Goal: Task Accomplishment & Management: Manage account settings

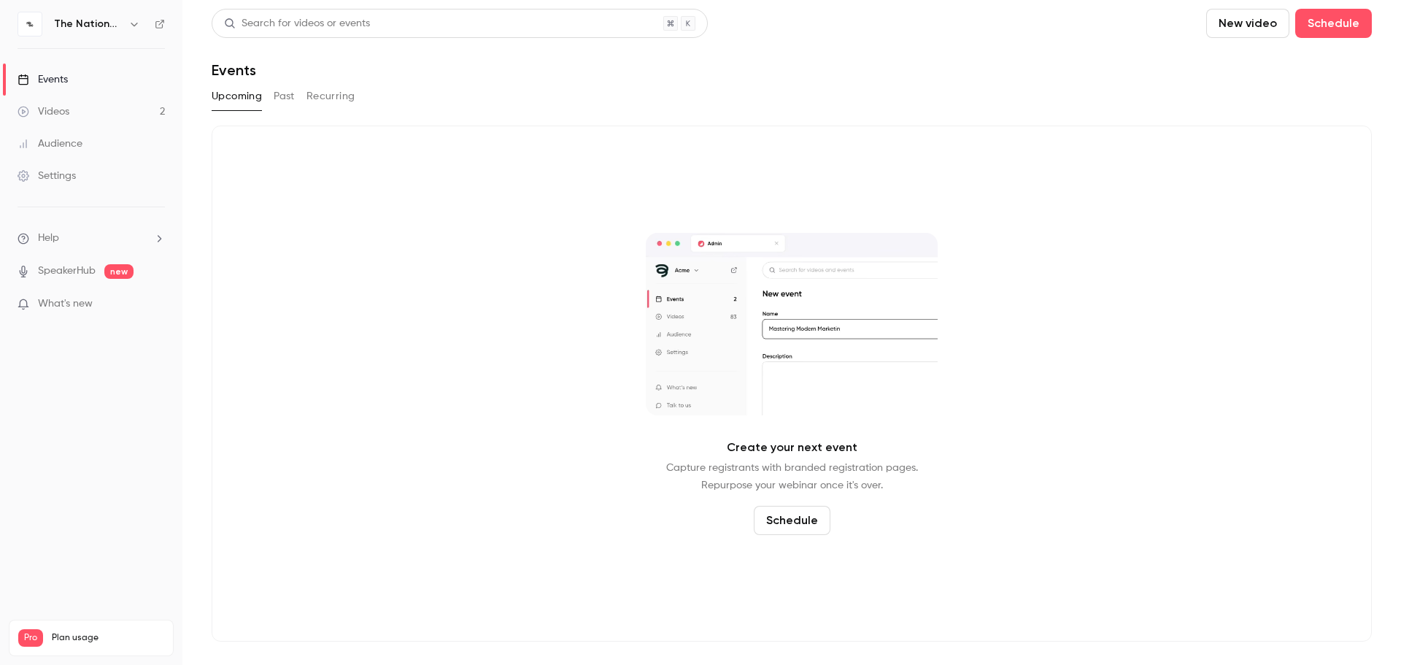
click at [82, 74] on link "Events" at bounding box center [91, 80] width 182 height 32
click at [126, 21] on button "button" at bounding box center [135, 24] width 18 height 18
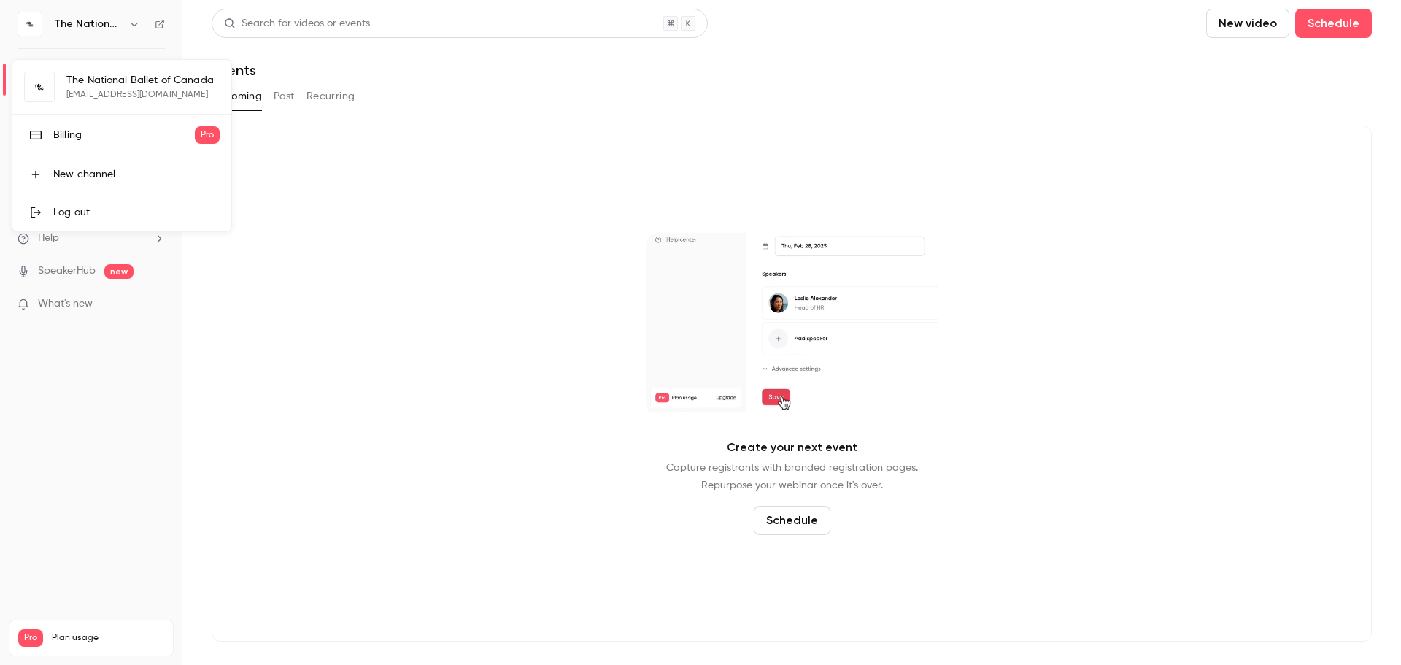
click at [374, 242] on div at bounding box center [700, 332] width 1401 height 665
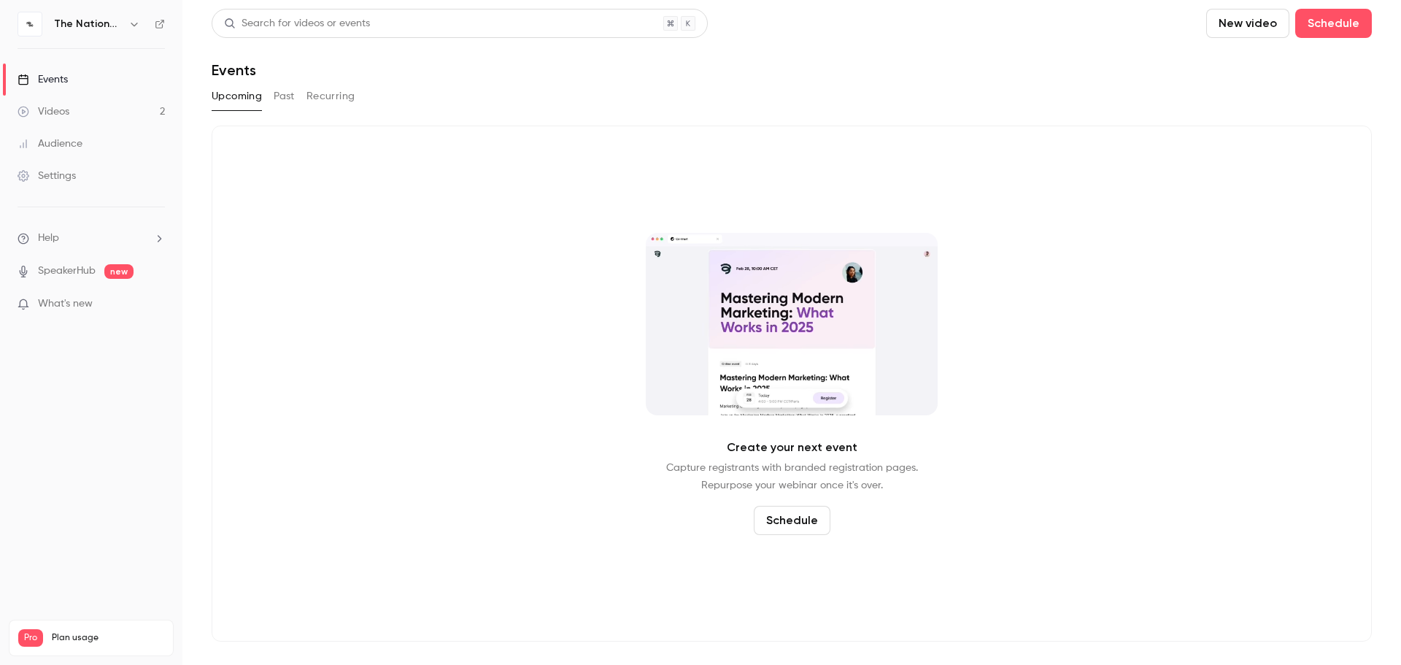
click at [250, 98] on button "Upcoming" at bounding box center [237, 96] width 50 height 23
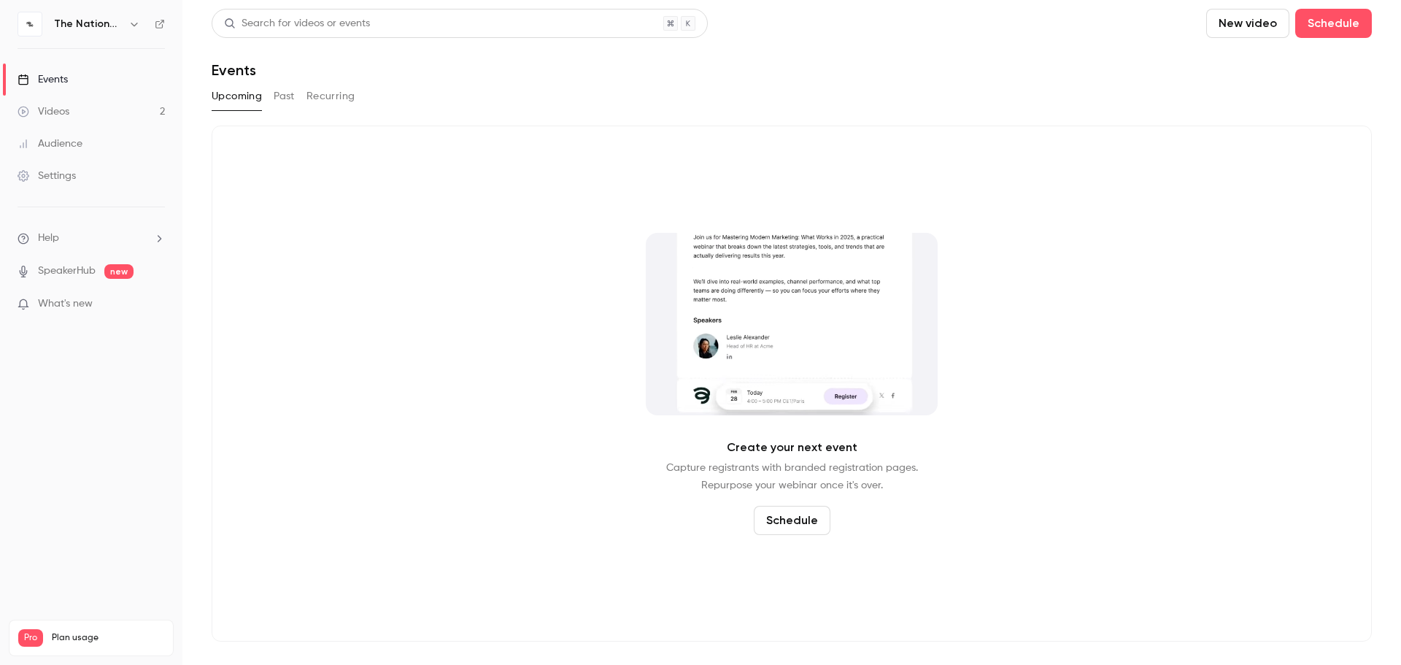
click at [780, 501] on button "Schedule" at bounding box center [792, 520] width 77 height 29
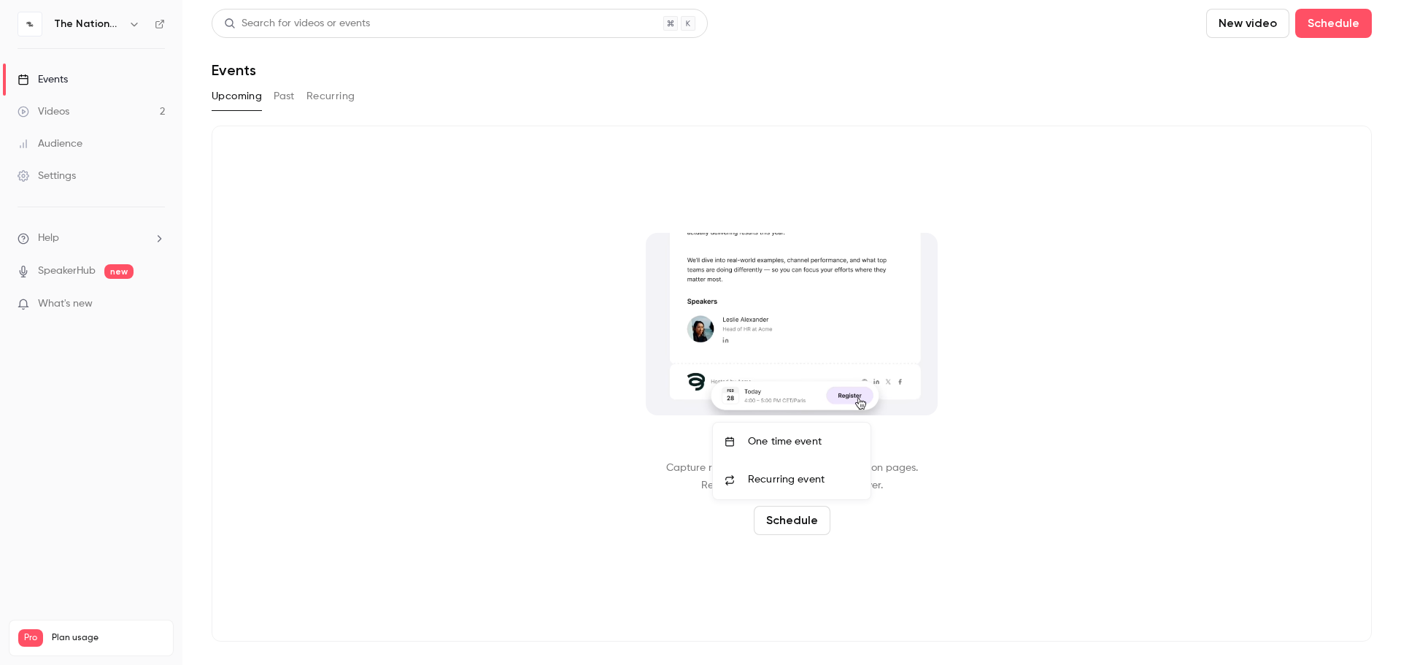
click at [801, 439] on div "One time event" at bounding box center [803, 441] width 111 height 15
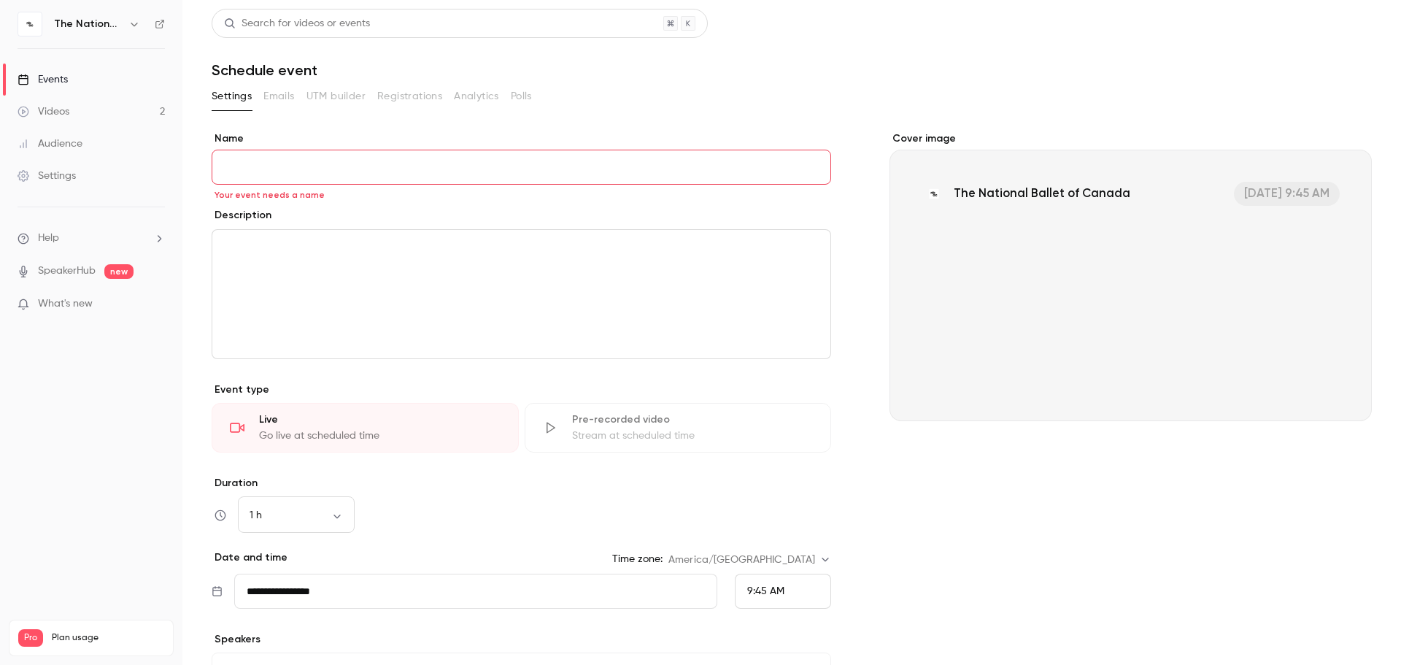
click at [452, 173] on input "Name" at bounding box center [522, 167] width 620 height 35
click at [334, 501] on body "**********" at bounding box center [700, 332] width 1401 height 665
click at [144, 448] on div at bounding box center [700, 332] width 1401 height 665
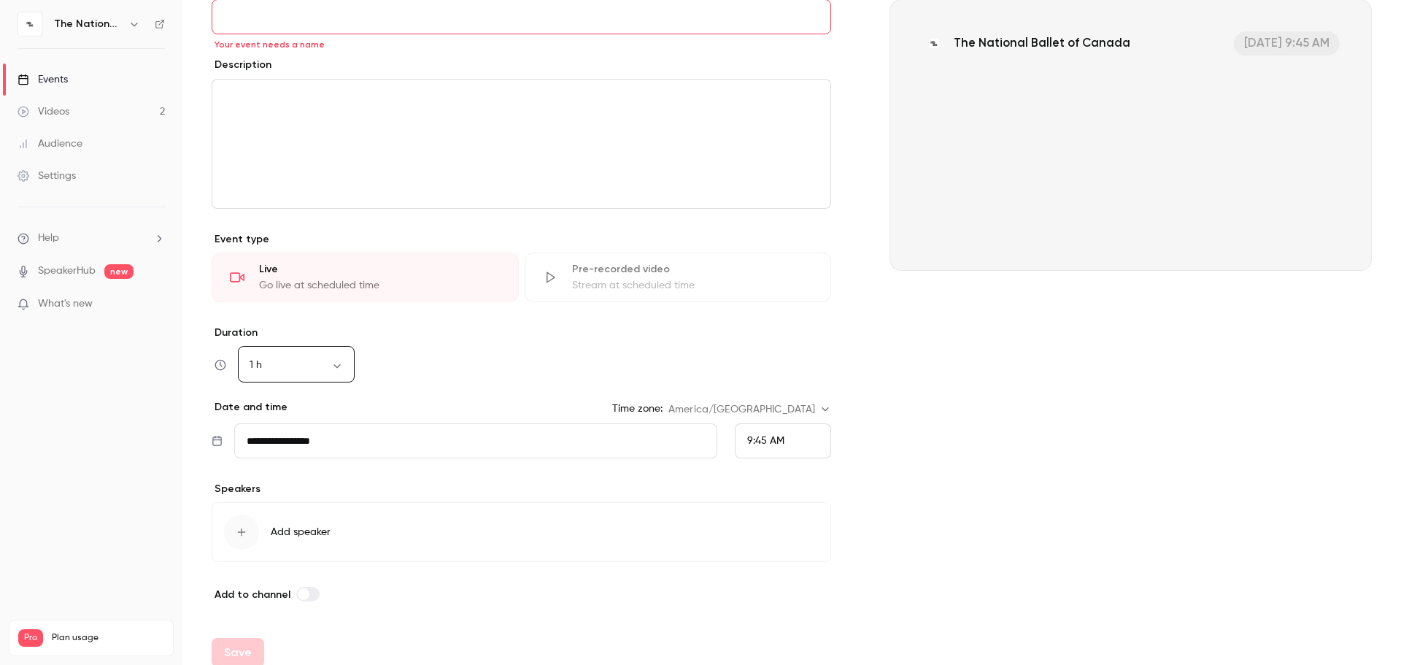
scroll to position [164, 0]
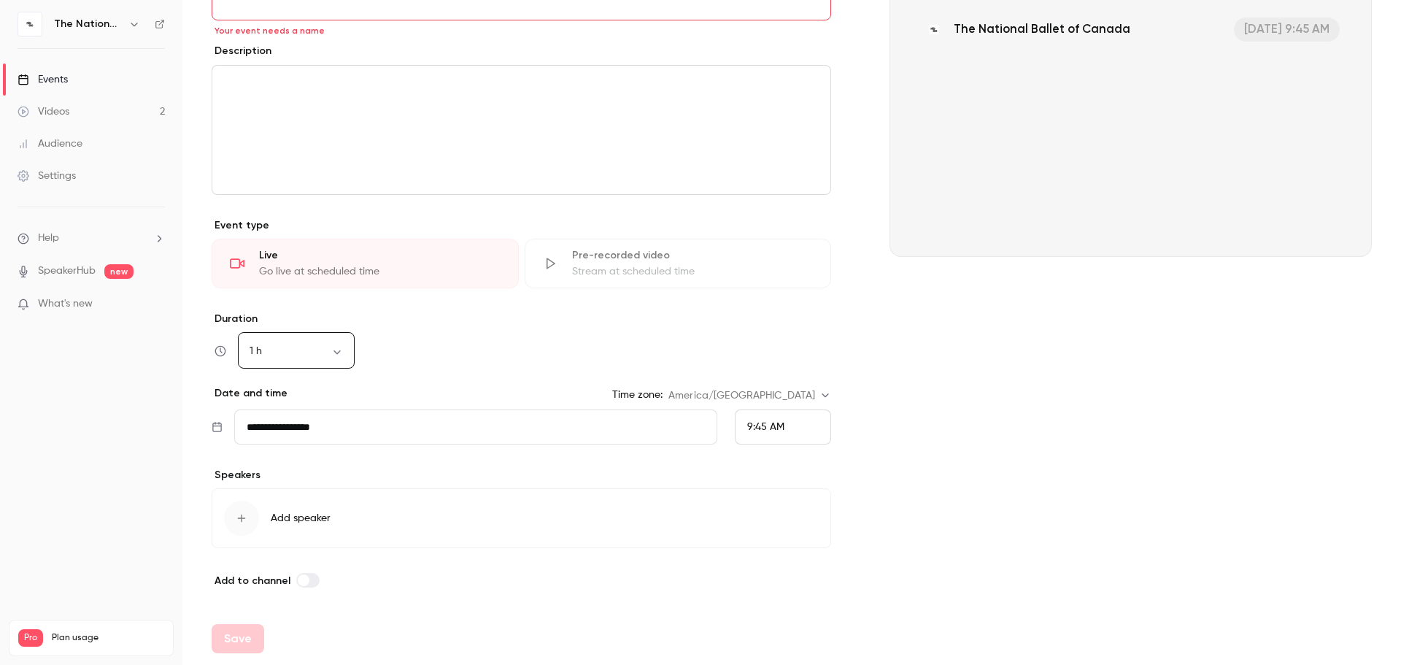
click at [215, 428] on icon at bounding box center [217, 427] width 11 height 12
click at [255, 428] on input "**********" at bounding box center [475, 426] width 483 height 35
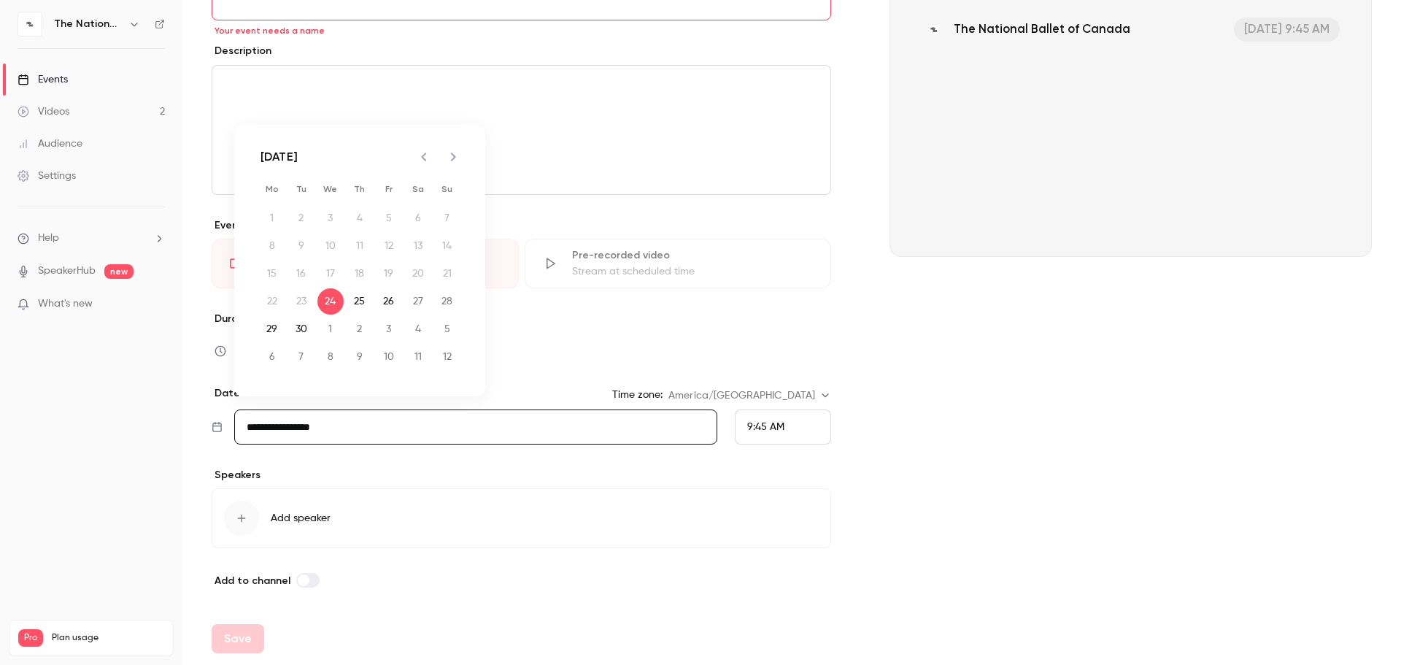
click at [367, 423] on input "**********" at bounding box center [475, 426] width 483 height 35
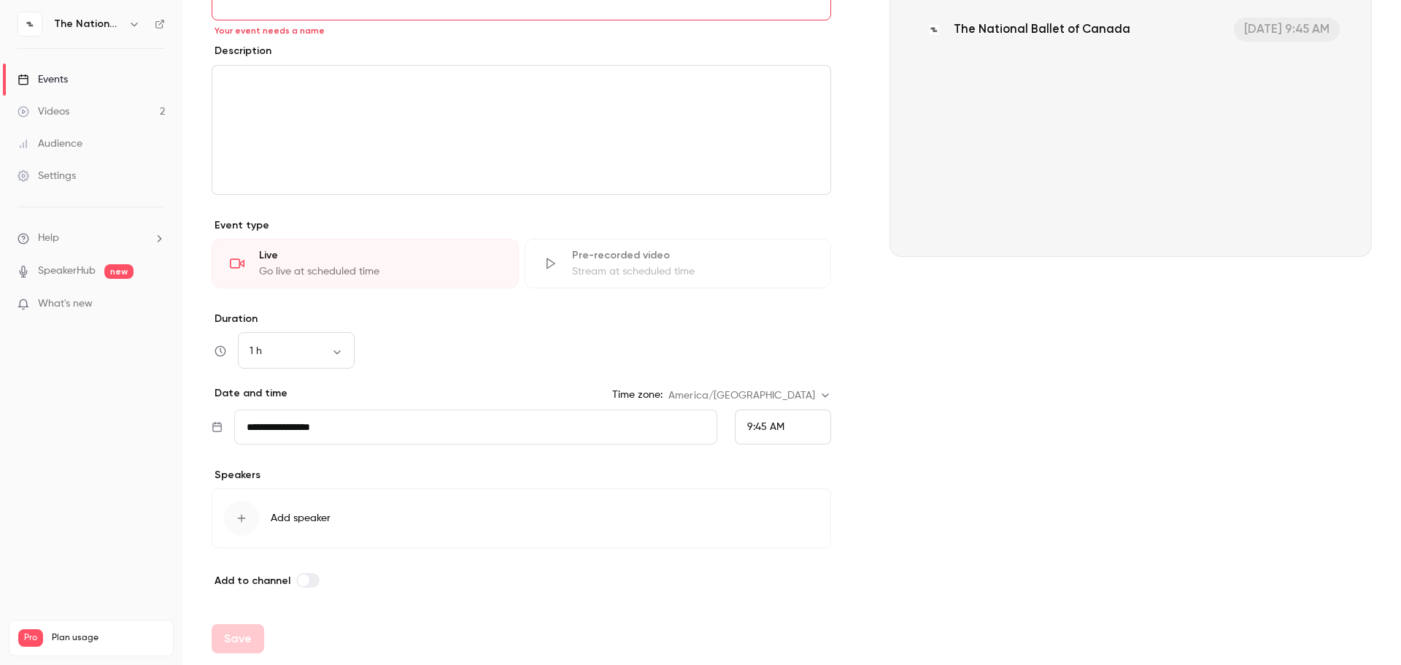
click at [367, 423] on input "**********" at bounding box center [475, 426] width 483 height 35
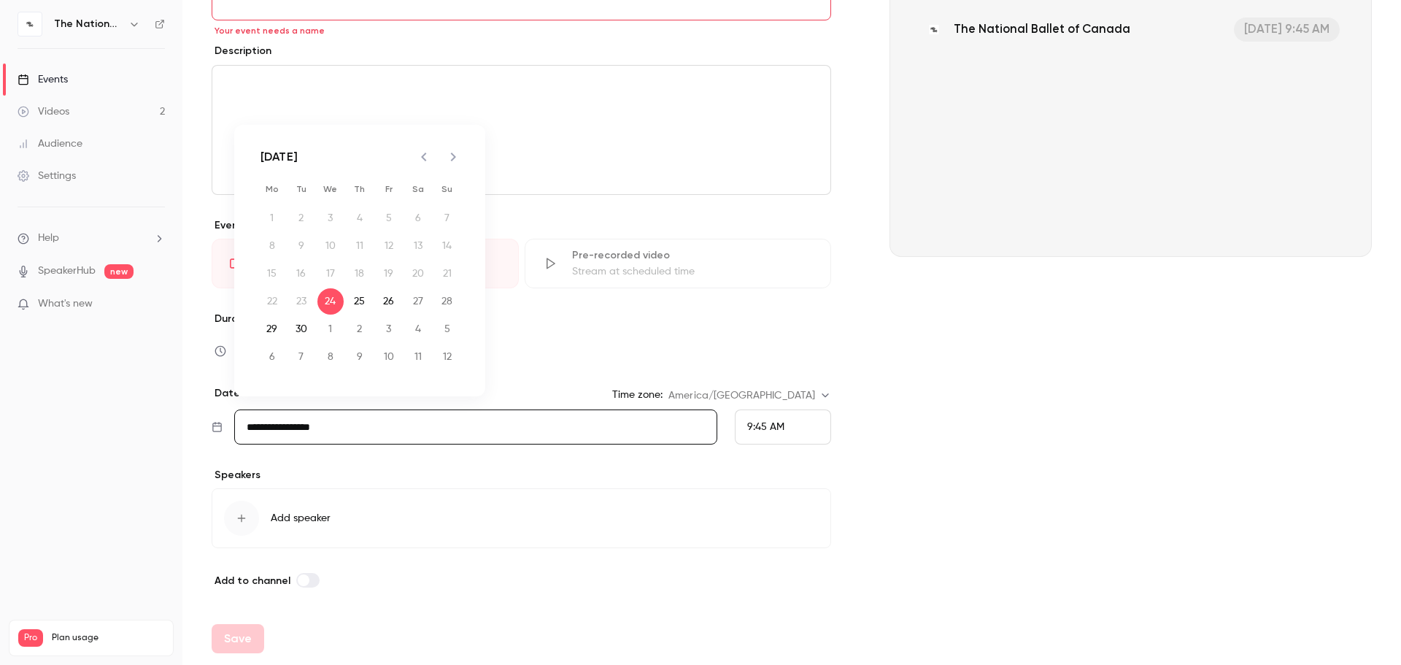
click at [453, 155] on icon "Next month" at bounding box center [453, 157] width 5 height 9
click at [417, 299] on button "22" at bounding box center [418, 301] width 26 height 26
type input "**********"
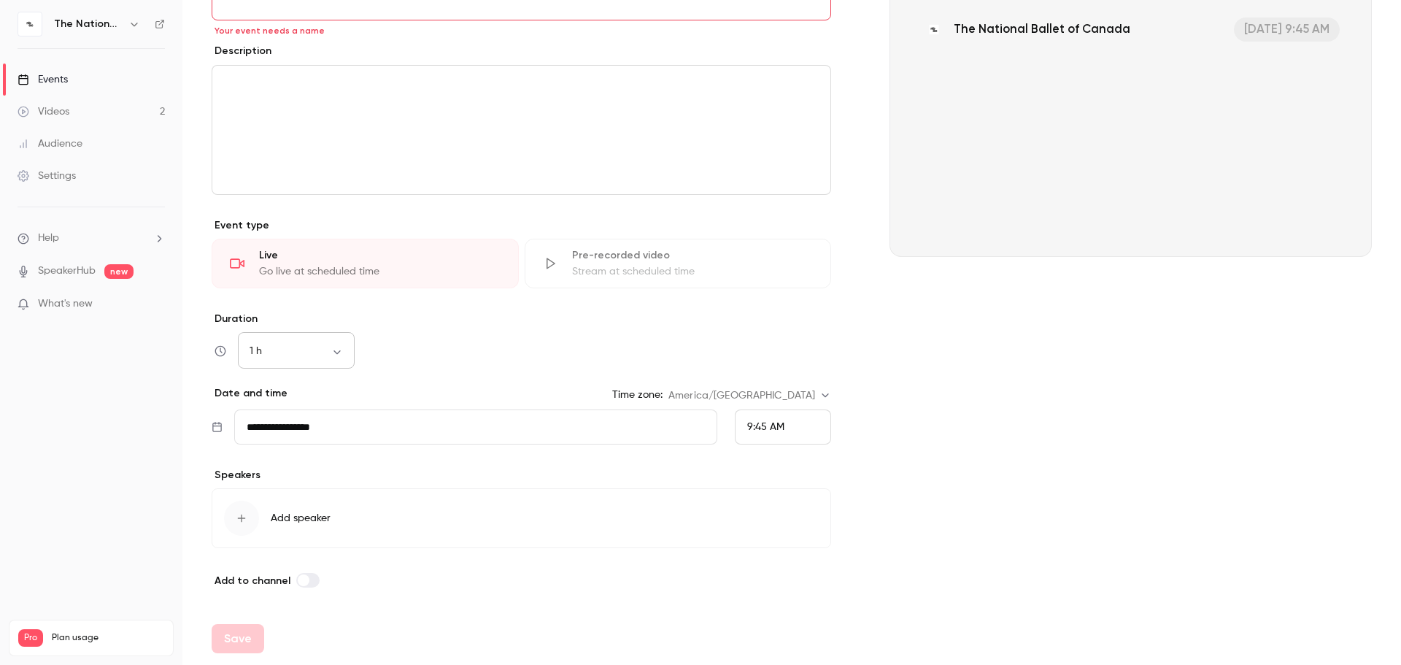
click at [332, 345] on body "**********" at bounding box center [700, 332] width 1401 height 665
click at [332, 345] on div at bounding box center [700, 332] width 1401 height 665
click at [801, 424] on div "9:45 AM" at bounding box center [783, 426] width 96 height 35
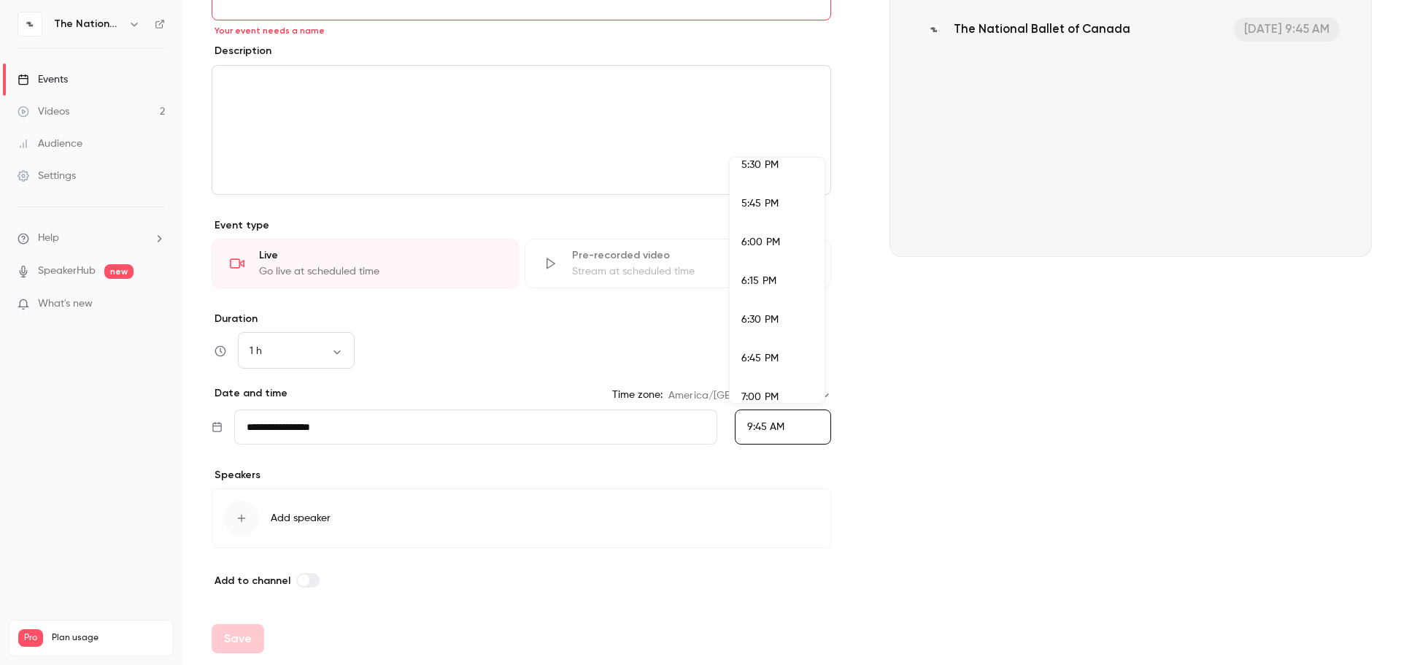
click at [764, 390] on div "7:00 PM" at bounding box center [778, 397] width 72 height 15
click at [816, 501] on button "Add speaker" at bounding box center [522, 518] width 620 height 60
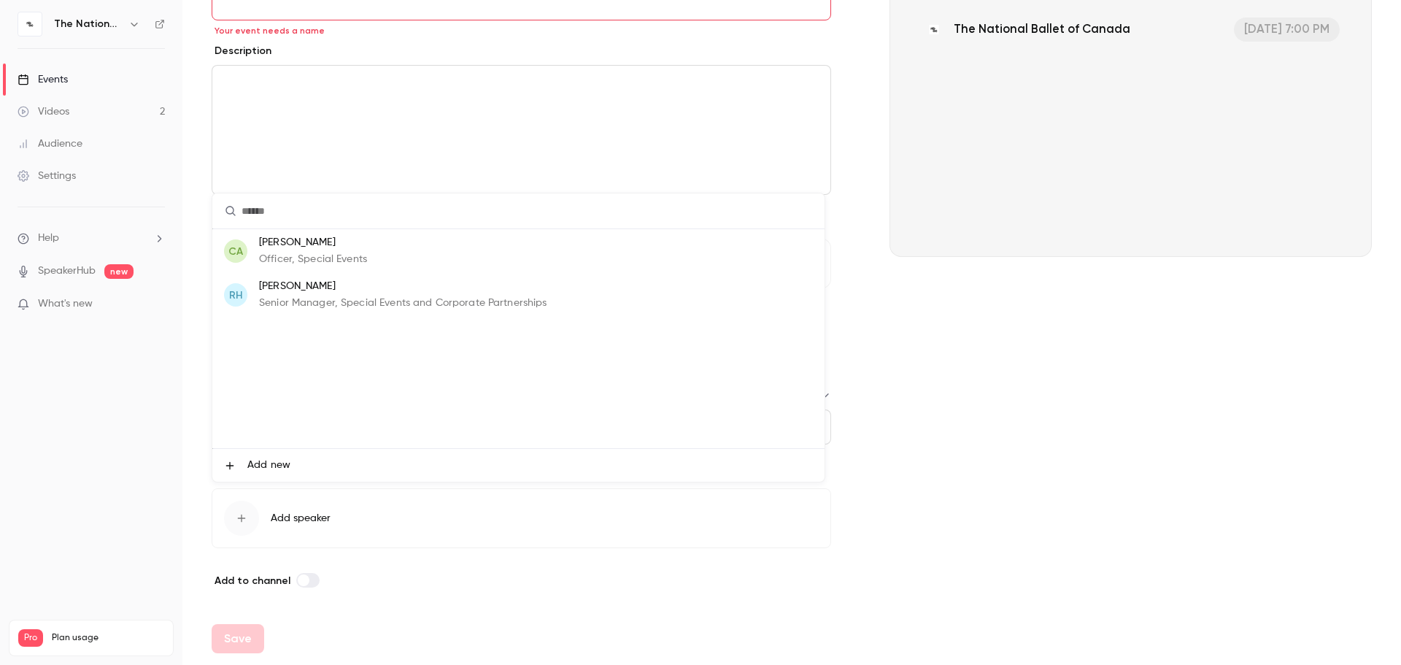
click at [950, 216] on div at bounding box center [700, 332] width 1401 height 665
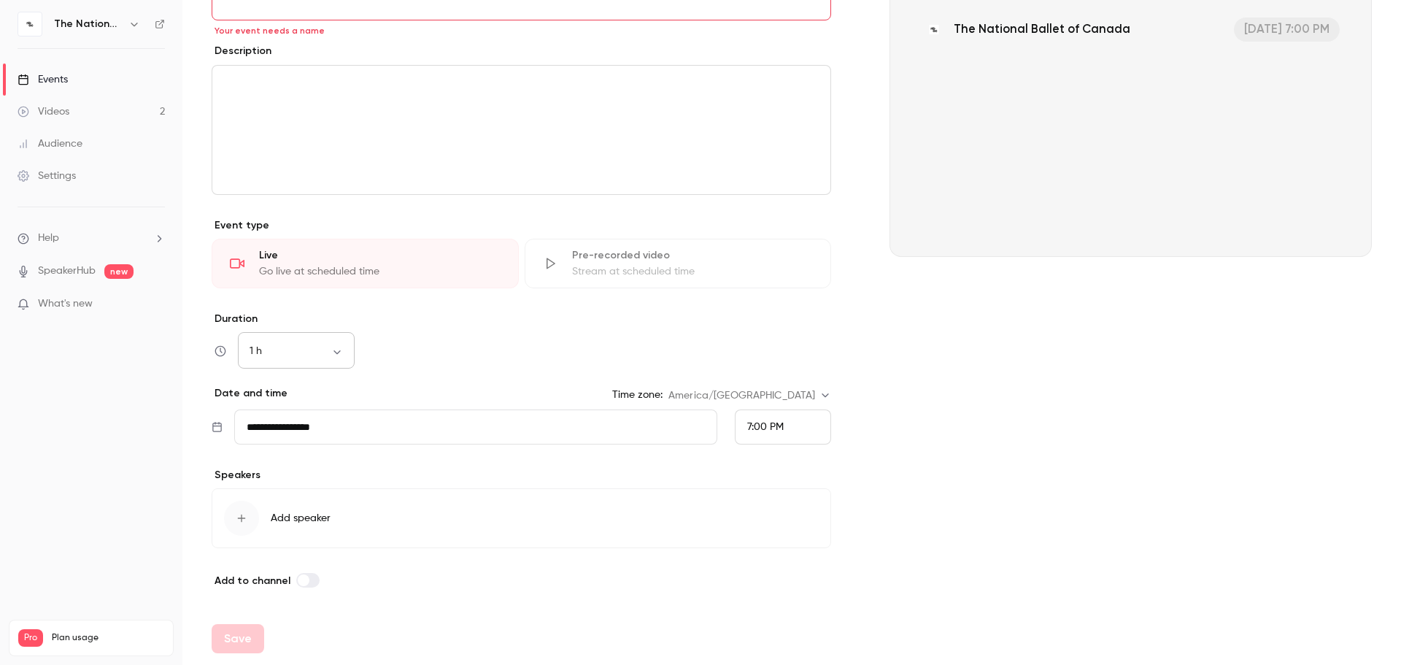
click at [336, 353] on body "**********" at bounding box center [700, 332] width 1401 height 665
click at [272, 501] on li "2 h" at bounding box center [296, 510] width 117 height 38
type input "***"
click at [118, 466] on nav "The National Ballet of Canada Events Videos 2 Audience Settings Help SpeakerHub…" at bounding box center [91, 332] width 182 height 665
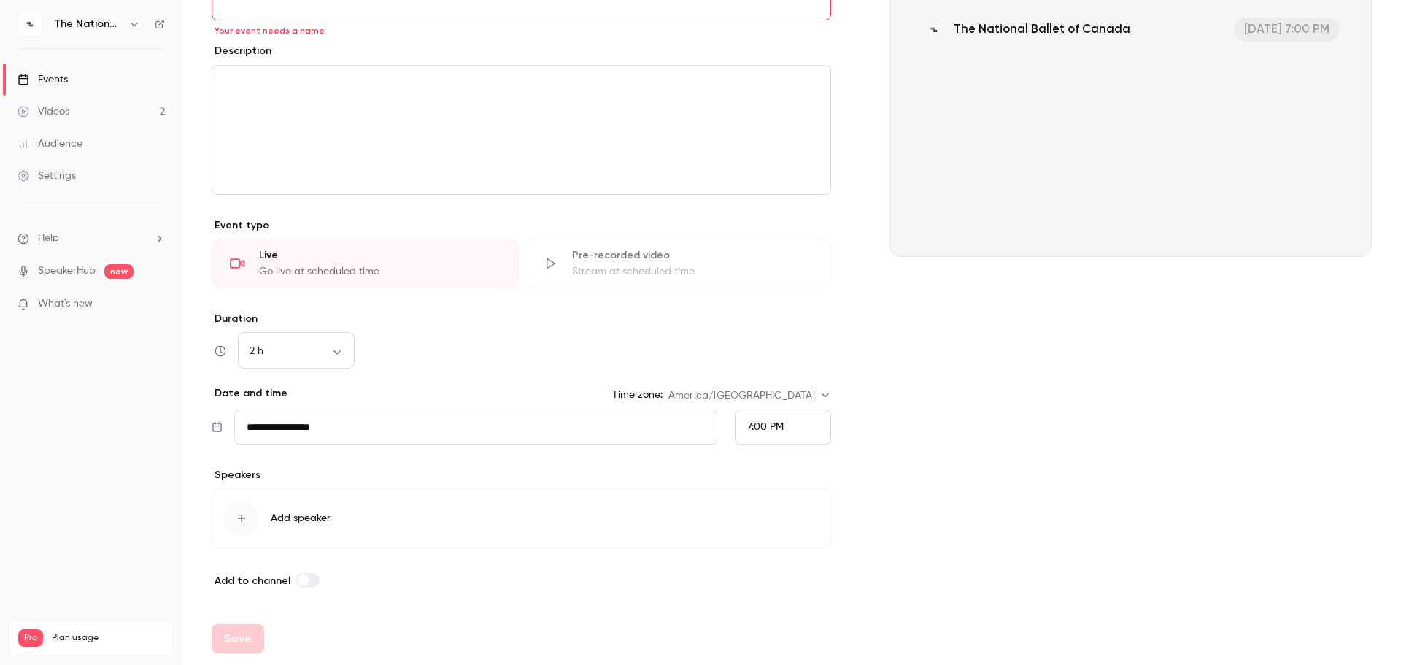
click at [310, 501] on span "Add speaker" at bounding box center [301, 518] width 60 height 15
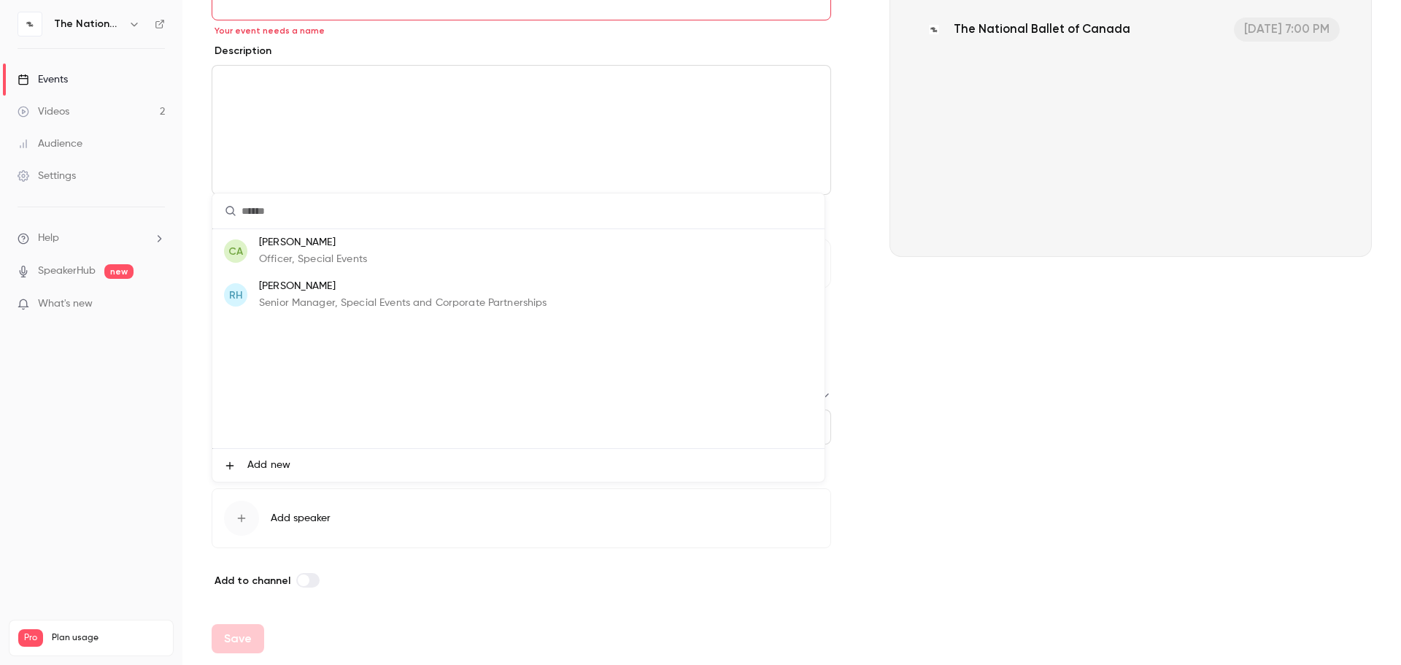
click at [437, 295] on div "[PERSON_NAME] Senior Manager, Special Events and Corporate Partnerships" at bounding box center [403, 295] width 288 height 32
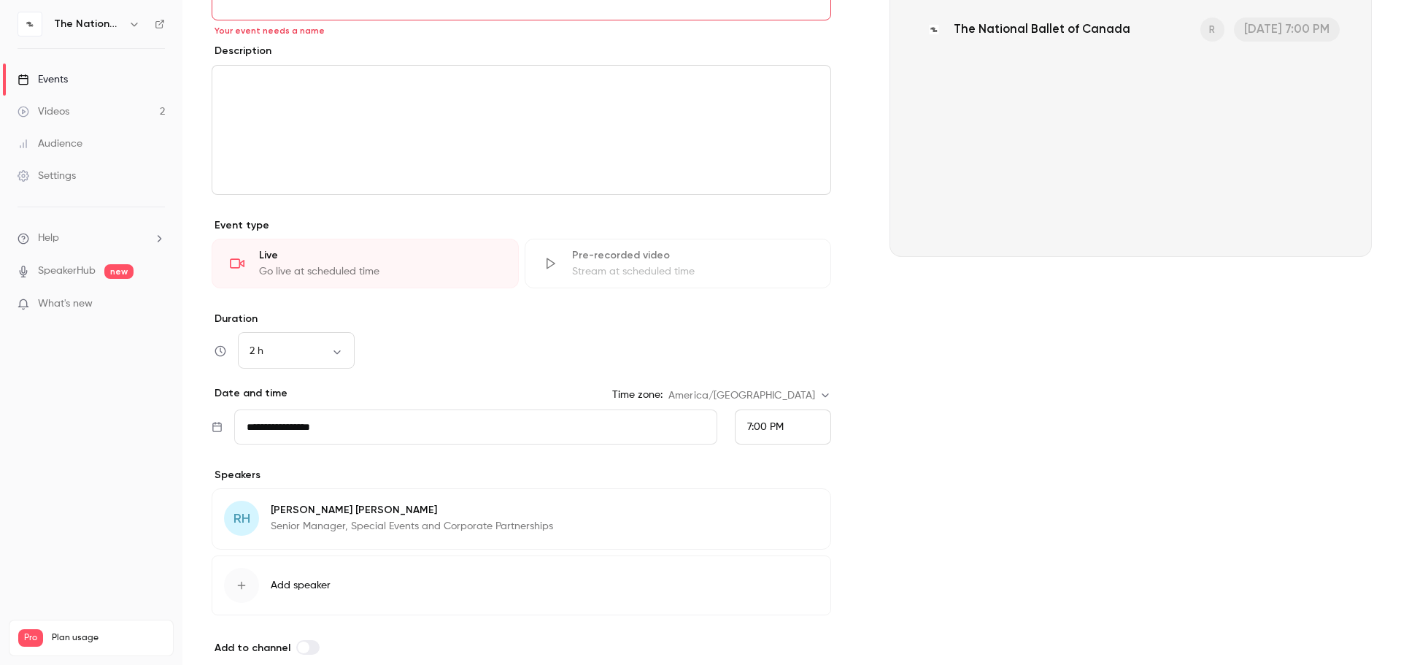
click at [306, 501] on span "Add speaker" at bounding box center [301, 585] width 60 height 15
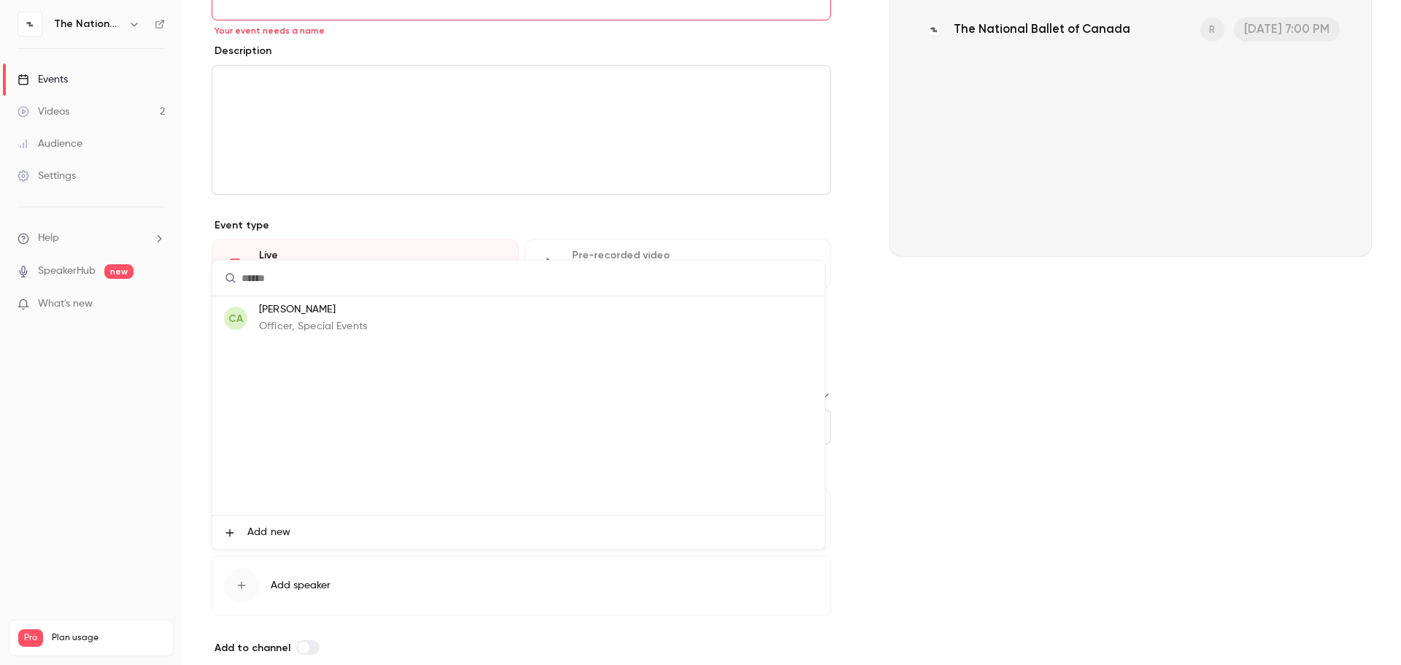
click at [323, 323] on p "Officer, Special Events" at bounding box center [313, 326] width 108 height 15
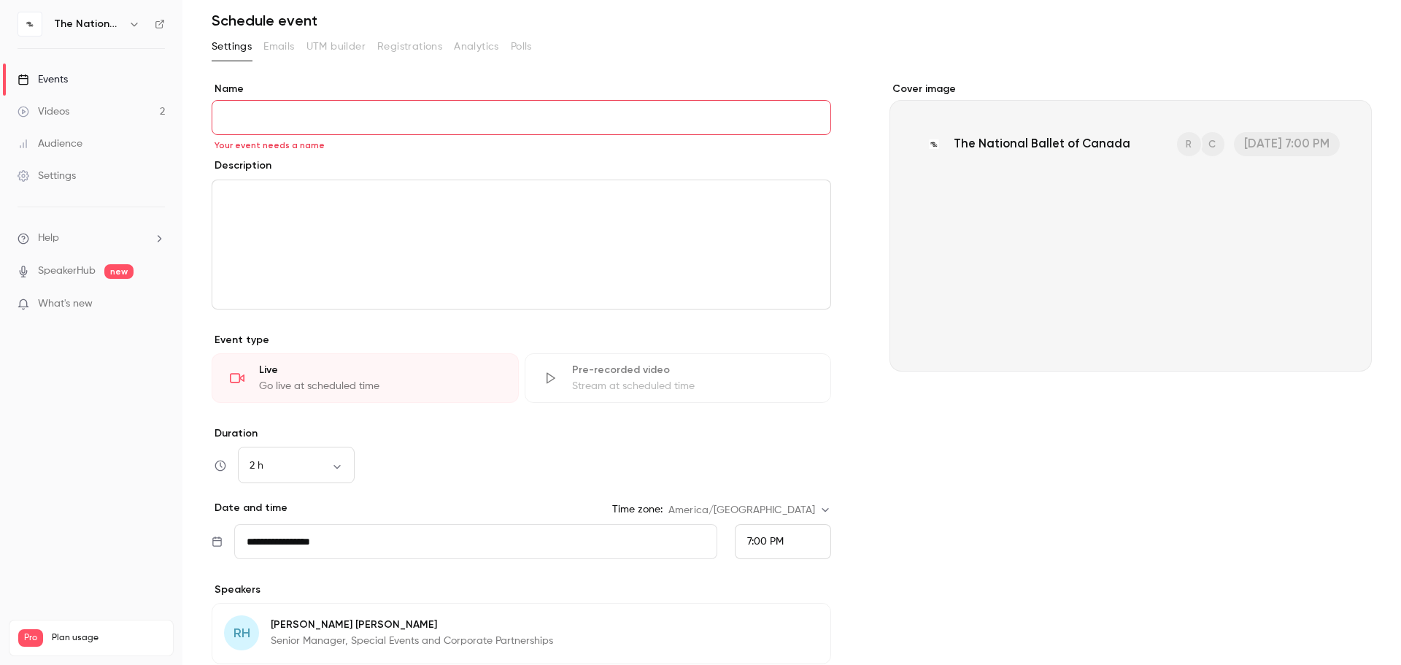
scroll to position [0, 0]
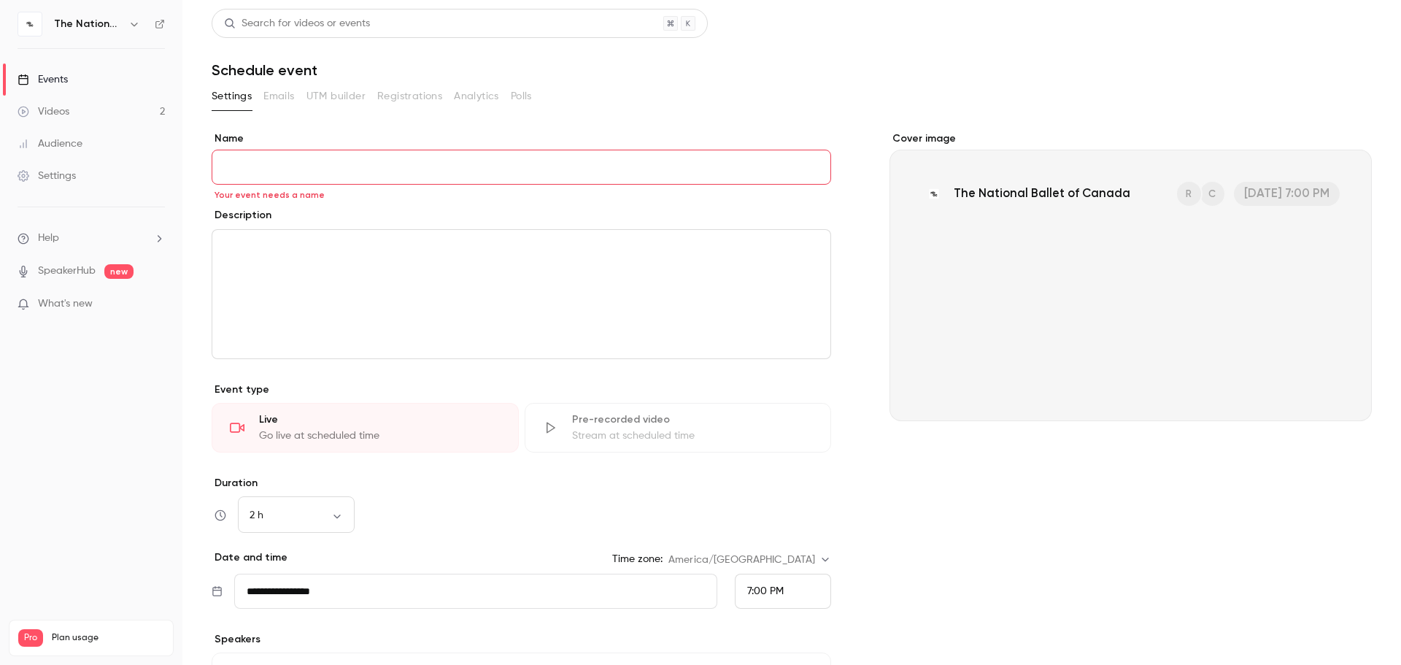
click at [293, 158] on input "Name" at bounding box center [522, 167] width 620 height 35
click at [950, 87] on div "Settings Emails UTM builder Registrations Analytics Polls" at bounding box center [792, 96] width 1161 height 23
click at [322, 161] on input "***" at bounding box center [522, 167] width 620 height 35
drag, startPoint x: 409, startPoint y: 166, endPoint x: 417, endPoint y: 163, distance: 8.8
click at [411, 166] on input "***" at bounding box center [522, 167] width 620 height 35
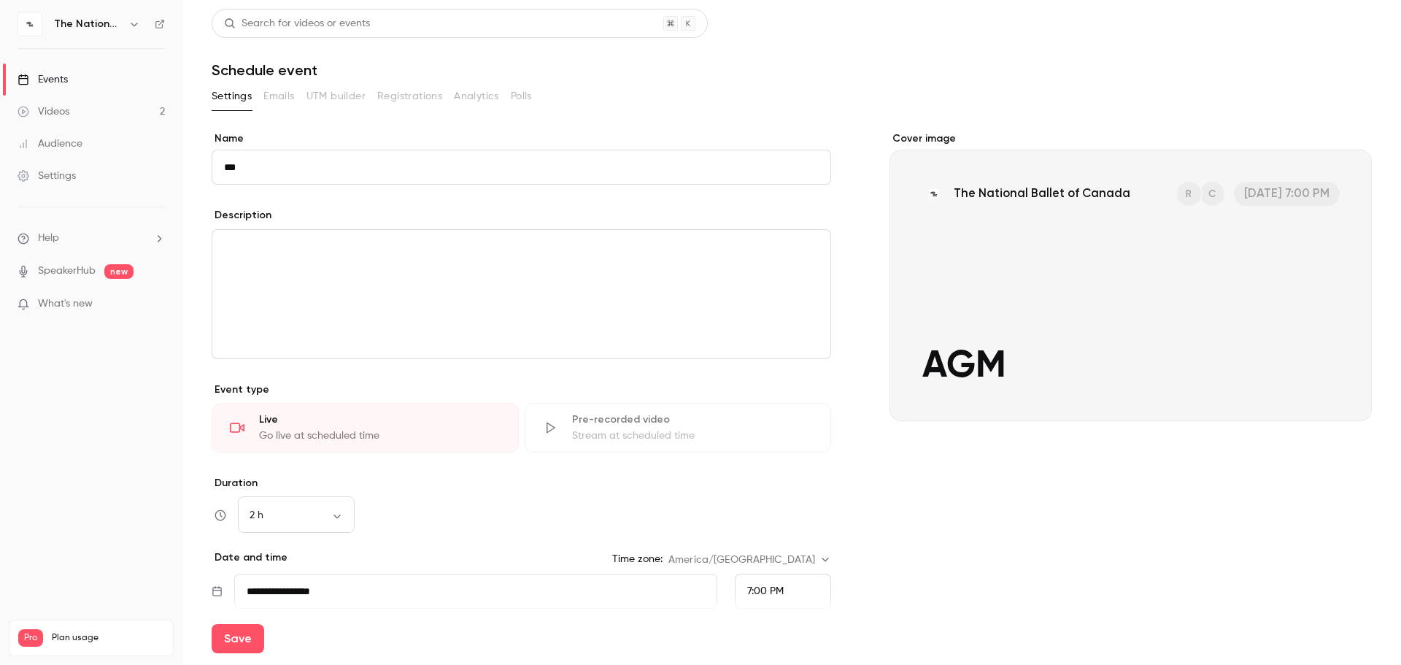
click at [299, 164] on input "***" at bounding box center [522, 167] width 620 height 35
drag, startPoint x: 263, startPoint y: 155, endPoint x: 175, endPoint y: 119, distance: 95.3
click at [156, 149] on div "**********" at bounding box center [700, 332] width 1401 height 665
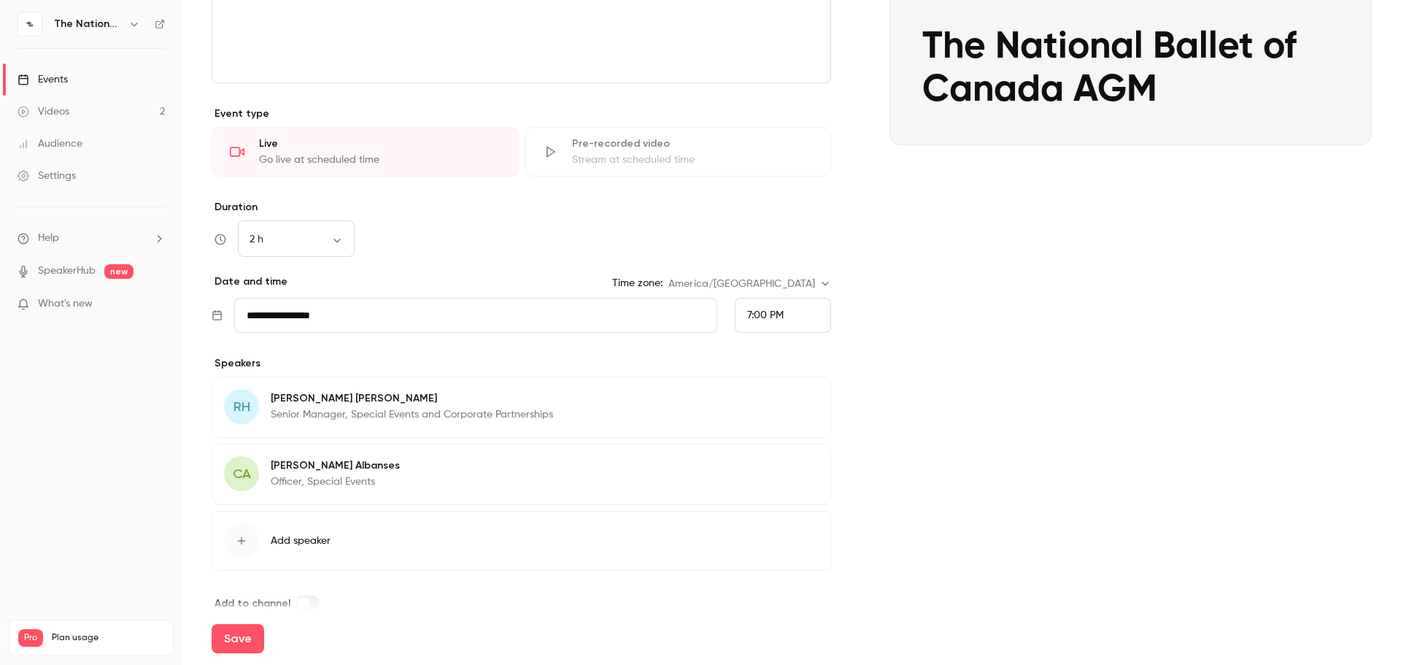
scroll to position [299, 0]
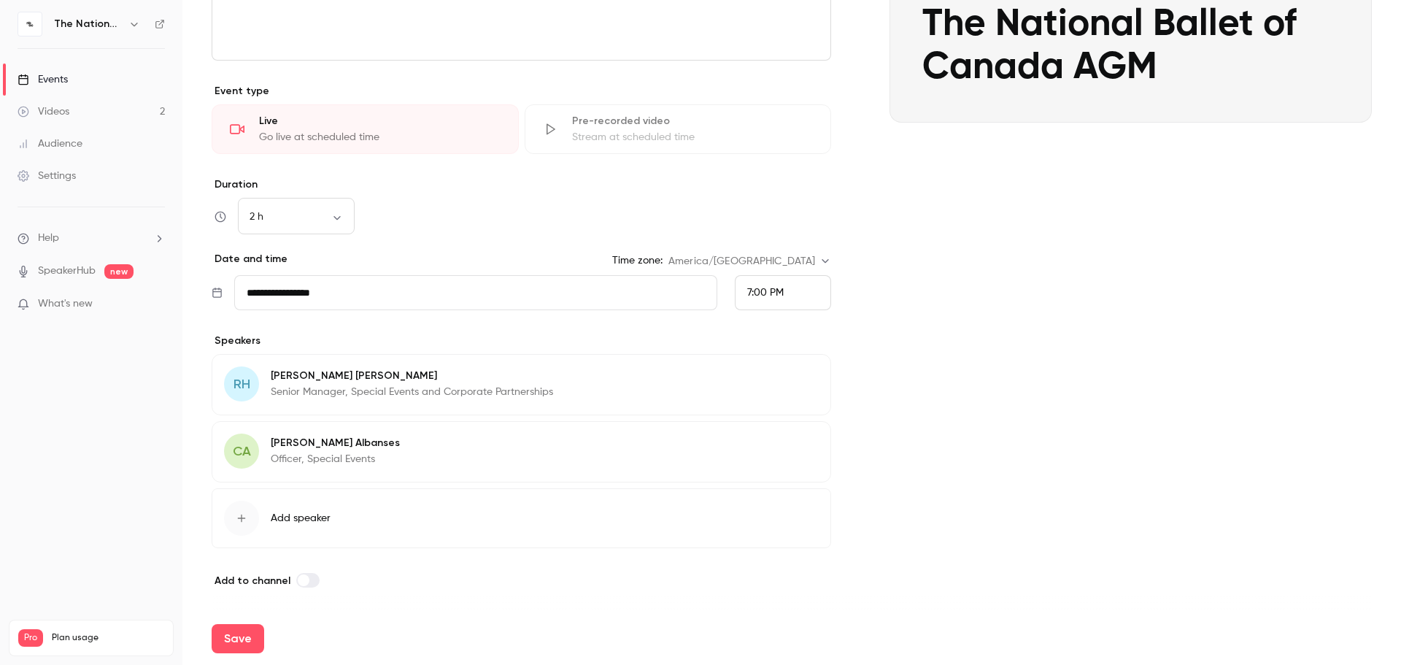
type input "**********"
click at [340, 303] on input "**********" at bounding box center [475, 292] width 483 height 35
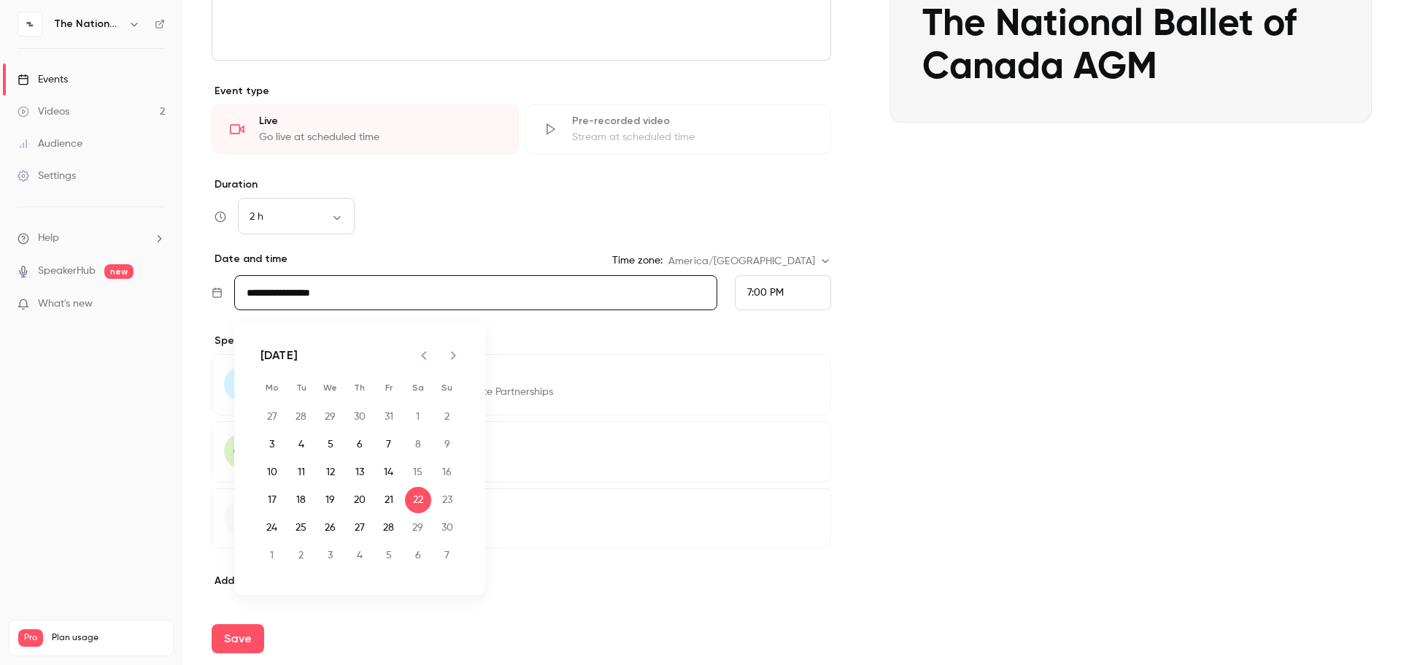
click at [423, 355] on icon "Previous month" at bounding box center [423, 355] width 5 height 9
click at [328, 499] on button "22" at bounding box center [331, 500] width 26 height 26
type input "**********"
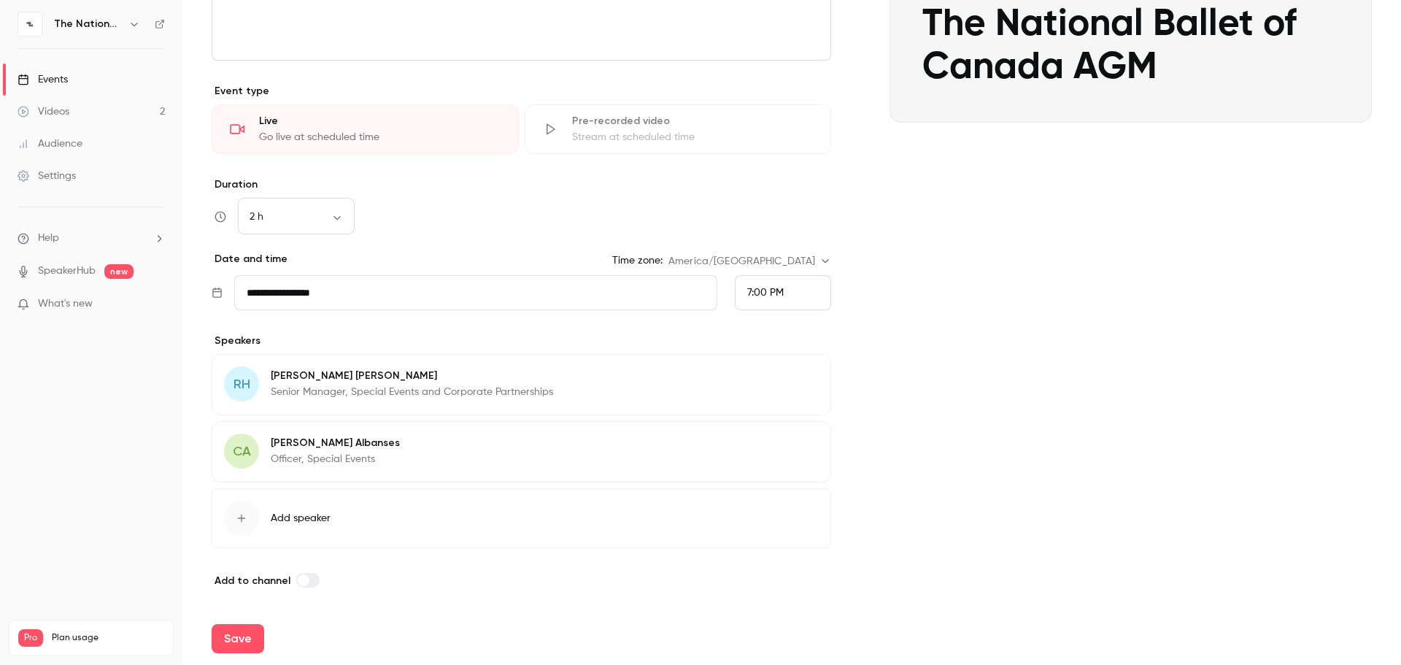
click at [950, 453] on div "Cover image The National Ballet of Canada C R [DATE] 7:00 PM The National Balle…" at bounding box center [1131, 211] width 482 height 756
click at [289, 501] on span "Add speaker" at bounding box center [301, 518] width 60 height 15
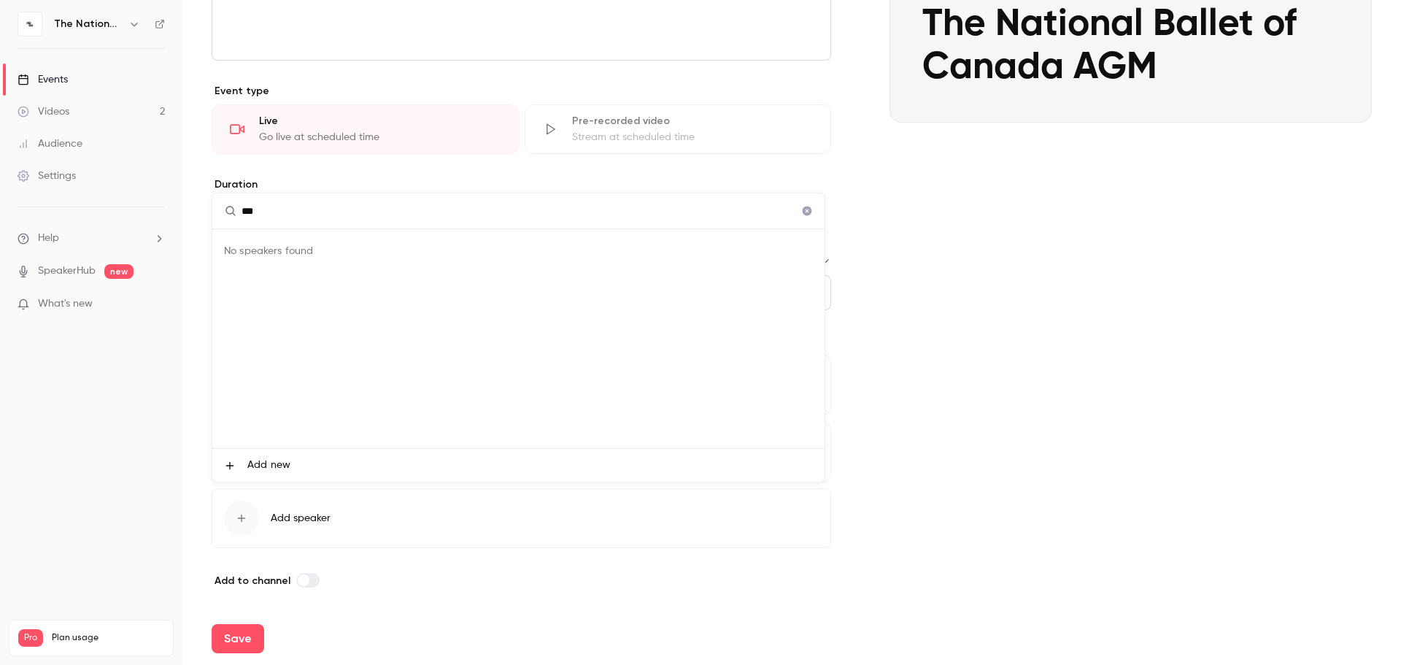
type input "****"
drag, startPoint x: 280, startPoint y: 215, endPoint x: 175, endPoint y: 191, distance: 107.0
click at [175, 191] on div "**** No speakers found Add new" at bounding box center [700, 332] width 1401 height 665
click at [600, 501] on div at bounding box center [700, 332] width 1401 height 665
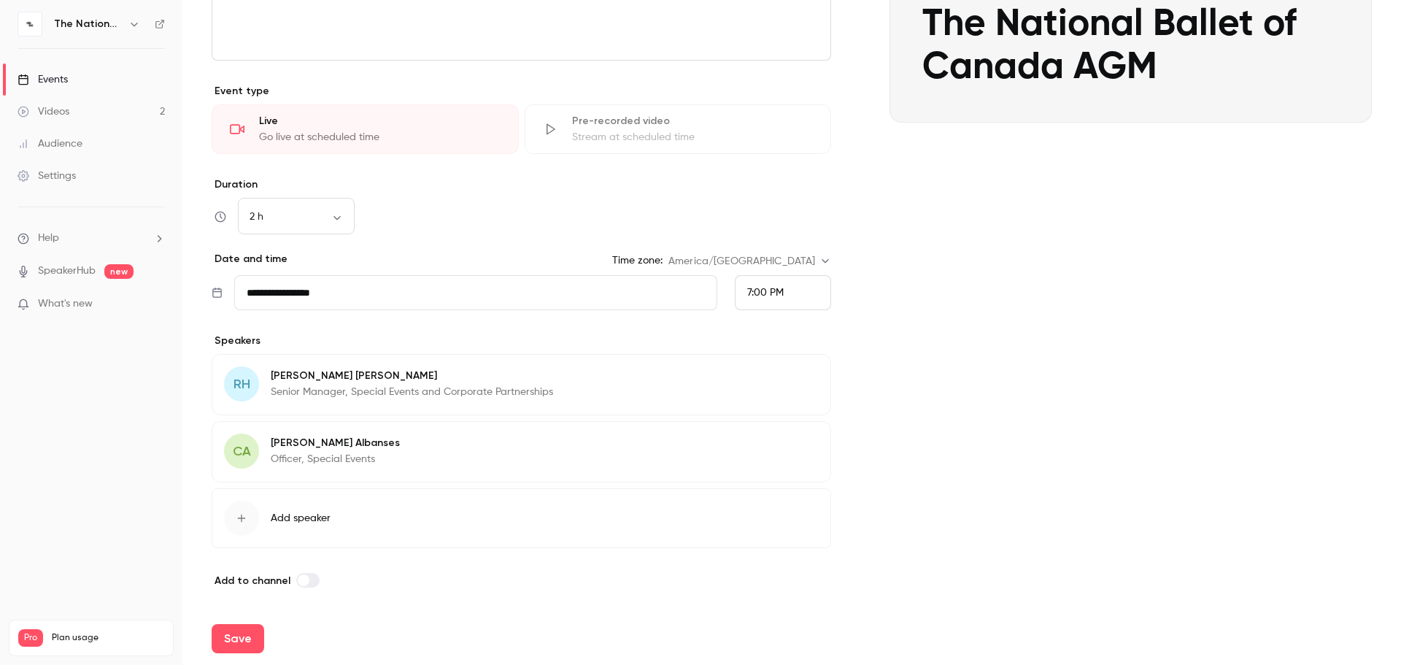
click at [267, 501] on button "Add speaker" at bounding box center [522, 518] width 620 height 60
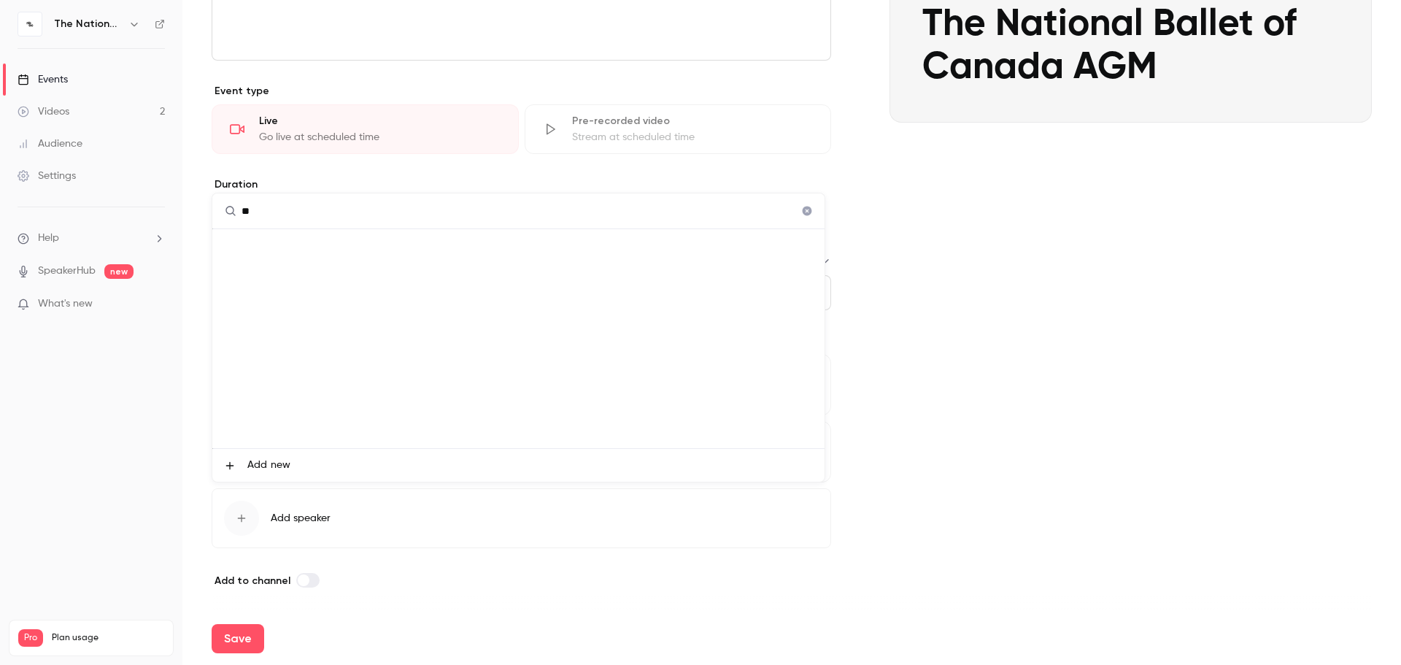
type input "*"
click at [445, 501] on div at bounding box center [700, 332] width 1401 height 665
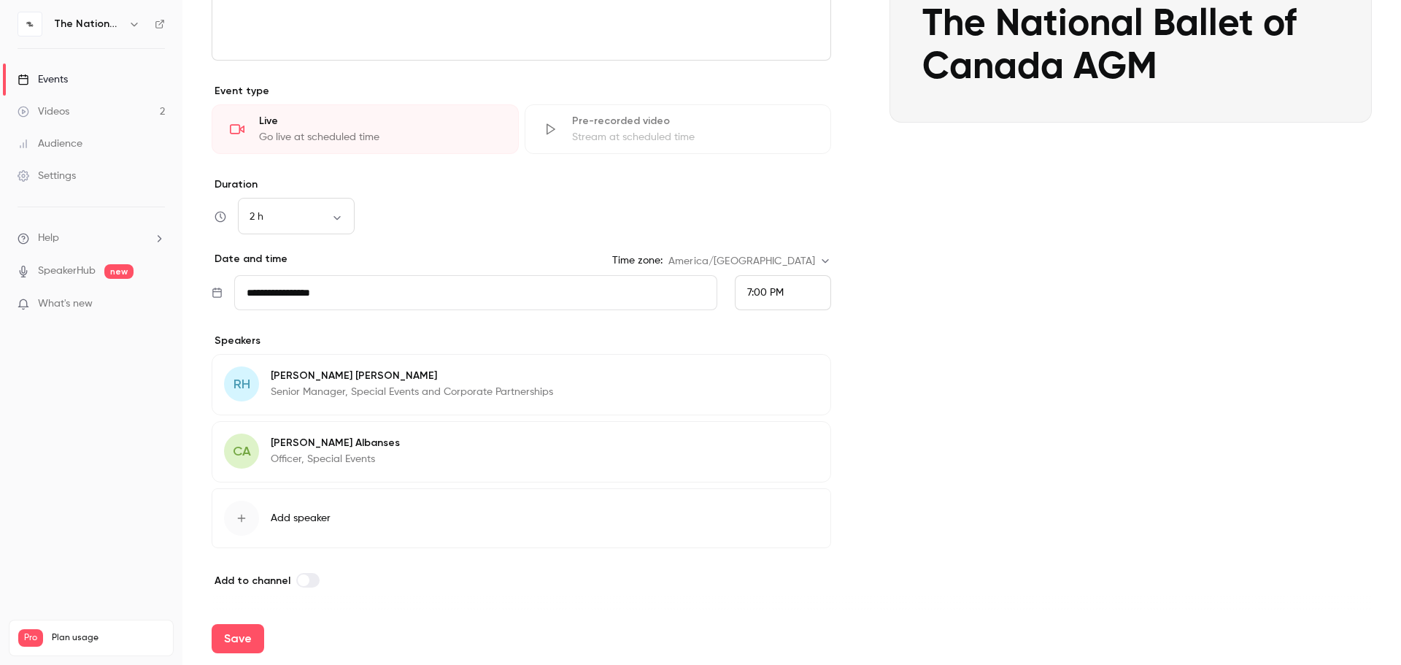
click at [305, 501] on span "Add speaker" at bounding box center [301, 518] width 60 height 15
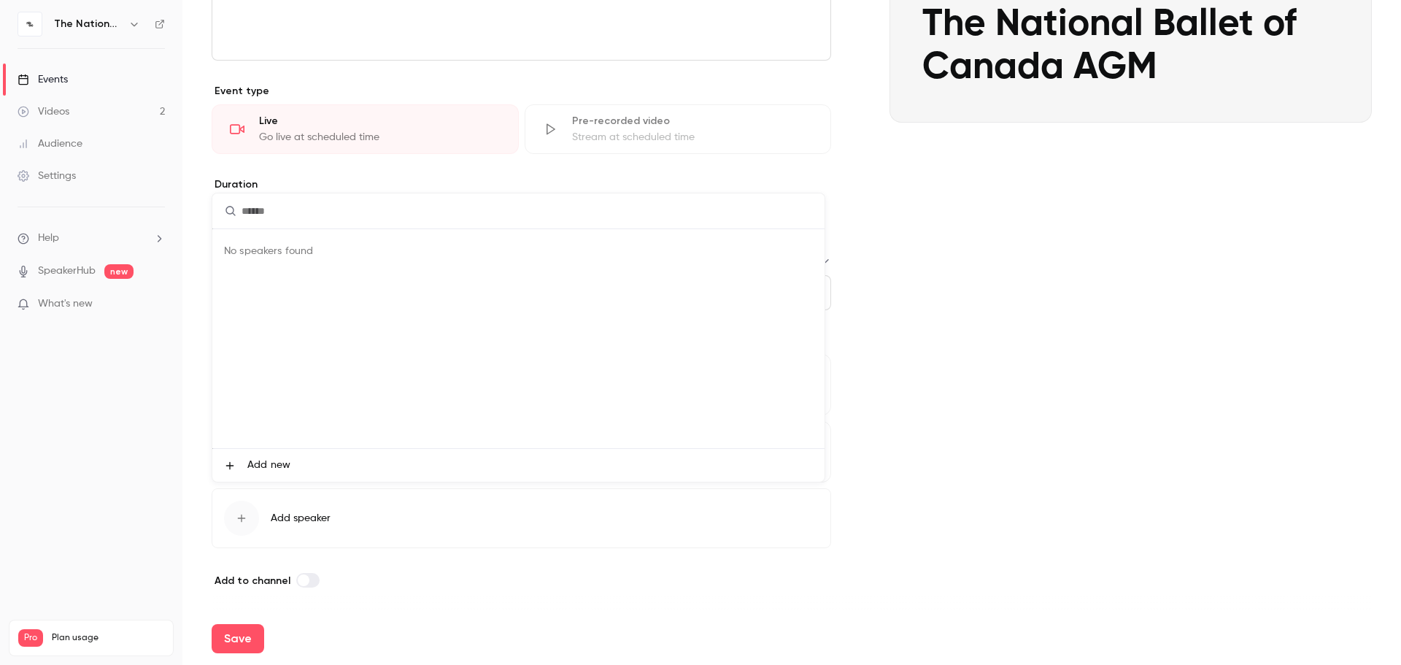
click at [309, 501] on div at bounding box center [700, 332] width 1401 height 665
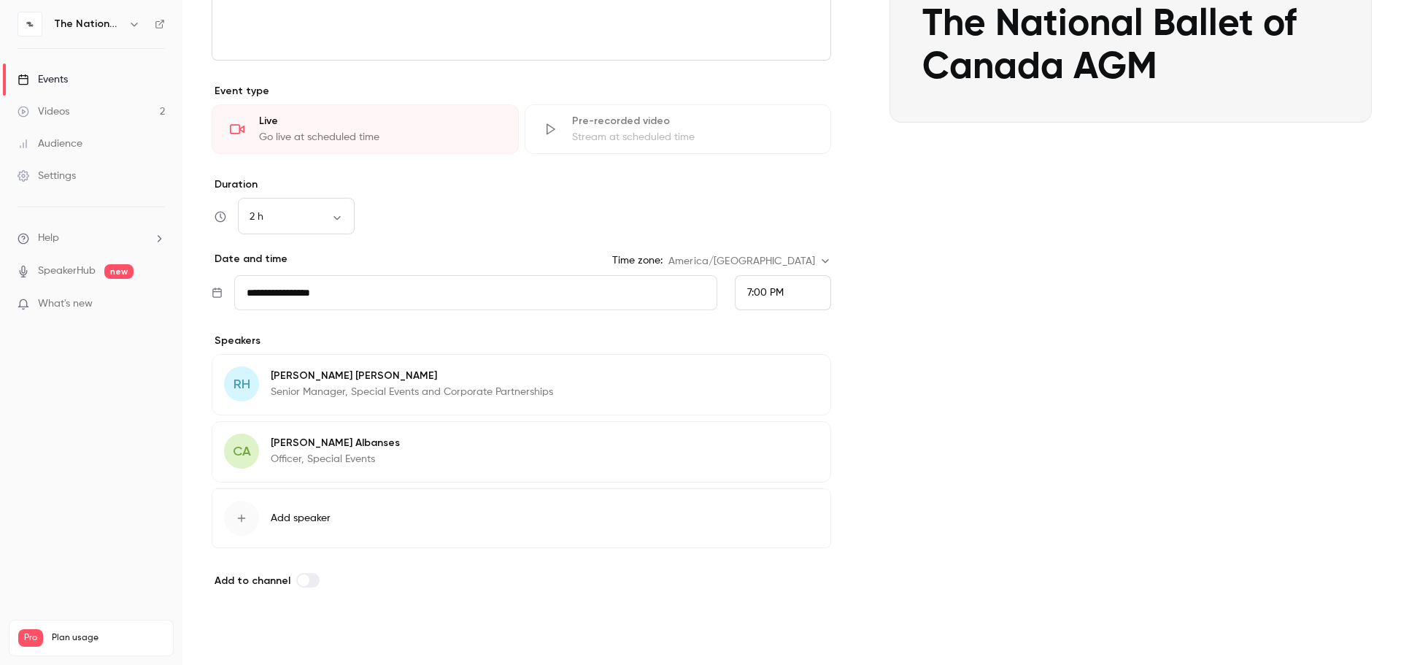
click at [235, 501] on button "Save" at bounding box center [238, 638] width 53 height 29
type input "**"
type input "**********"
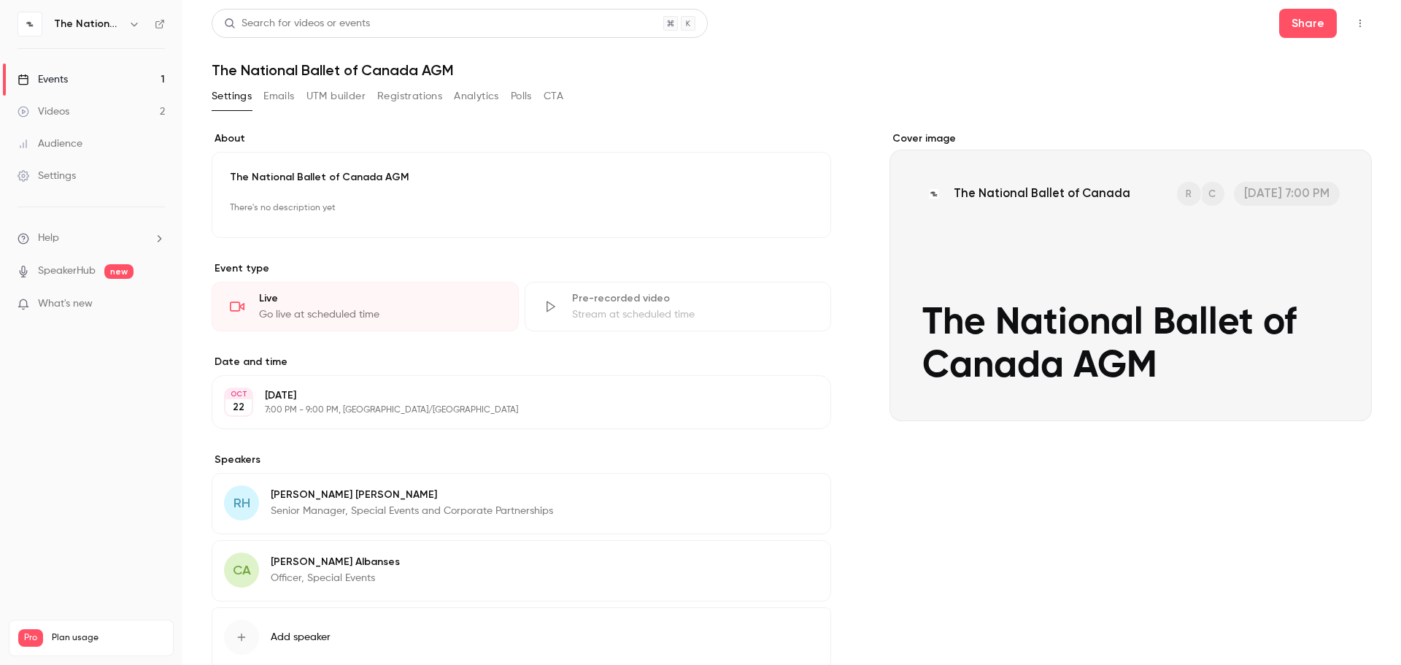
click at [277, 101] on button "Emails" at bounding box center [278, 96] width 31 height 23
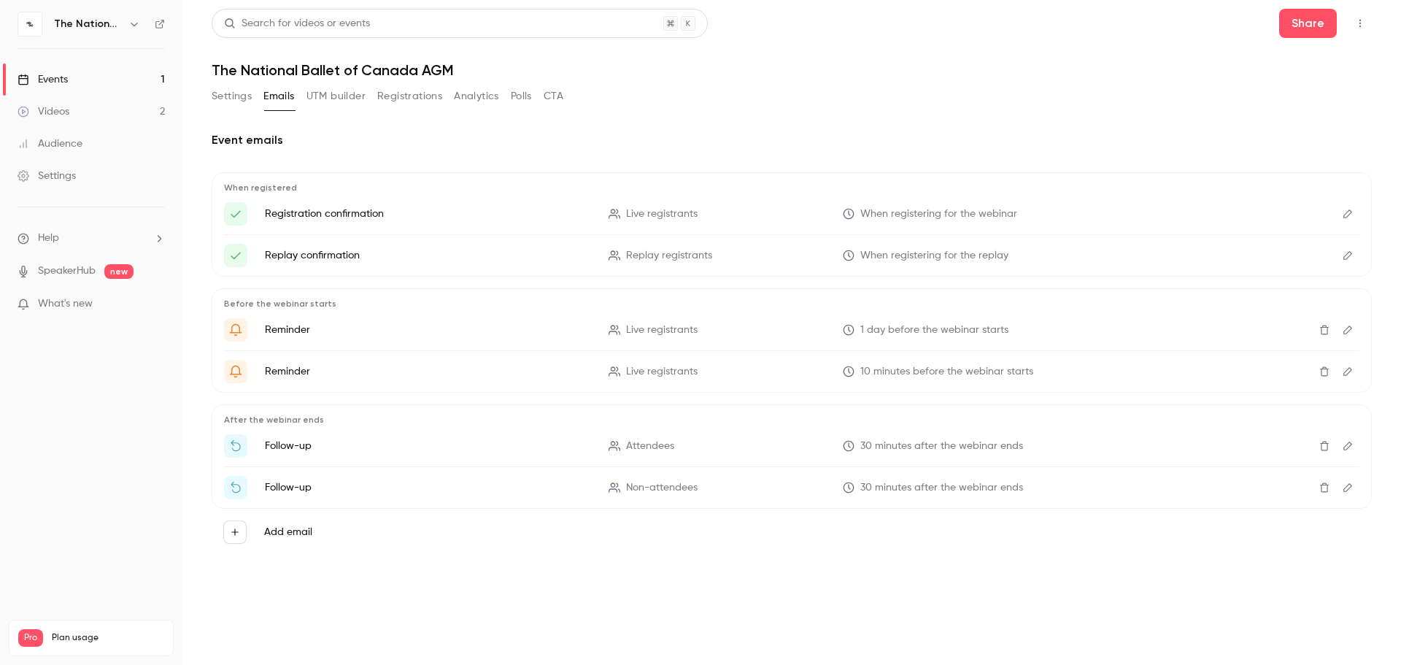
click at [328, 96] on button "UTM builder" at bounding box center [336, 96] width 59 height 23
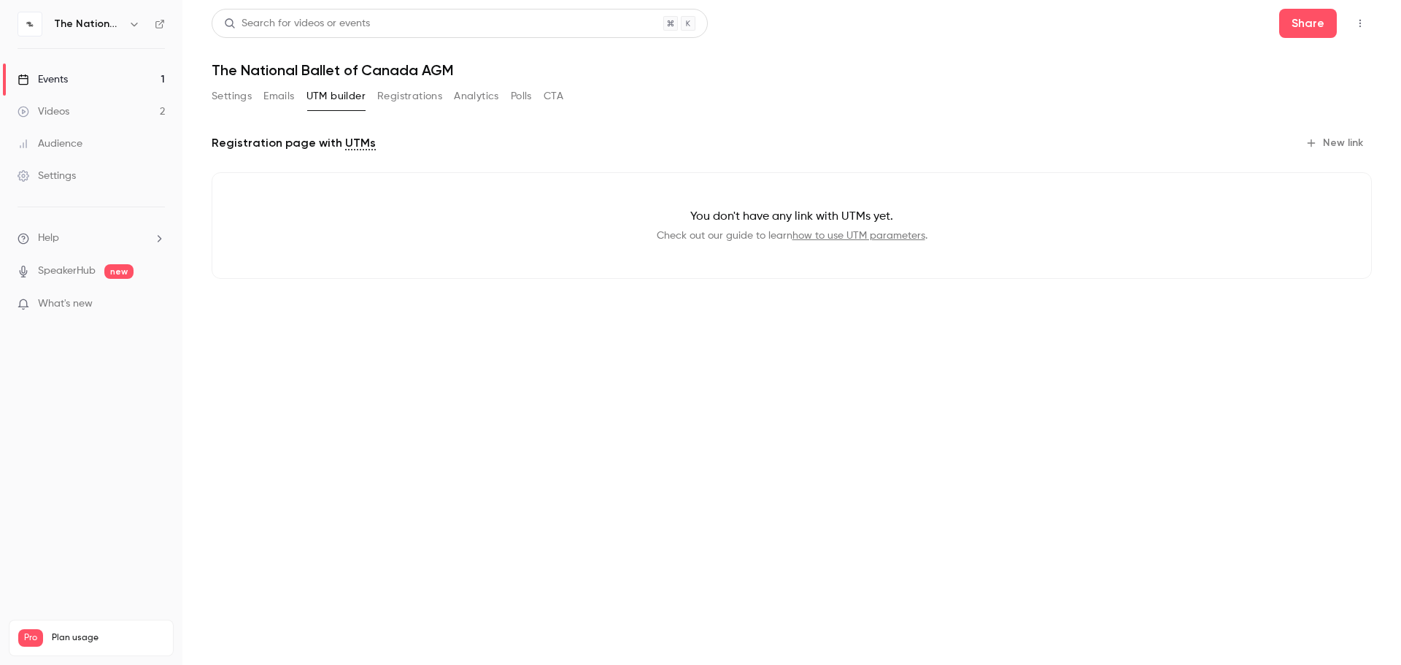
click at [415, 101] on button "Registrations" at bounding box center [409, 96] width 65 height 23
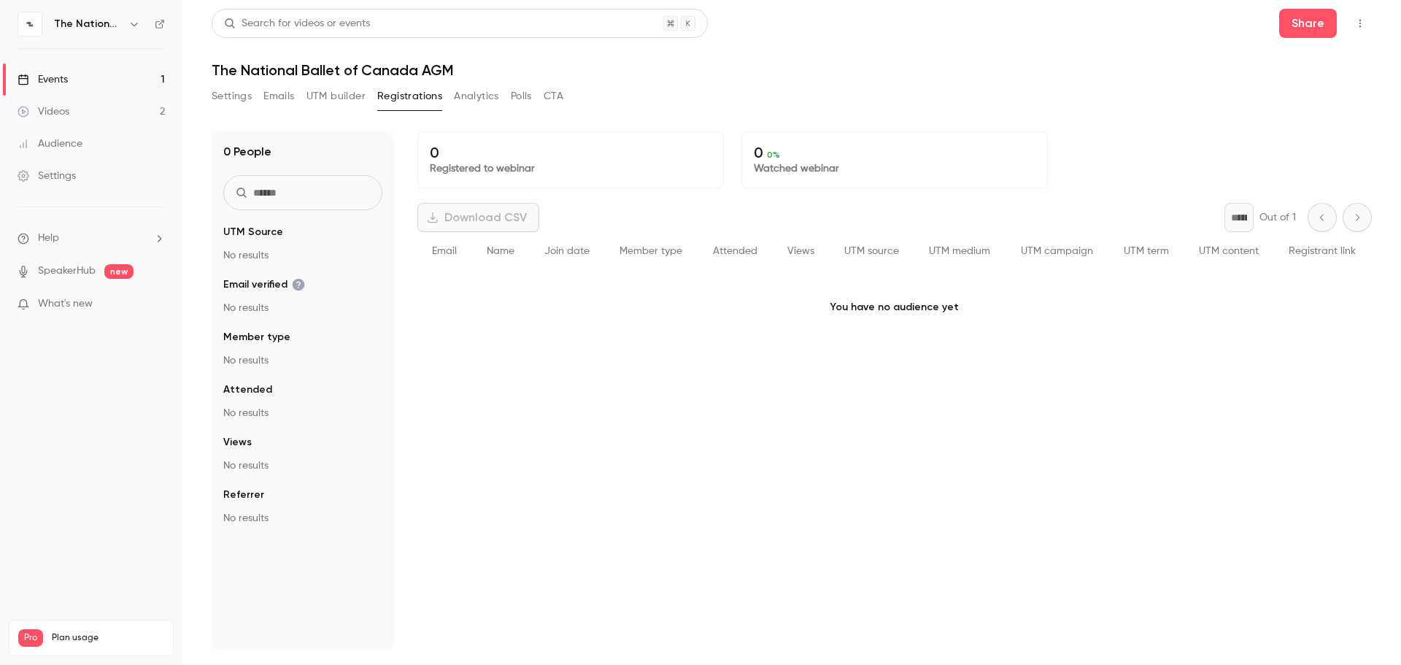
click at [467, 102] on button "Analytics" at bounding box center [476, 96] width 45 height 23
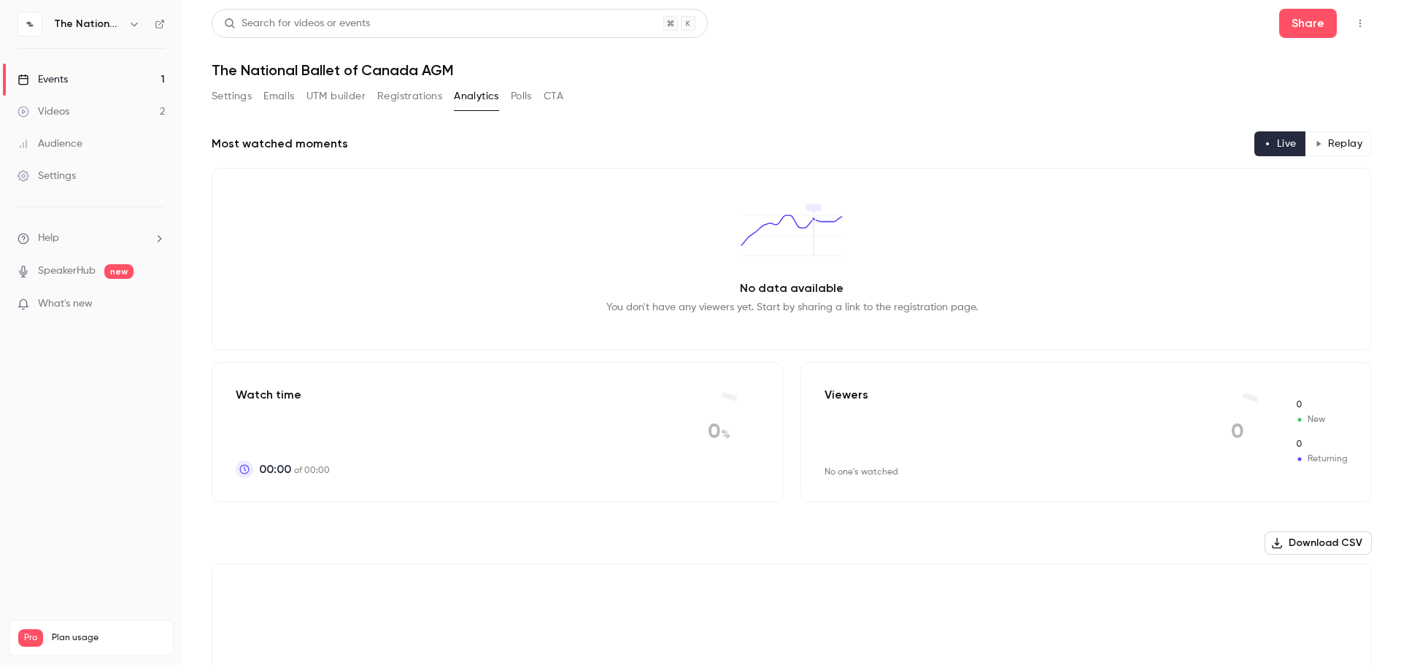
click at [522, 103] on button "Polls" at bounding box center [521, 96] width 21 height 23
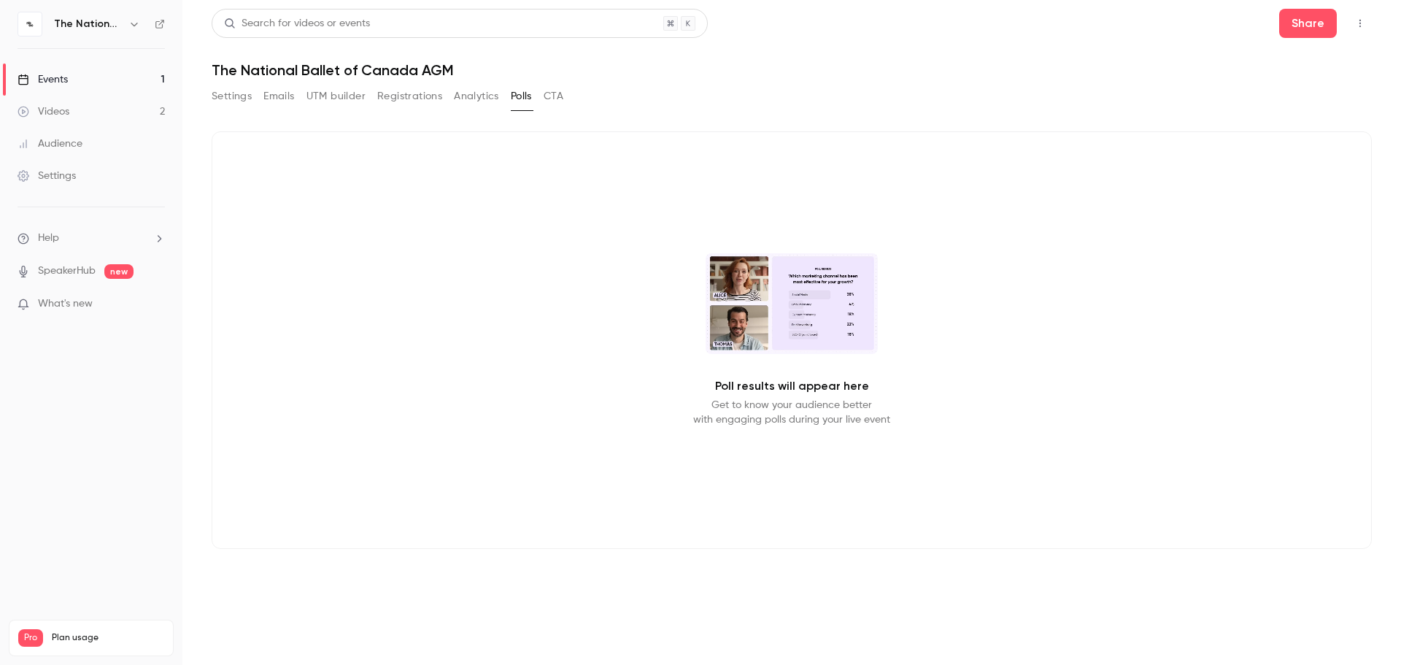
click at [554, 103] on button "CTA" at bounding box center [554, 96] width 20 height 23
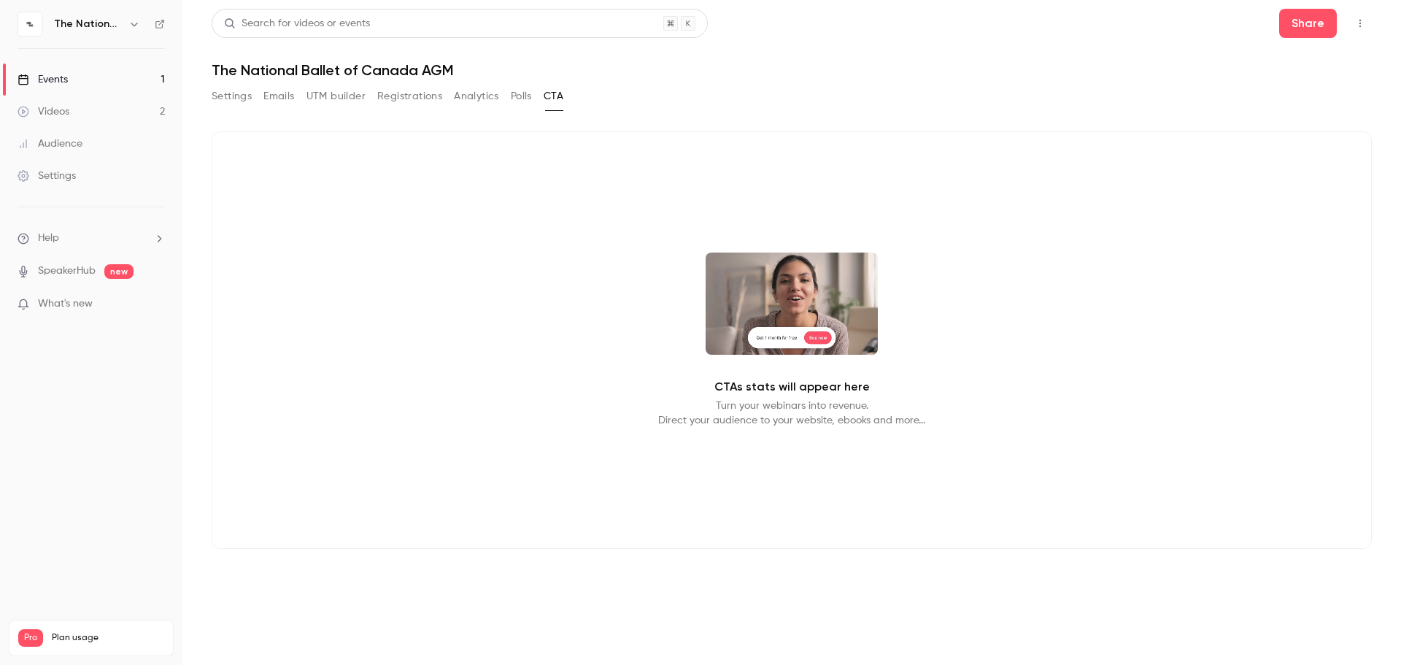
click at [233, 101] on button "Settings" at bounding box center [232, 96] width 40 height 23
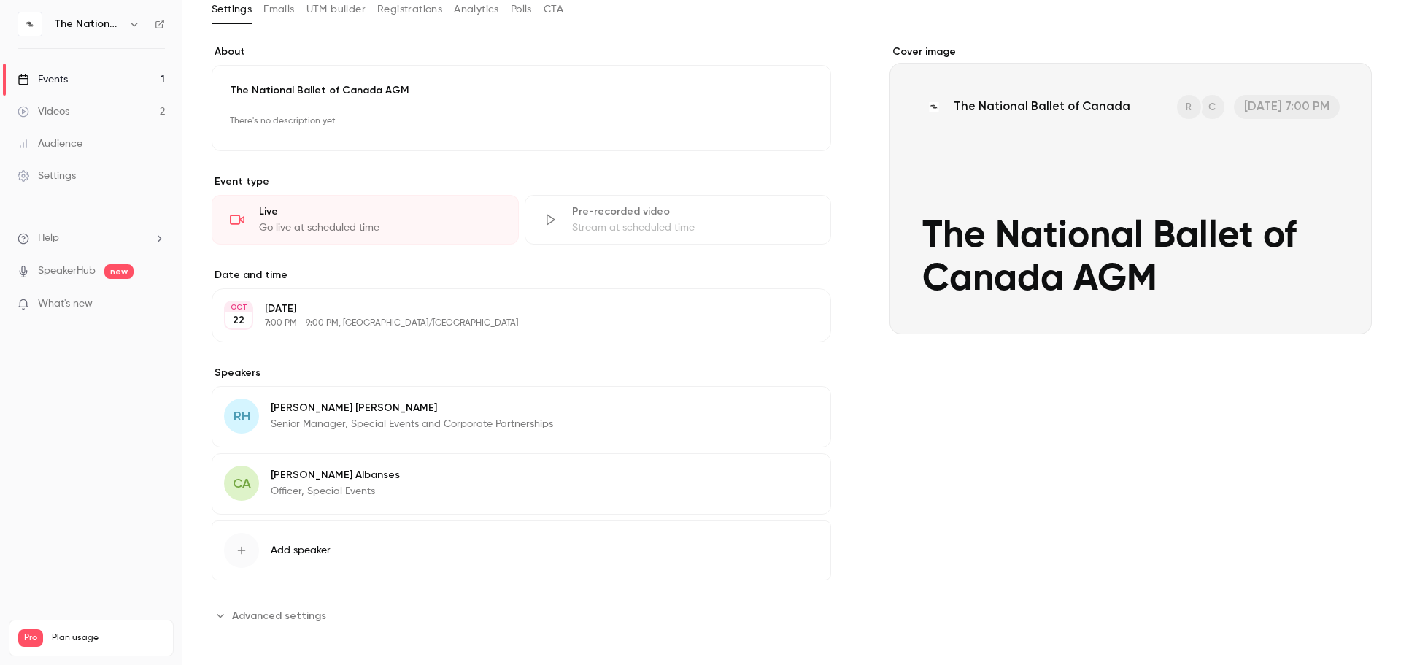
scroll to position [93, 0]
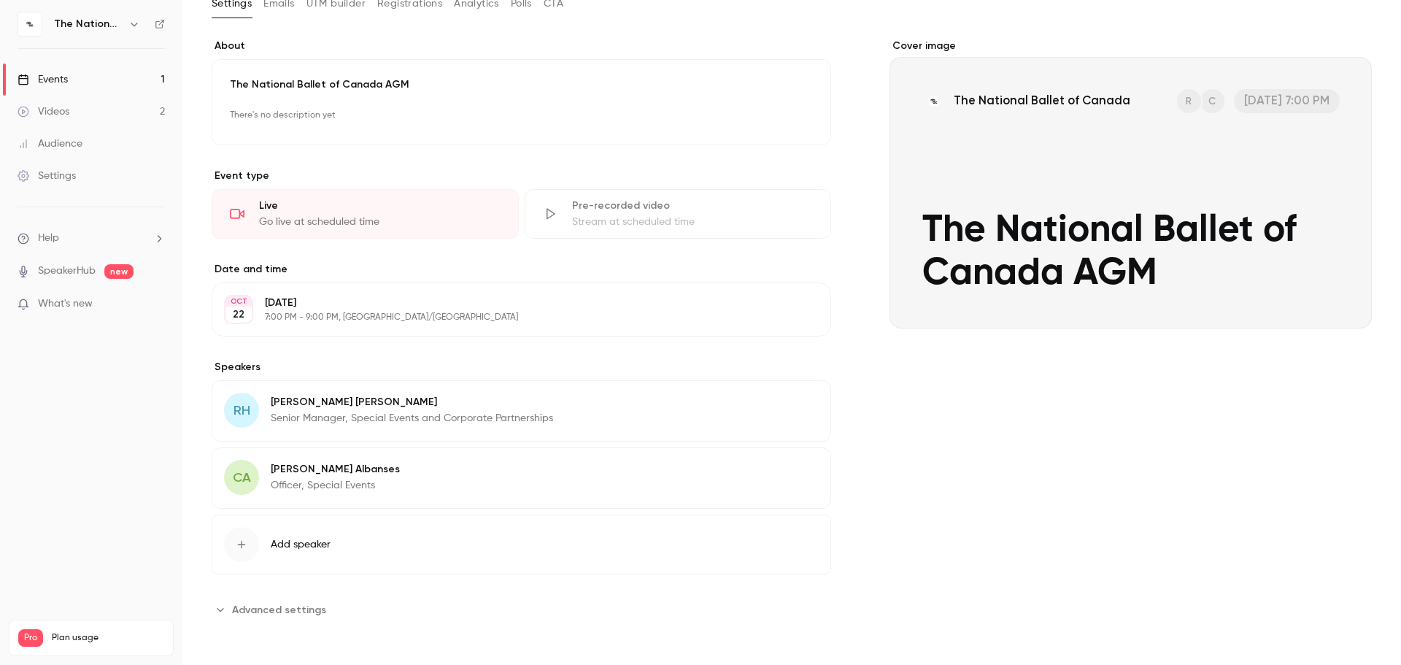
click at [288, 501] on span "Add speaker" at bounding box center [301, 544] width 60 height 15
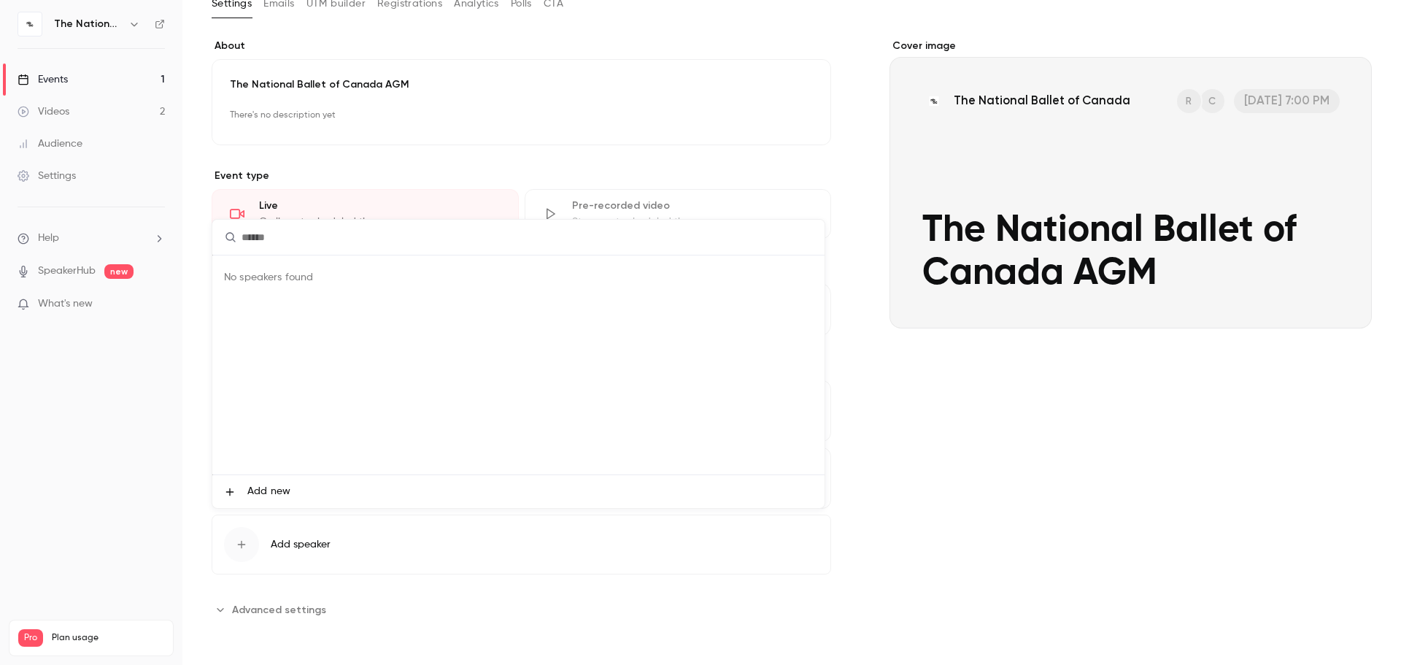
click at [288, 501] on div at bounding box center [700, 332] width 1401 height 665
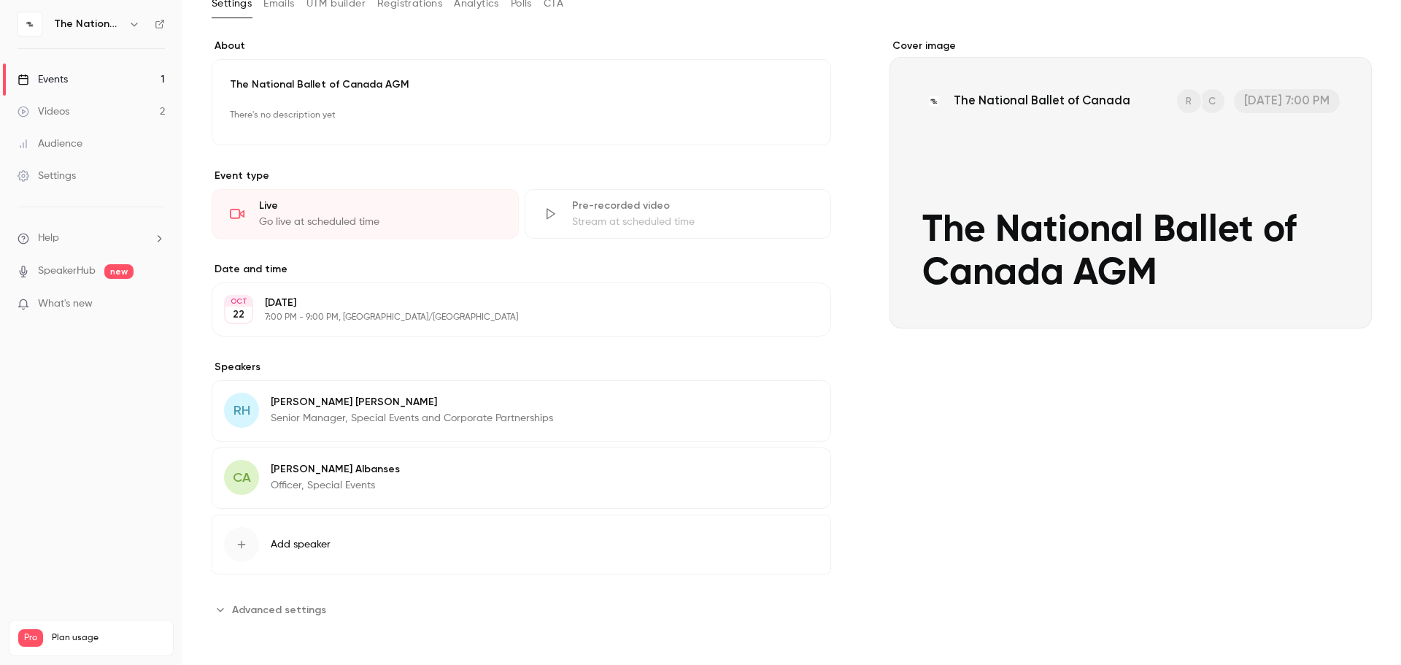
click at [288, 501] on span "Add speaker" at bounding box center [301, 544] width 60 height 15
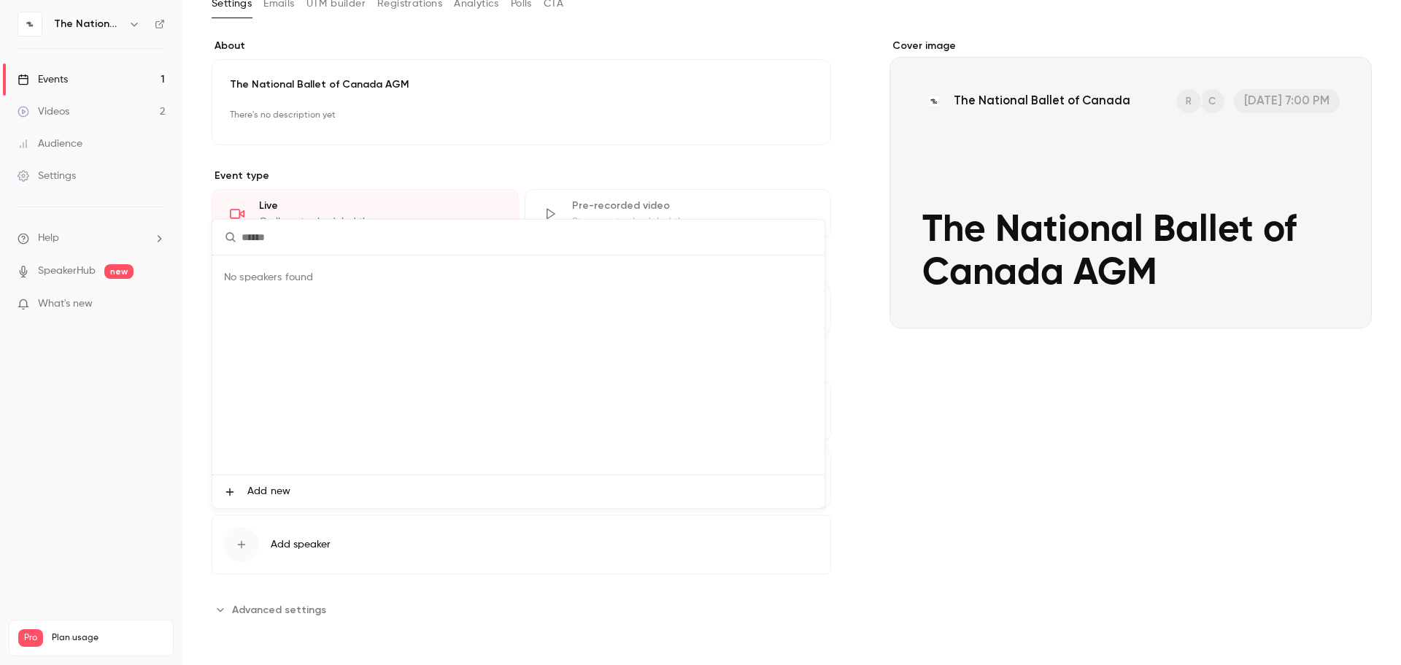
click at [272, 493] on span "Add new" at bounding box center [268, 491] width 43 height 15
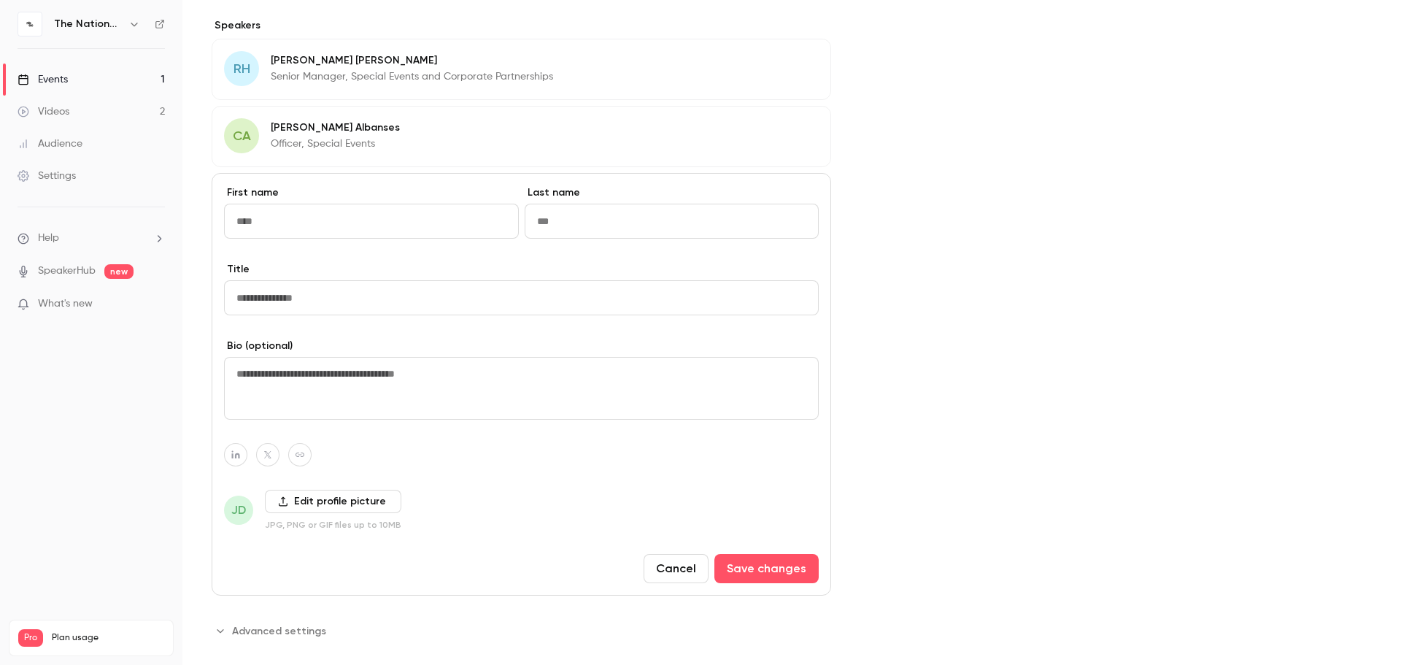
scroll to position [455, 0]
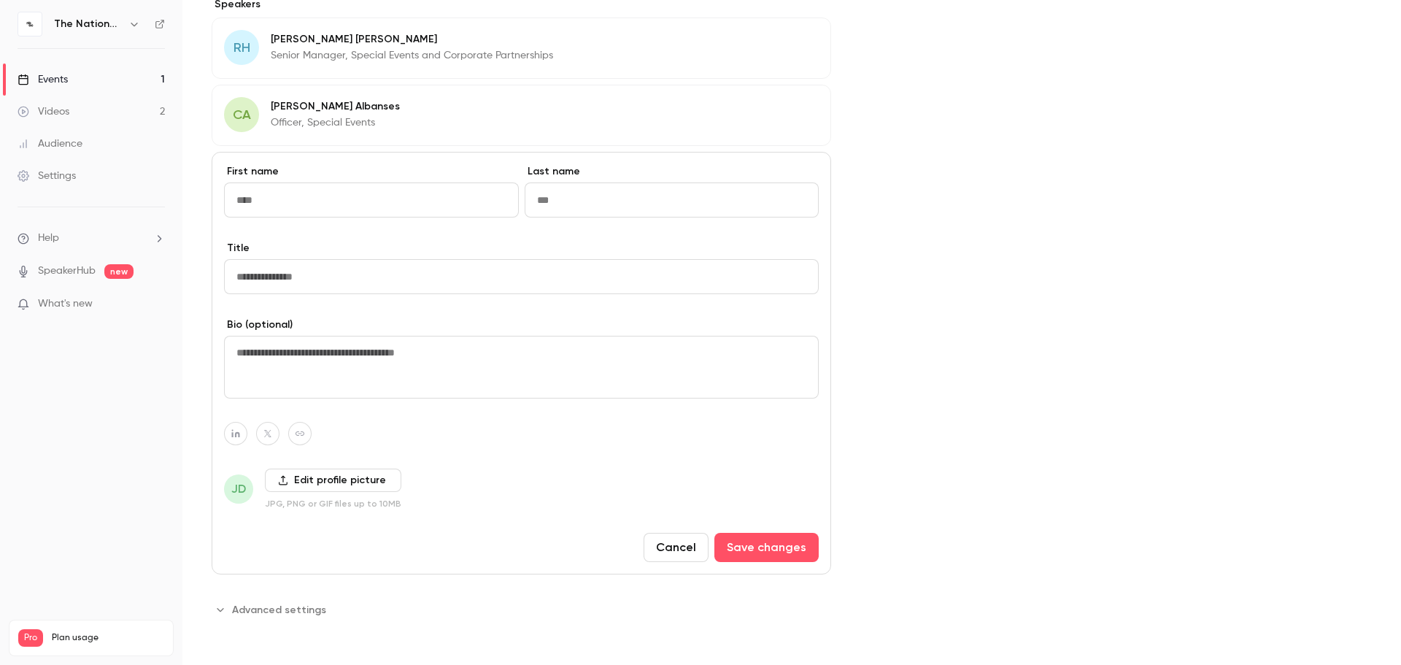
click at [661, 501] on button "Cancel" at bounding box center [676, 547] width 65 height 29
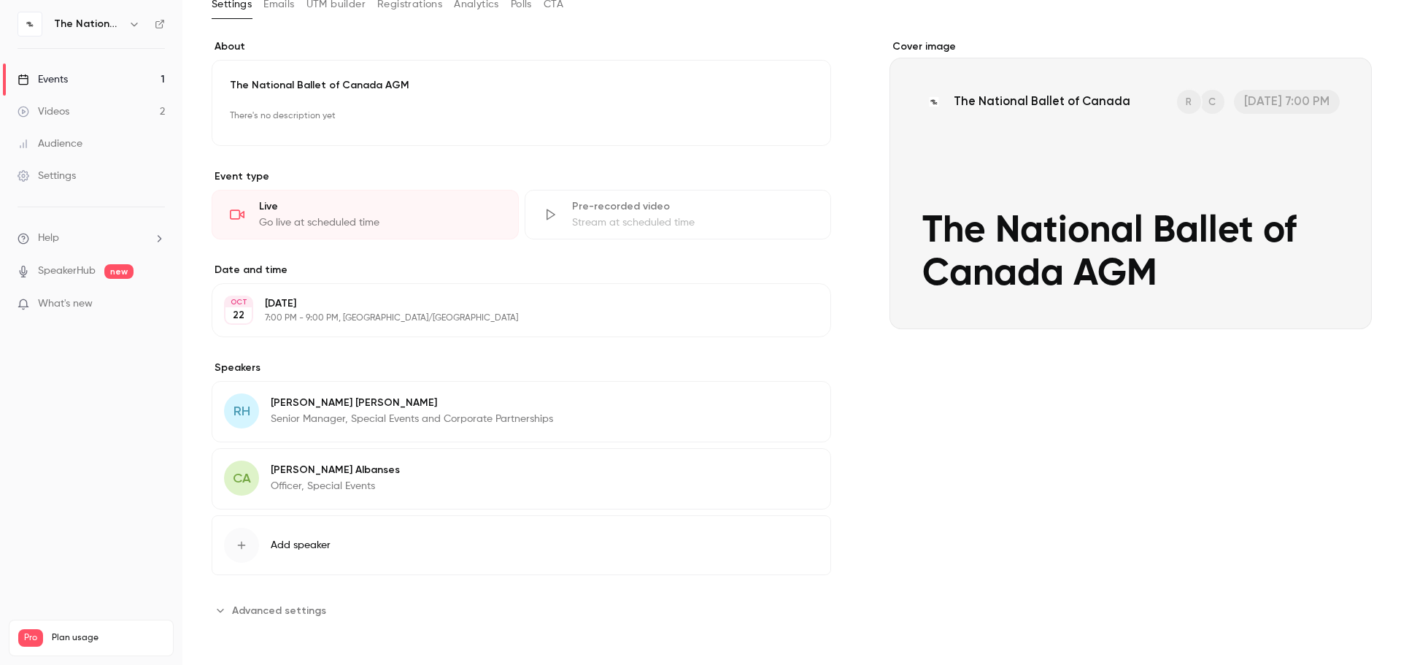
scroll to position [93, 0]
click at [796, 401] on button "Edit" at bounding box center [792, 404] width 53 height 23
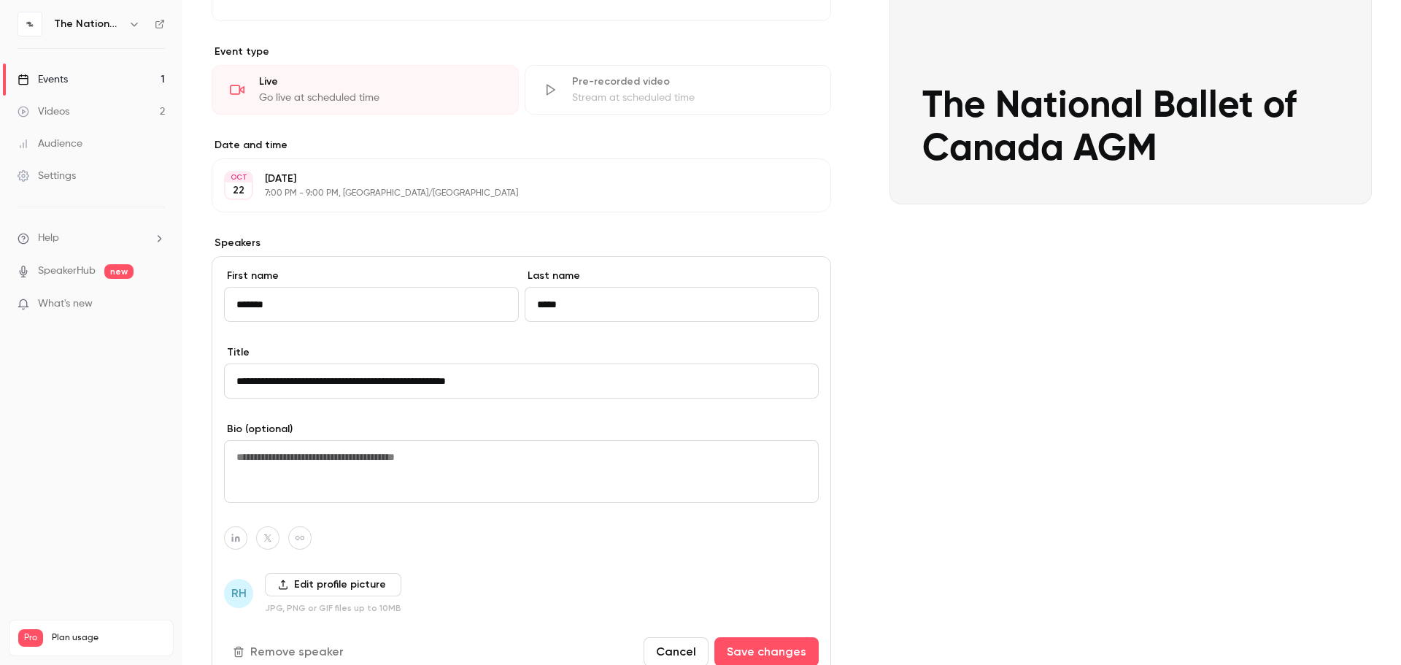
scroll to position [454, 0]
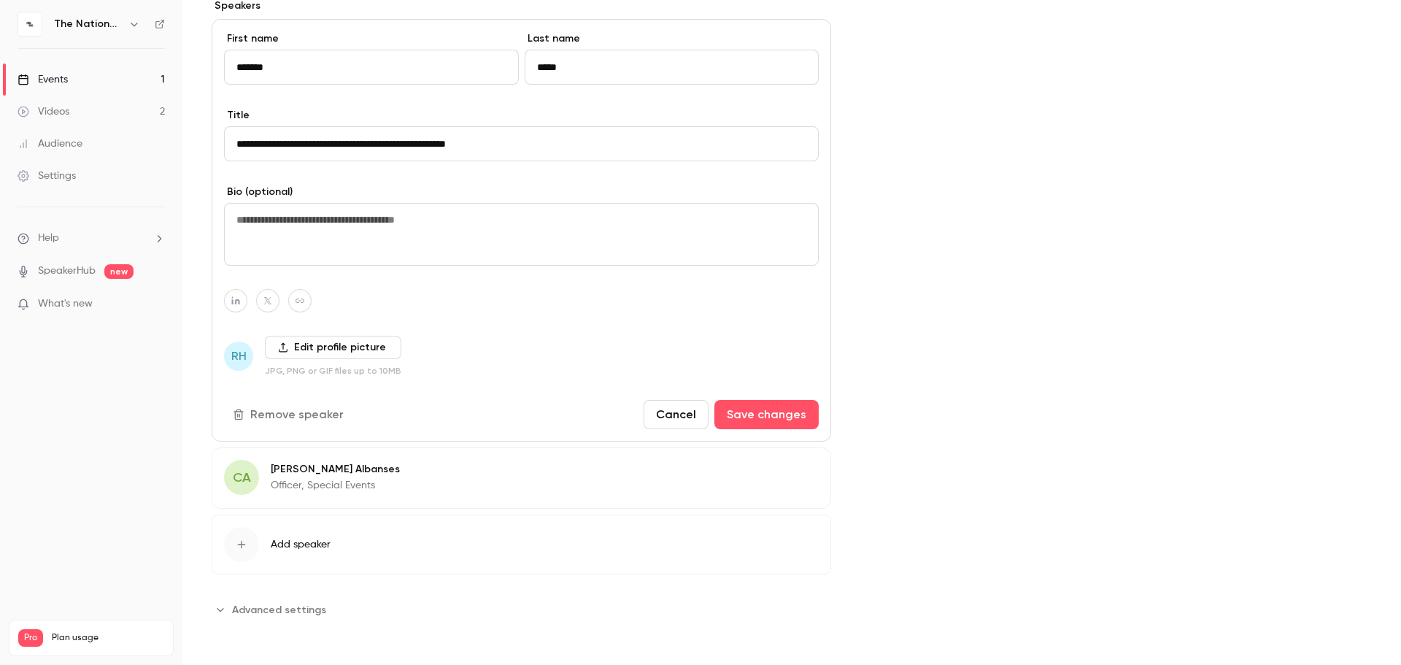
click at [660, 417] on button "Cancel" at bounding box center [676, 414] width 65 height 29
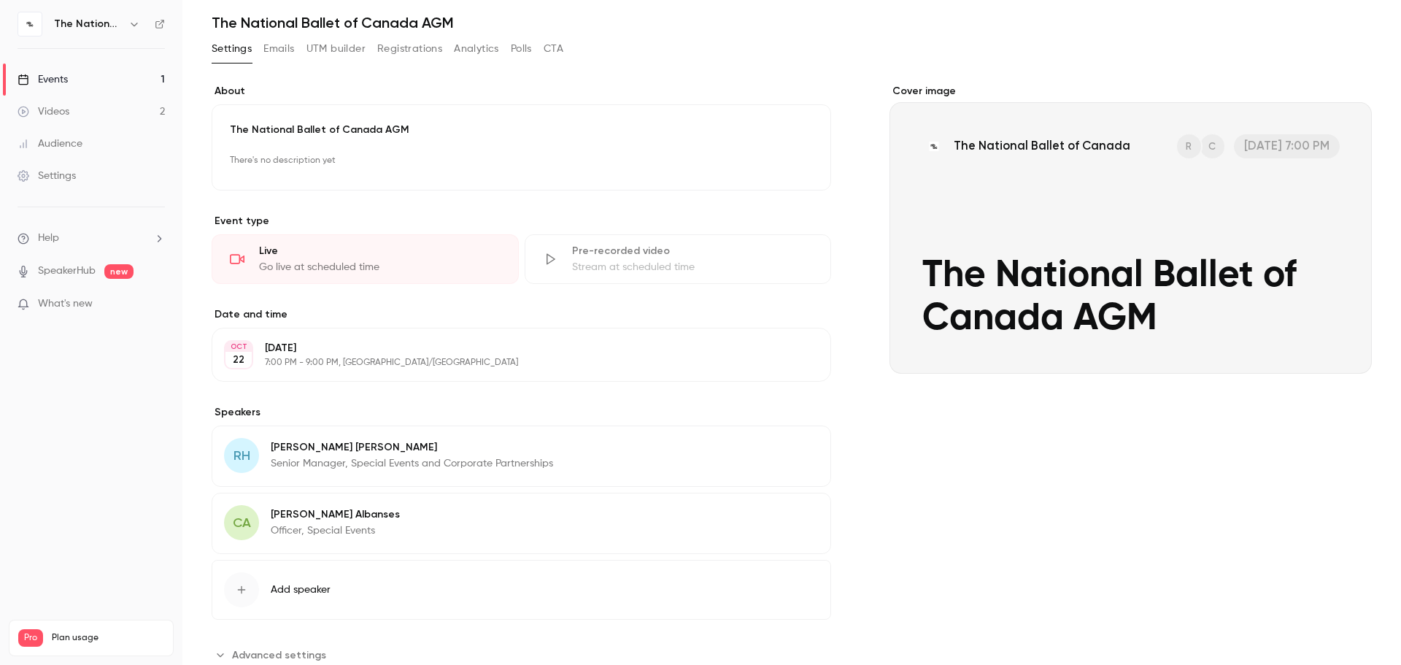
scroll to position [0, 0]
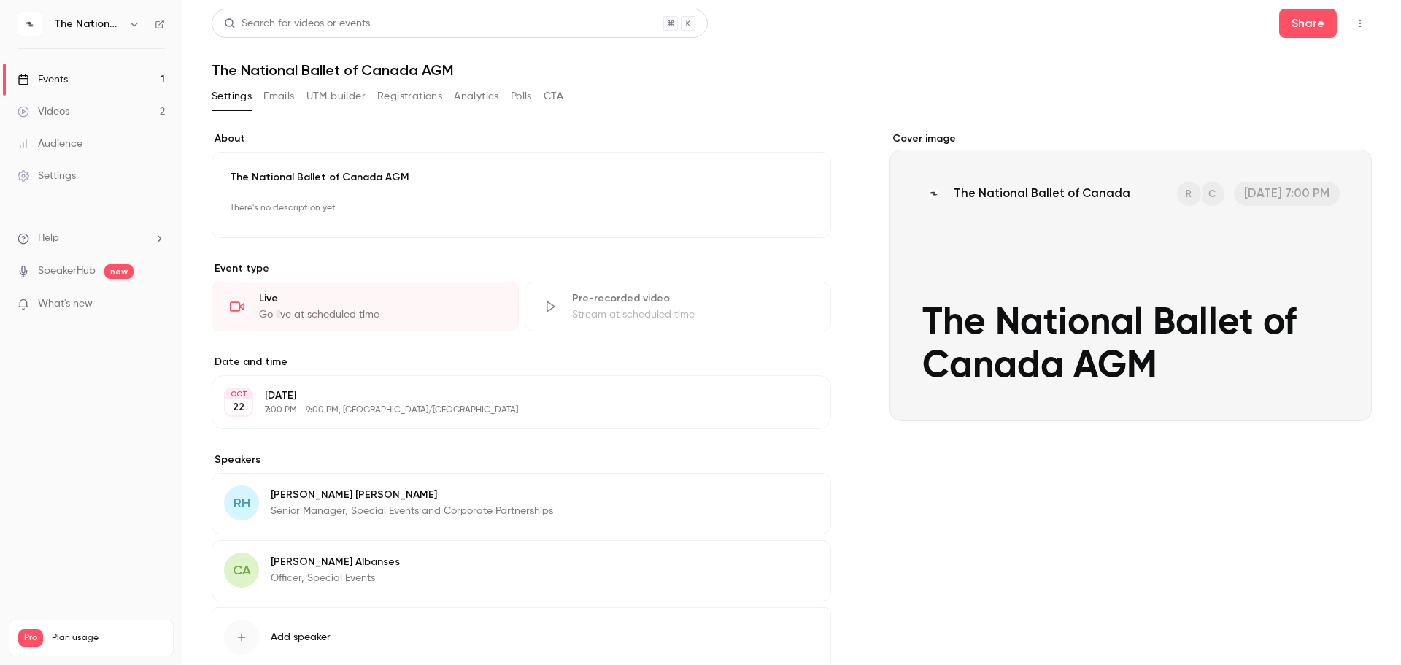
click at [70, 180] on div "Settings" at bounding box center [47, 176] width 58 height 15
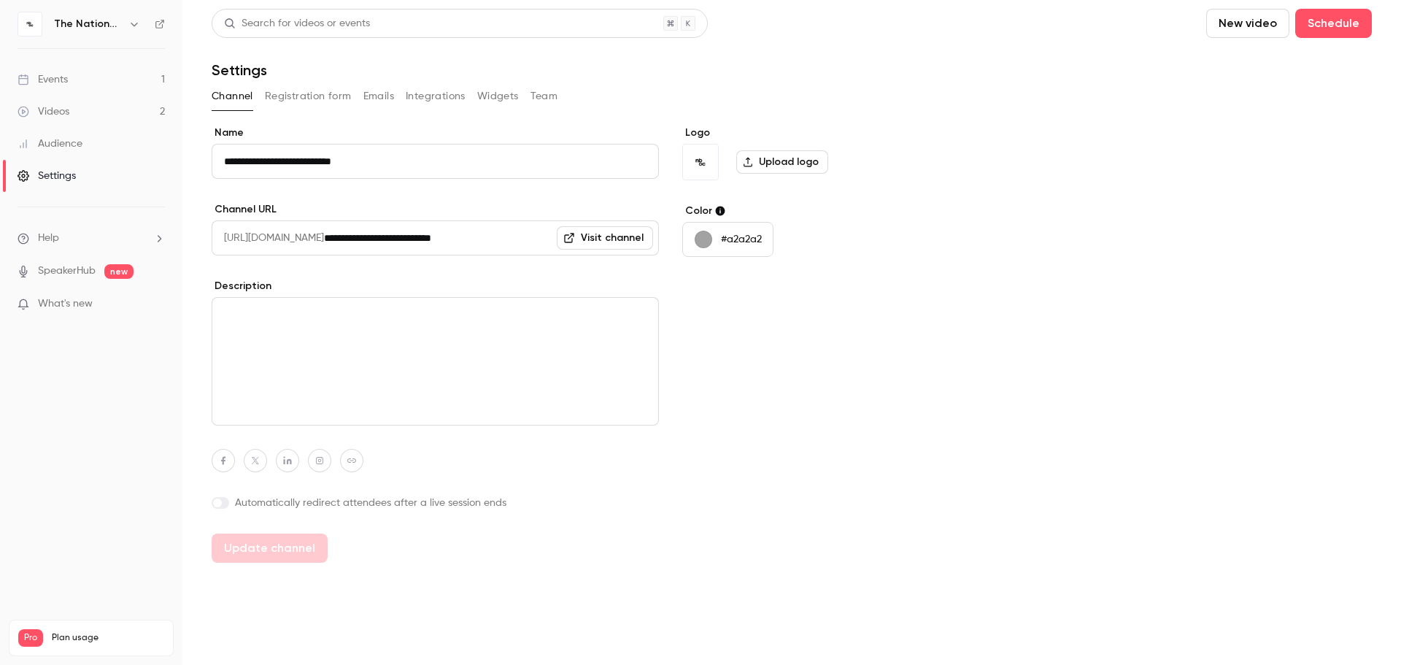
click at [735, 233] on p "#a2a2a2" at bounding box center [741, 239] width 41 height 15
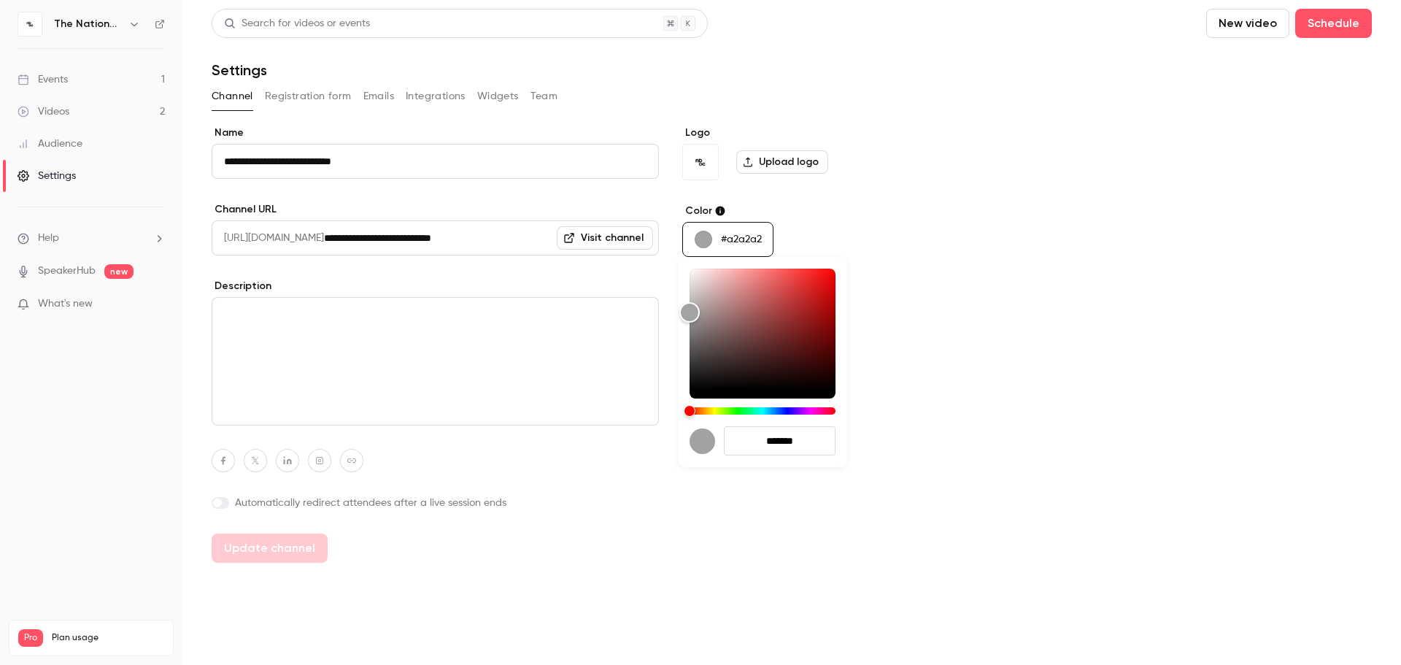
click at [788, 435] on input "*******" at bounding box center [780, 440] width 112 height 29
drag, startPoint x: 815, startPoint y: 444, endPoint x: 704, endPoint y: 444, distance: 111.7
click at [702, 446] on div "*******" at bounding box center [763, 440] width 146 height 29
paste input "hex-color-input"
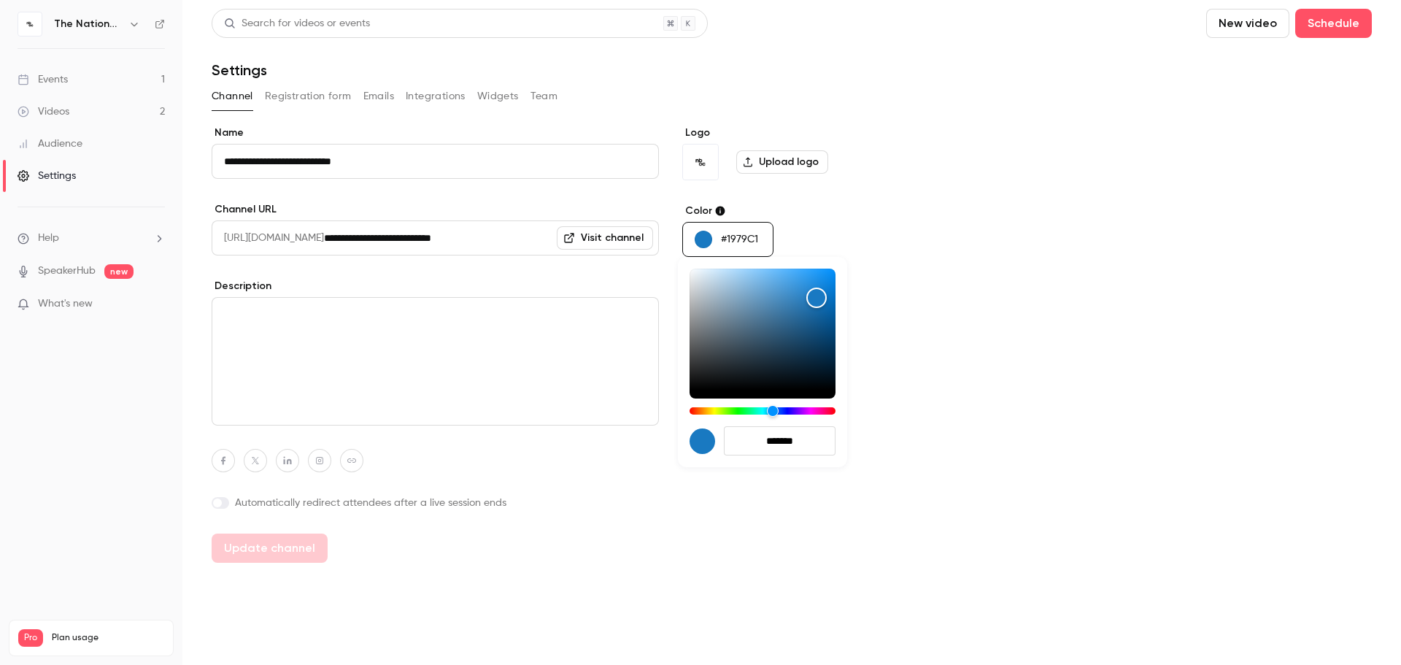
type input "*******"
click at [950, 370] on div at bounding box center [700, 332] width 1401 height 665
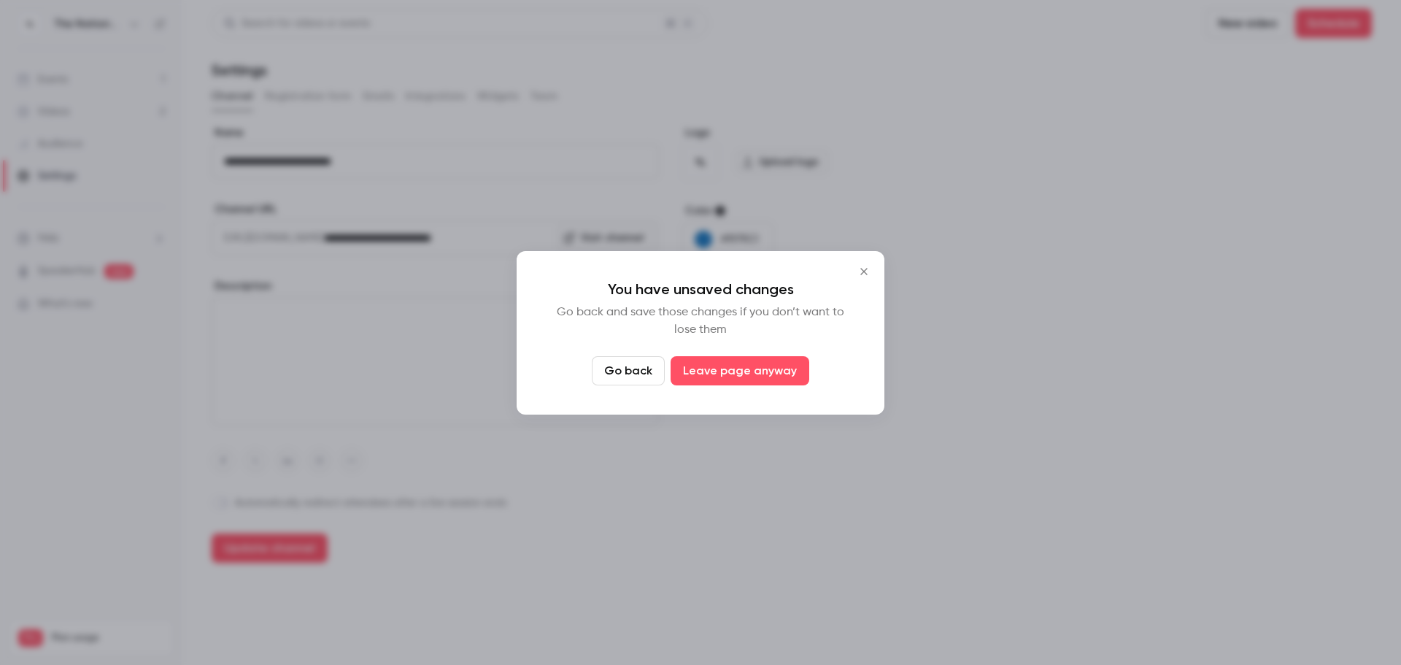
click at [648, 369] on button "Go back" at bounding box center [628, 370] width 73 height 29
click at [639, 368] on button "Go back" at bounding box center [628, 370] width 73 height 29
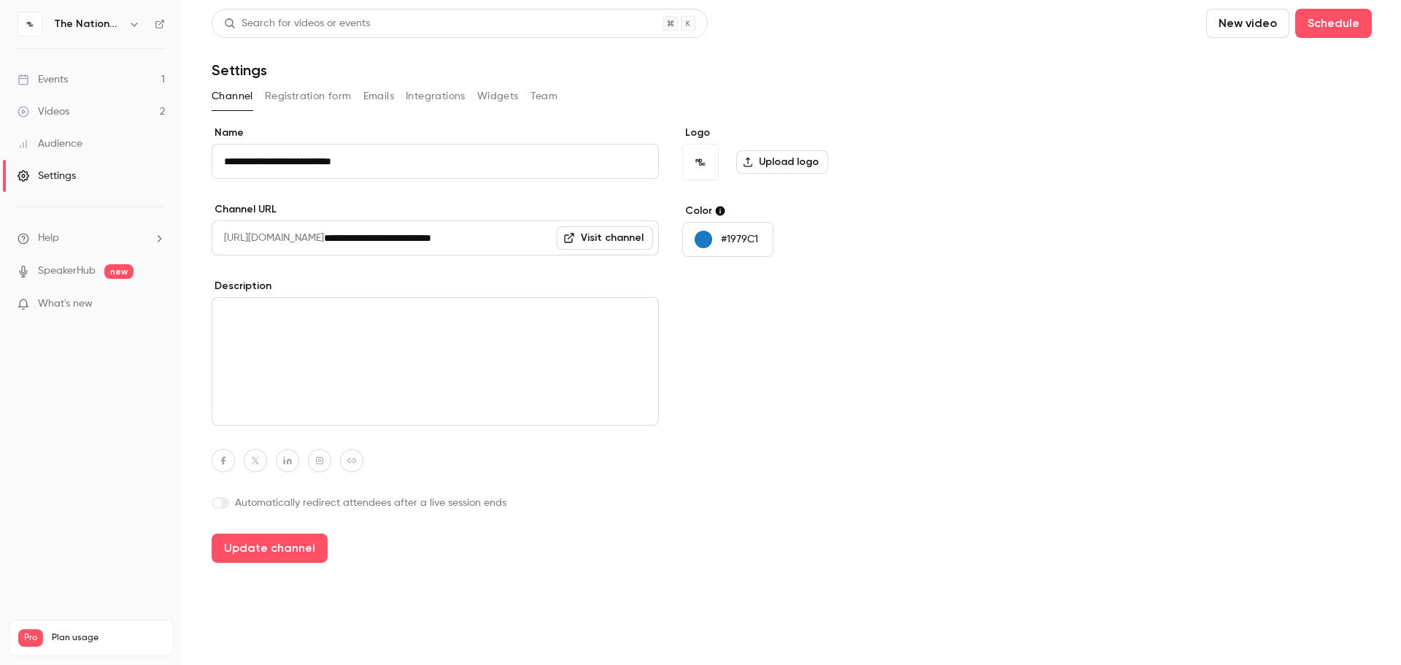
click at [307, 105] on button "Registration form" at bounding box center [308, 96] width 87 height 23
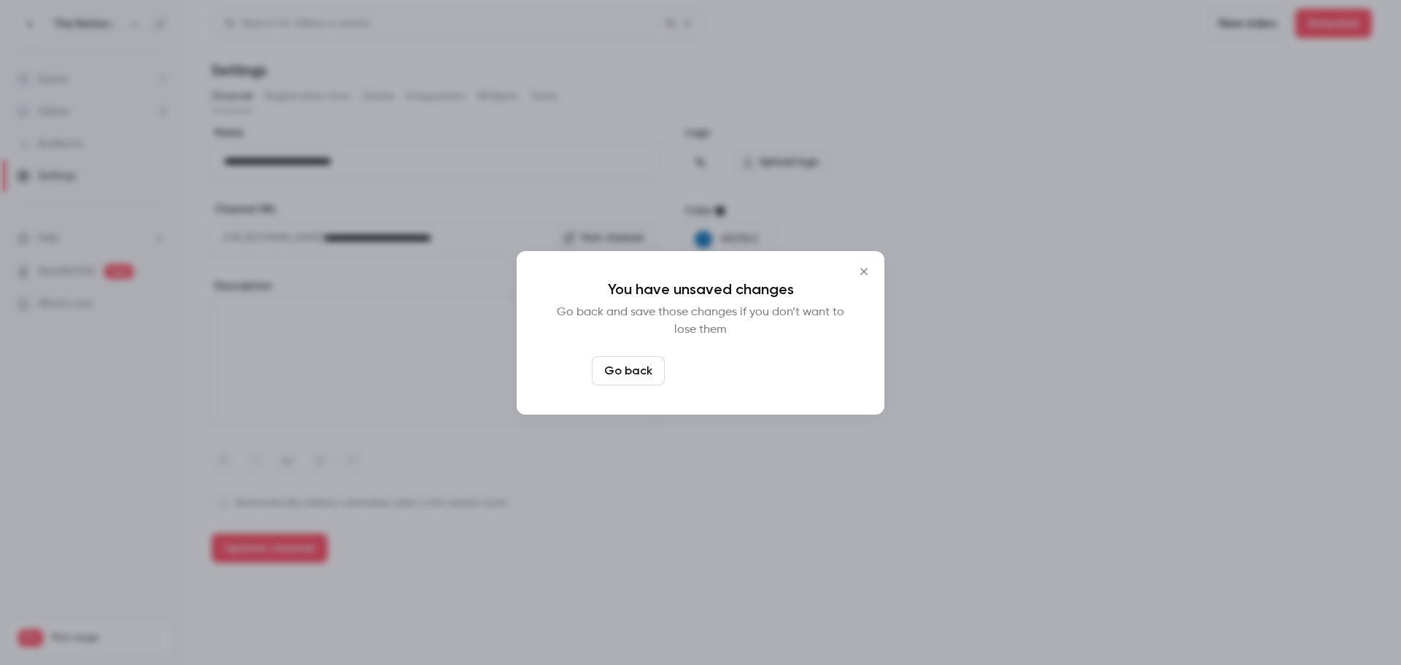
click at [750, 374] on button "Leave page anyway" at bounding box center [740, 370] width 139 height 29
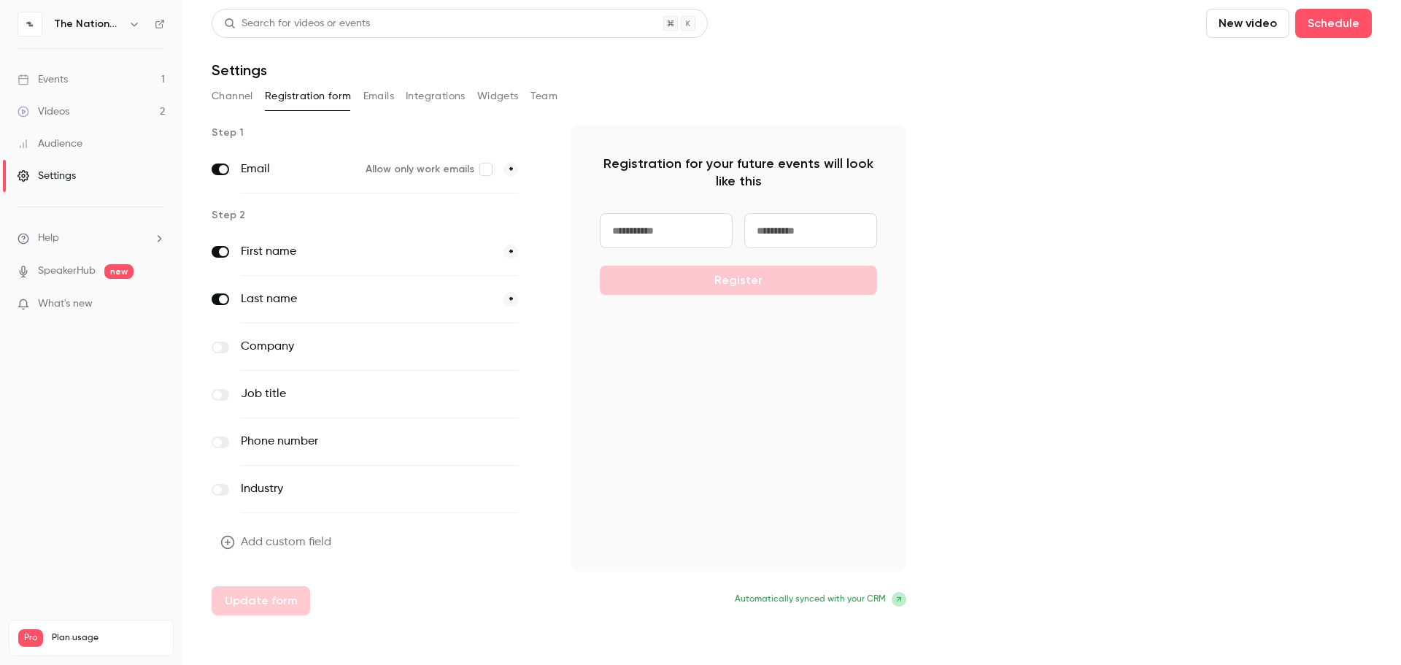
click at [367, 100] on button "Emails" at bounding box center [378, 96] width 31 height 23
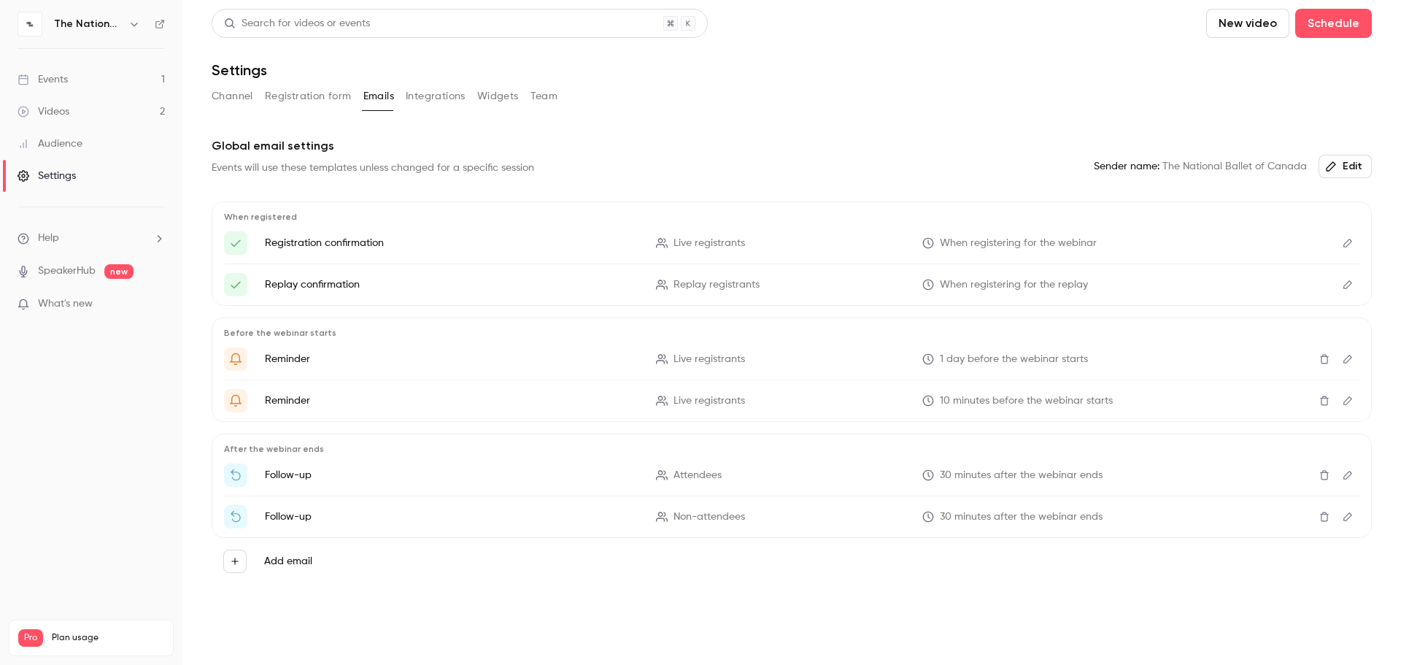
click at [420, 99] on button "Integrations" at bounding box center [436, 96] width 60 height 23
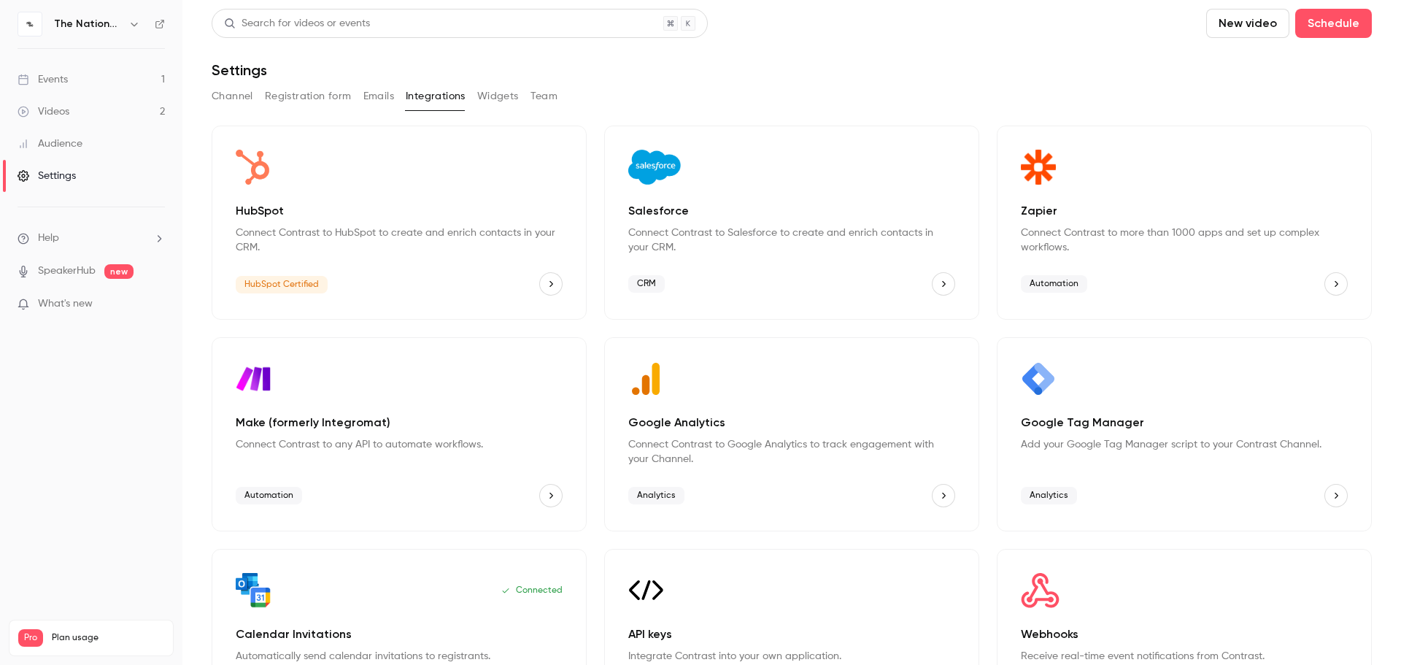
click at [501, 93] on button "Widgets" at bounding box center [498, 96] width 42 height 23
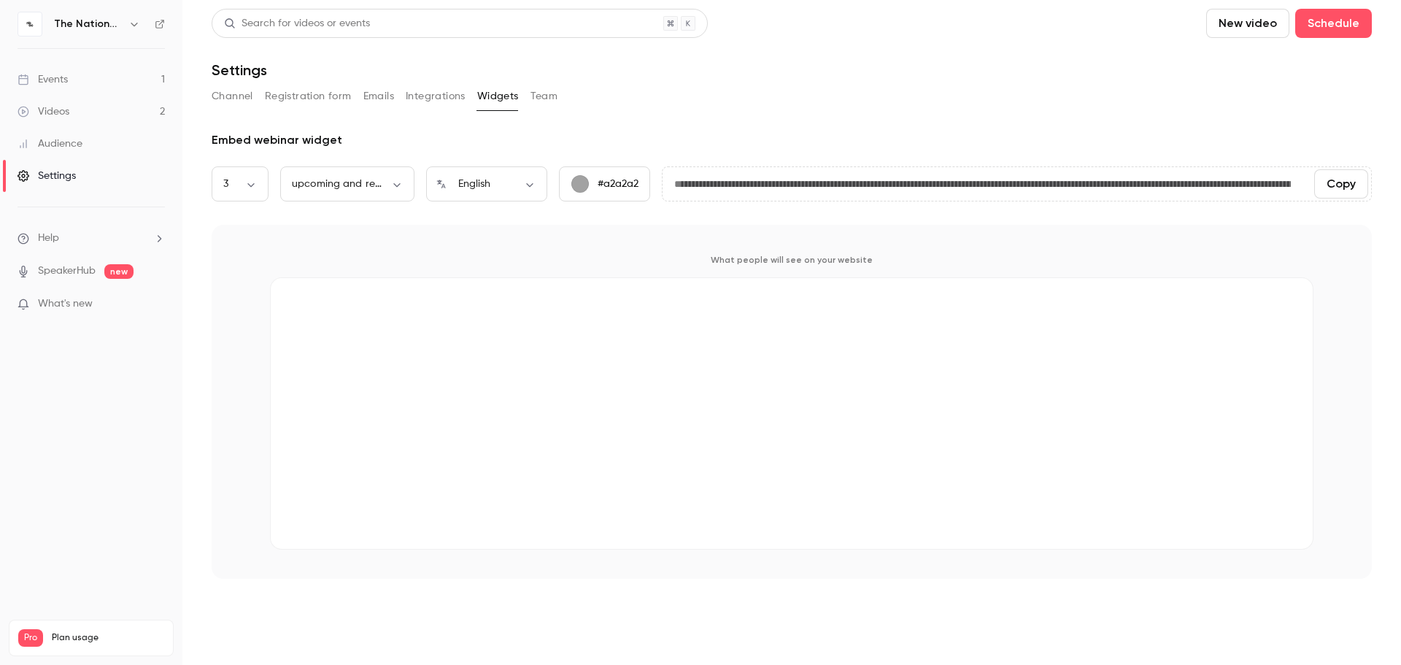
click at [579, 184] on div "button" at bounding box center [581, 184] width 18 height 18
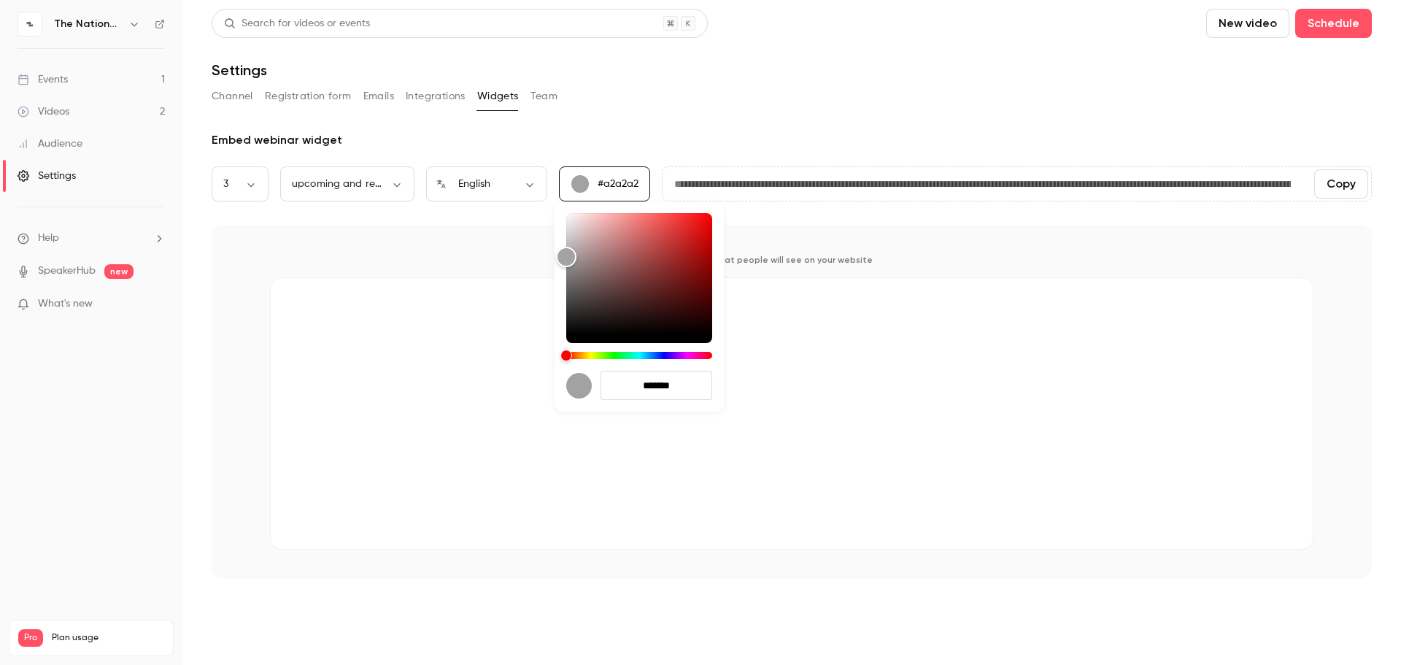
drag, startPoint x: 684, startPoint y: 381, endPoint x: 577, endPoint y: 388, distance: 106.8
click at [577, 388] on div "*******" at bounding box center [639, 385] width 146 height 29
paste input "hex-color-input"
type input "**********"
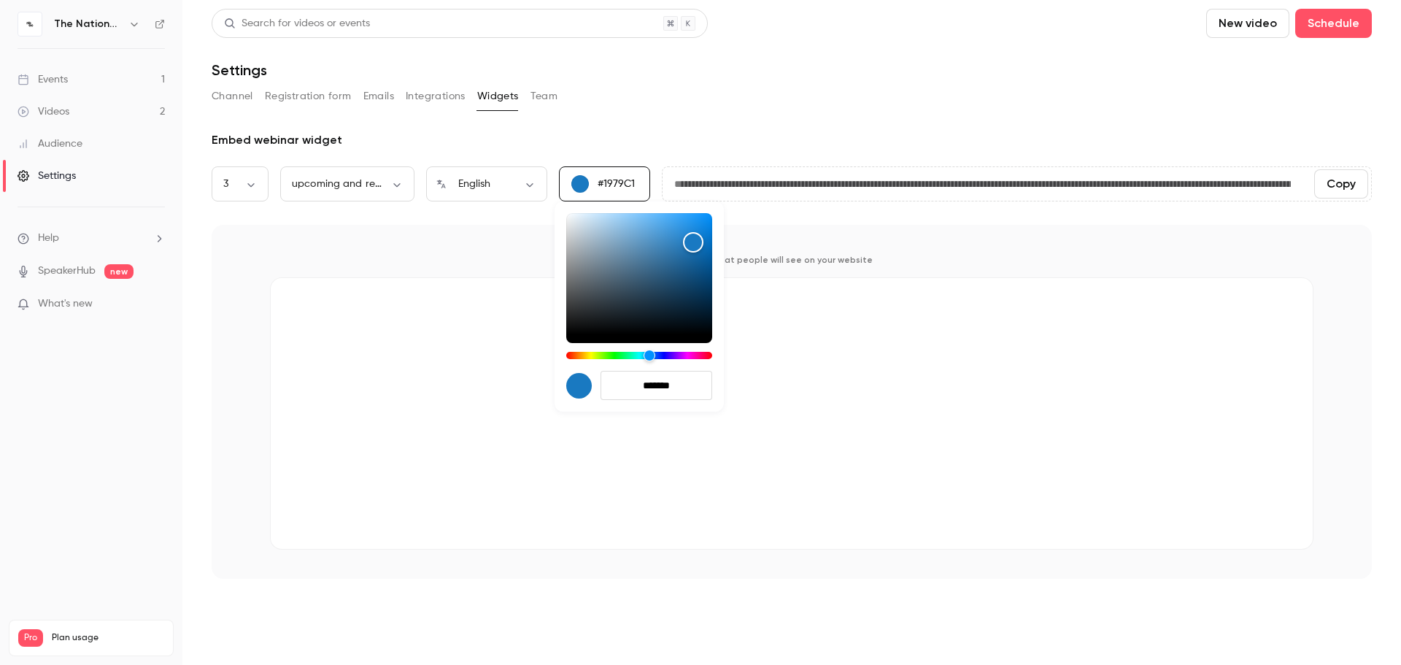
type input "*******"
click at [639, 96] on div at bounding box center [700, 332] width 1401 height 665
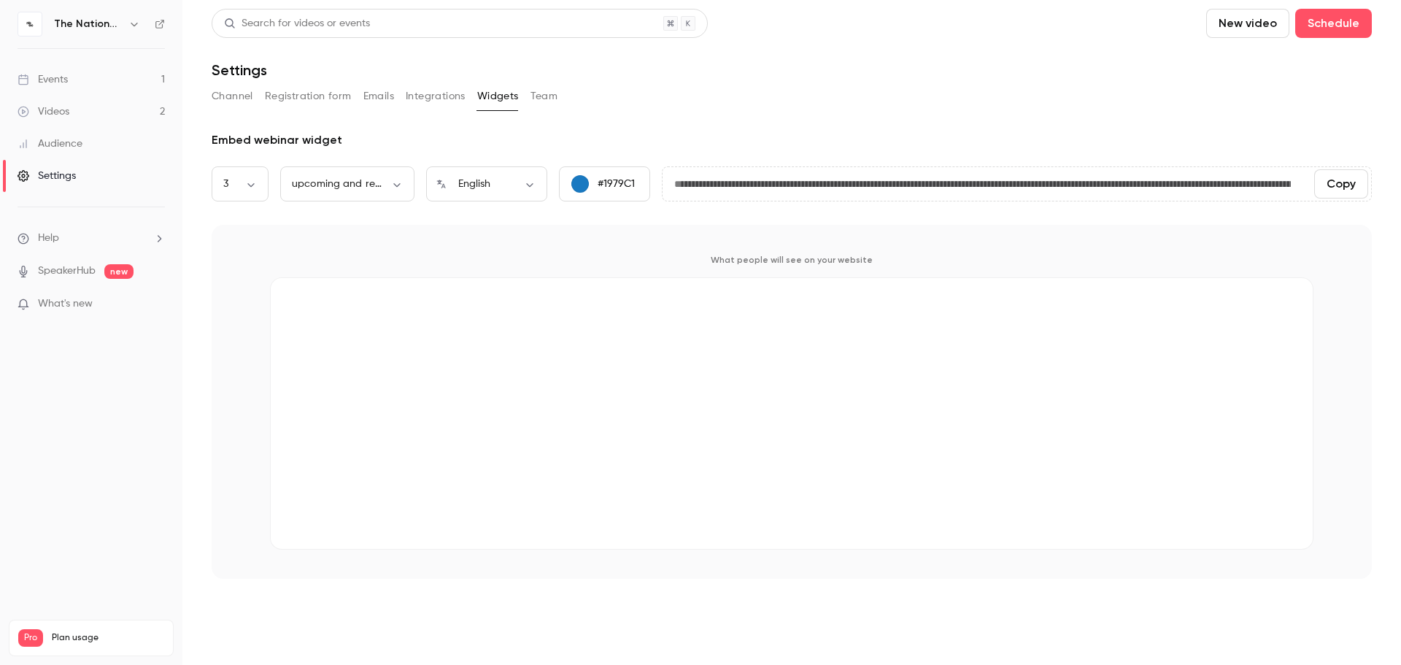
click at [536, 93] on button "Team" at bounding box center [545, 96] width 28 height 23
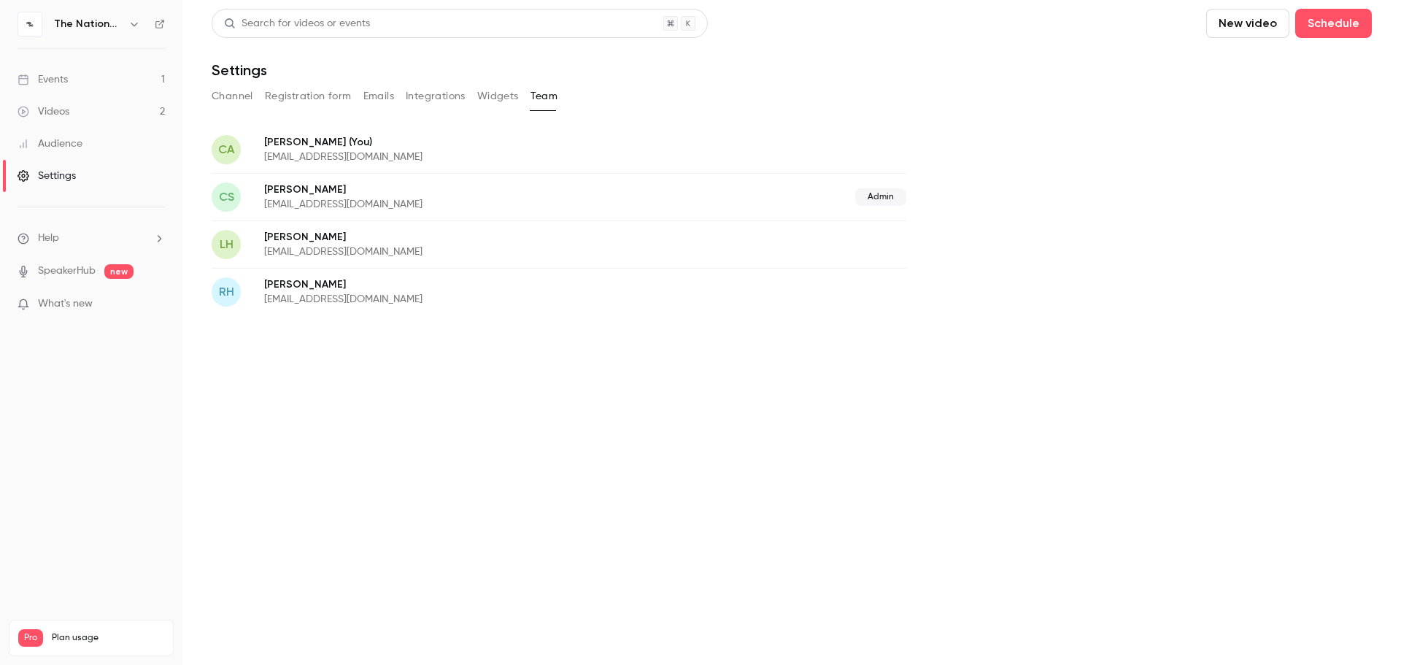
click at [378, 255] on p "[EMAIL_ADDRESS][DOMAIN_NAME]" at bounding box center [464, 252] width 401 height 15
click at [289, 101] on button "Registration form" at bounding box center [308, 96] width 87 height 23
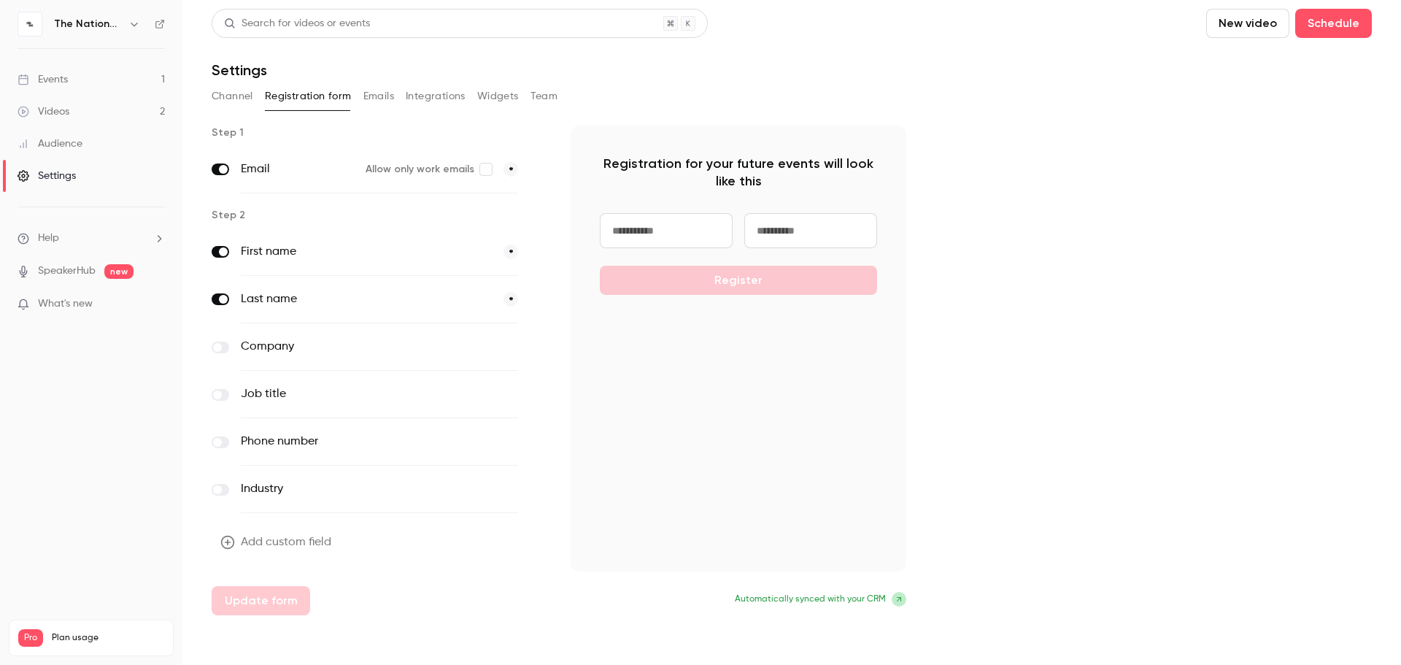
click at [241, 91] on button "Channel" at bounding box center [233, 96] width 42 height 23
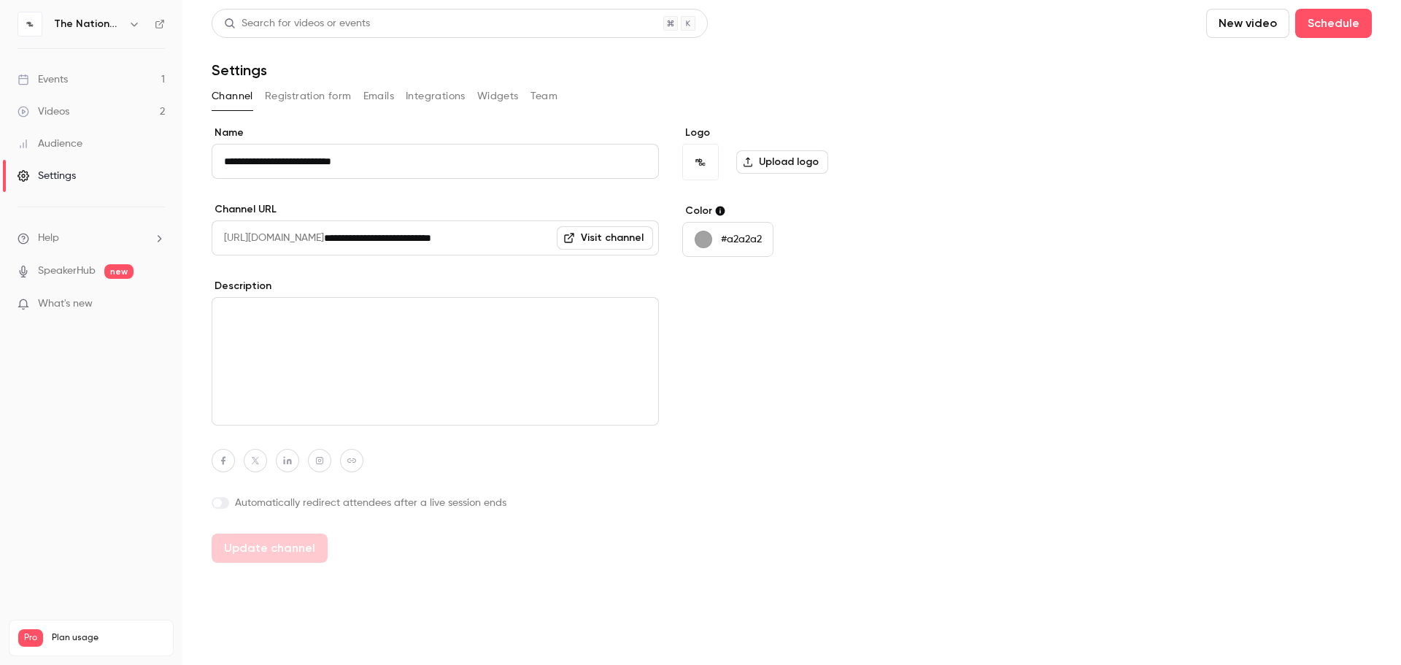
click at [236, 88] on button "Channel" at bounding box center [233, 96] width 42 height 23
click at [58, 70] on link "Events 1" at bounding box center [91, 80] width 182 height 32
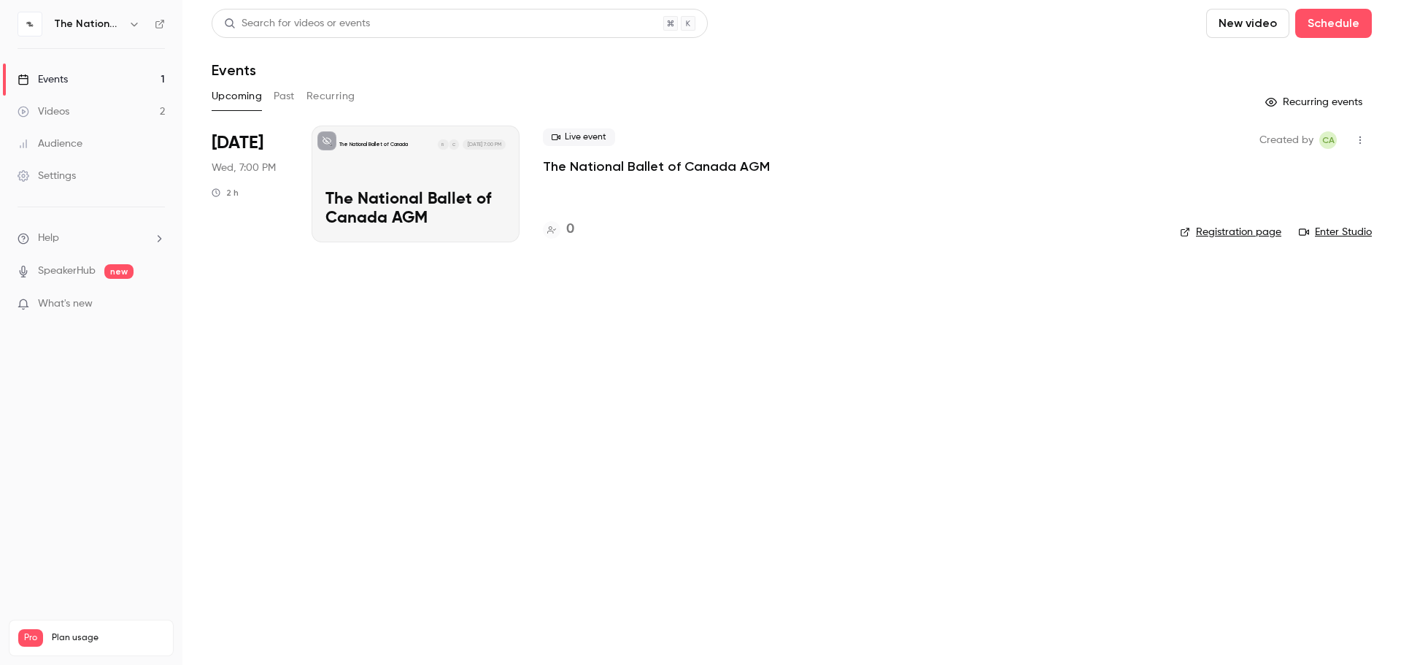
click at [950, 141] on icon "button" at bounding box center [1361, 140] width 12 height 10
click at [253, 173] on div at bounding box center [700, 332] width 1401 height 665
click at [282, 94] on button "Past" at bounding box center [284, 96] width 21 height 23
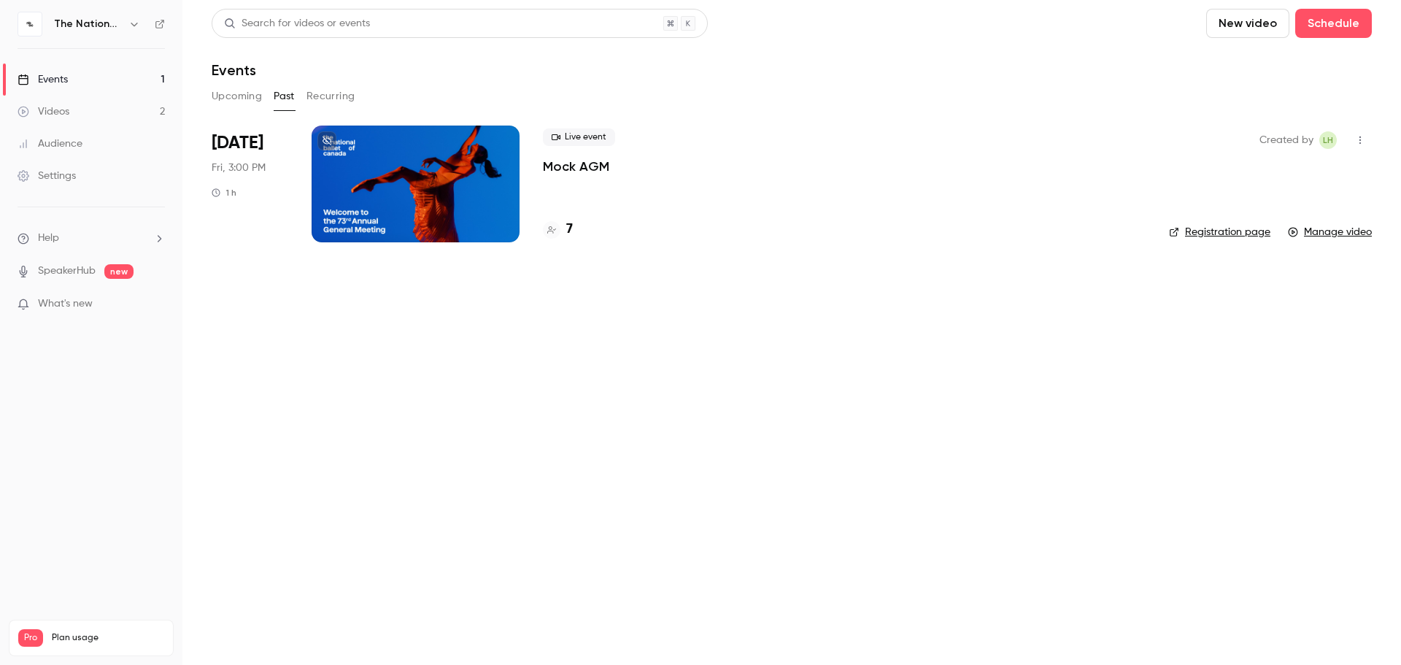
click at [325, 100] on button "Recurring" at bounding box center [331, 96] width 49 height 23
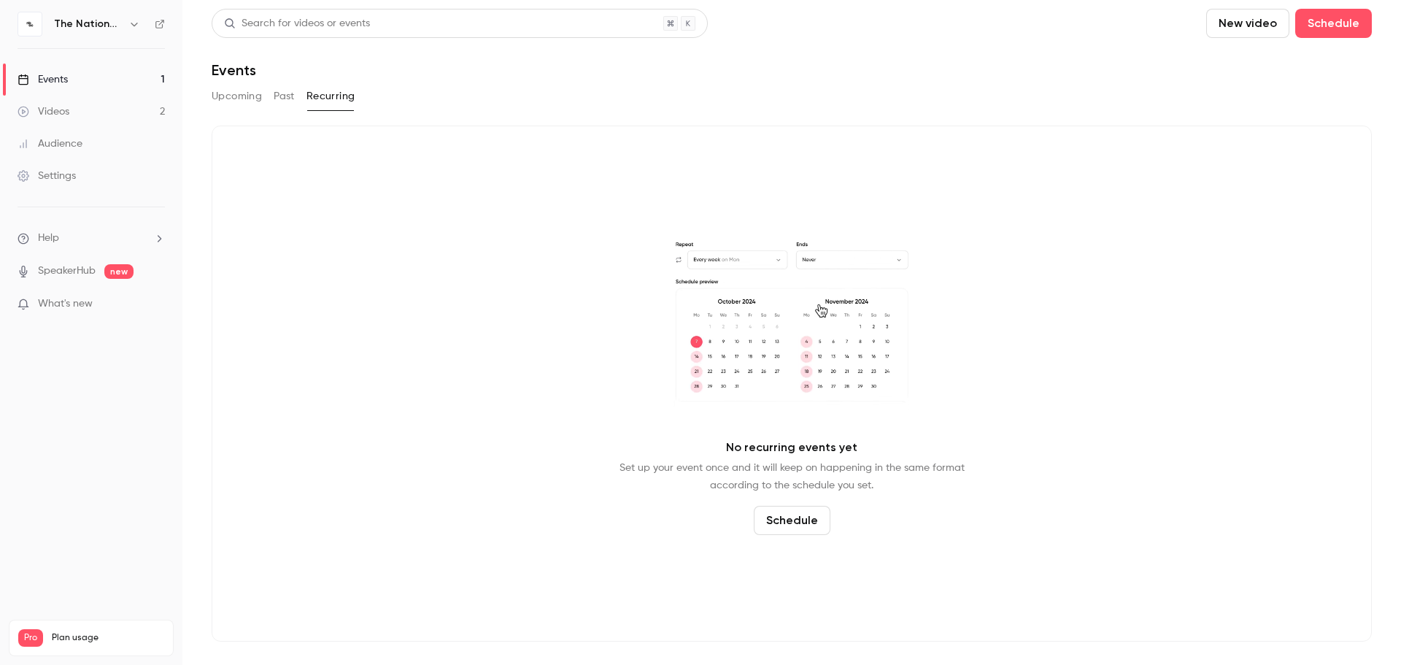
click at [230, 96] on button "Upcoming" at bounding box center [237, 96] width 50 height 23
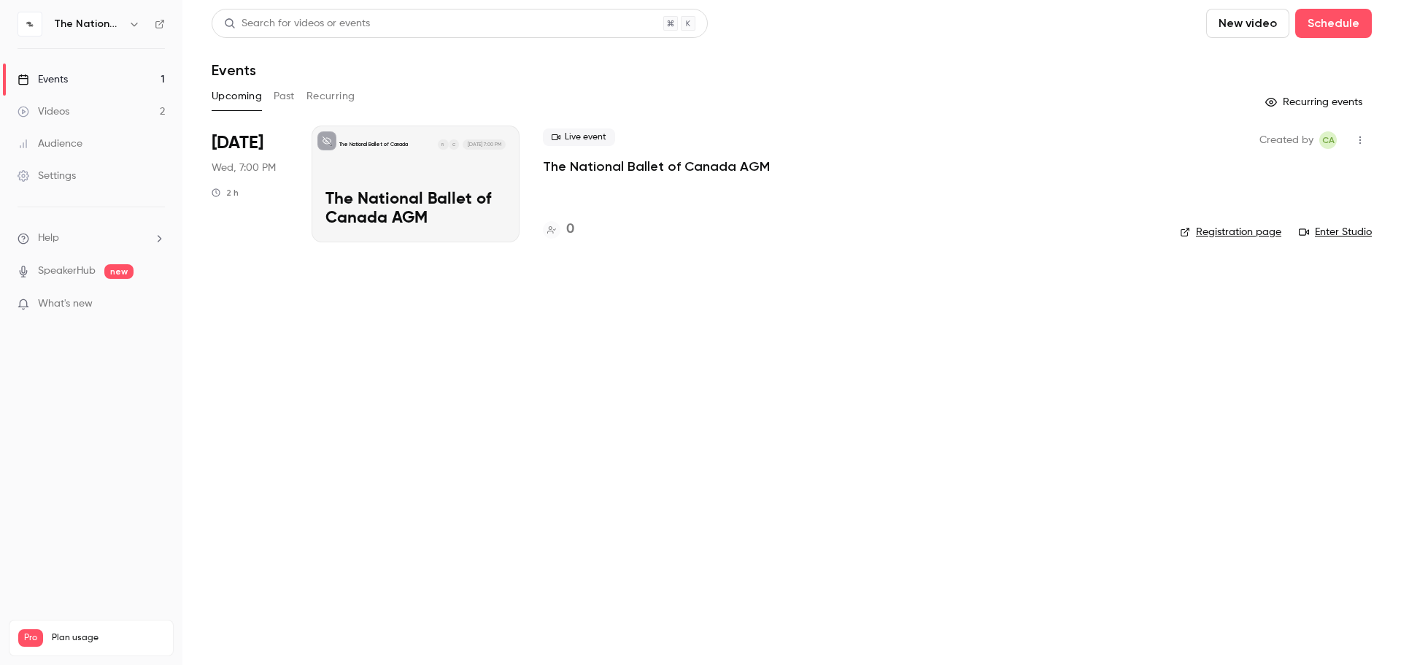
click at [764, 186] on div "Live event The National Ballet of Canada AGM 0" at bounding box center [850, 184] width 614 height 117
click at [707, 157] on div "Live event The National Ballet of Canada AGM" at bounding box center [850, 151] width 614 height 47
click at [627, 161] on p "The National Ballet of Canada AGM" at bounding box center [656, 167] width 227 height 18
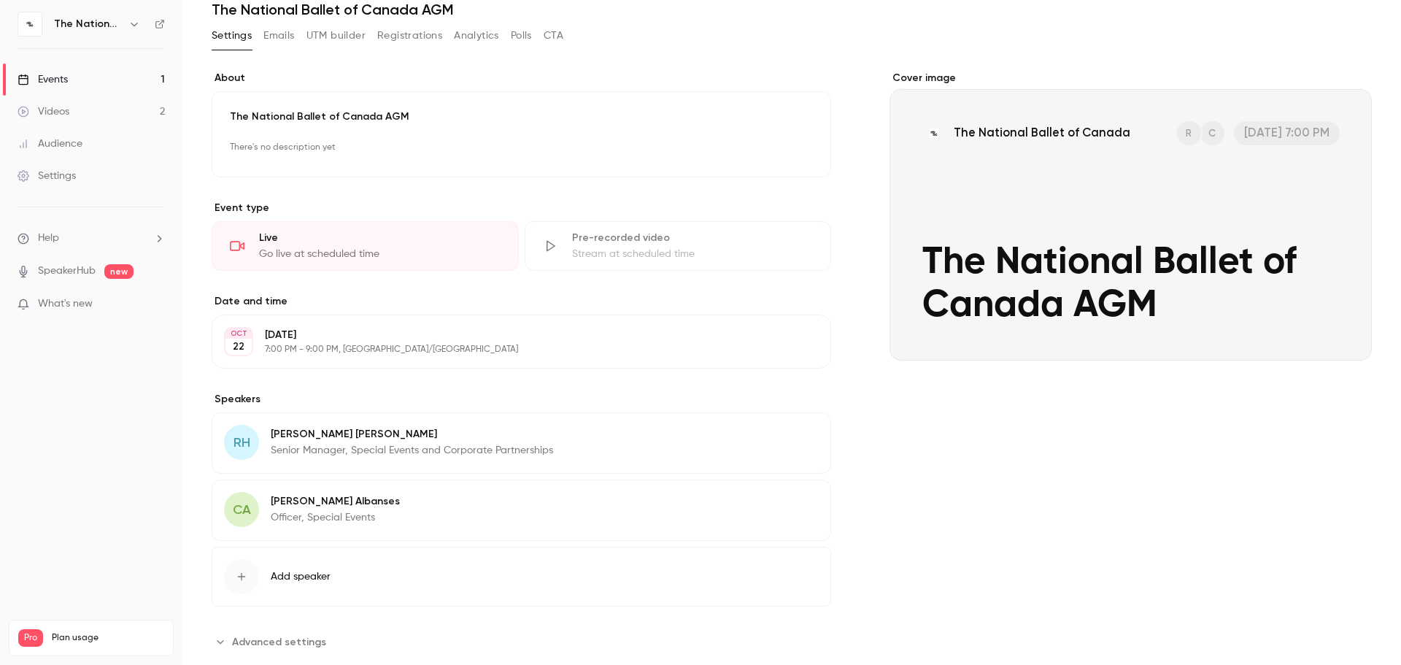
scroll to position [93, 0]
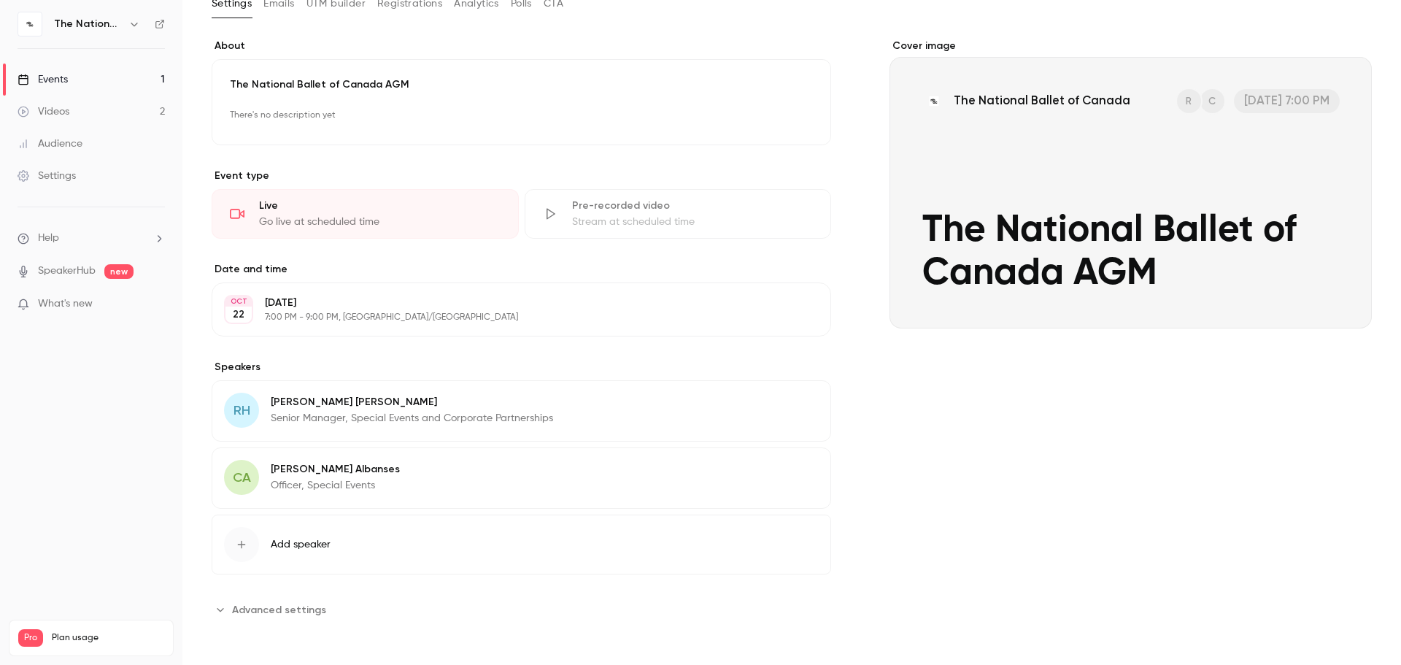
click at [794, 403] on button "Edit" at bounding box center [792, 404] width 53 height 23
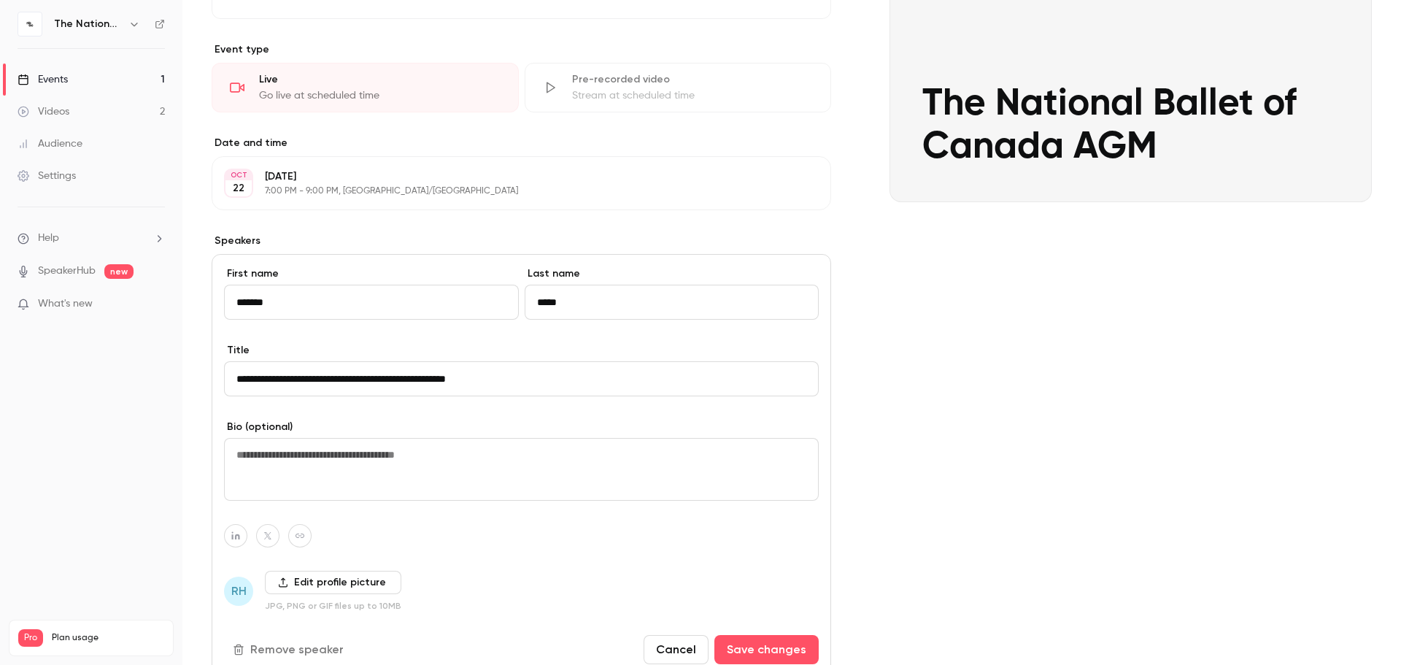
scroll to position [454, 0]
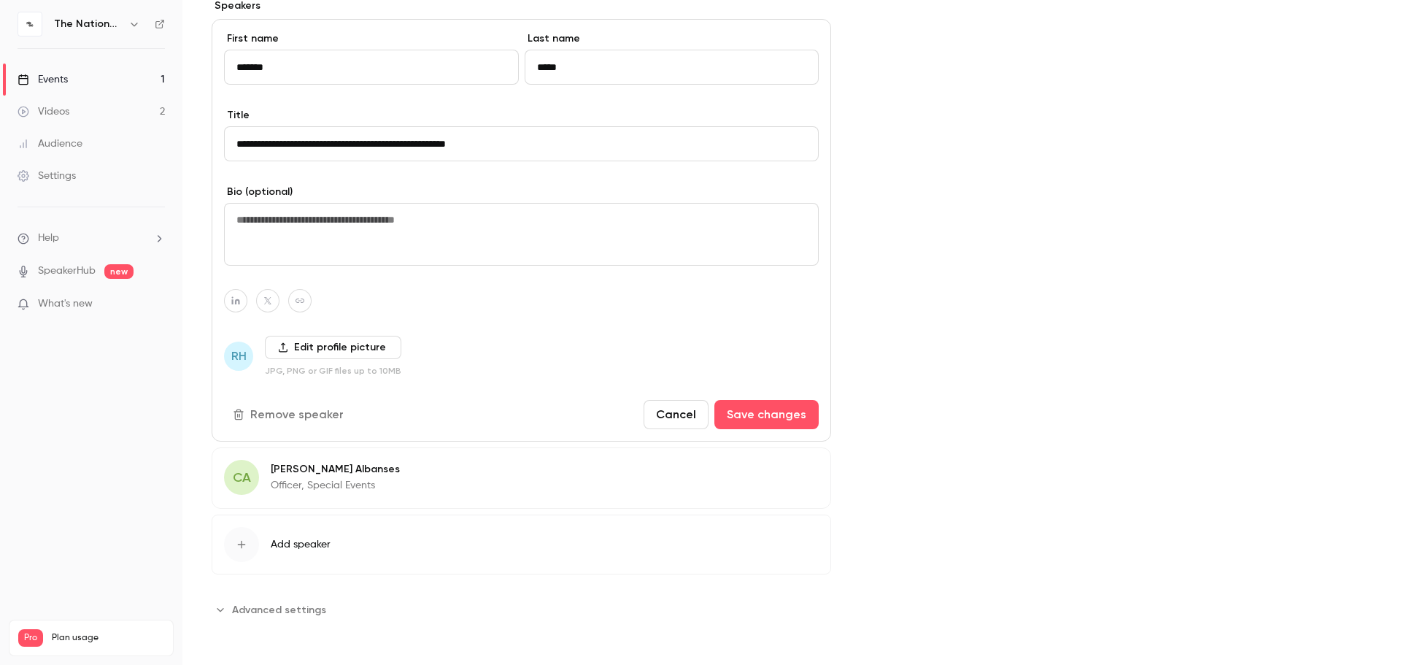
click at [300, 417] on button "Remove speaker" at bounding box center [289, 414] width 131 height 29
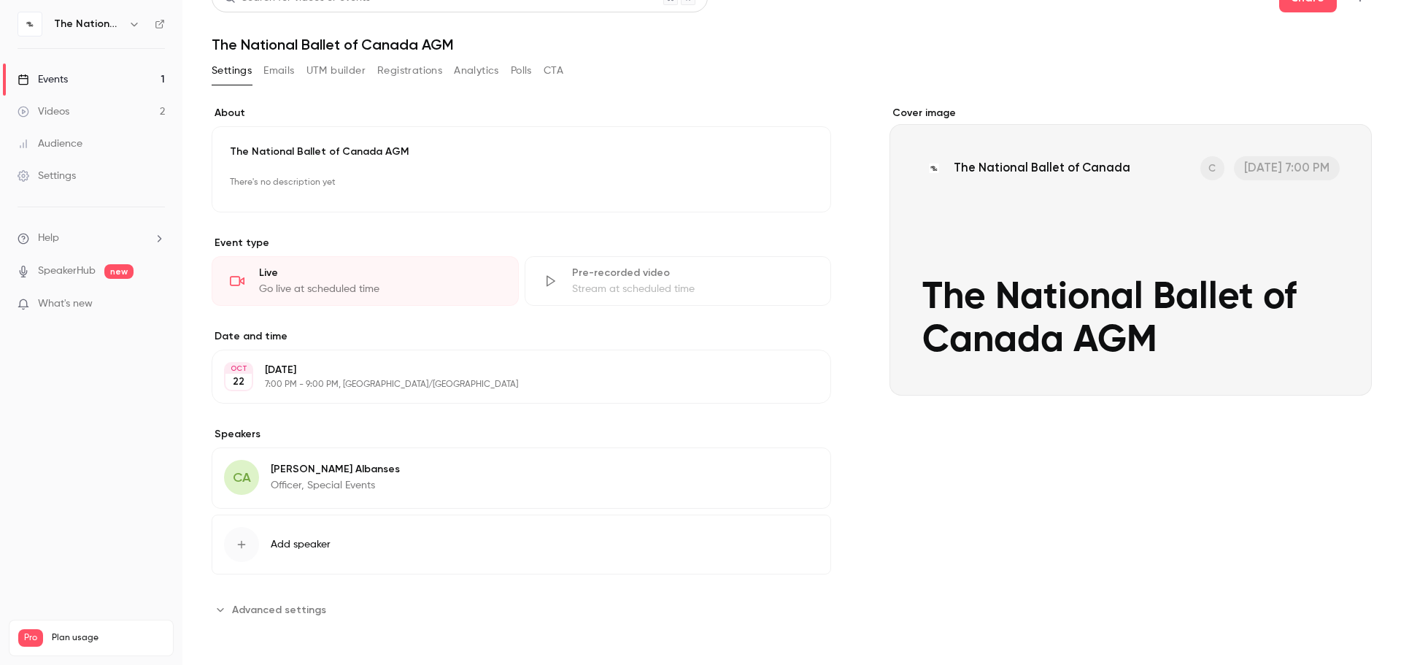
click at [314, 490] on p "Officer, Special Events" at bounding box center [335, 485] width 129 height 15
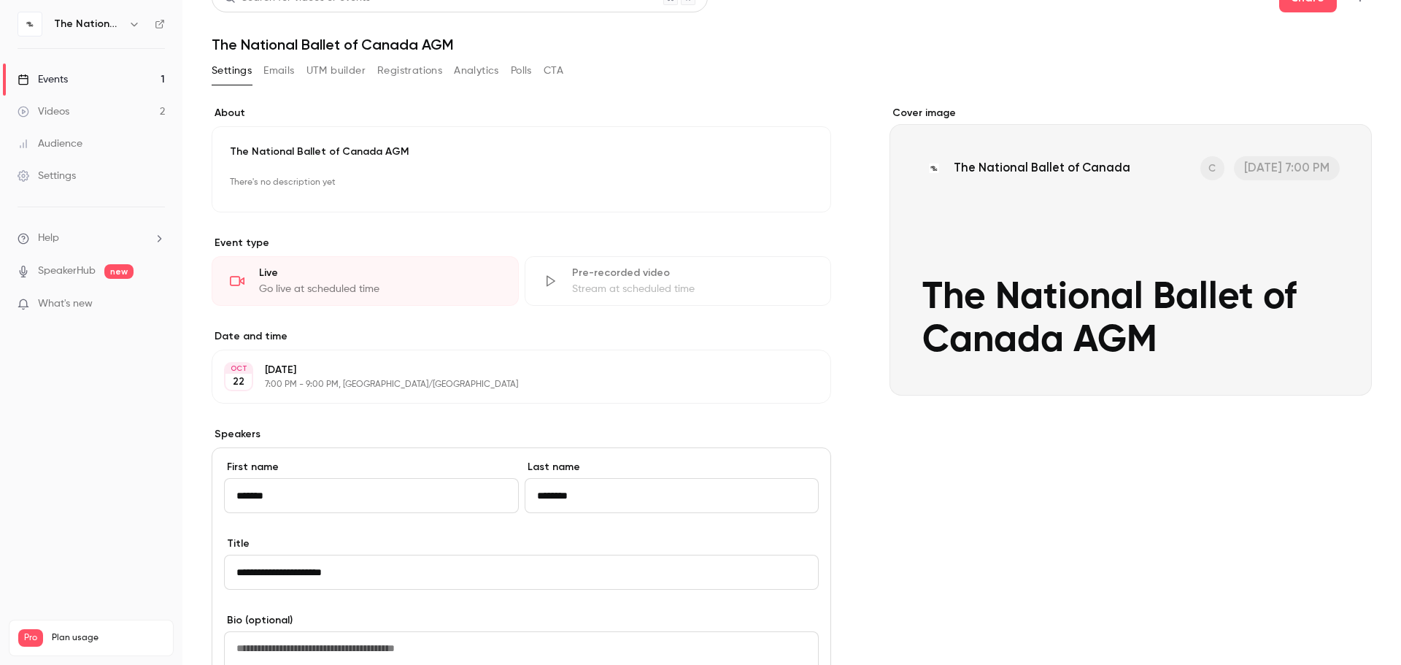
scroll to position [387, 0]
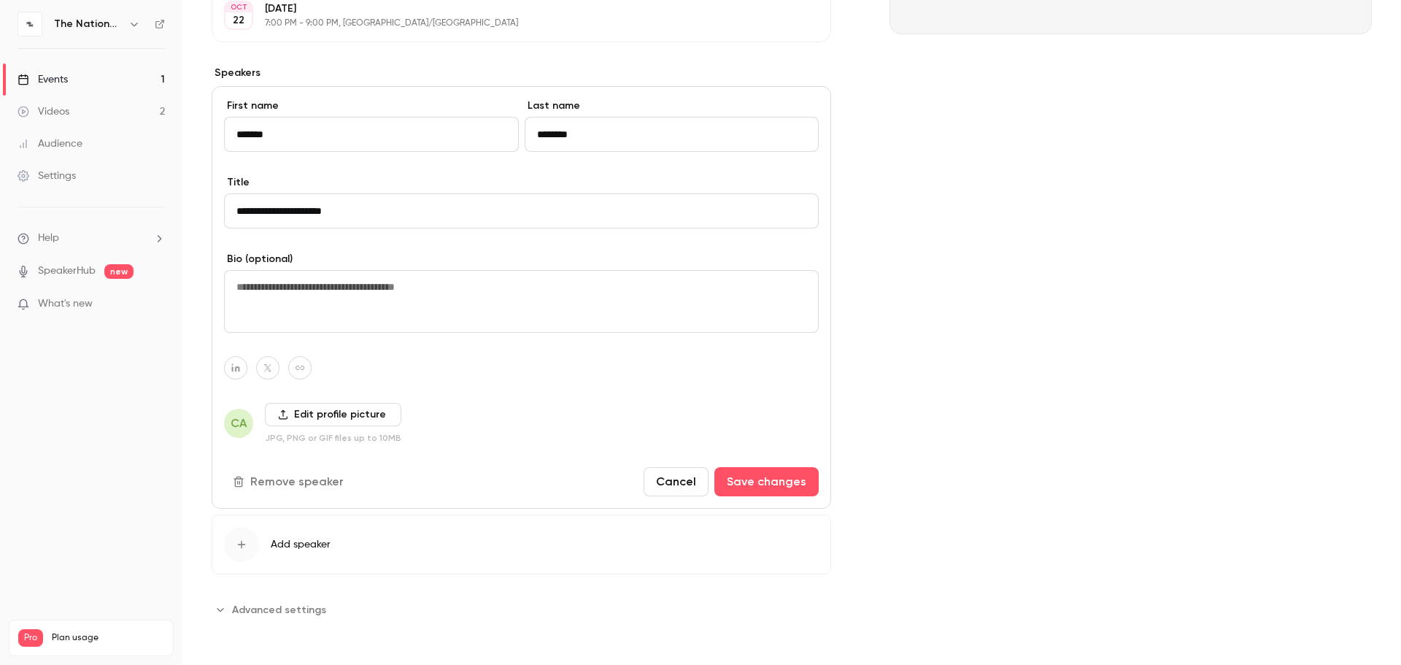
click at [304, 478] on button "Remove speaker" at bounding box center [289, 481] width 131 height 29
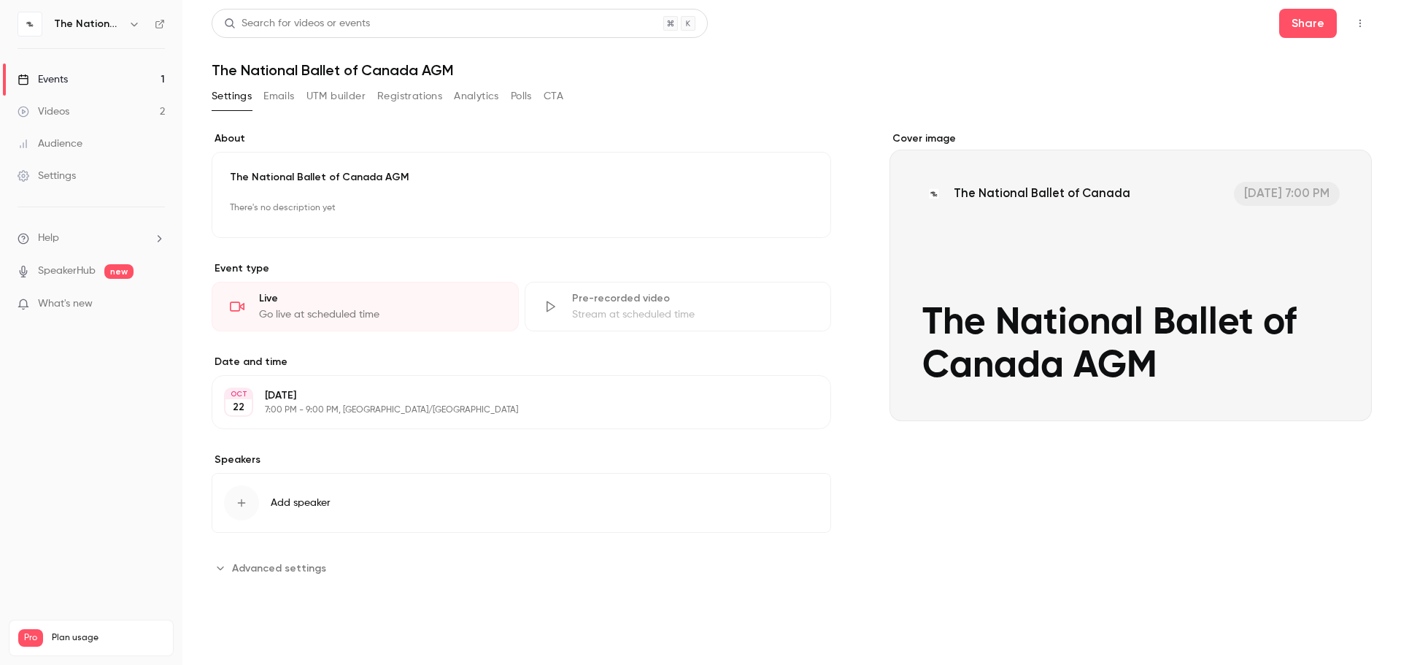
scroll to position [0, 0]
click at [277, 94] on button "Emails" at bounding box center [278, 96] width 31 height 23
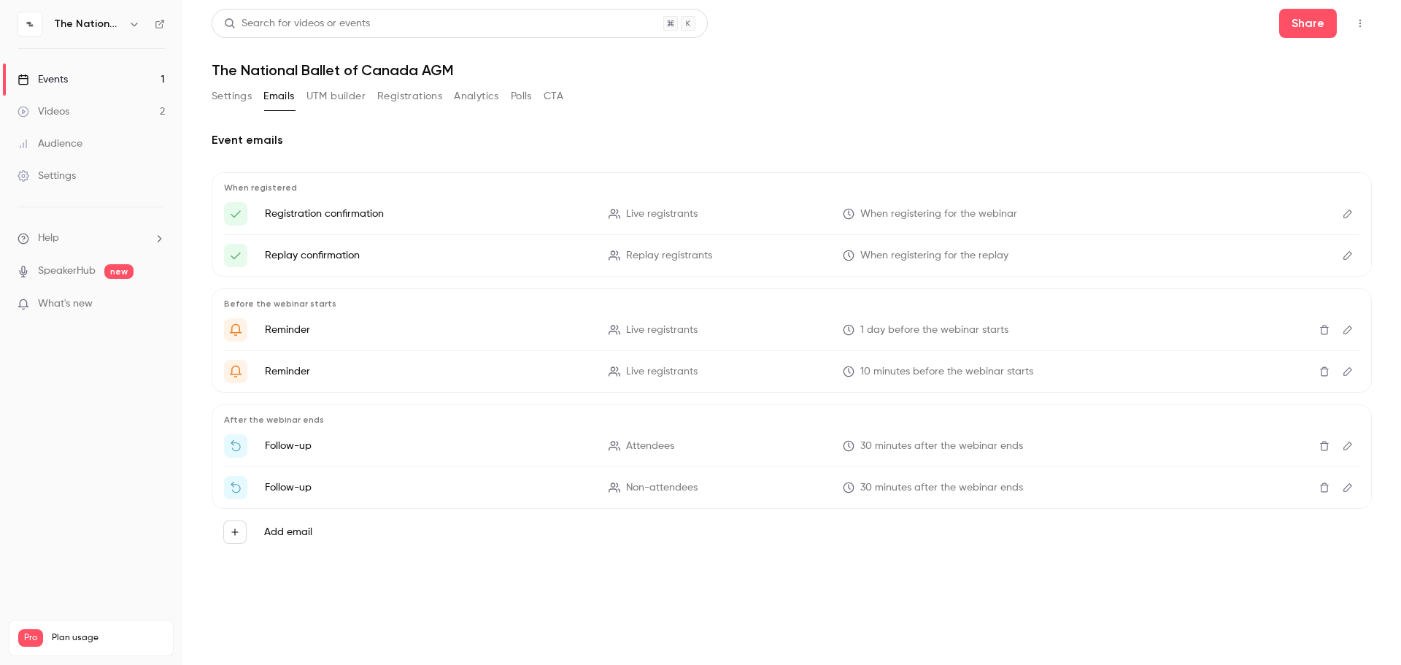
click at [331, 99] on button "UTM builder" at bounding box center [336, 96] width 59 height 23
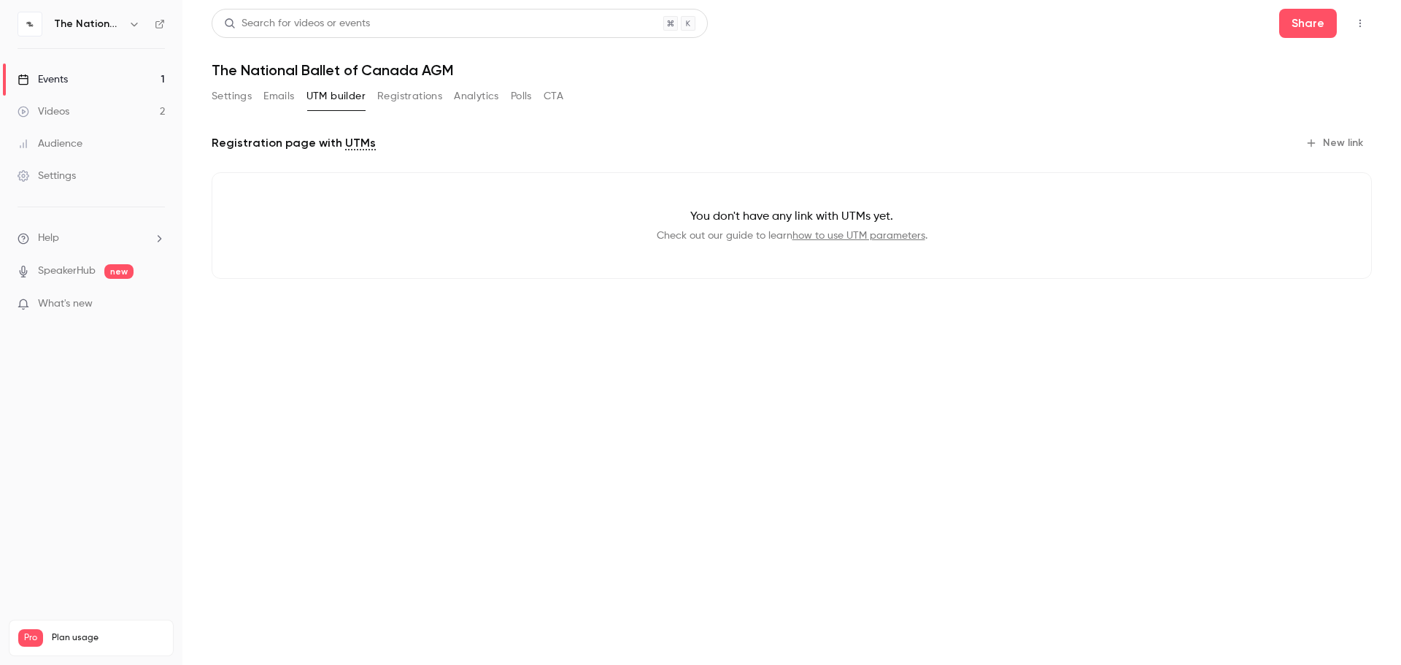
click at [415, 101] on button "Registrations" at bounding box center [409, 96] width 65 height 23
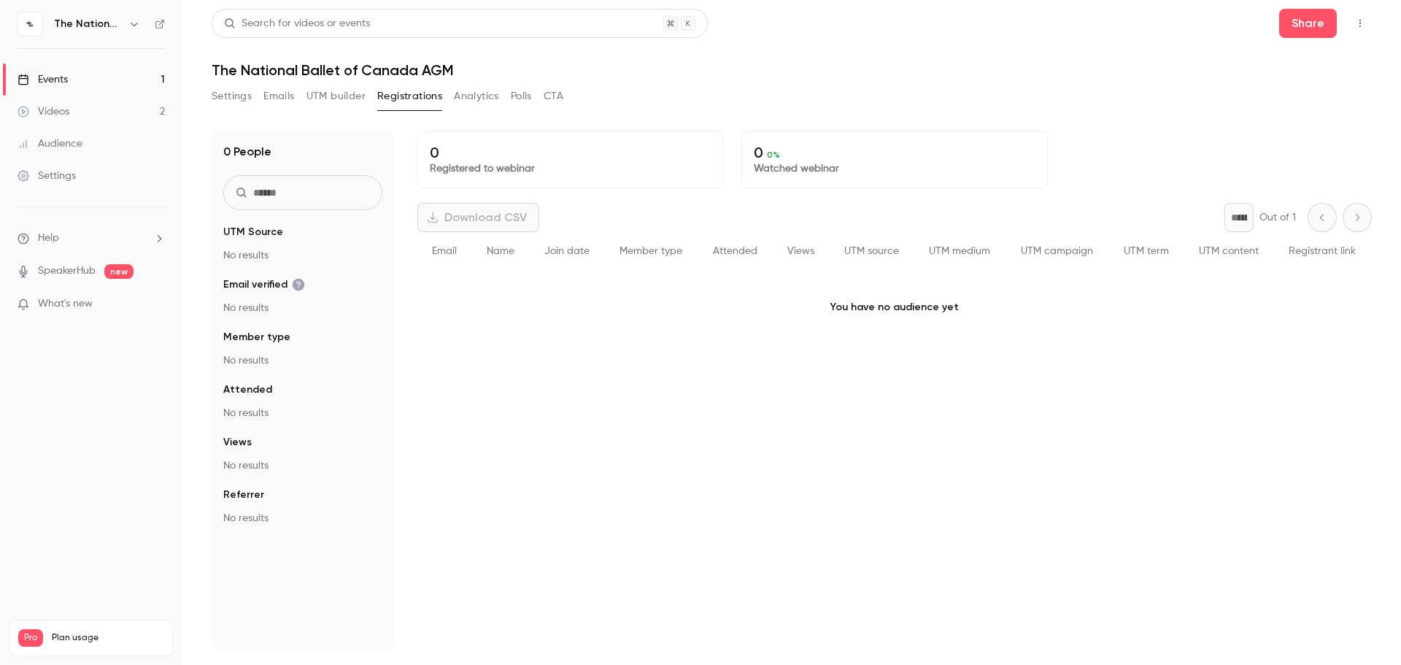
click at [456, 90] on button "Analytics" at bounding box center [476, 96] width 45 height 23
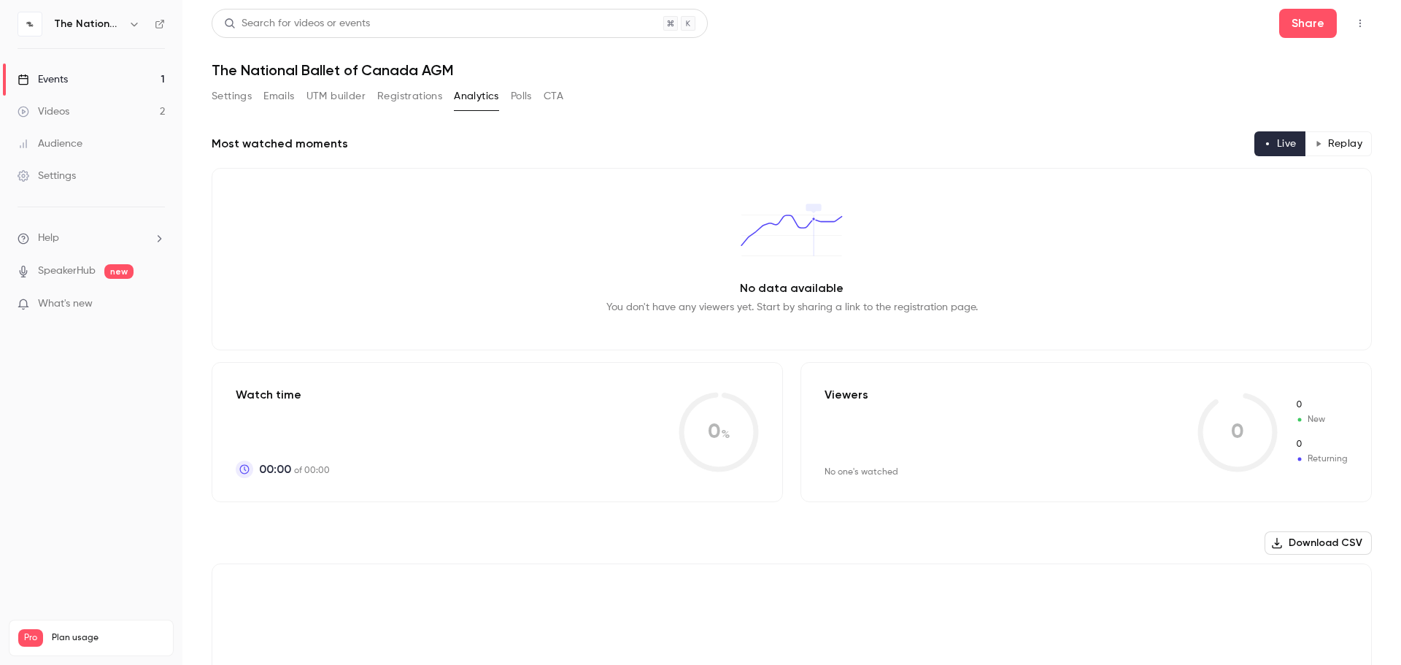
click at [526, 100] on button "Polls" at bounding box center [521, 96] width 21 height 23
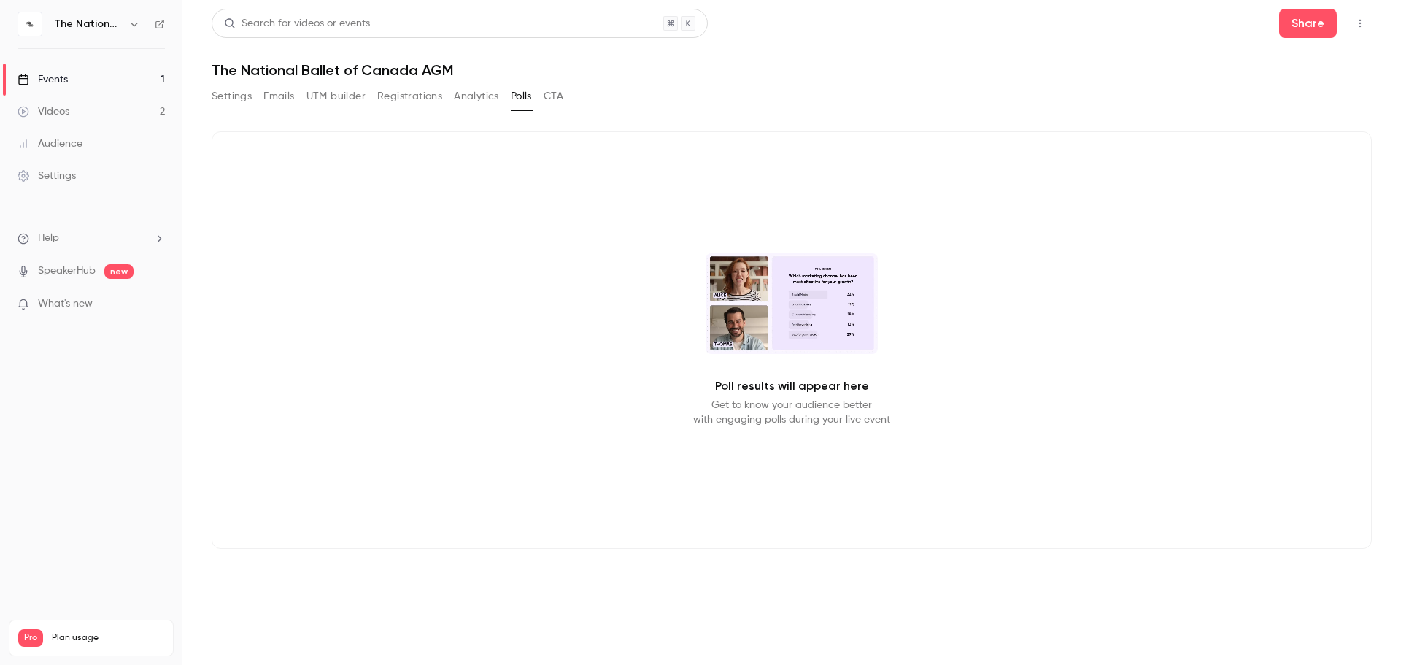
click at [558, 104] on button "CTA" at bounding box center [554, 96] width 20 height 23
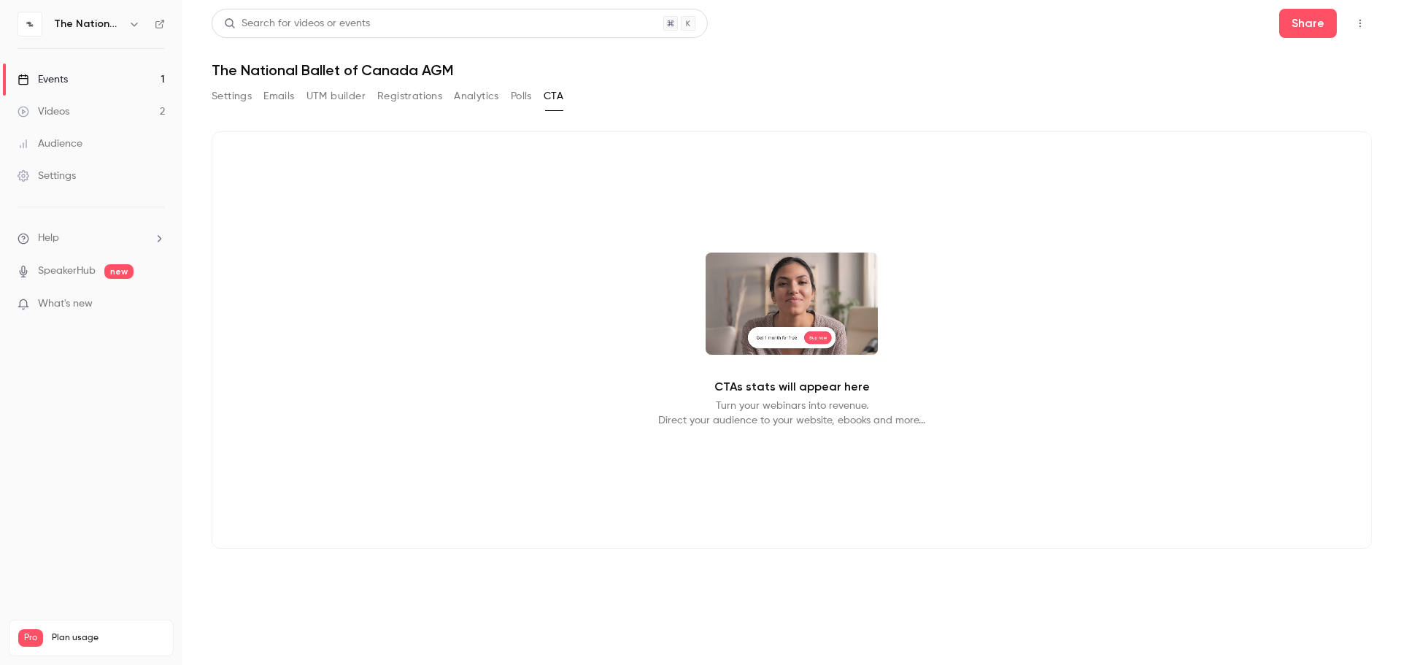
click at [202, 92] on main "Search for videos or events Share The National Ballet of Canada AGM Settings Em…" at bounding box center [791, 332] width 1219 height 665
click at [220, 97] on button "Settings" at bounding box center [232, 96] width 40 height 23
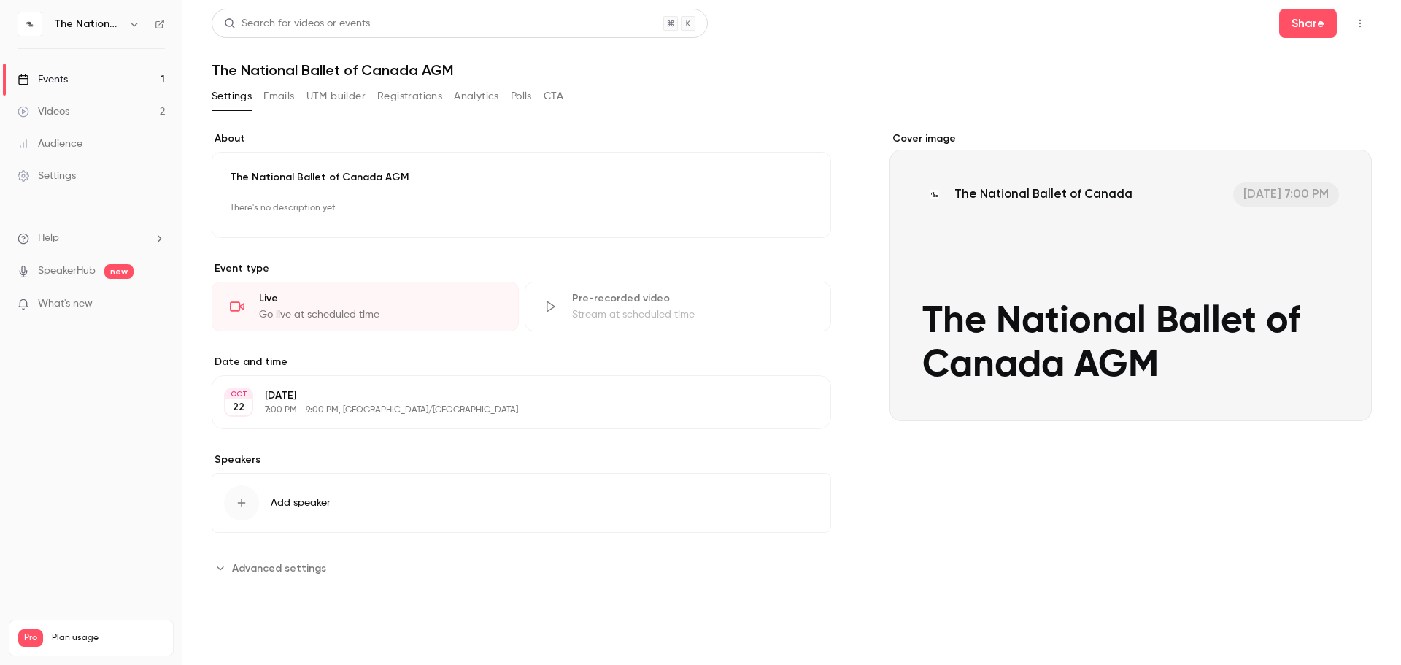
click at [407, 104] on button "Registrations" at bounding box center [409, 96] width 65 height 23
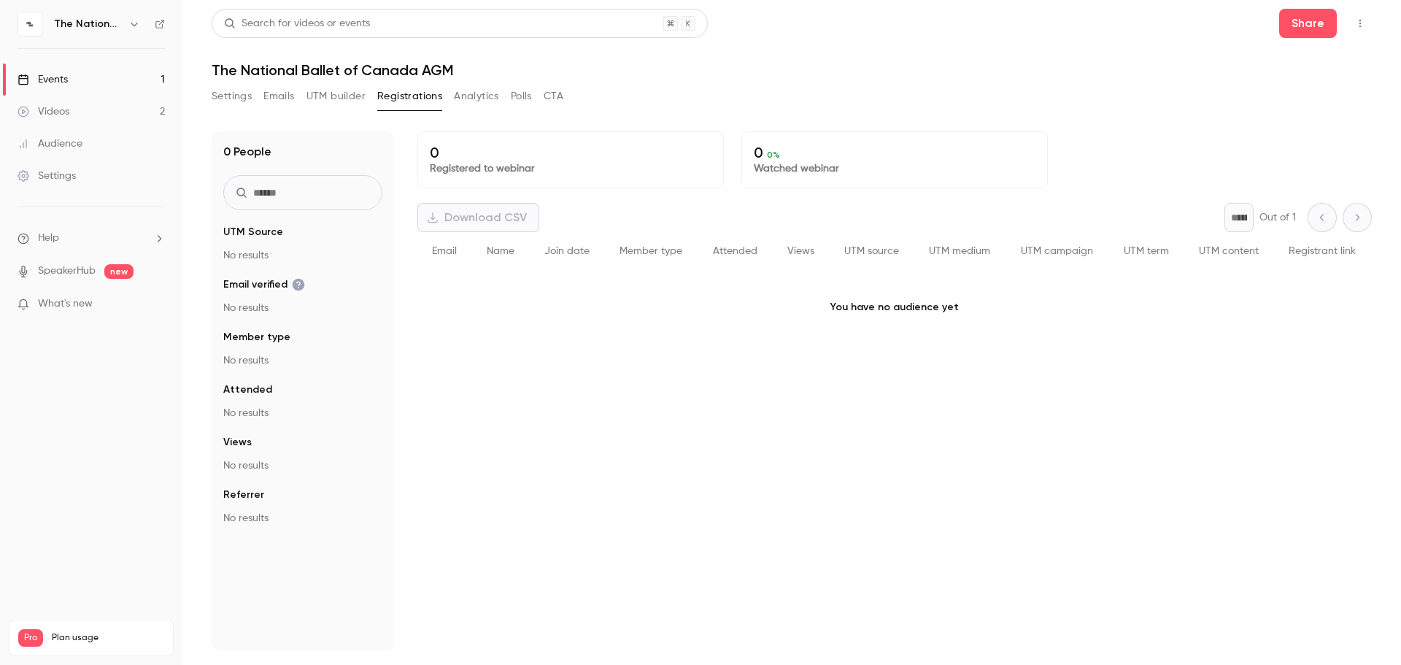
click at [241, 105] on button "Settings" at bounding box center [232, 96] width 40 height 23
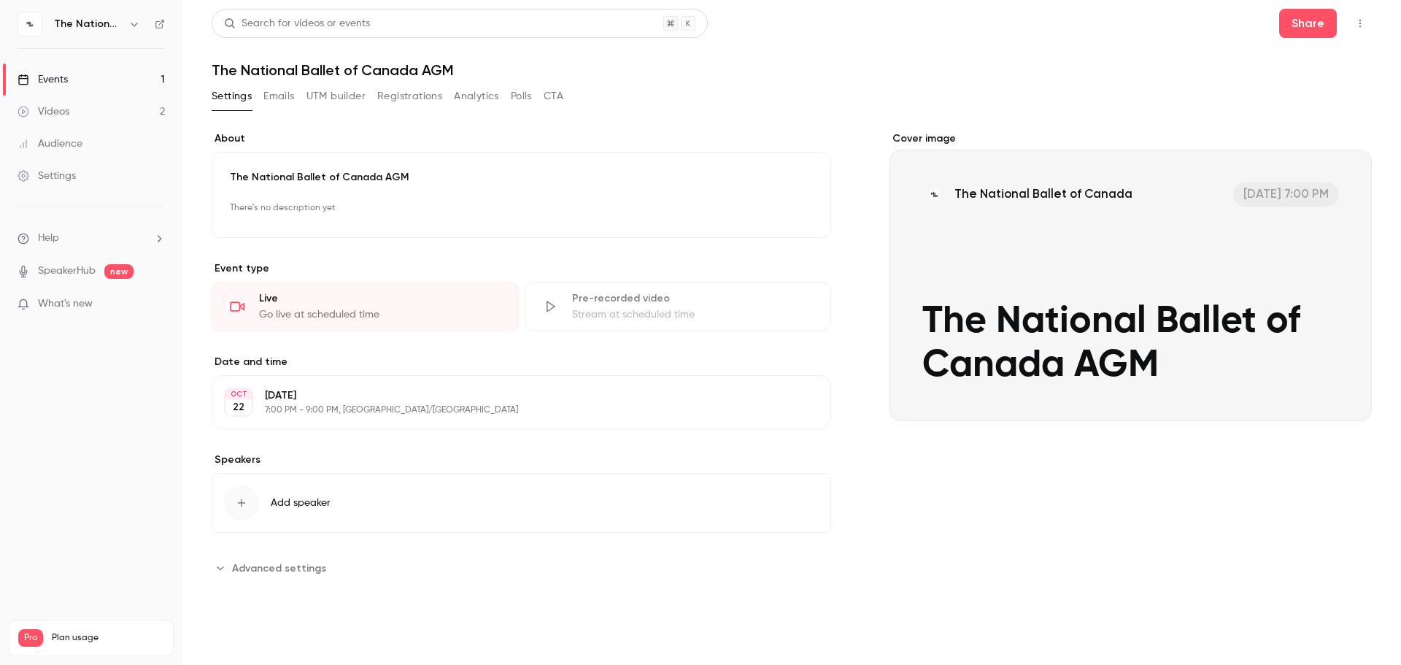
click at [263, 501] on span "Advanced settings" at bounding box center [279, 568] width 94 height 15
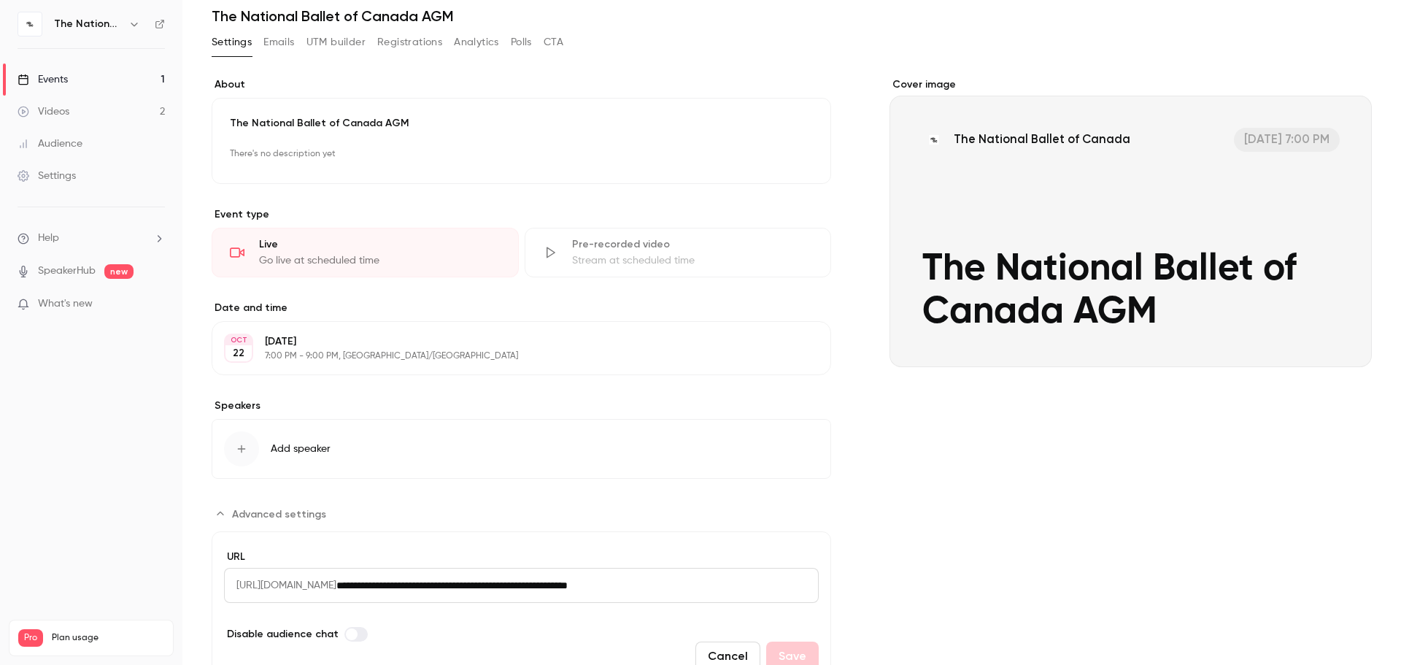
scroll to position [122, 0]
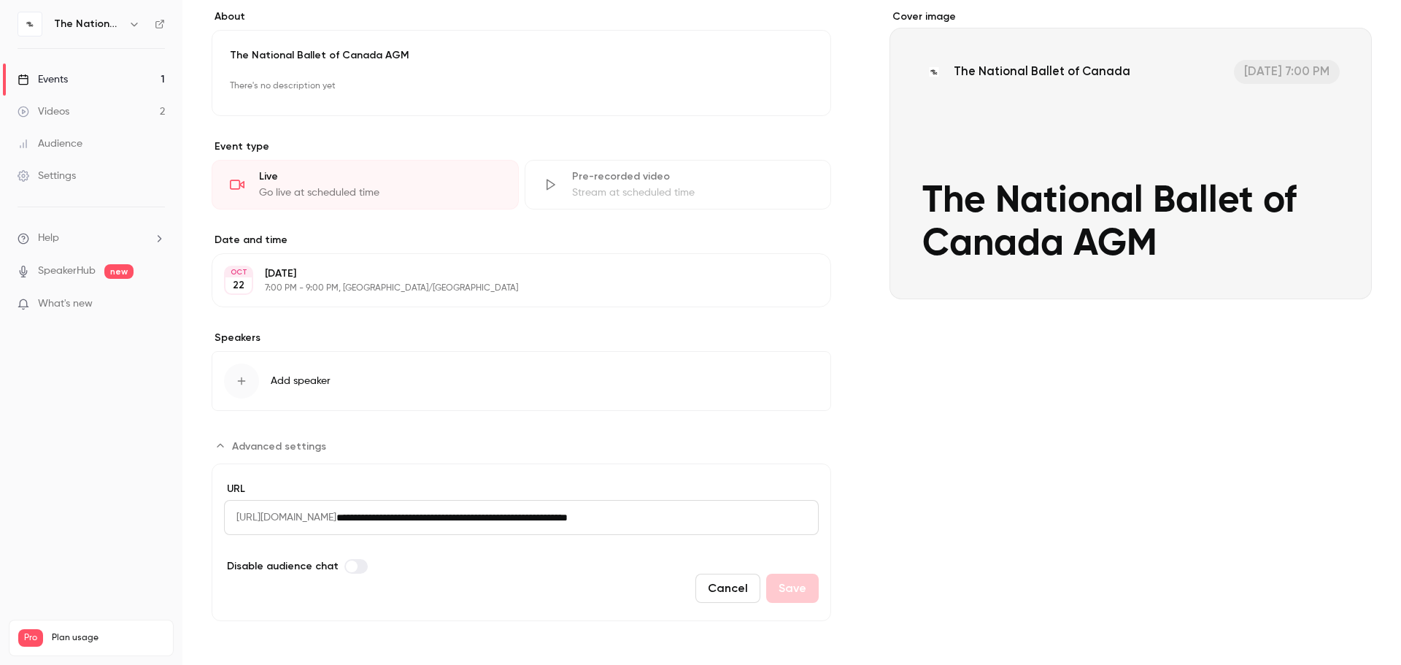
click at [581, 501] on input "**********" at bounding box center [577, 517] width 482 height 35
drag, startPoint x: 681, startPoint y: 518, endPoint x: 566, endPoint y: 520, distance: 115.3
click at [566, 501] on input "**********" at bounding box center [577, 517] width 482 height 35
drag, startPoint x: 719, startPoint y: 517, endPoint x: 566, endPoint y: 517, distance: 153.3
click at [566, 501] on input "**********" at bounding box center [577, 517] width 482 height 35
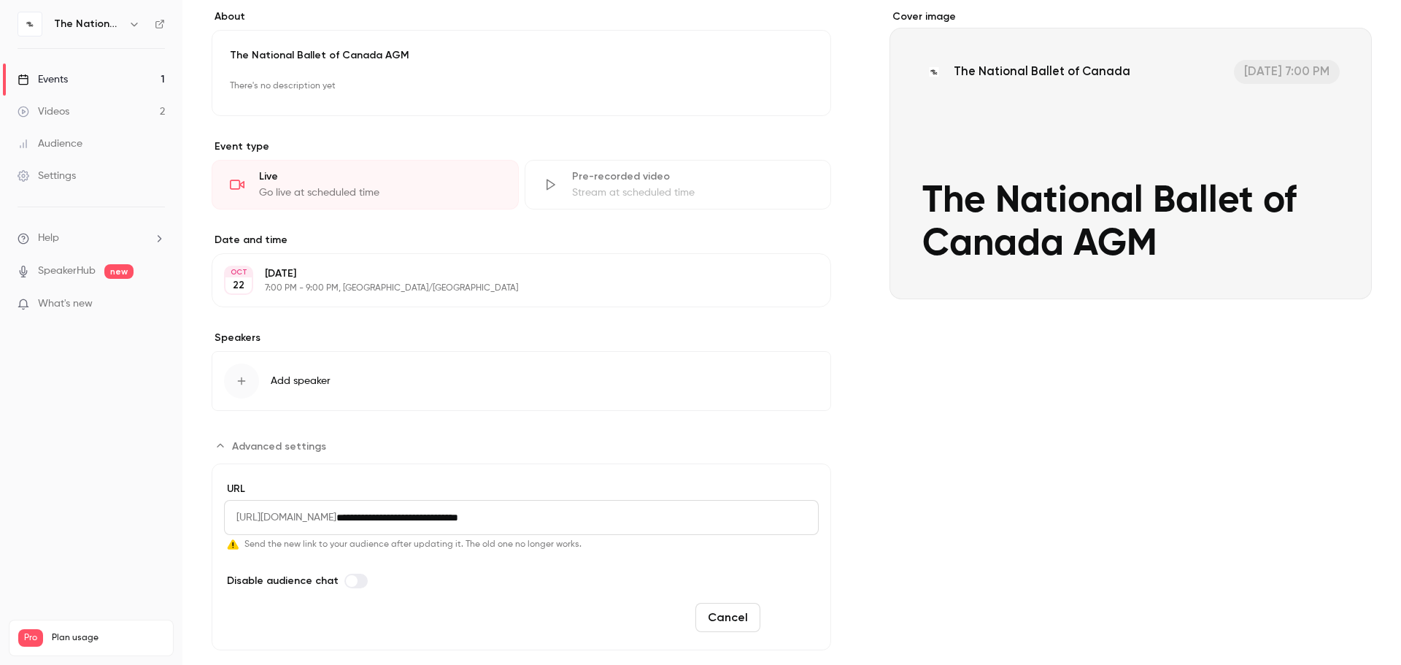
type input "**********"
click at [804, 501] on button "Save" at bounding box center [792, 617] width 53 height 29
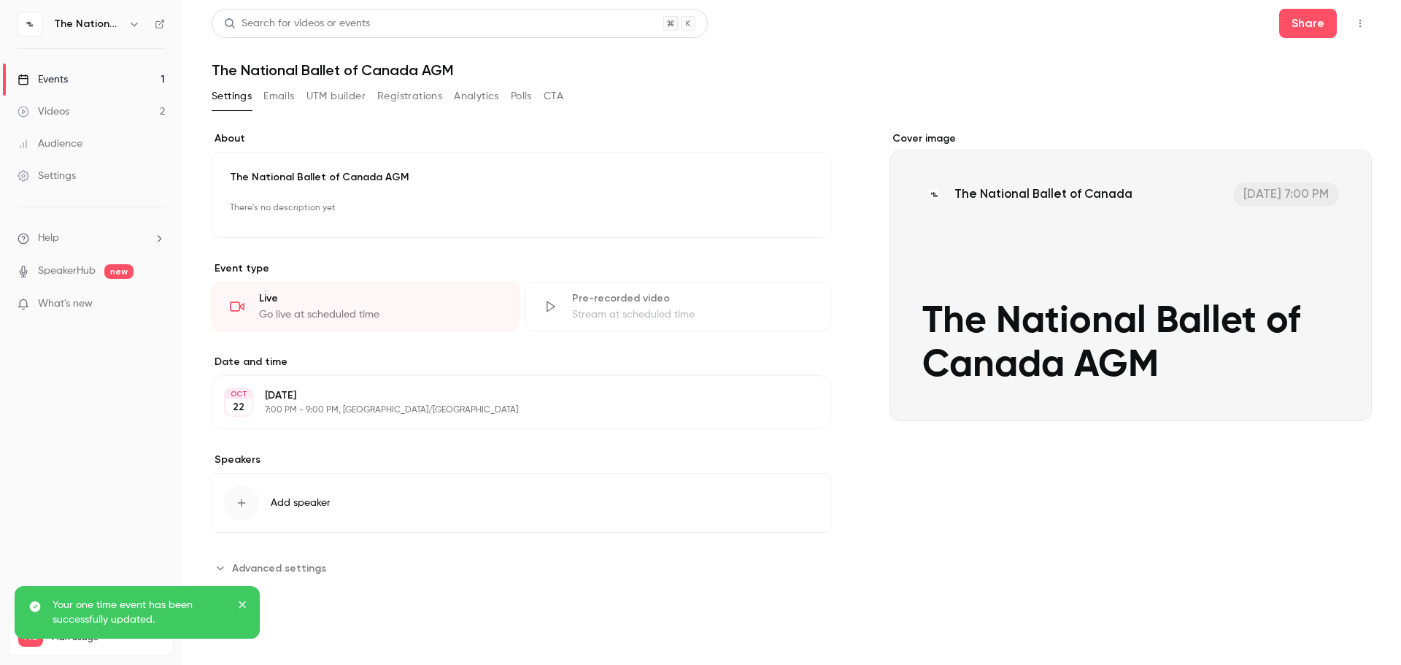
click at [296, 501] on span "Advanced settings" at bounding box center [279, 568] width 94 height 15
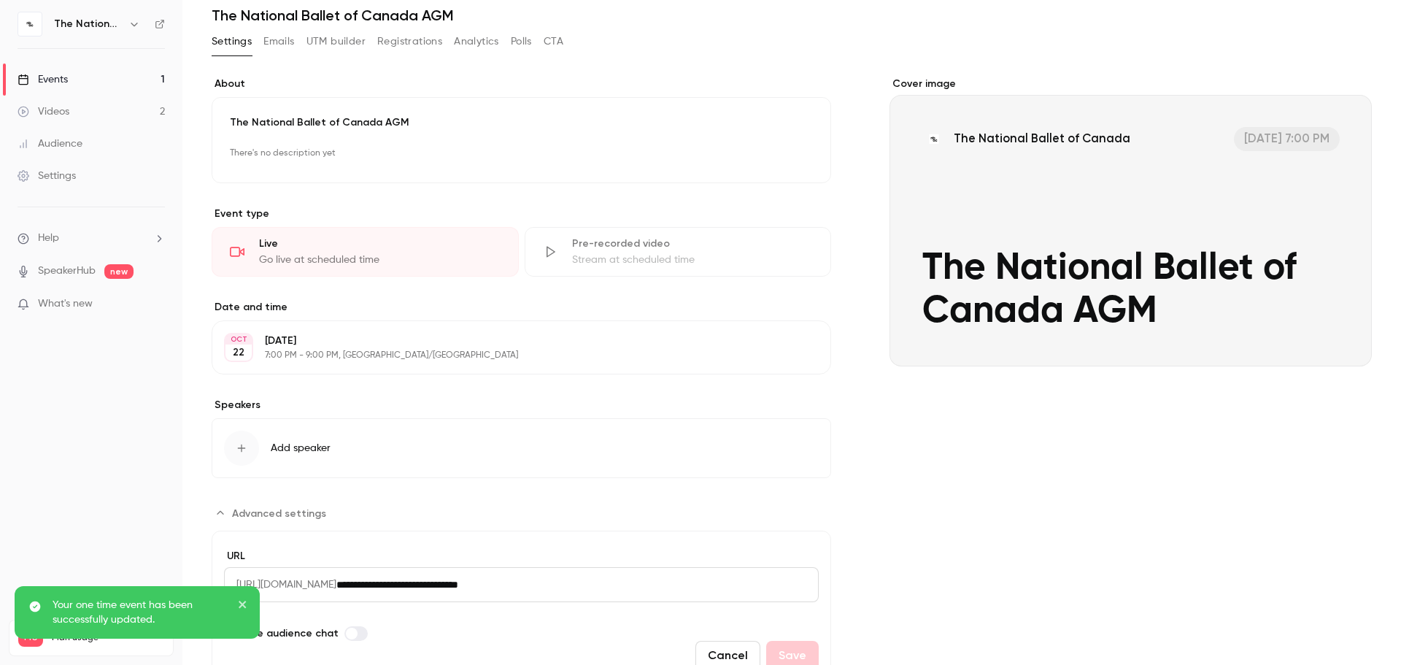
scroll to position [122, 0]
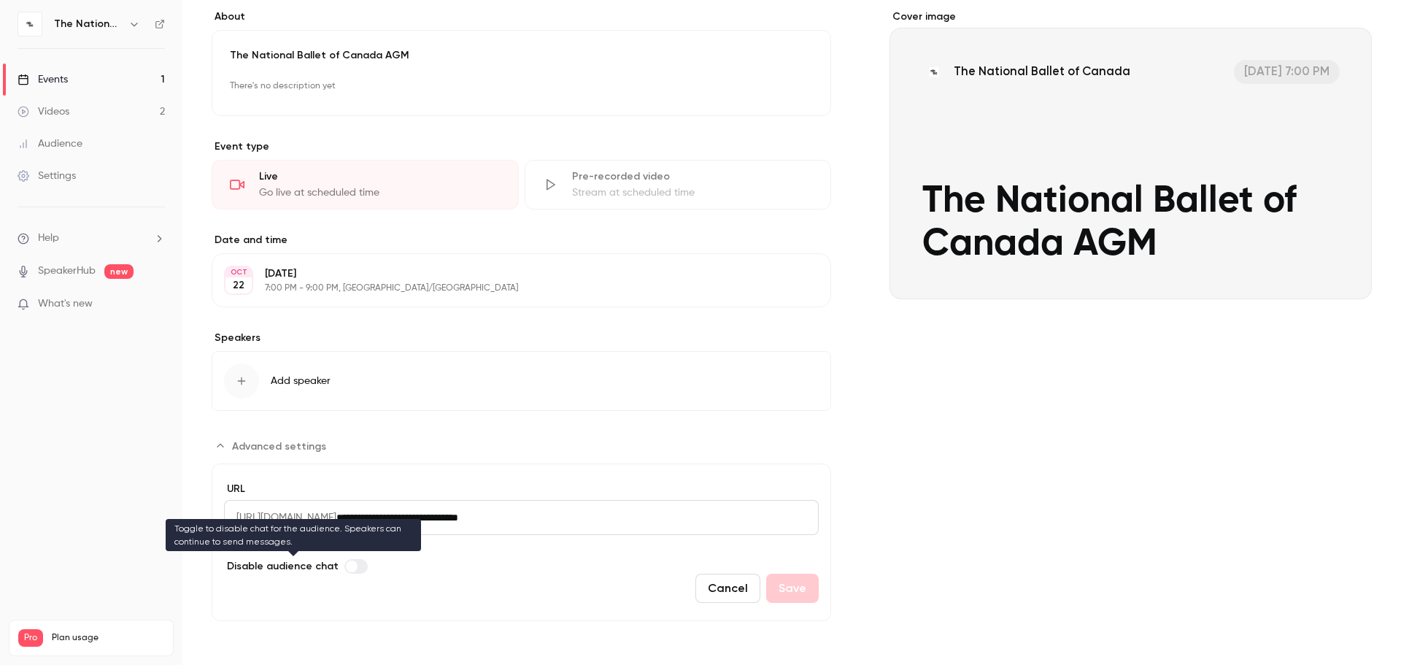
click at [293, 501] on span "Disable audience chat" at bounding box center [283, 565] width 112 height 15
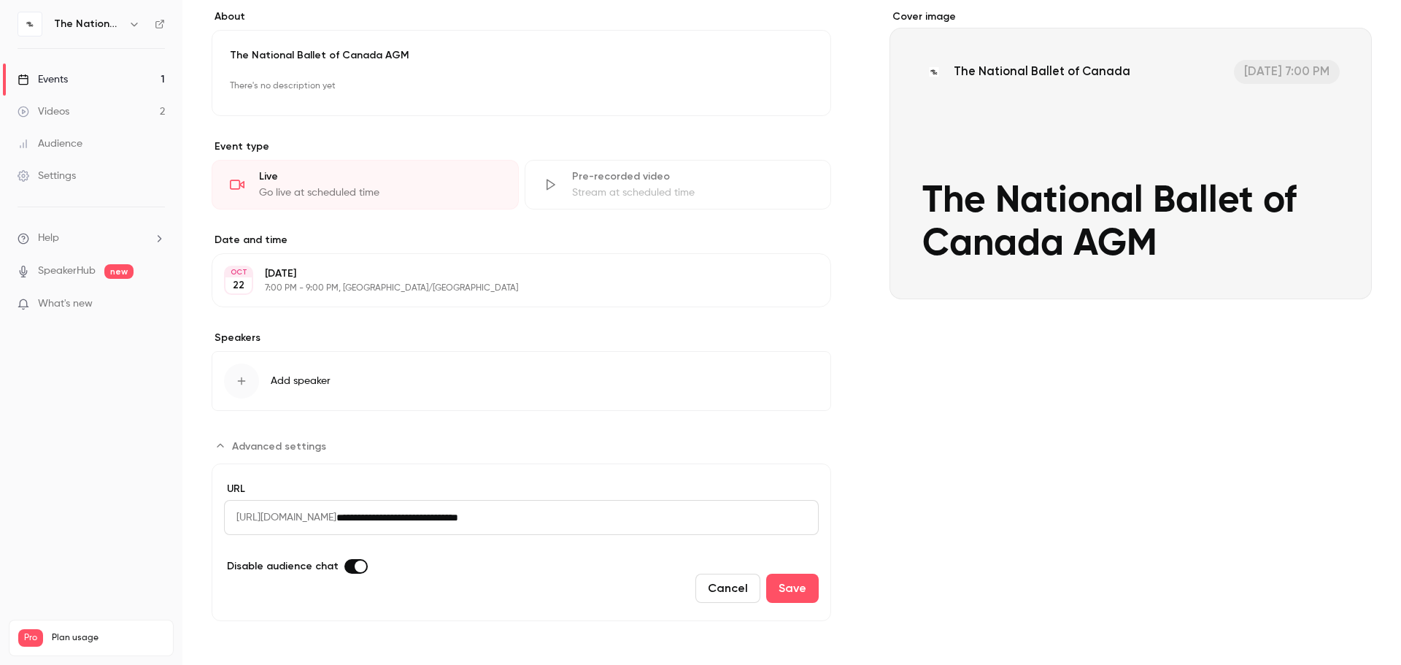
click at [293, 501] on span "Disable audience chat" at bounding box center [283, 565] width 112 height 15
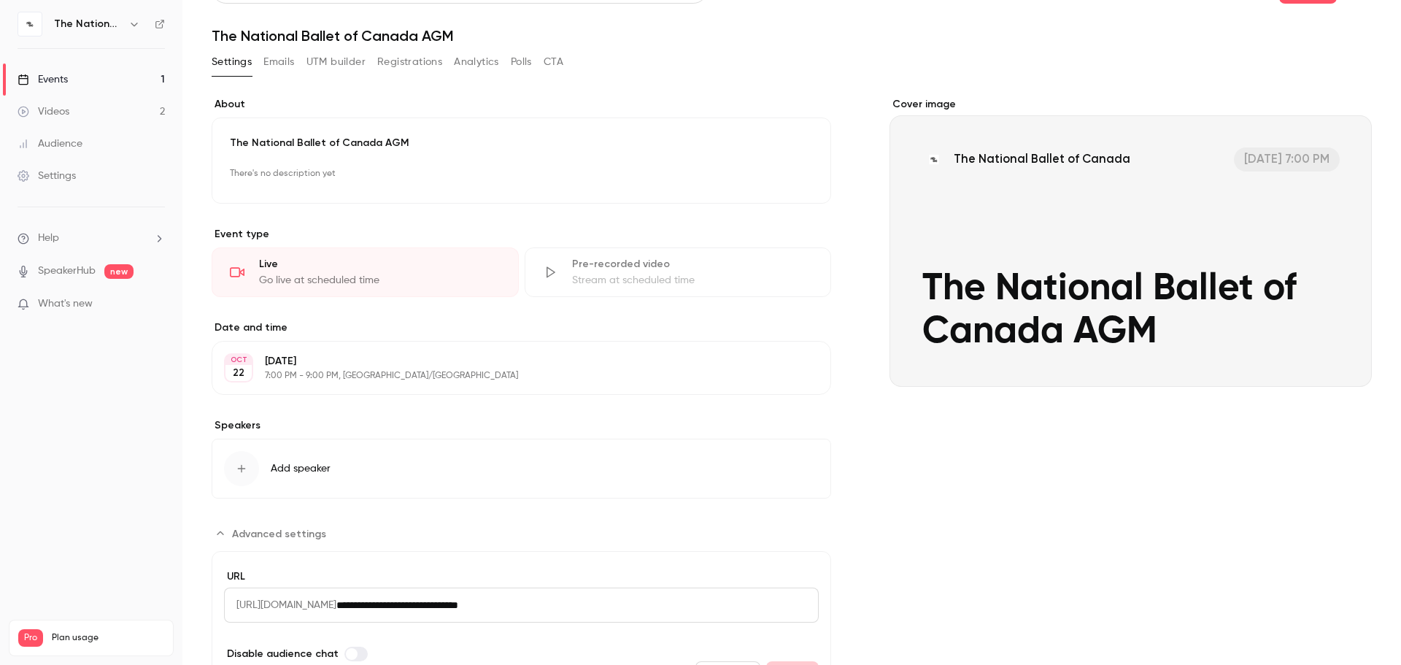
scroll to position [0, 0]
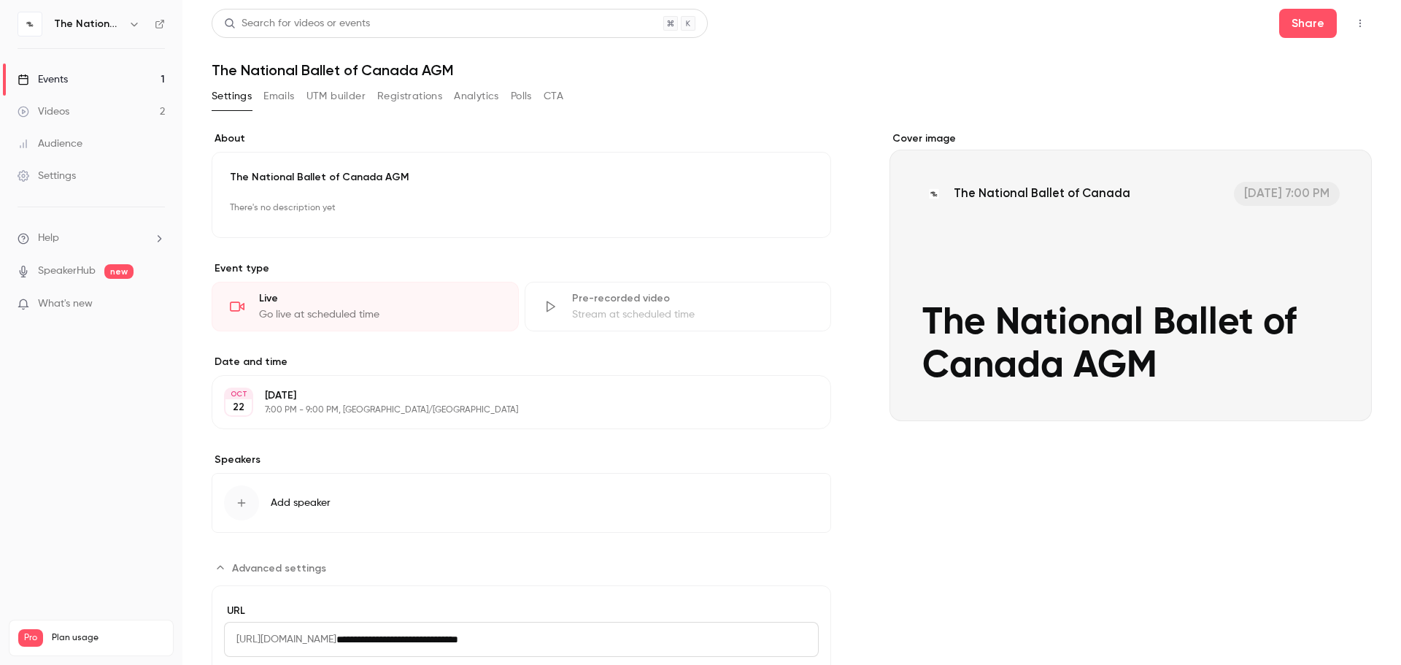
click at [426, 96] on button "Registrations" at bounding box center [409, 96] width 65 height 23
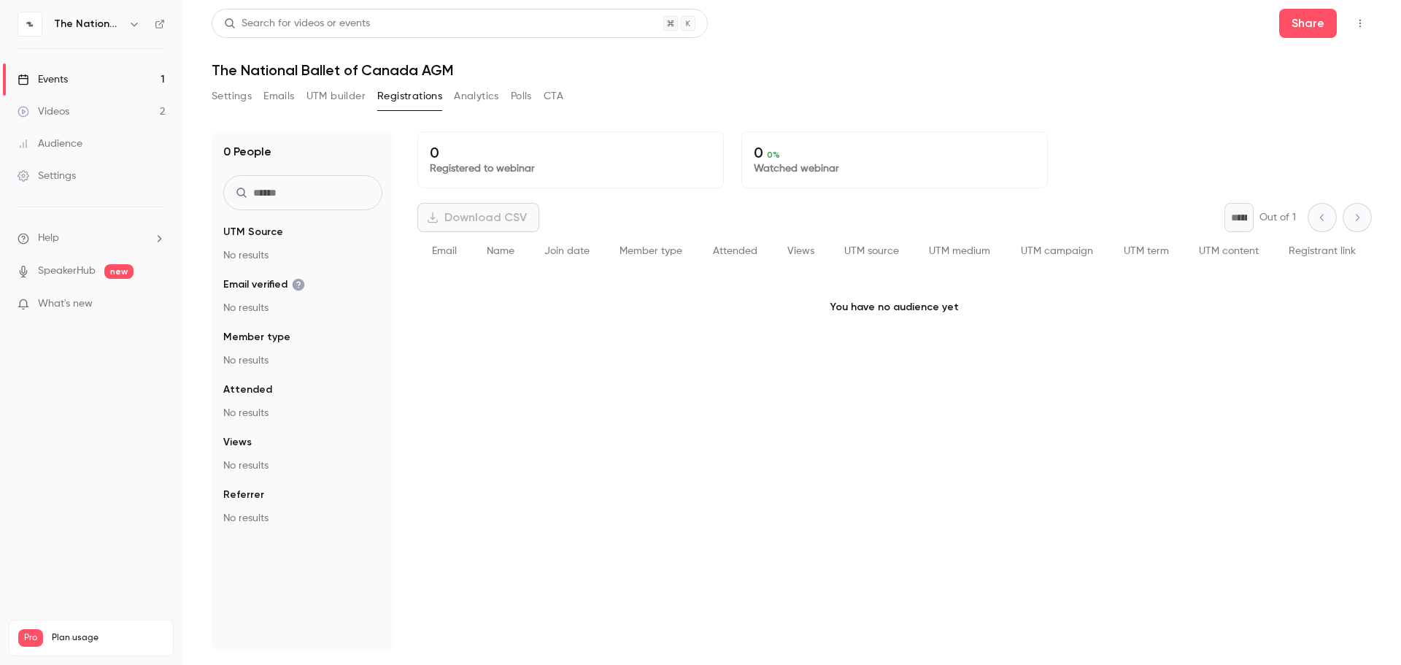
click at [285, 96] on button "Emails" at bounding box center [278, 96] width 31 height 23
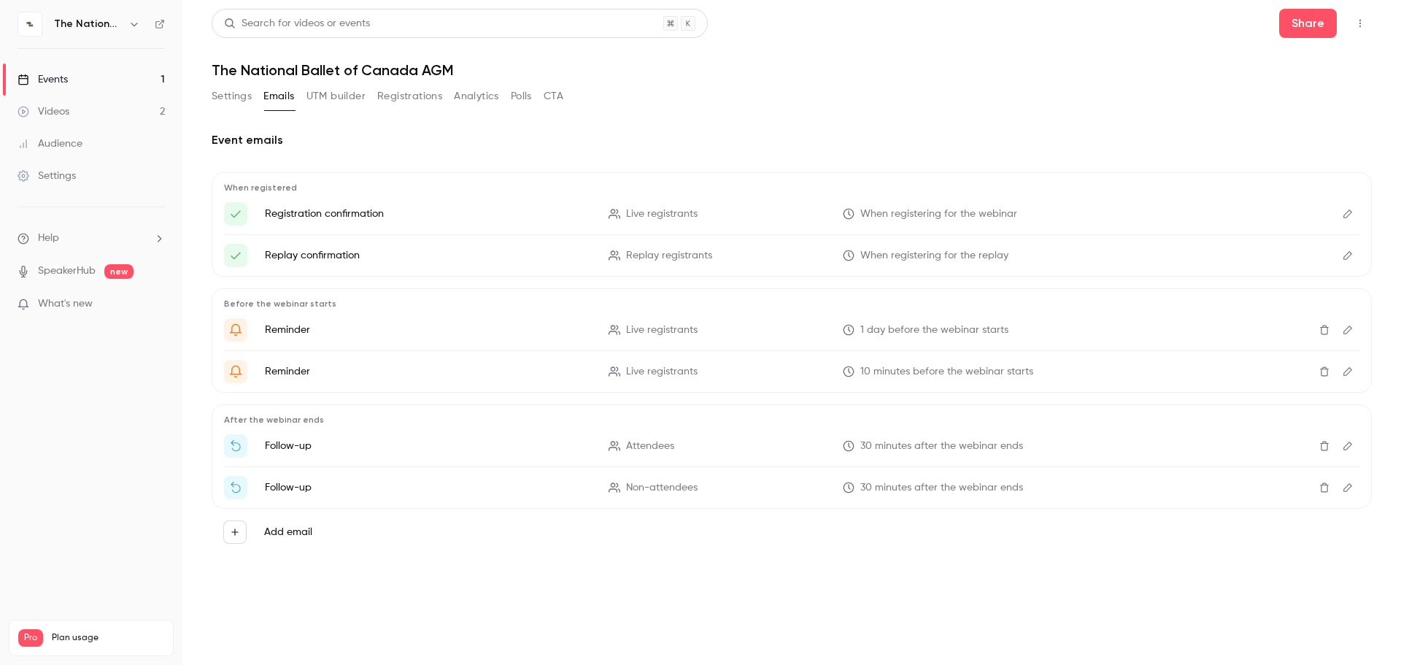
click at [239, 93] on button "Settings" at bounding box center [232, 96] width 40 height 23
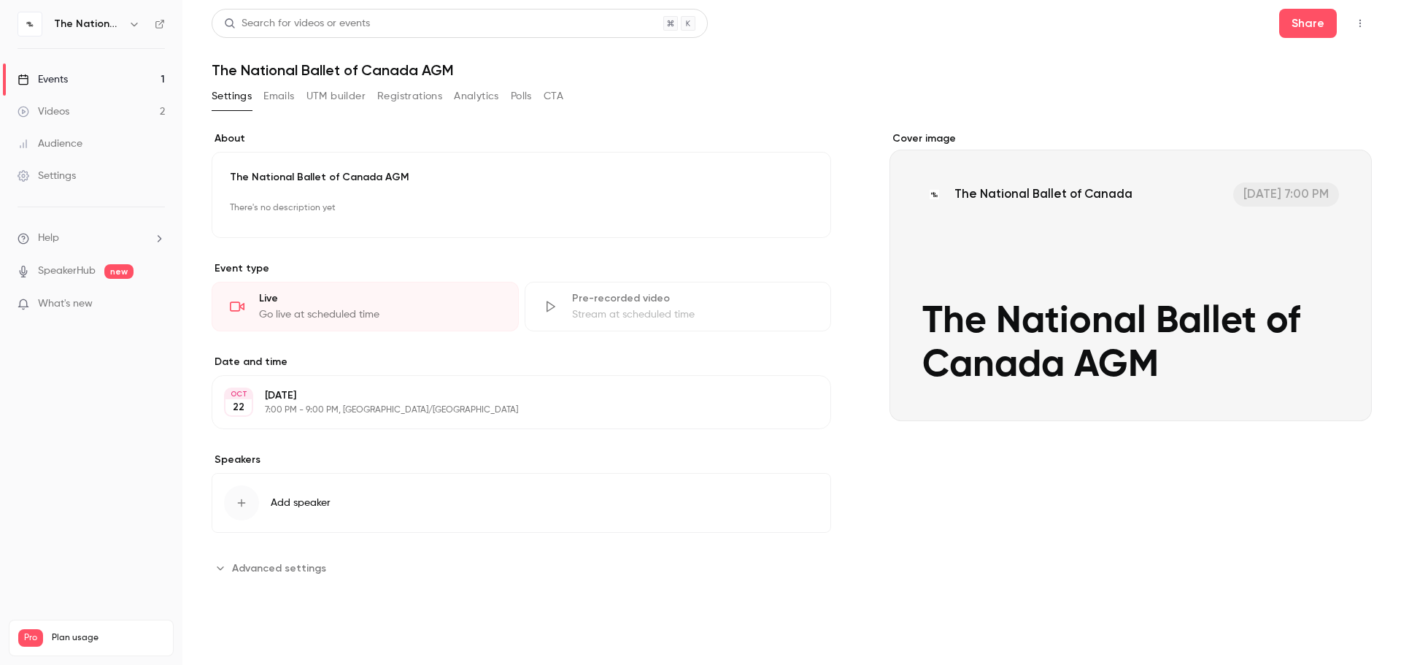
click at [403, 302] on div "Live" at bounding box center [380, 298] width 242 height 15
click at [551, 304] on icon at bounding box center [551, 306] width 9 height 11
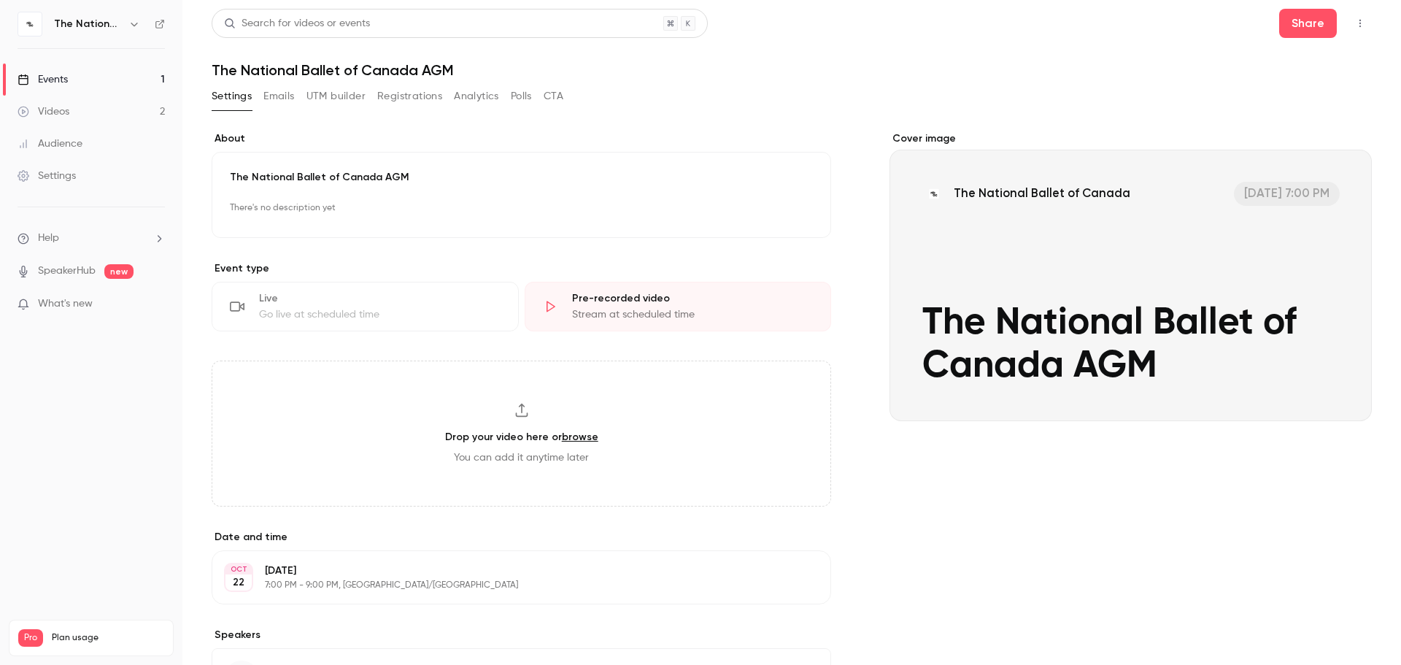
click at [236, 302] on icon at bounding box center [237, 305] width 15 height 9
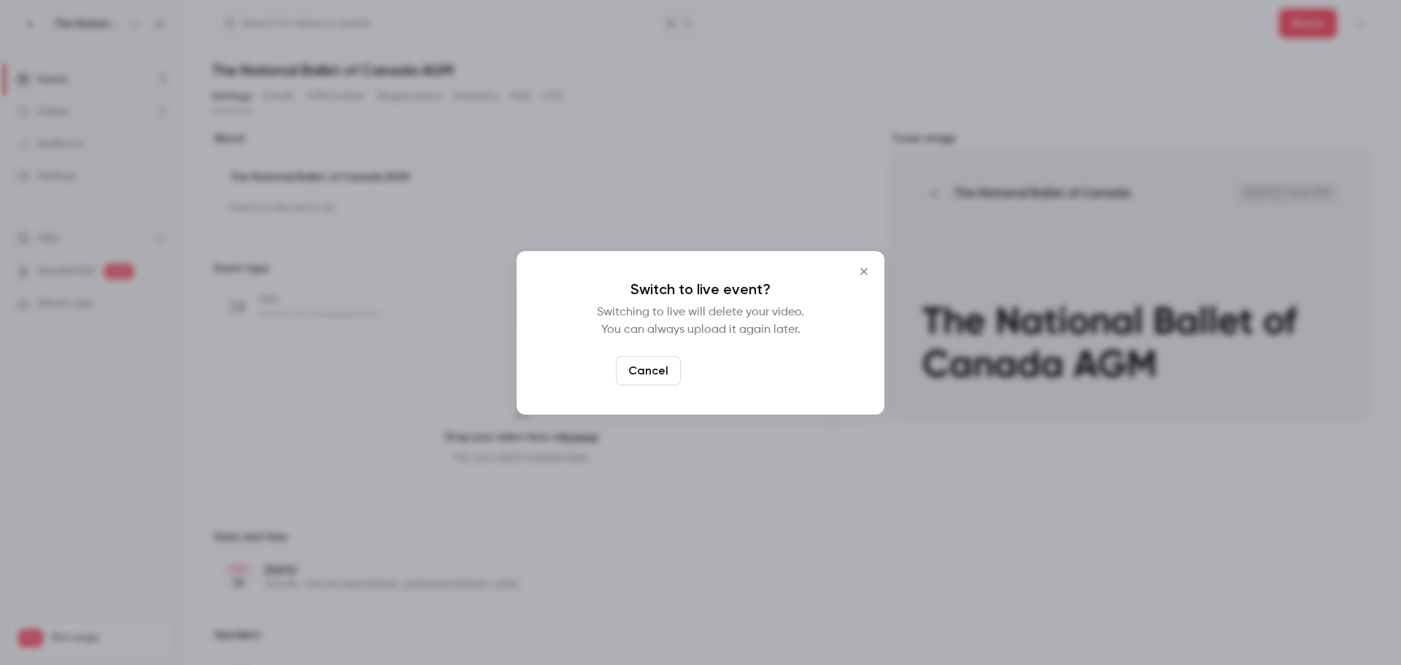
click at [767, 373] on button "Switch to live" at bounding box center [736, 370] width 99 height 29
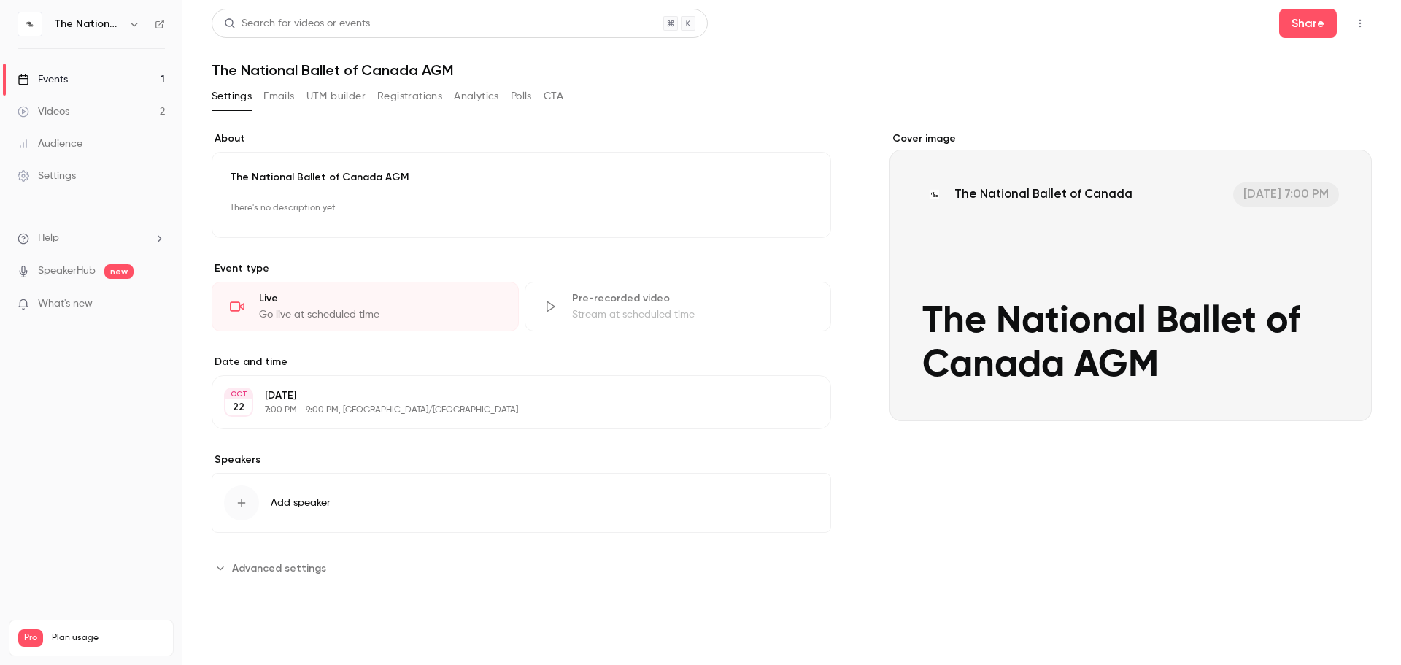
click at [292, 204] on p "There's no description yet" at bounding box center [521, 207] width 583 height 23
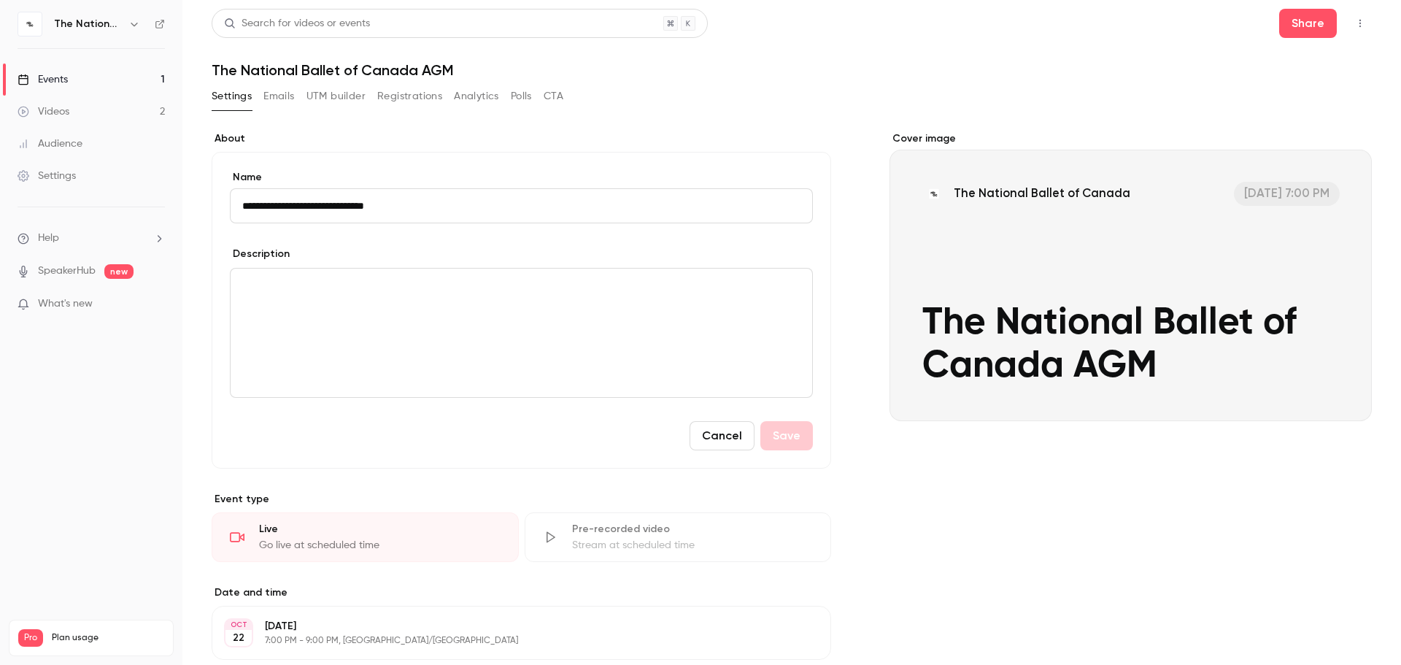
click at [615, 80] on div "**********" at bounding box center [792, 427] width 1161 height 836
click at [402, 96] on button "Registrations" at bounding box center [409, 96] width 65 height 23
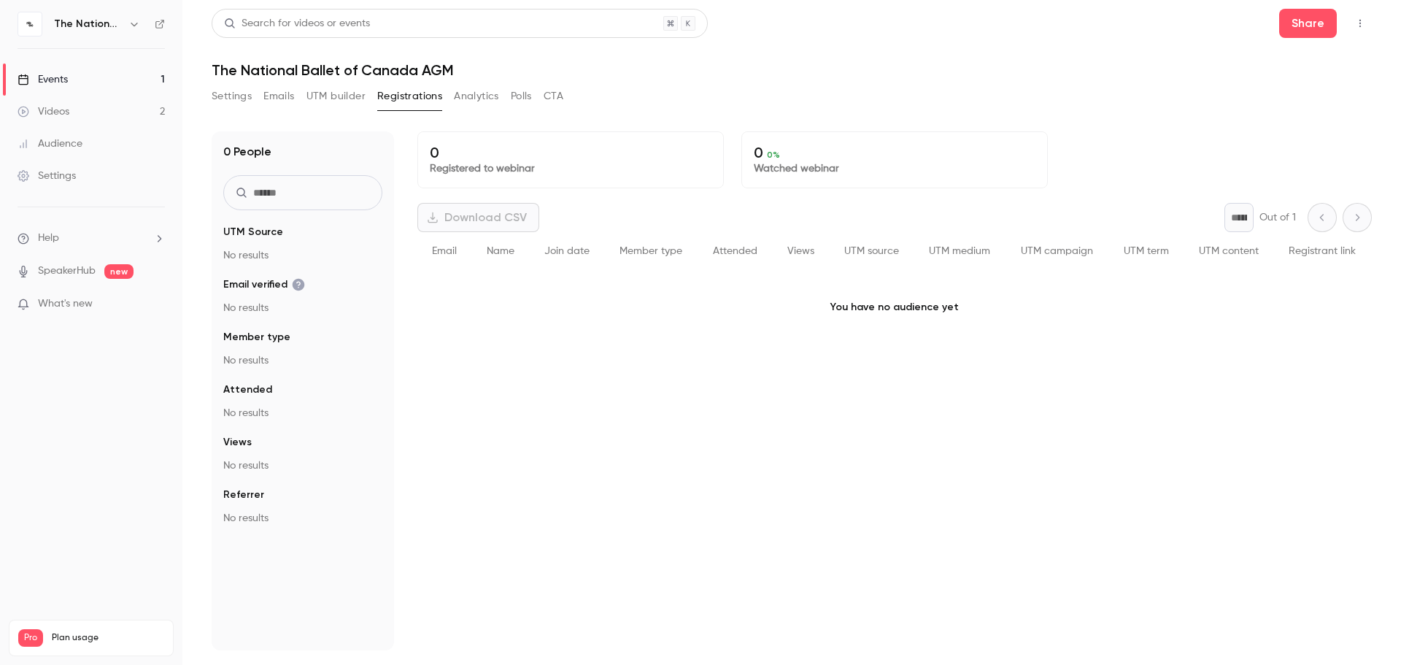
click at [447, 236] on div "Email" at bounding box center [444, 251] width 55 height 39
click at [440, 250] on span "Email" at bounding box center [444, 251] width 25 height 10
click at [253, 150] on h1 "0 People" at bounding box center [247, 152] width 48 height 18
click at [477, 93] on button "Analytics" at bounding box center [476, 96] width 45 height 23
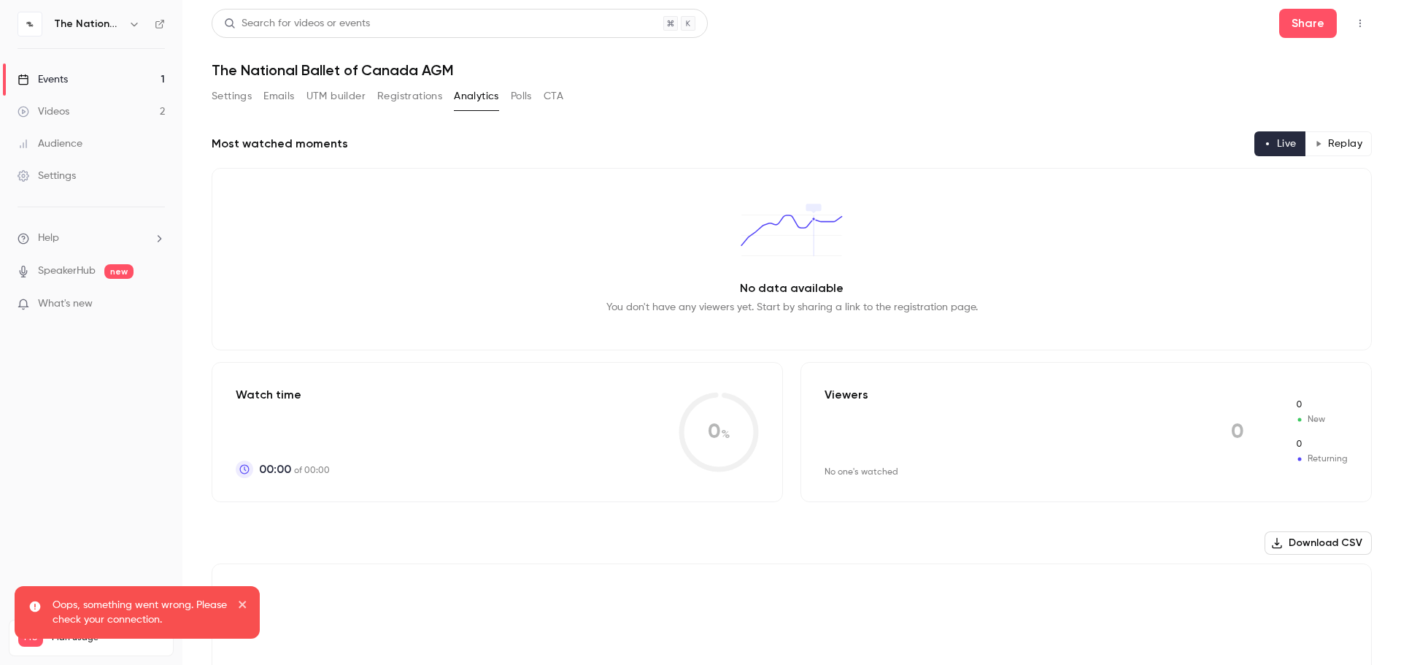
click at [542, 94] on div "Settings Emails UTM builder Registrations Analytics Polls CTA" at bounding box center [388, 96] width 352 height 23
click at [523, 104] on button "Polls" at bounding box center [521, 96] width 21 height 23
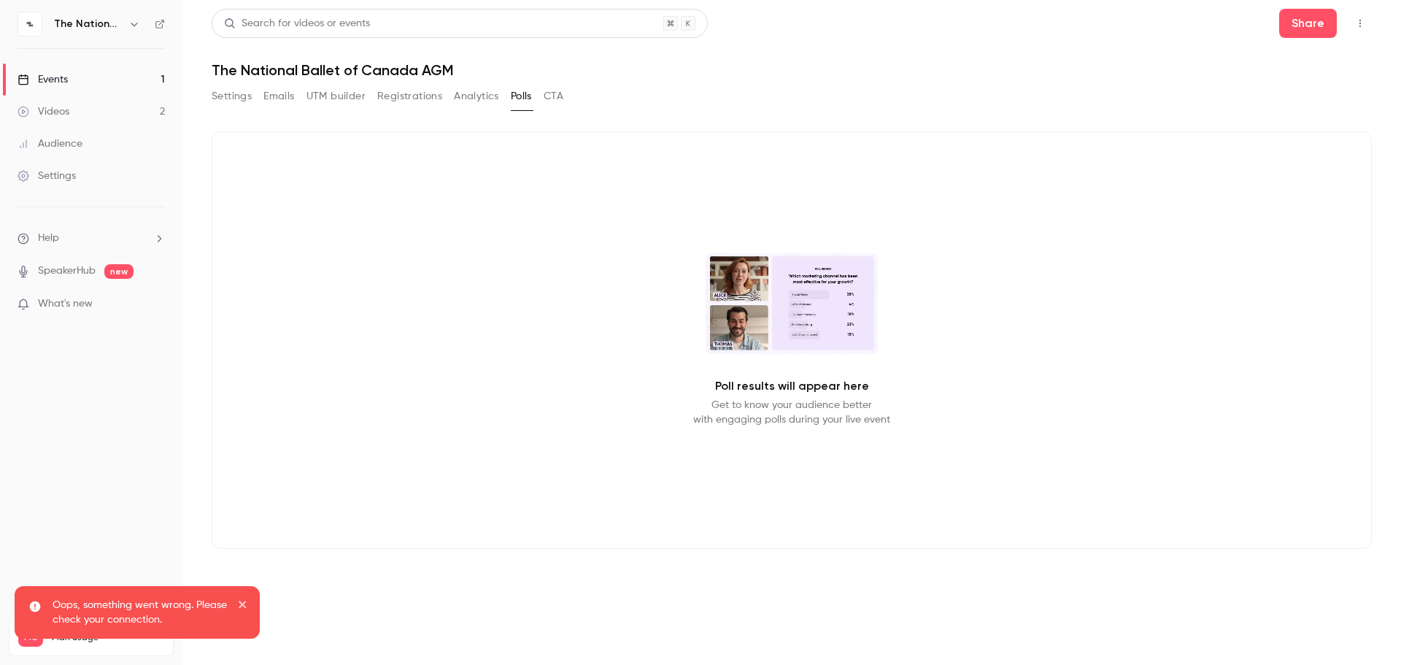
click at [545, 97] on button "CTA" at bounding box center [554, 96] width 20 height 23
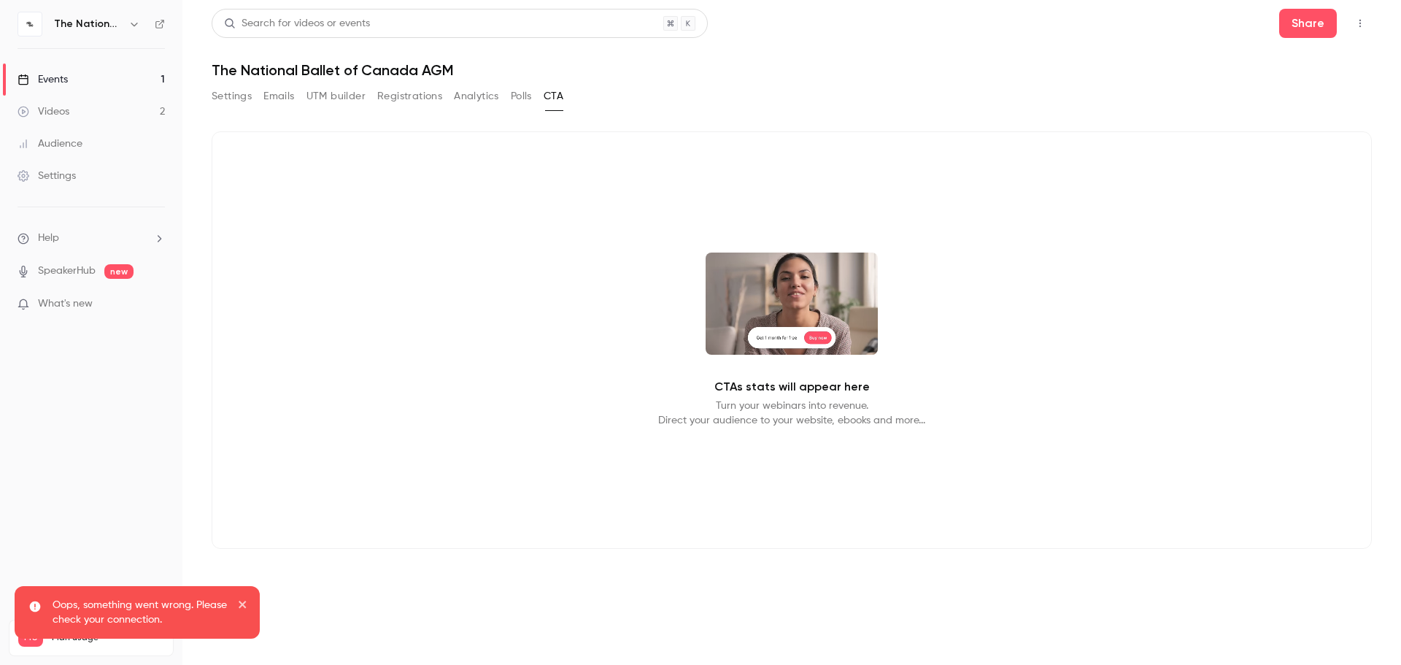
click at [309, 96] on button "UTM builder" at bounding box center [336, 96] width 59 height 23
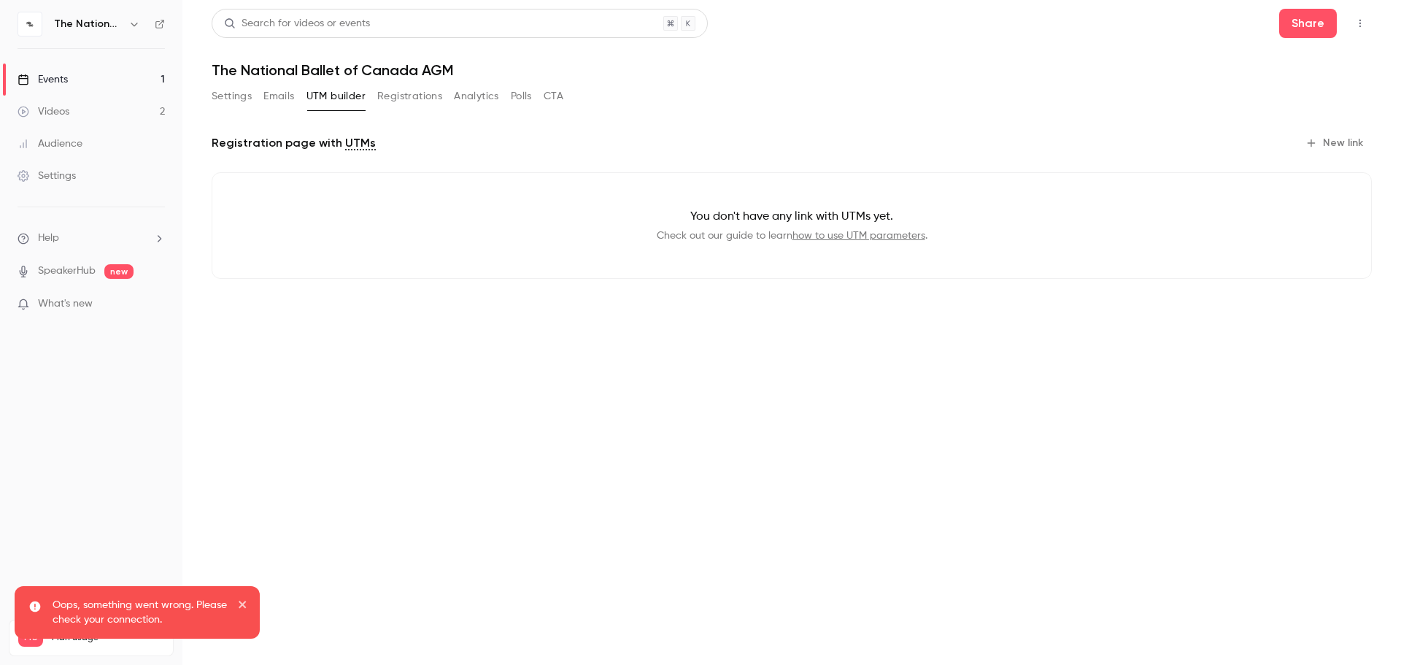
click at [286, 96] on button "Emails" at bounding box center [278, 96] width 31 height 23
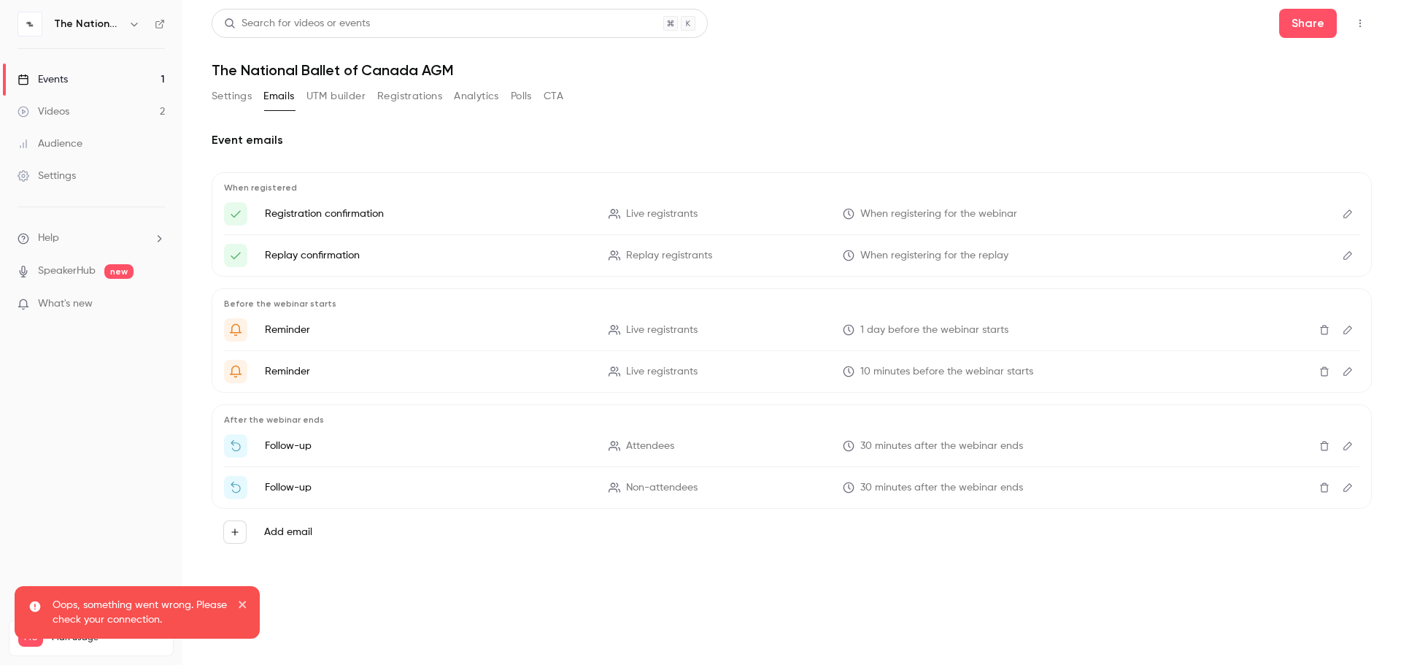
click at [330, 215] on p "Registration confirmation" at bounding box center [428, 214] width 326 height 15
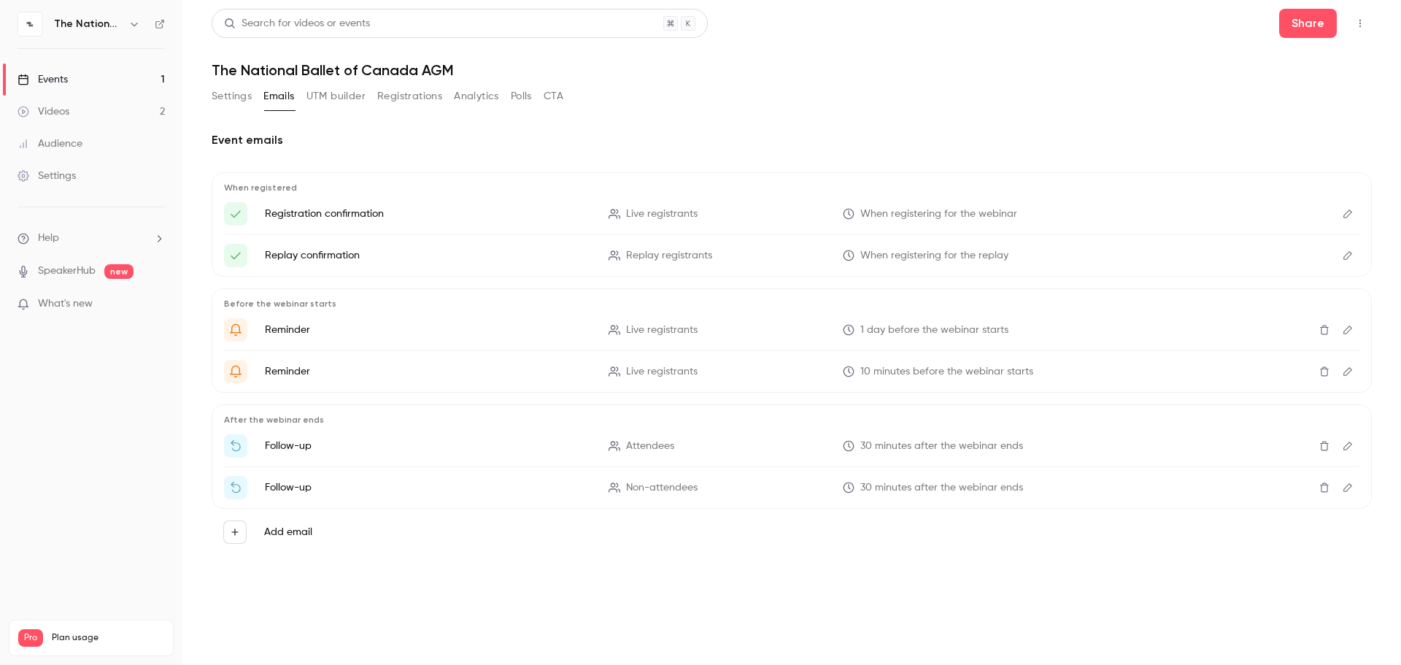
click at [950, 217] on icon "Edit" at bounding box center [1348, 214] width 12 height 10
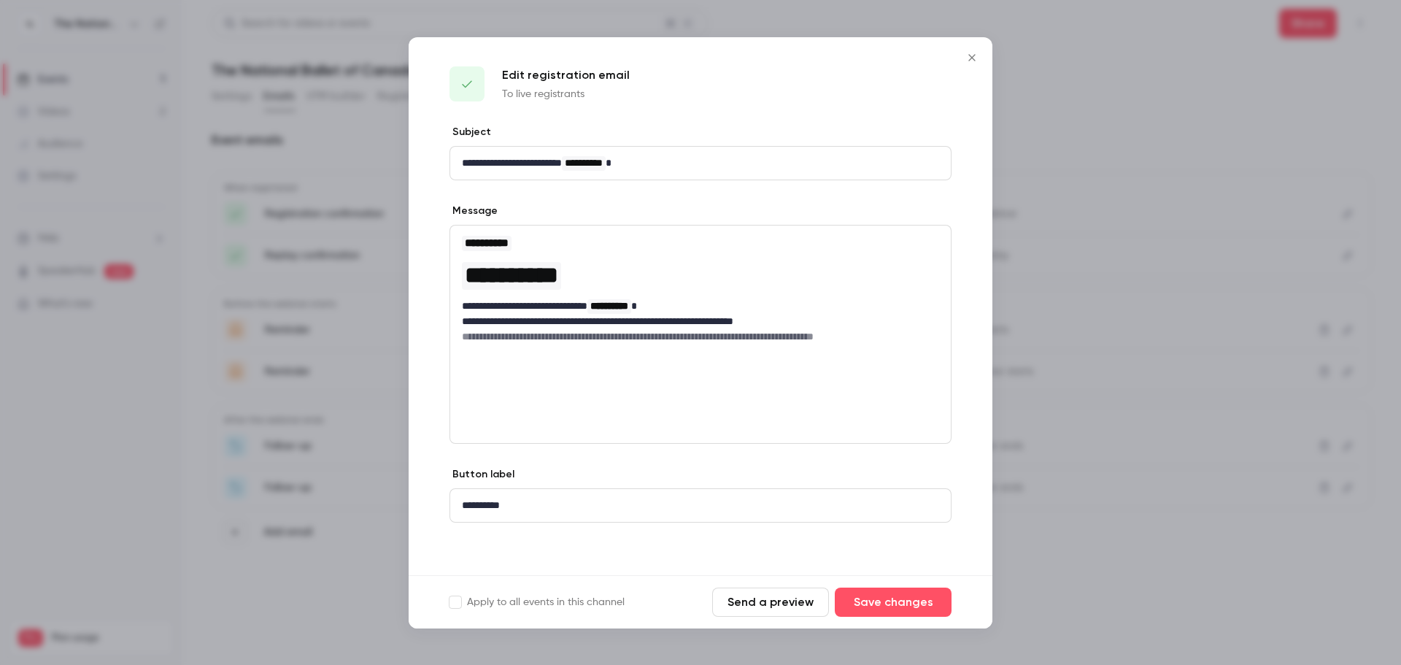
click at [950, 55] on icon "Close" at bounding box center [972, 58] width 18 height 12
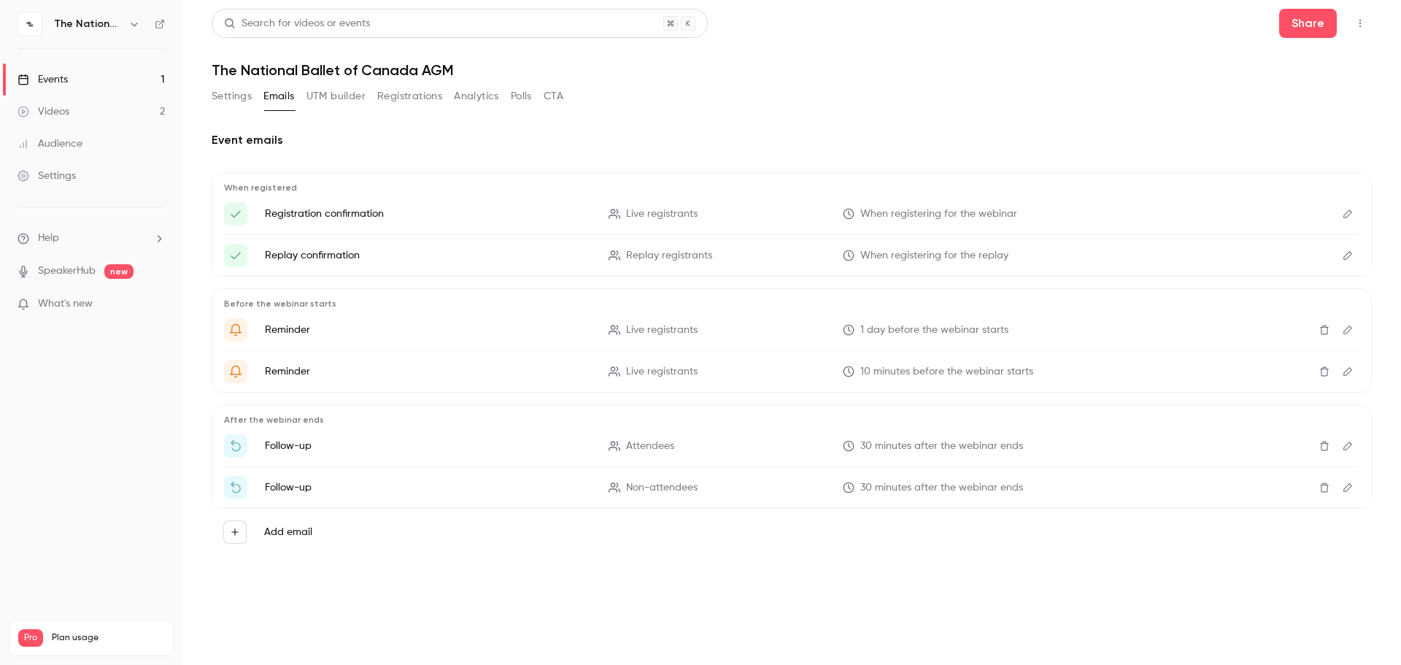
click at [136, 27] on icon "button" at bounding box center [134, 24] width 12 height 12
click at [469, 123] on div at bounding box center [700, 332] width 1401 height 665
click at [234, 100] on button "Settings" at bounding box center [232, 96] width 40 height 23
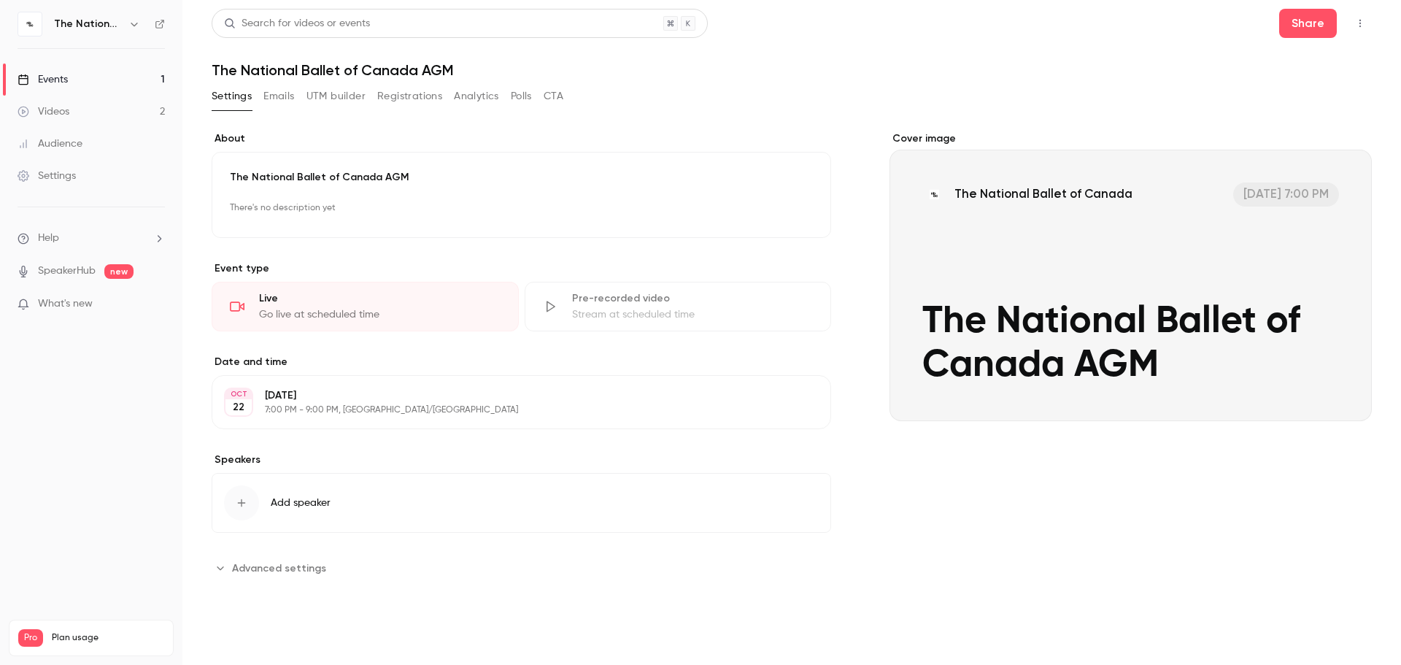
click at [407, 95] on button "Registrations" at bounding box center [409, 96] width 65 height 23
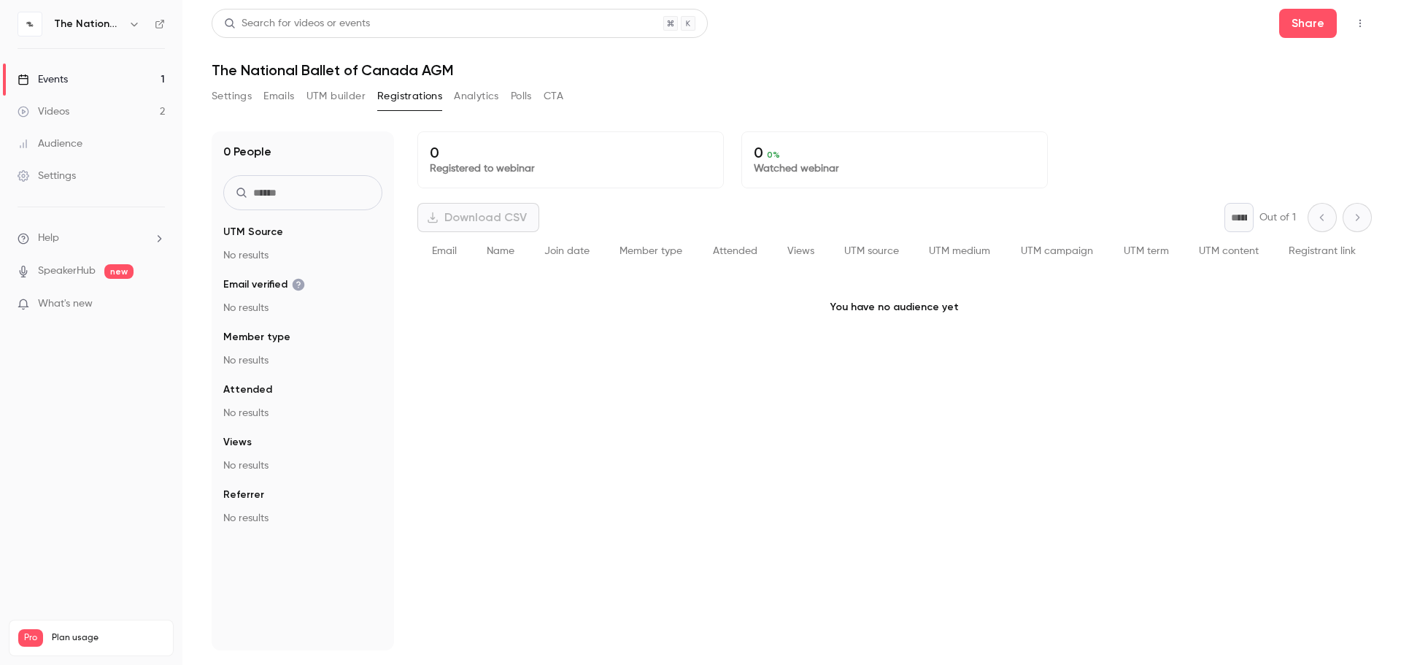
click at [66, 165] on link "Settings" at bounding box center [91, 176] width 182 height 32
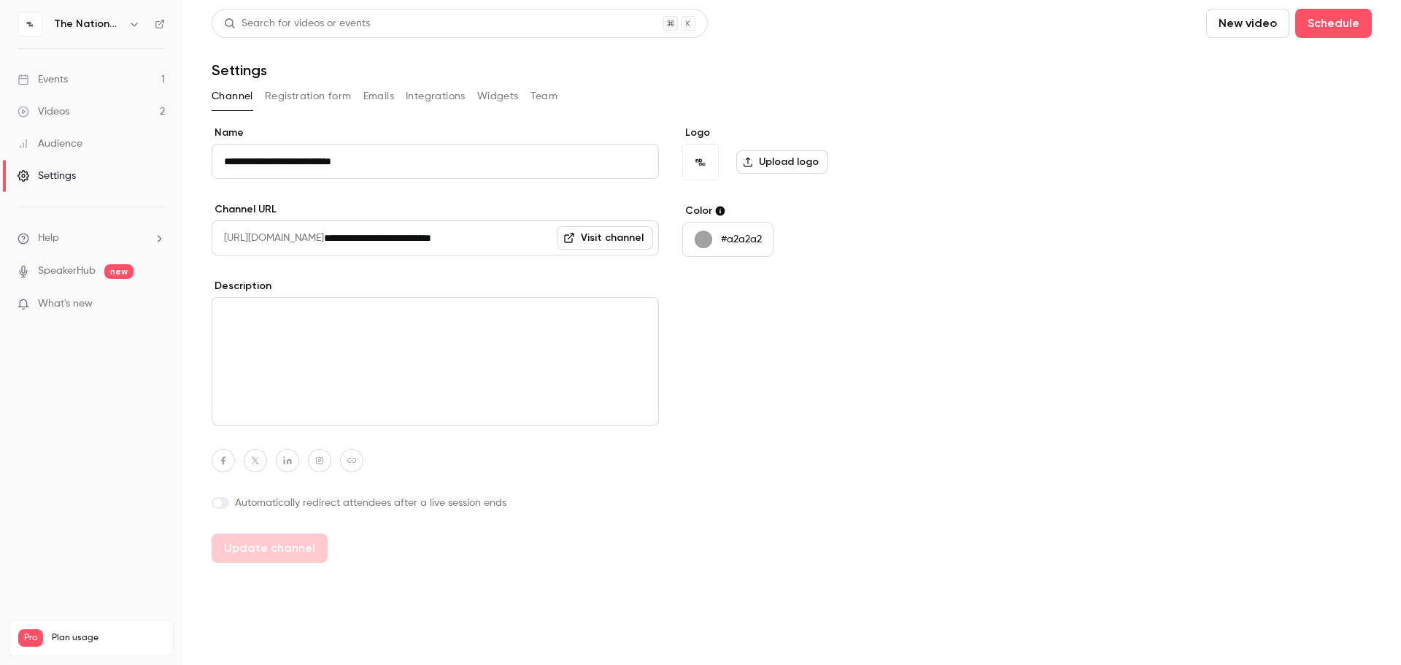
click at [81, 70] on link "Events 1" at bounding box center [91, 80] width 182 height 32
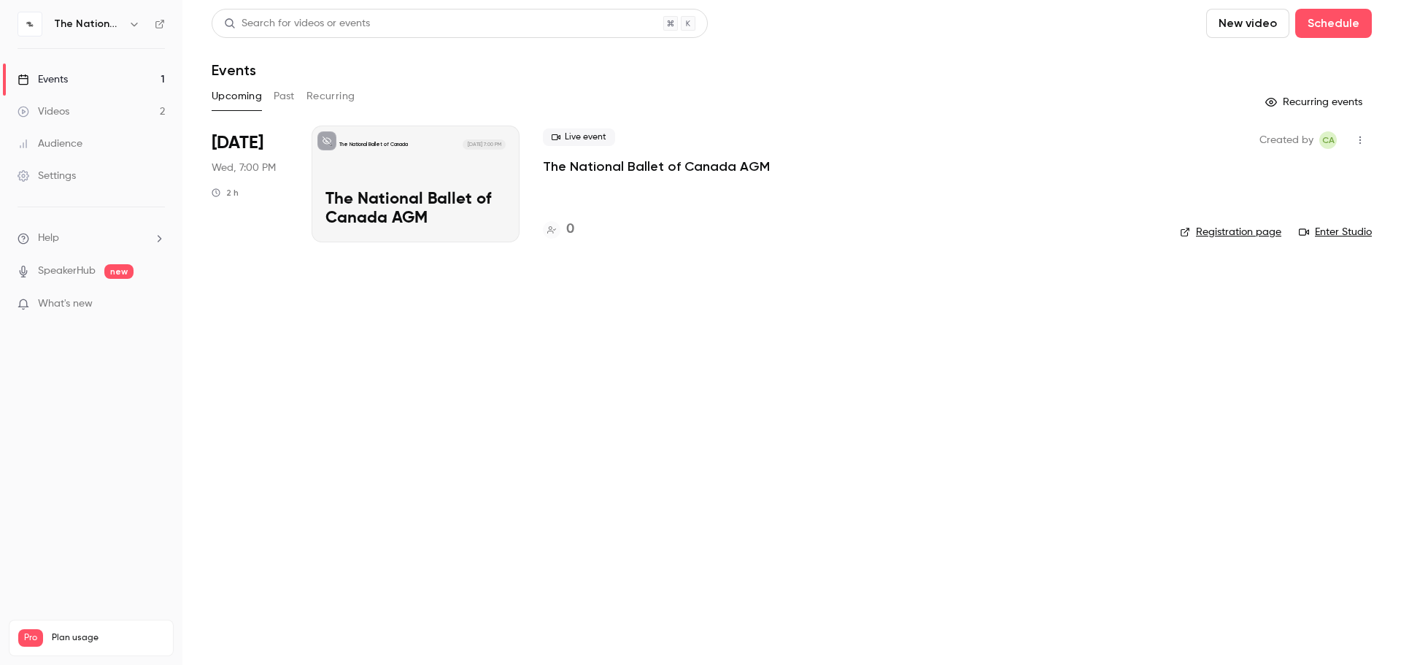
click at [950, 137] on icon "button" at bounding box center [1361, 140] width 12 height 10
click at [573, 227] on div at bounding box center [700, 332] width 1401 height 665
click at [458, 146] on div "The National Ballet of Canada [DATE] 7:00 PM" at bounding box center [416, 144] width 180 height 10
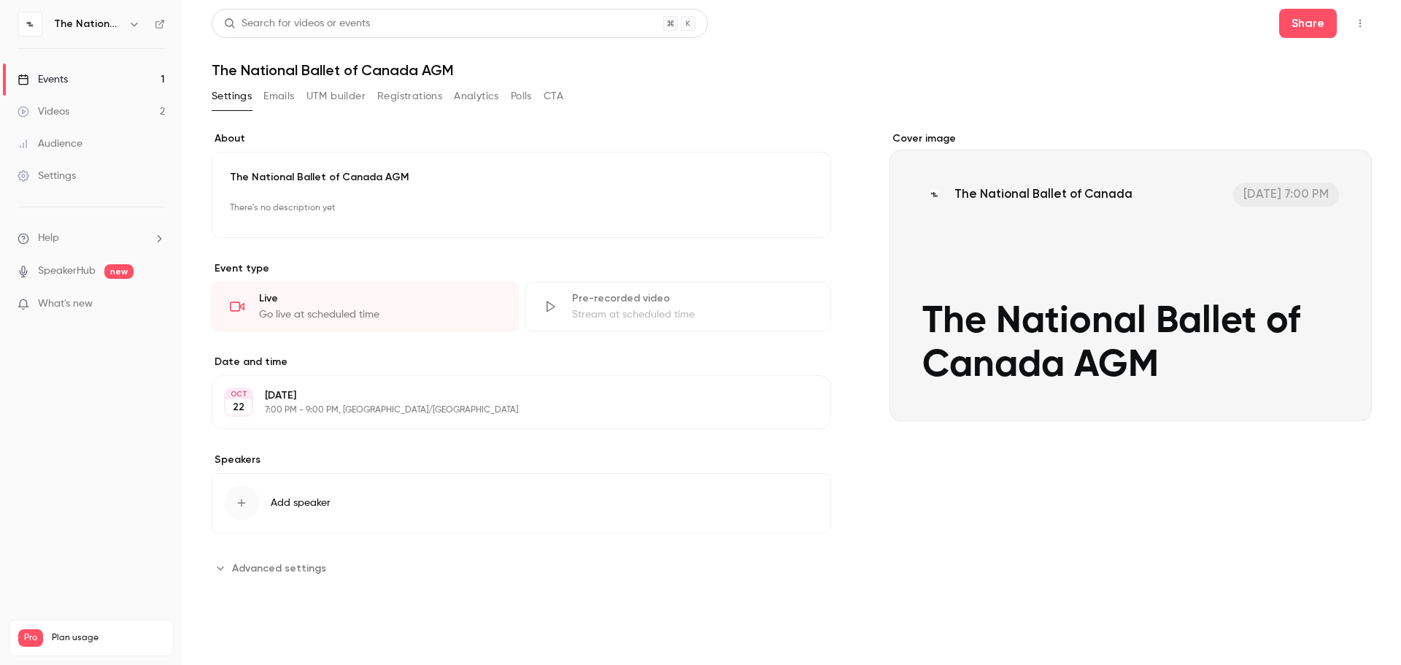
click at [243, 98] on button "Settings" at bounding box center [232, 96] width 40 height 23
click at [255, 501] on span "Advanced settings" at bounding box center [279, 568] width 94 height 15
click at [289, 93] on button "Emails" at bounding box center [278, 96] width 31 height 23
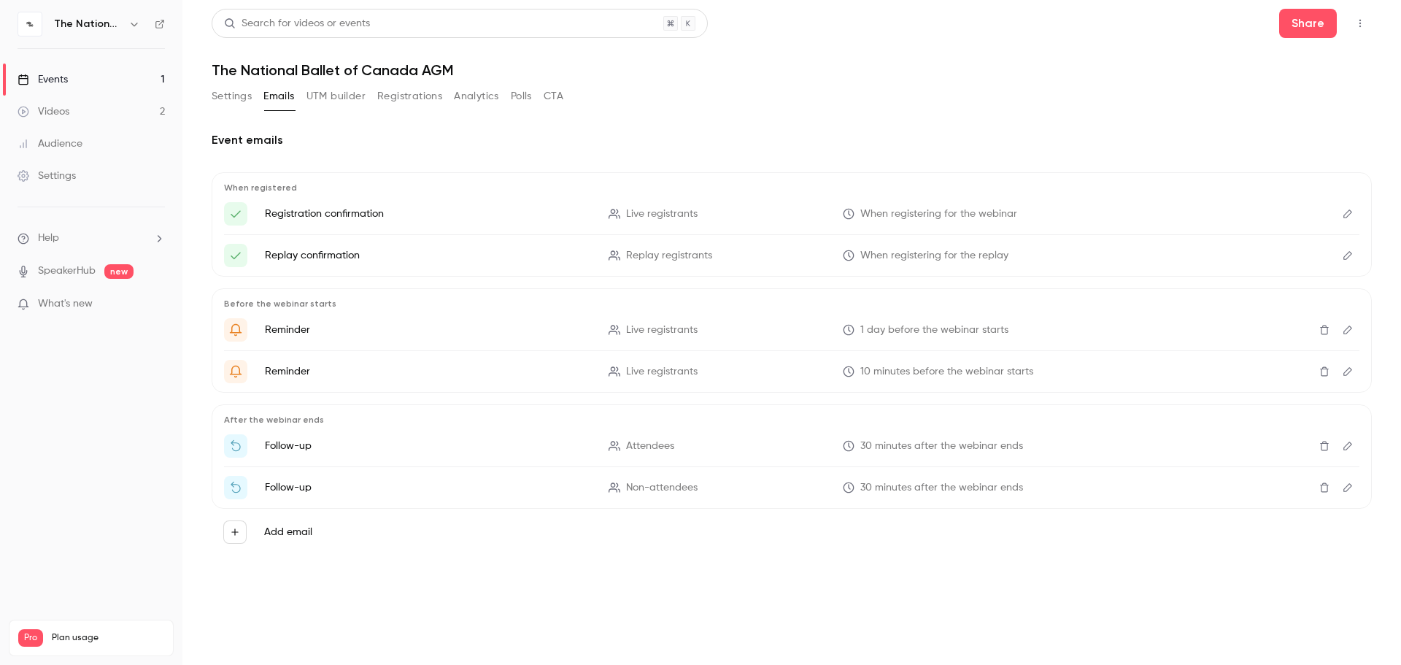
click at [322, 97] on button "UTM builder" at bounding box center [336, 96] width 59 height 23
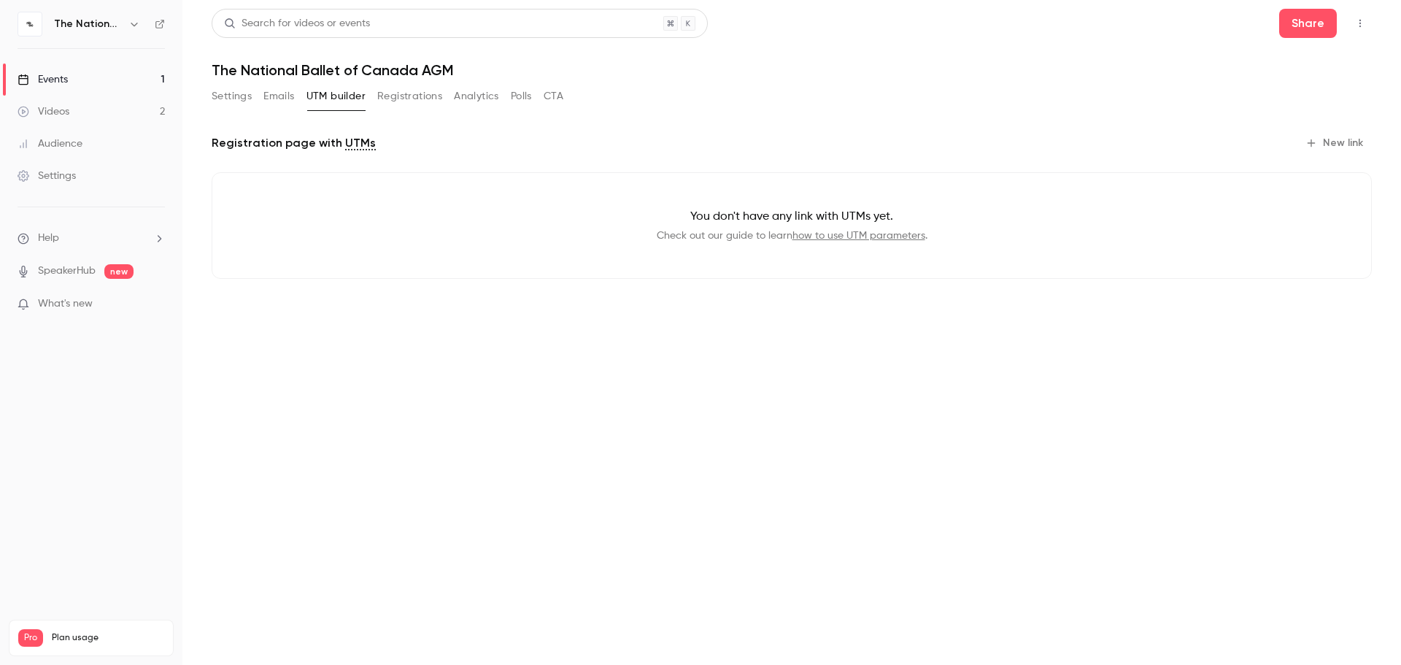
click at [399, 96] on button "Registrations" at bounding box center [409, 96] width 65 height 23
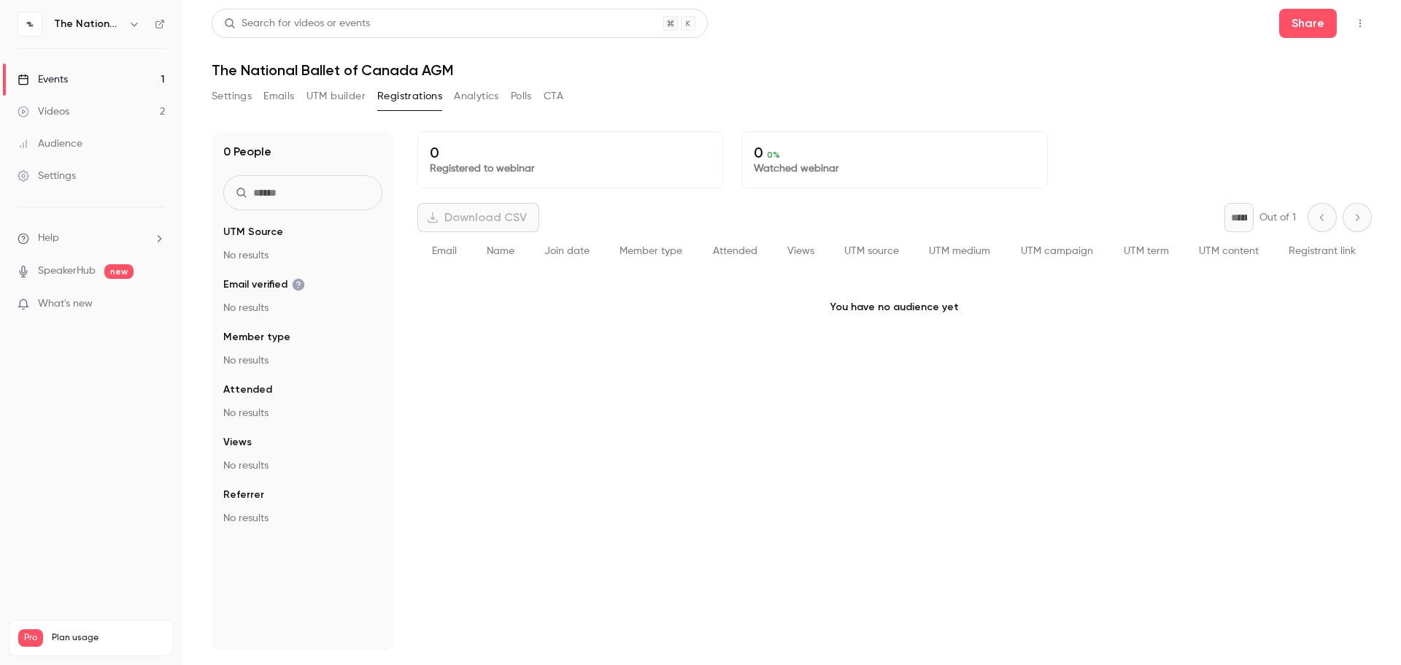
click at [490, 98] on button "Analytics" at bounding box center [476, 96] width 45 height 23
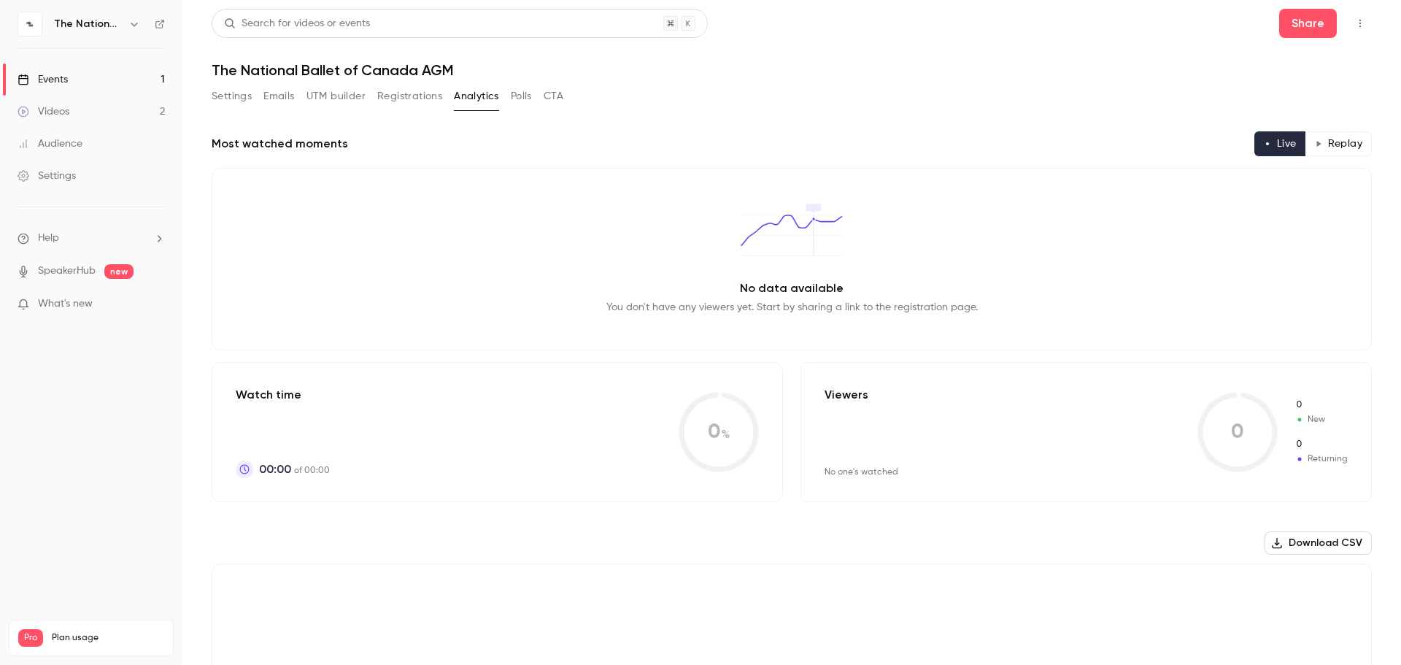
click at [520, 91] on button "Polls" at bounding box center [521, 96] width 21 height 23
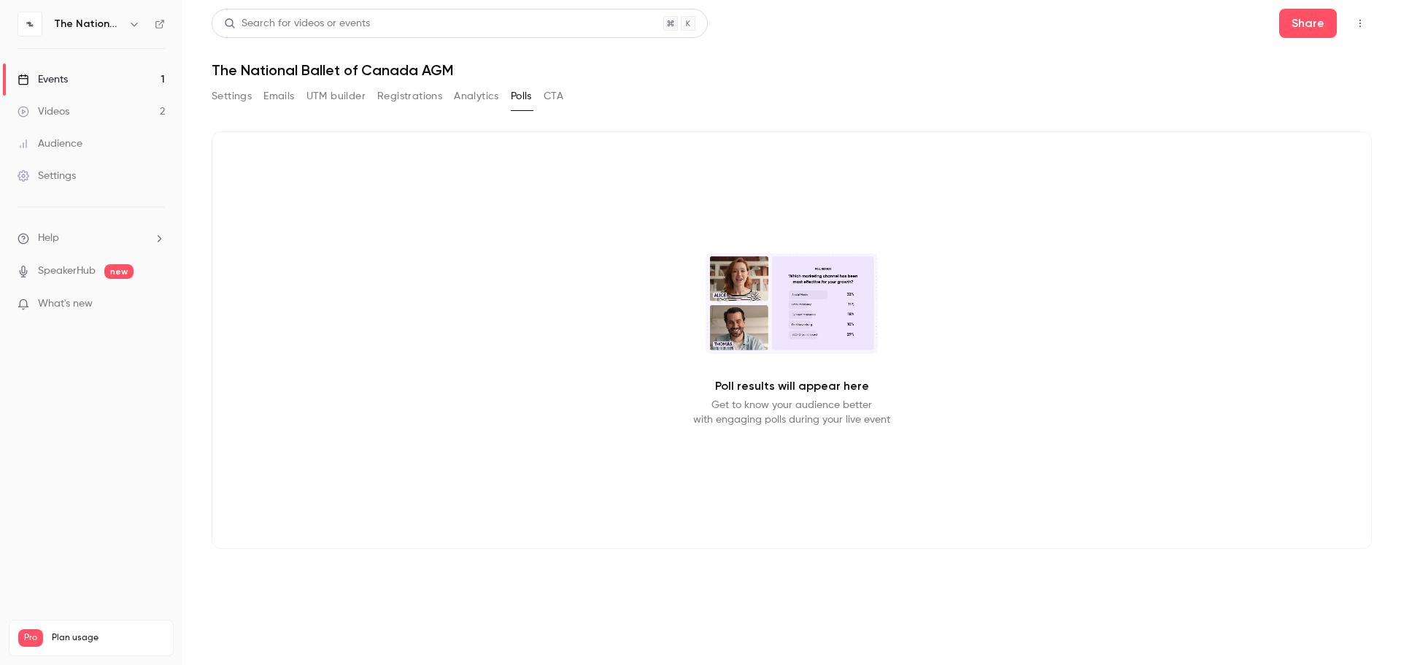
click at [550, 95] on button "CTA" at bounding box center [554, 96] width 20 height 23
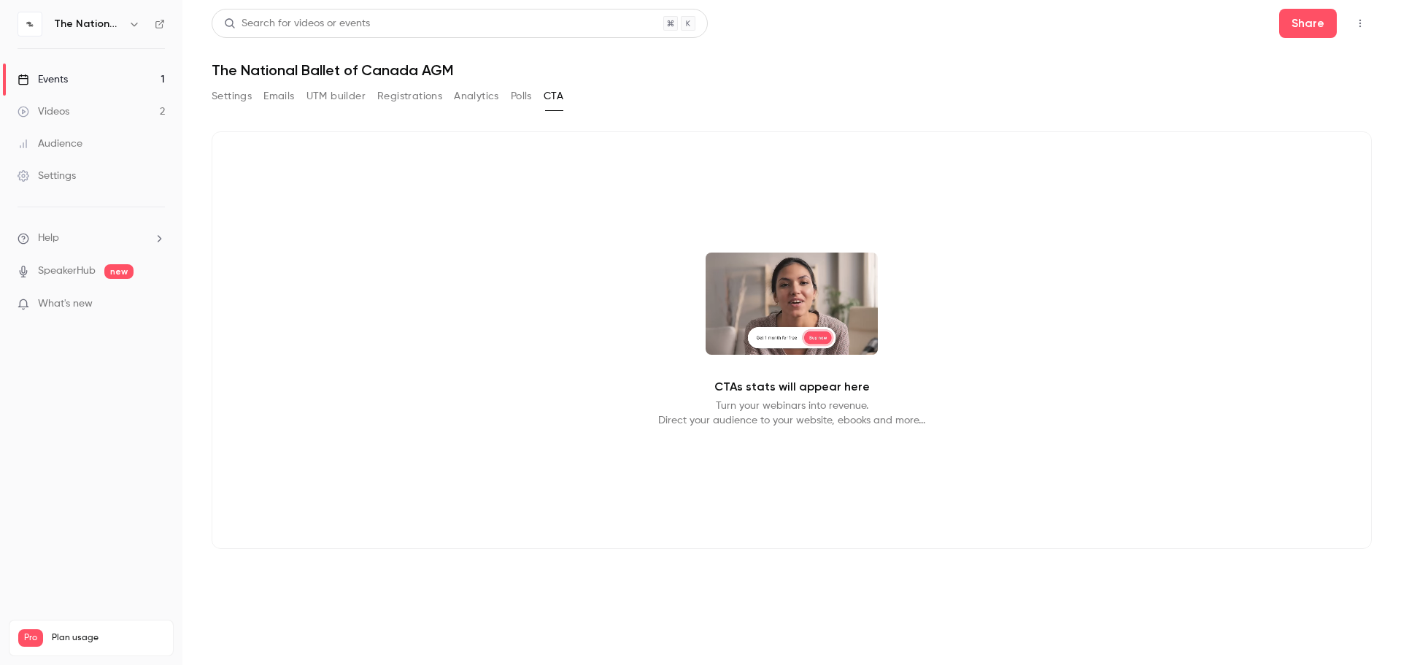
click at [221, 99] on button "Settings" at bounding box center [232, 96] width 40 height 23
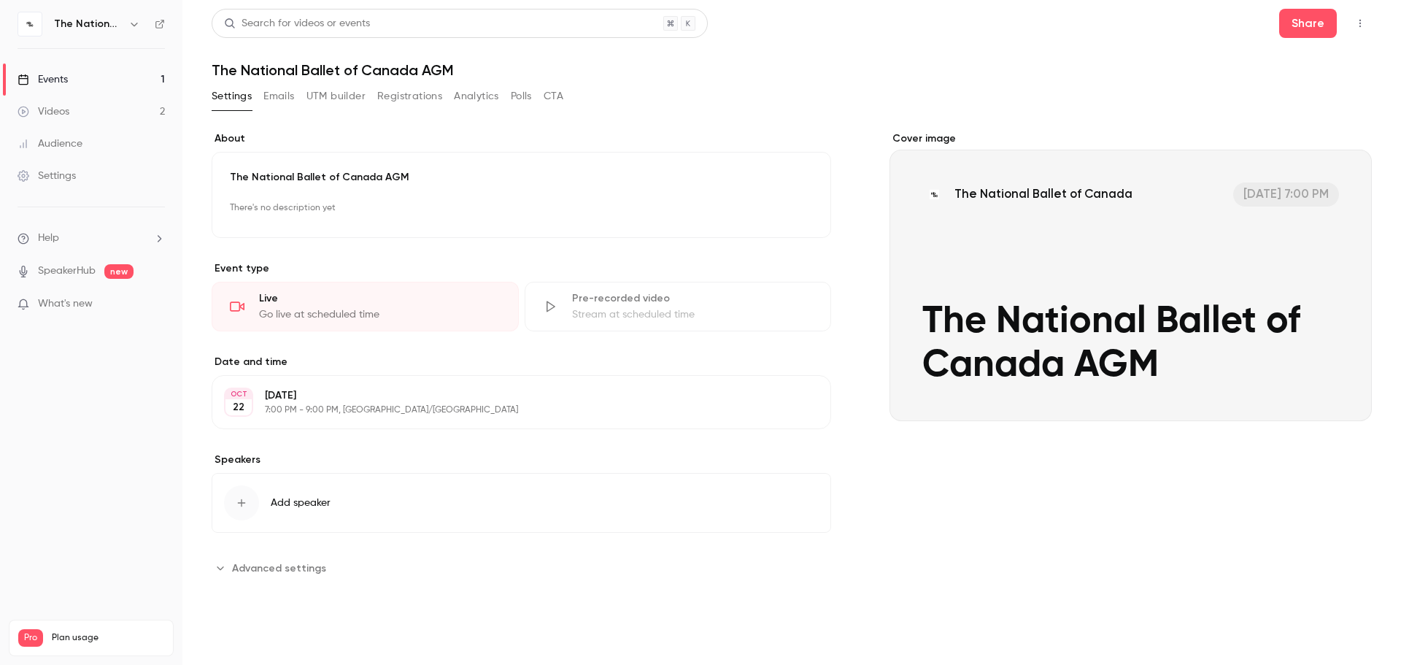
click at [288, 201] on p "There's no description yet" at bounding box center [521, 207] width 583 height 23
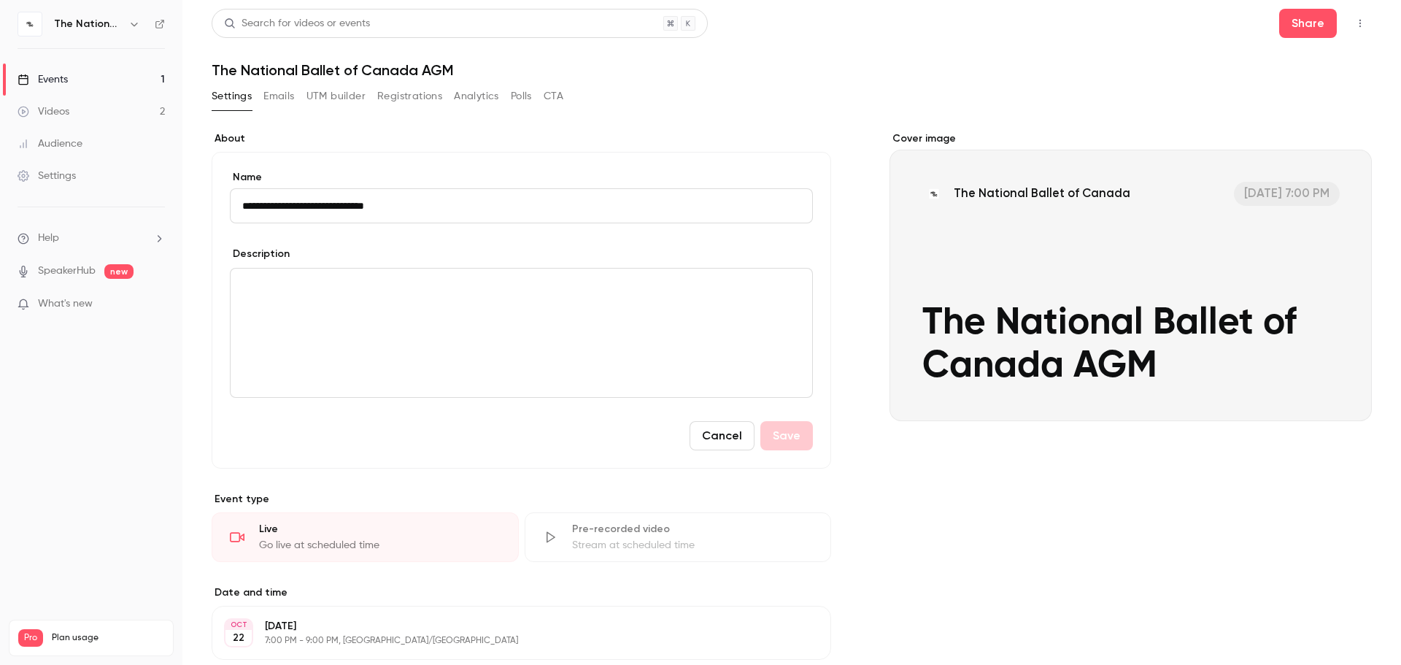
scroll to position [189, 0]
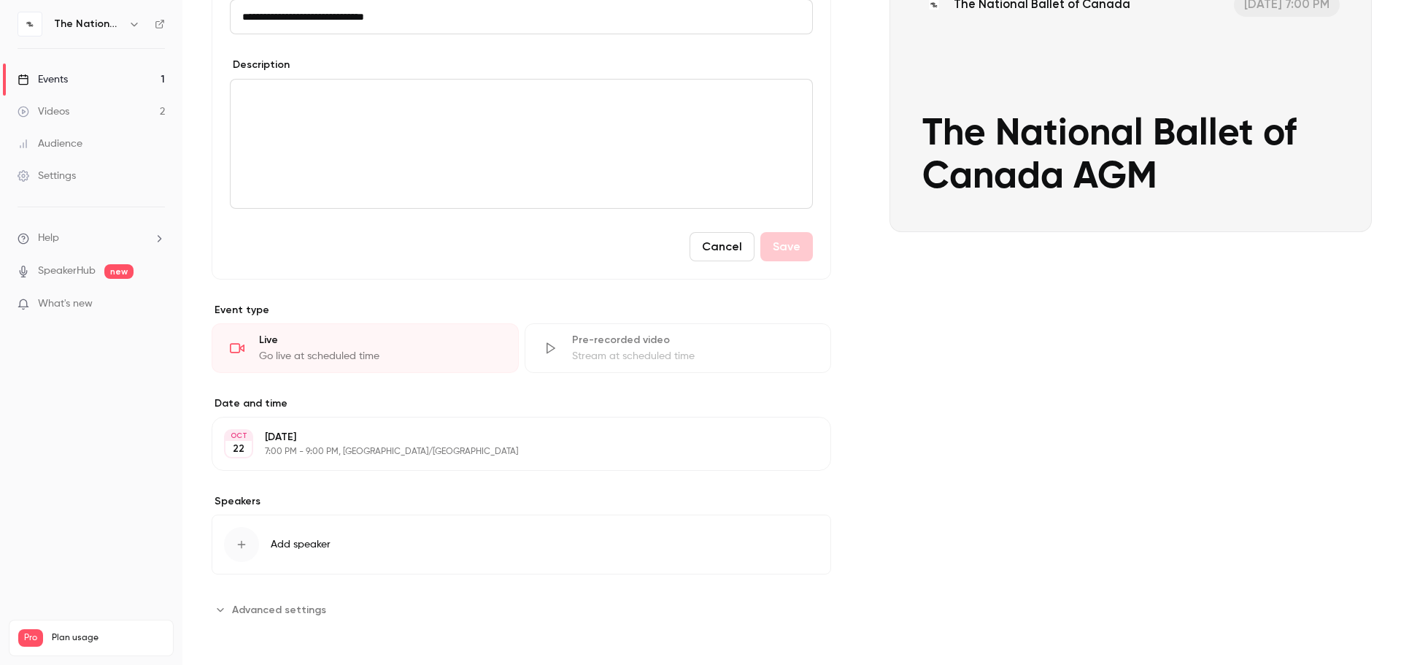
click at [314, 501] on button "Advanced settings" at bounding box center [273, 609] width 123 height 23
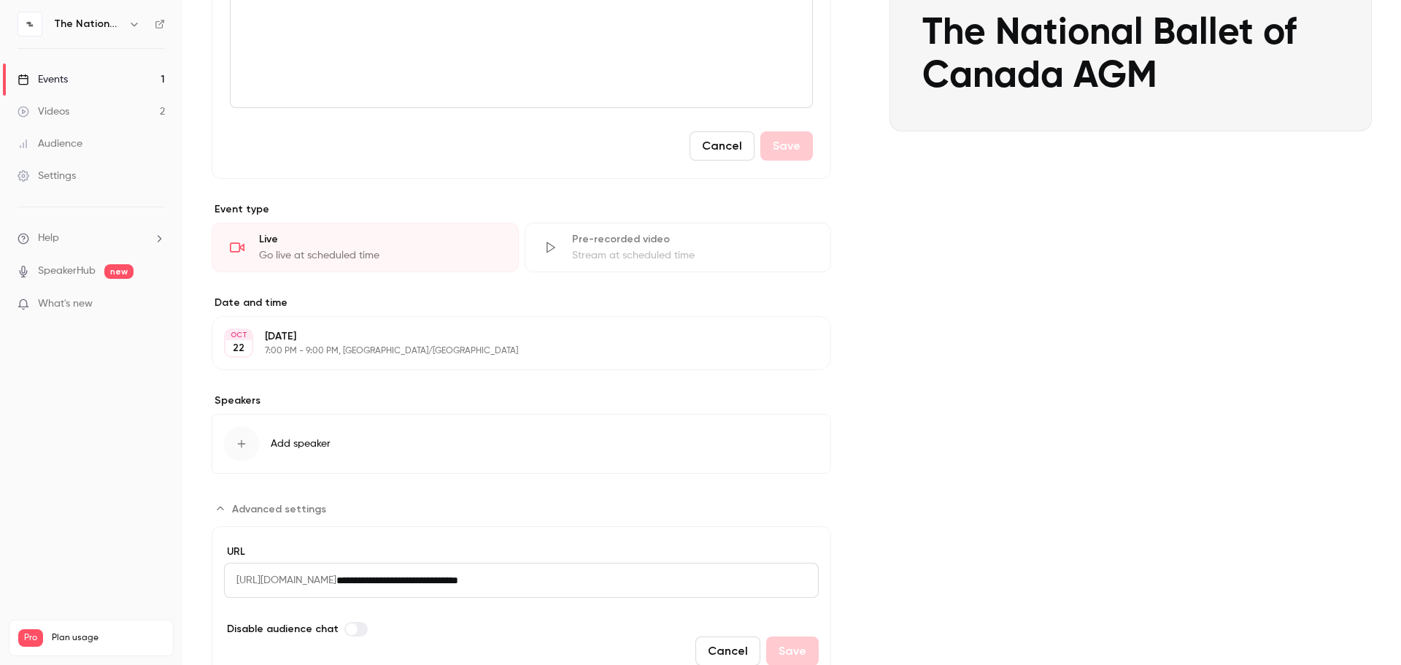
scroll to position [353, 0]
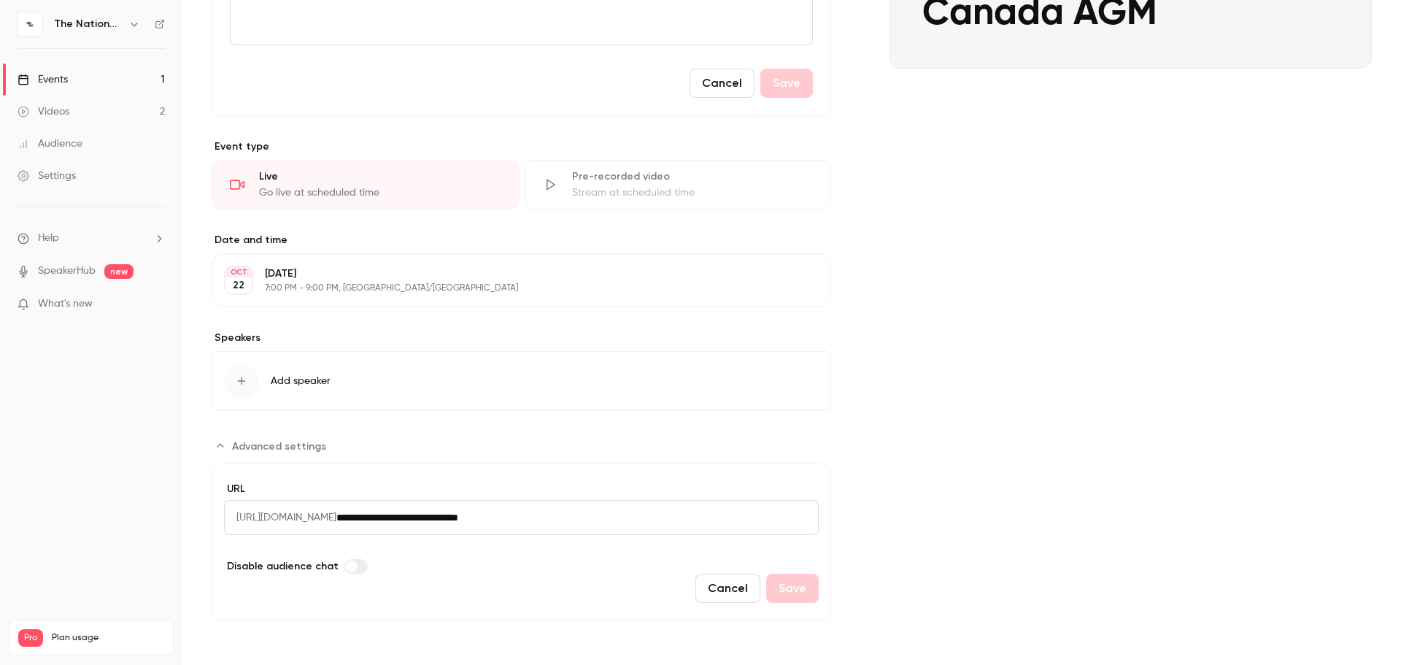
click at [648, 501] on input "**********" at bounding box center [577, 517] width 482 height 35
drag, startPoint x: 483, startPoint y: 532, endPoint x: 234, endPoint y: 520, distance: 249.9
click at [234, 501] on div "**********" at bounding box center [521, 517] width 595 height 35
click at [489, 501] on form "**********" at bounding box center [522, 542] width 620 height 158
click at [318, 501] on span "[URL][DOMAIN_NAME]" at bounding box center [280, 517] width 112 height 35
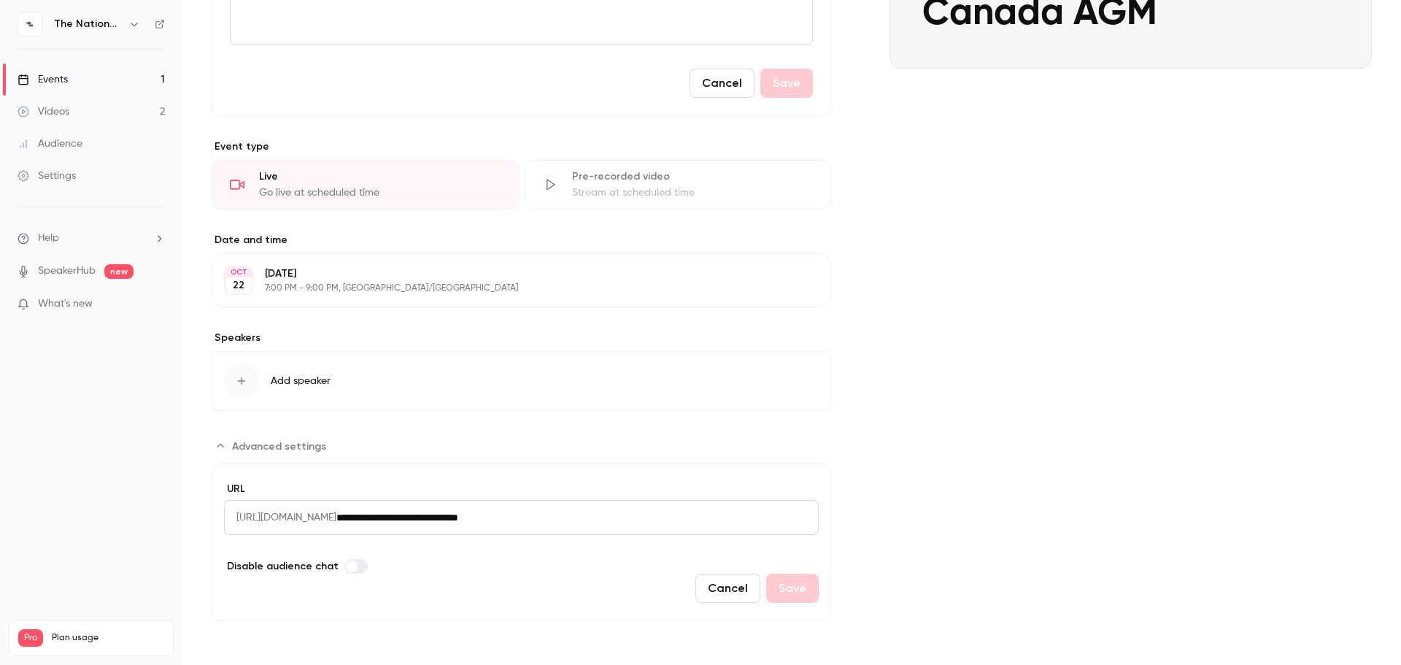
click at [318, 501] on span "[URL][DOMAIN_NAME]" at bounding box center [280, 517] width 112 height 35
drag, startPoint x: 234, startPoint y: 517, endPoint x: 677, endPoint y: 508, distance: 443.1
click at [677, 501] on div "**********" at bounding box center [521, 517] width 595 height 35
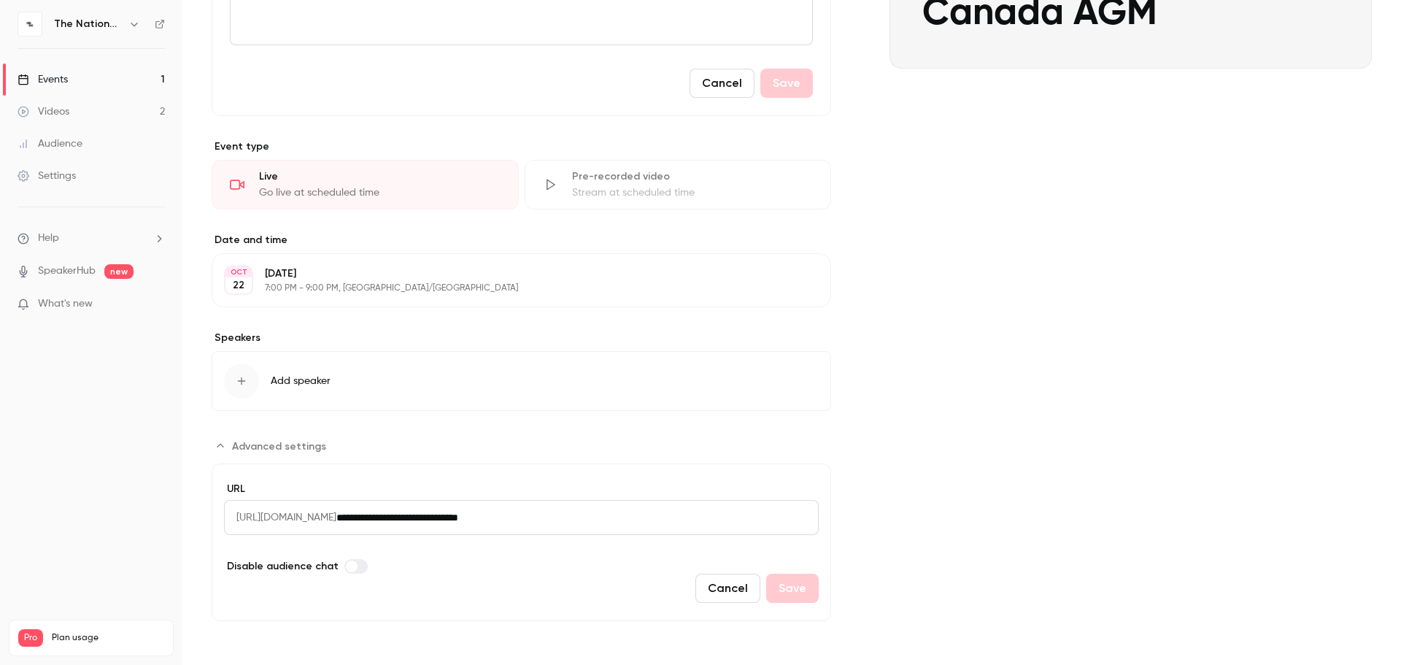
click at [569, 501] on input "**********" at bounding box center [577, 517] width 482 height 35
drag, startPoint x: 361, startPoint y: 534, endPoint x: 172, endPoint y: 539, distance: 188.4
click at [172, 501] on div "**********" at bounding box center [700, 332] width 1401 height 665
drag, startPoint x: 477, startPoint y: 521, endPoint x: 408, endPoint y: 532, distance: 70.2
click at [336, 501] on span "[URL][DOMAIN_NAME]" at bounding box center [280, 517] width 112 height 35
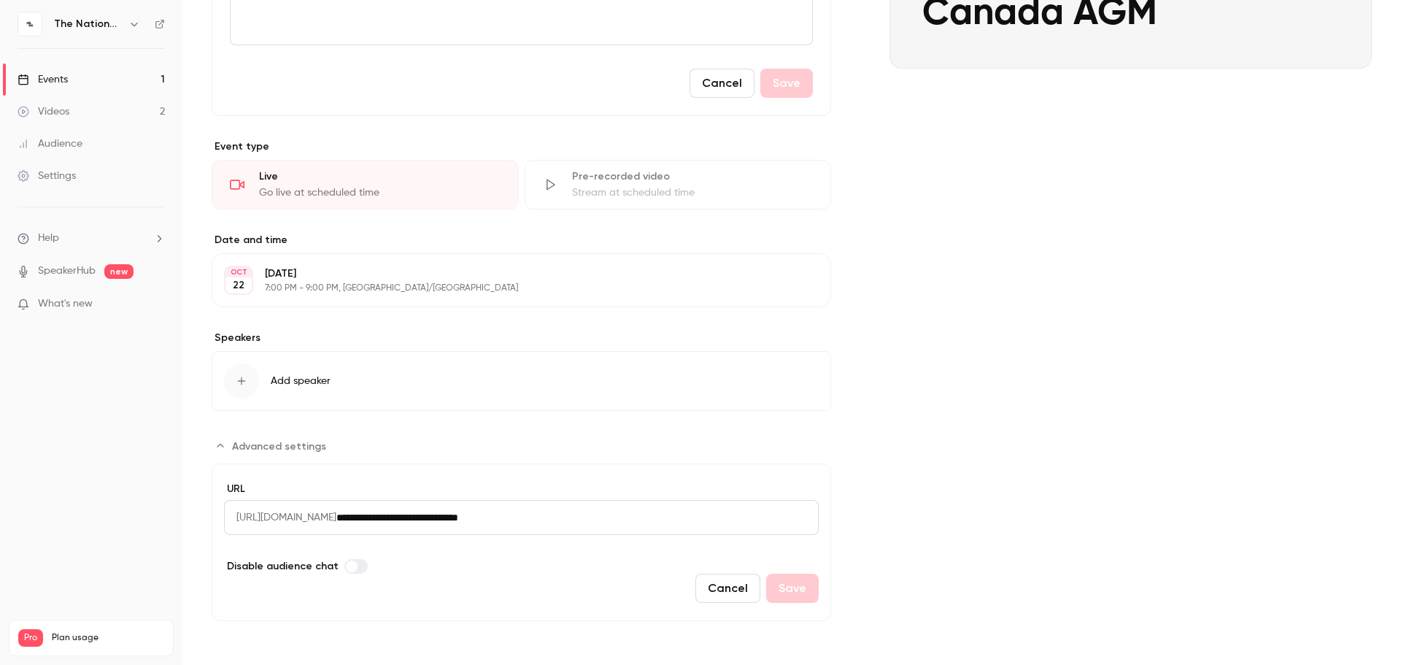
click at [720, 501] on button "Cancel" at bounding box center [728, 588] width 65 height 29
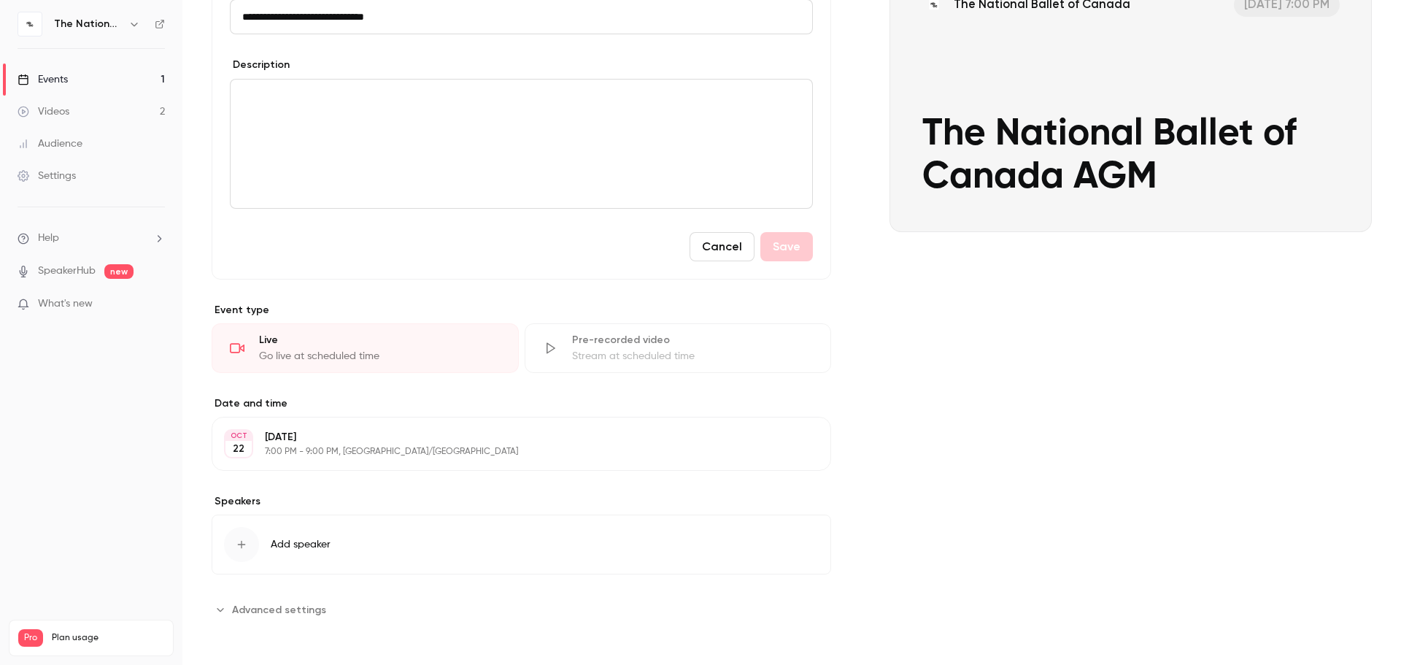
scroll to position [189, 0]
click at [303, 501] on span "Advanced settings" at bounding box center [279, 609] width 94 height 15
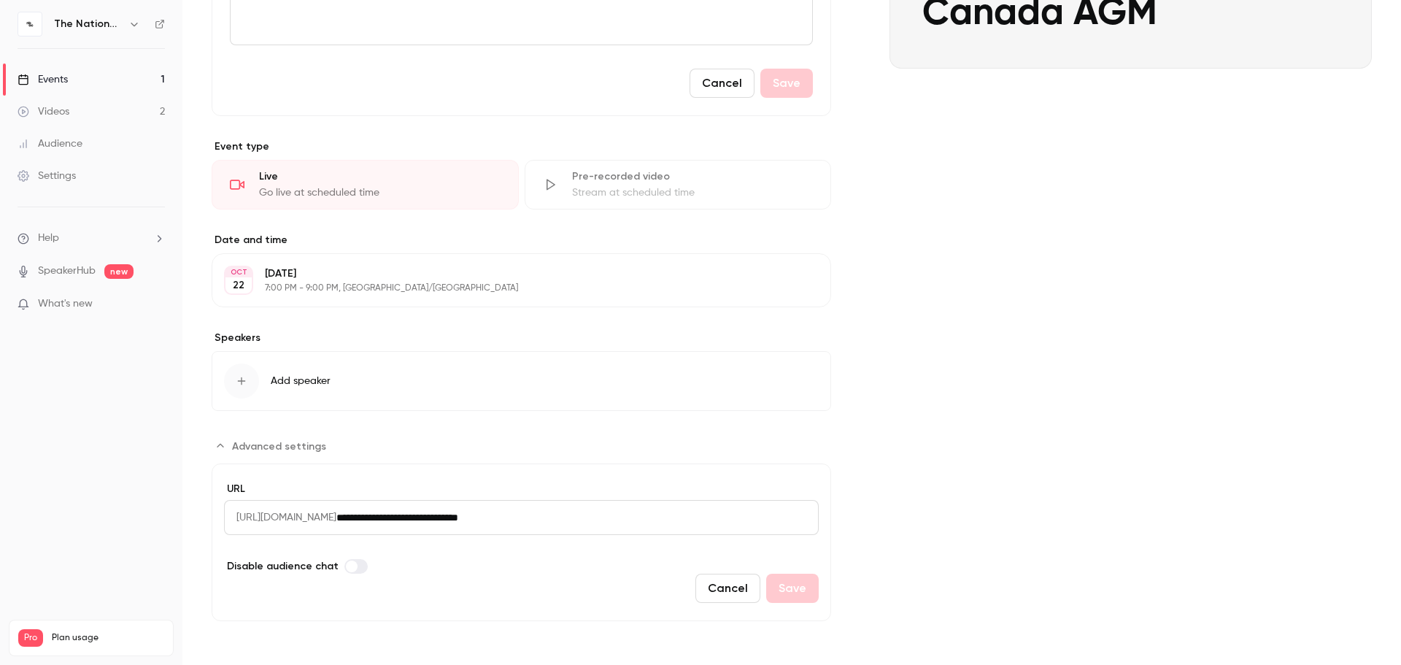
drag, startPoint x: 601, startPoint y: 514, endPoint x: 53, endPoint y: 523, distance: 548.2
click at [53, 501] on div "**********" at bounding box center [700, 332] width 1401 height 665
drag, startPoint x: 415, startPoint y: 516, endPoint x: 143, endPoint y: 527, distance: 271.7
click at [143, 501] on div "**********" at bounding box center [700, 332] width 1401 height 665
copy div "Videos 2 / 150 Monthly registrants 0 / 250 Search for videos or events Share Th…"
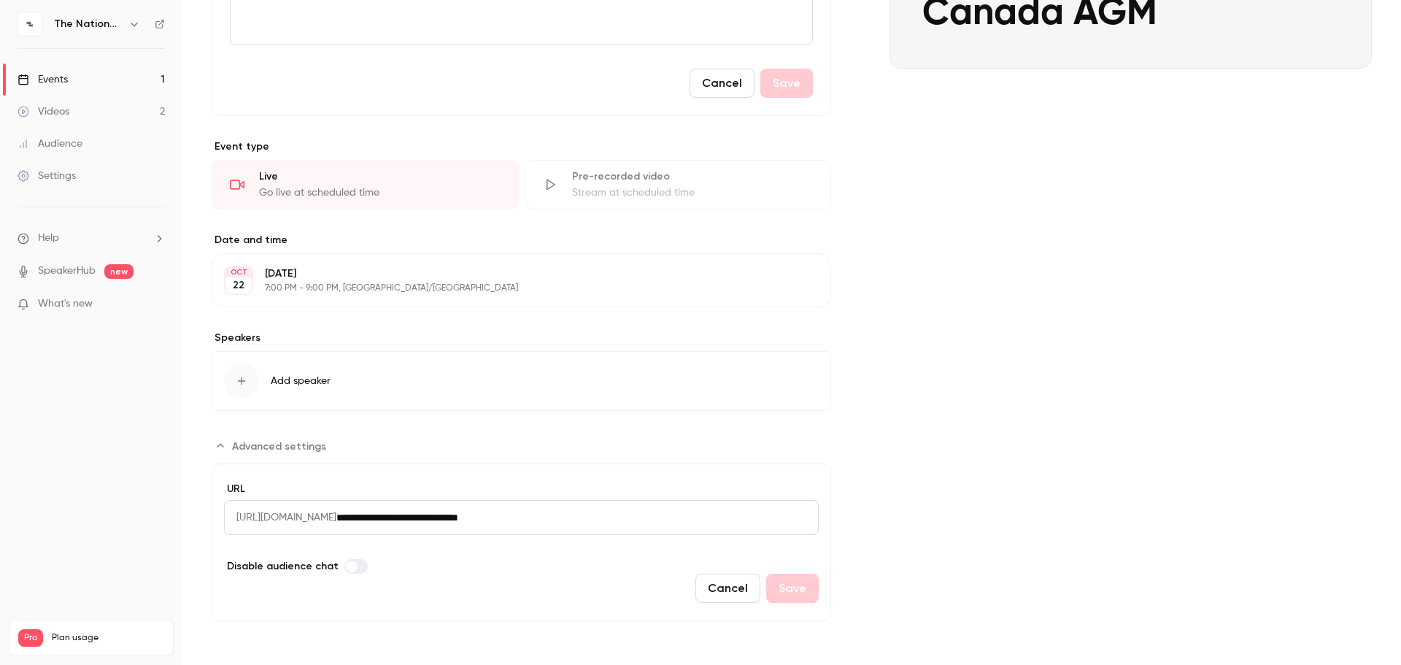
drag, startPoint x: 321, startPoint y: 517, endPoint x: 361, endPoint y: 522, distance: 39.7
click at [336, 501] on span "[URL][DOMAIN_NAME]" at bounding box center [280, 517] width 112 height 35
drag, startPoint x: 413, startPoint y: 518, endPoint x: 235, endPoint y: 514, distance: 178.1
click at [235, 501] on span "[URL][DOMAIN_NAME]" at bounding box center [280, 517] width 112 height 35
copy span "[URL][DOMAIN_NAME]"
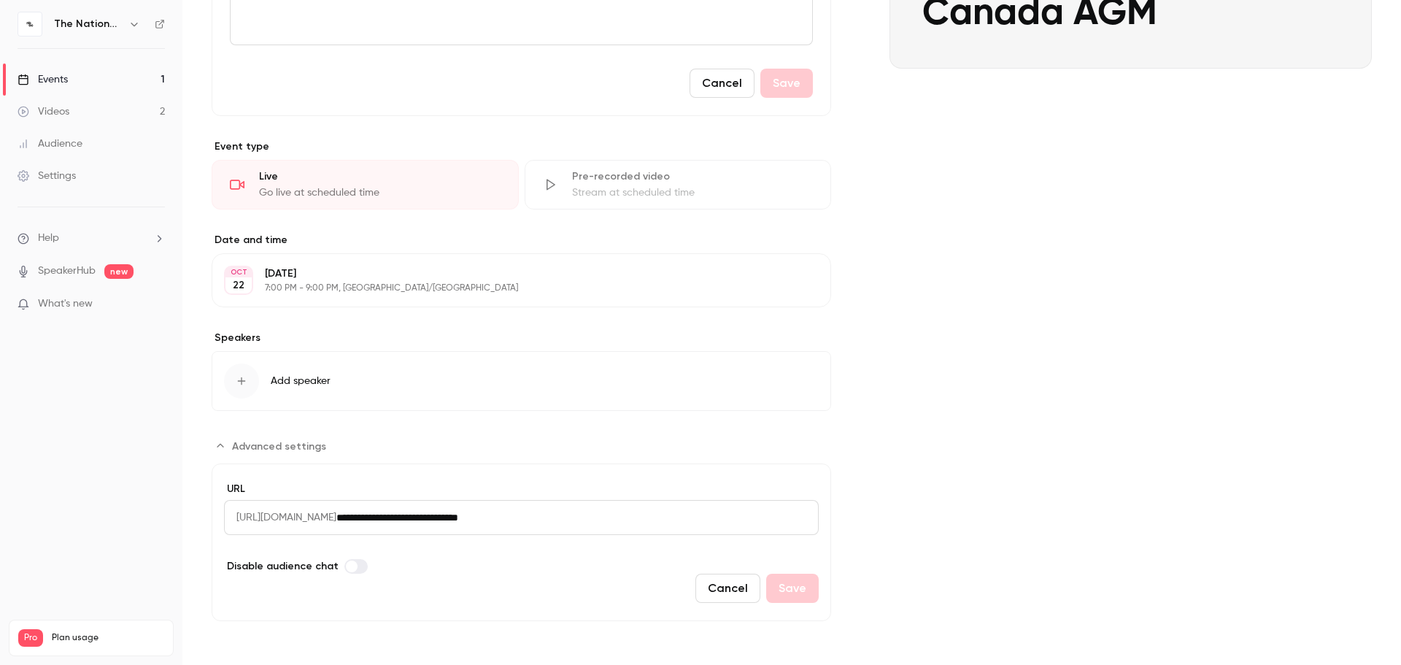
click at [629, 321] on div "**********" at bounding box center [522, 200] width 620 height 842
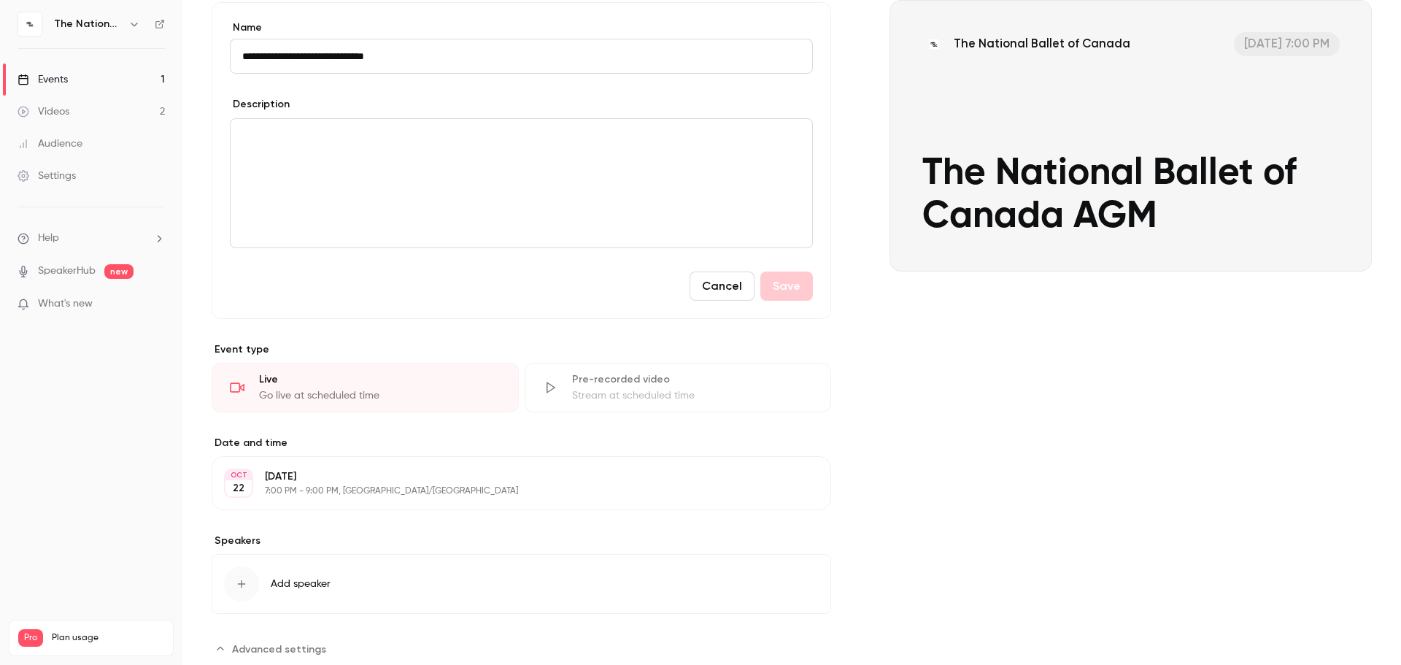
scroll to position [0, 0]
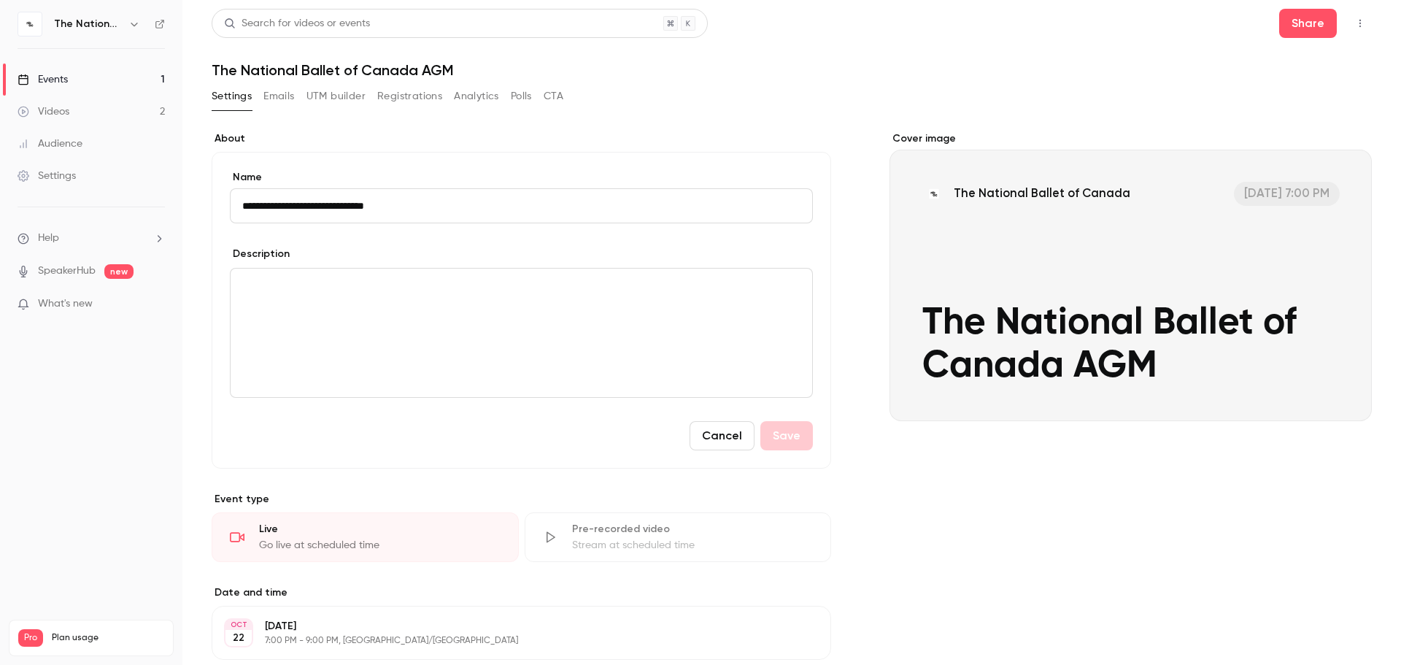
click at [269, 96] on button "Emails" at bounding box center [278, 96] width 31 height 23
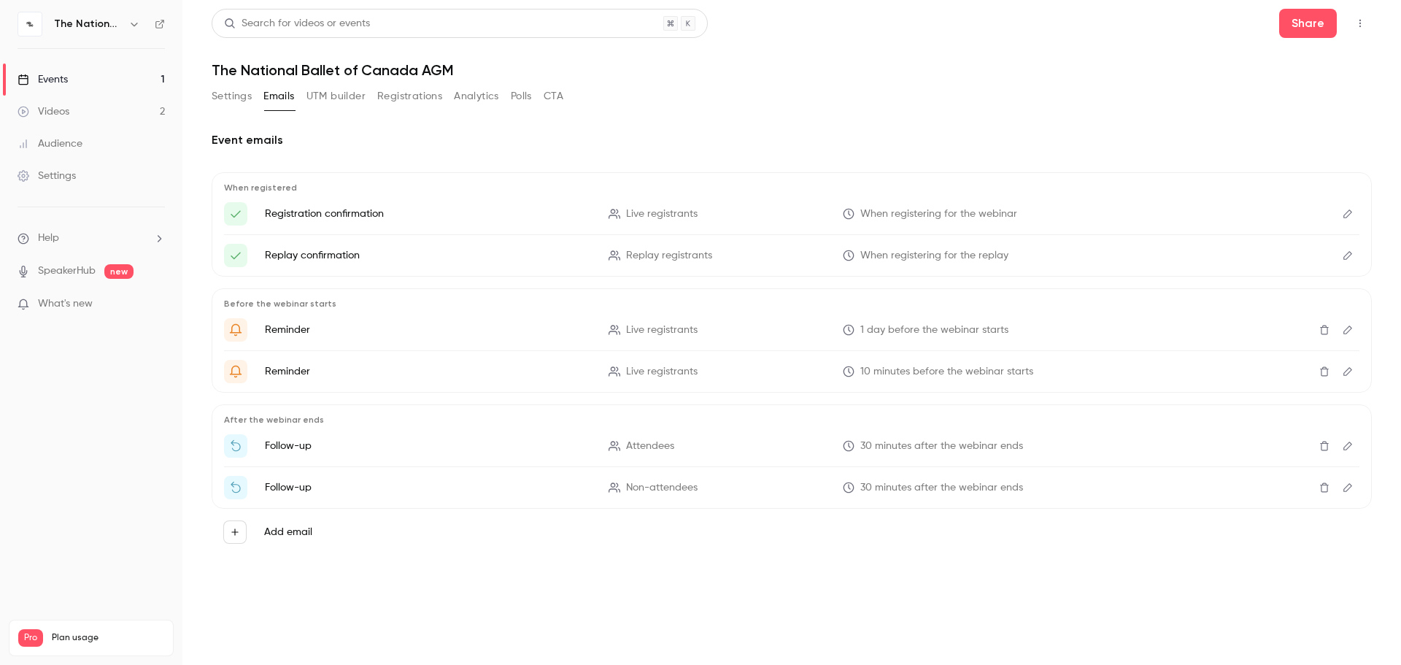
click at [211, 106] on main "Search for videos or events Share The National Ballet of Canada AGM Settings Em…" at bounding box center [791, 332] width 1219 height 665
click at [228, 96] on button "Settings" at bounding box center [232, 96] width 40 height 23
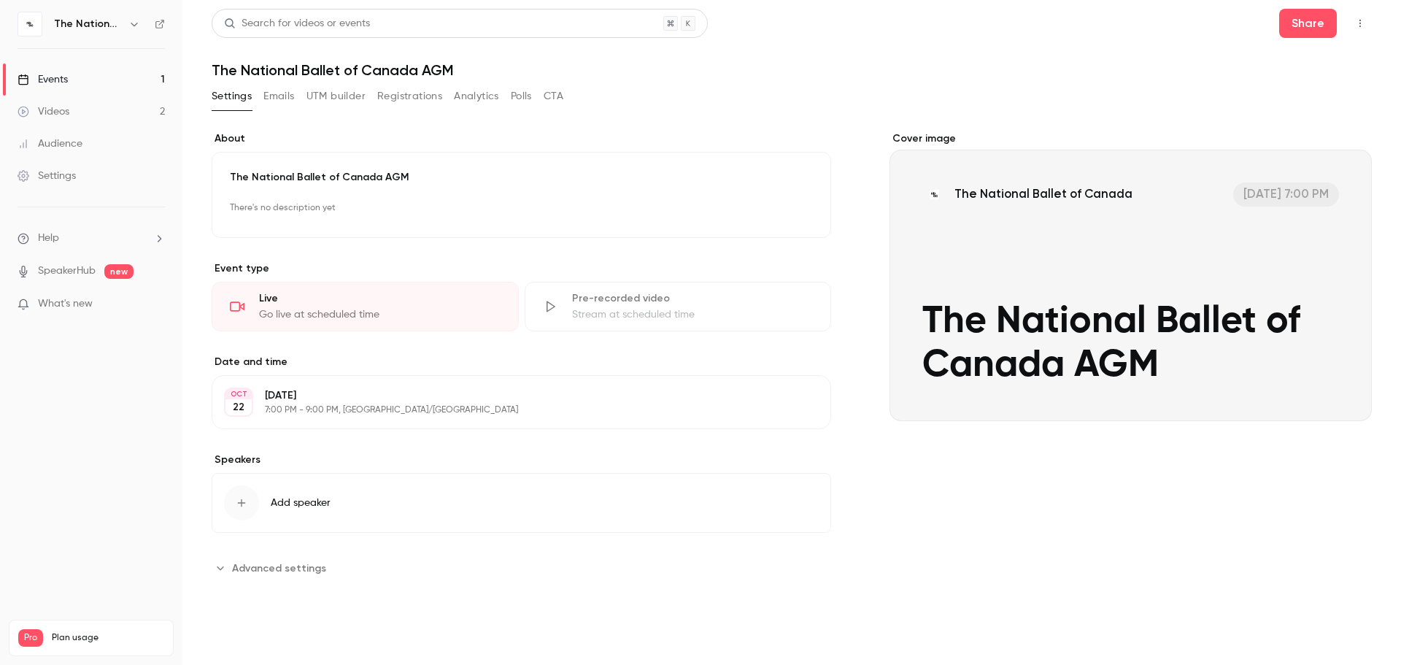
click at [419, 98] on button "Registrations" at bounding box center [409, 96] width 65 height 23
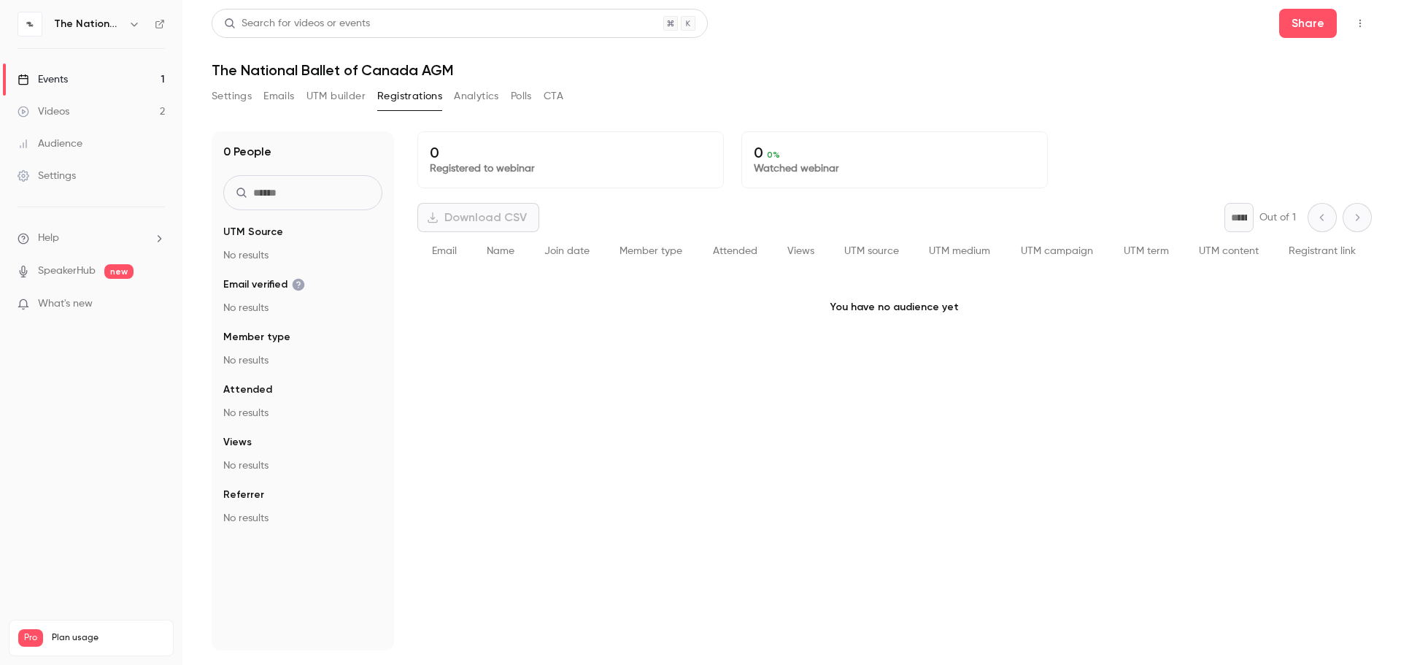
click at [273, 94] on button "Emails" at bounding box center [278, 96] width 31 height 23
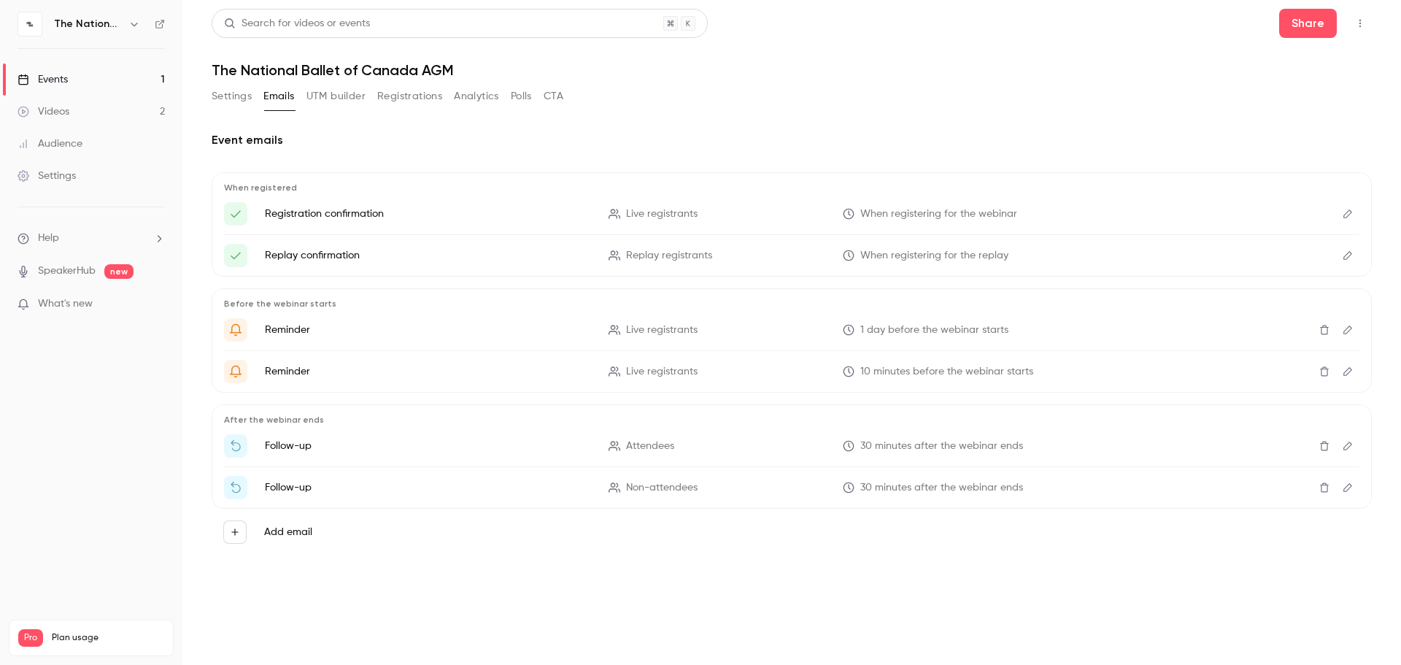
click at [55, 174] on div "Settings" at bounding box center [47, 176] width 58 height 15
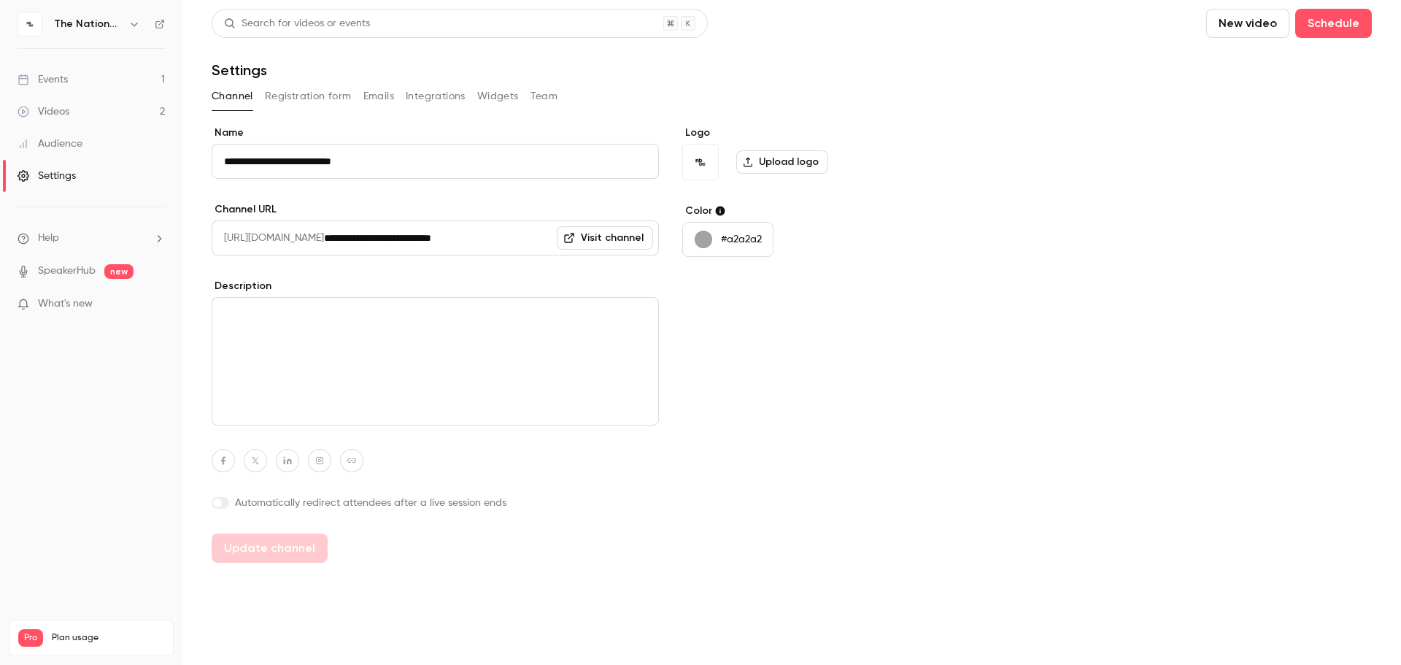
click at [319, 82] on div "**********" at bounding box center [792, 286] width 1161 height 554
click at [738, 240] on p "#a2a2a2" at bounding box center [741, 239] width 41 height 15
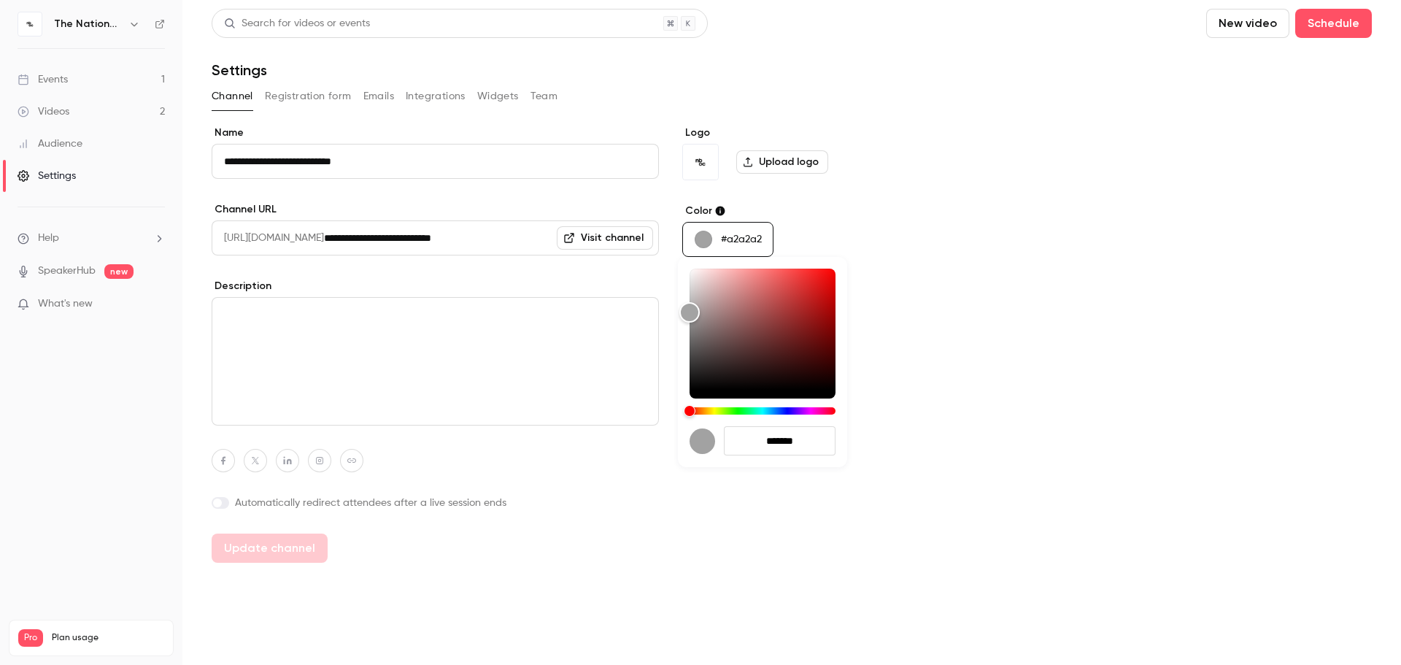
drag, startPoint x: 822, startPoint y: 444, endPoint x: 744, endPoint y: 450, distance: 77.6
click at [744, 450] on input "*******" at bounding box center [780, 440] width 112 height 29
paste input "*"
type input "*******"
click at [950, 282] on div at bounding box center [700, 332] width 1401 height 665
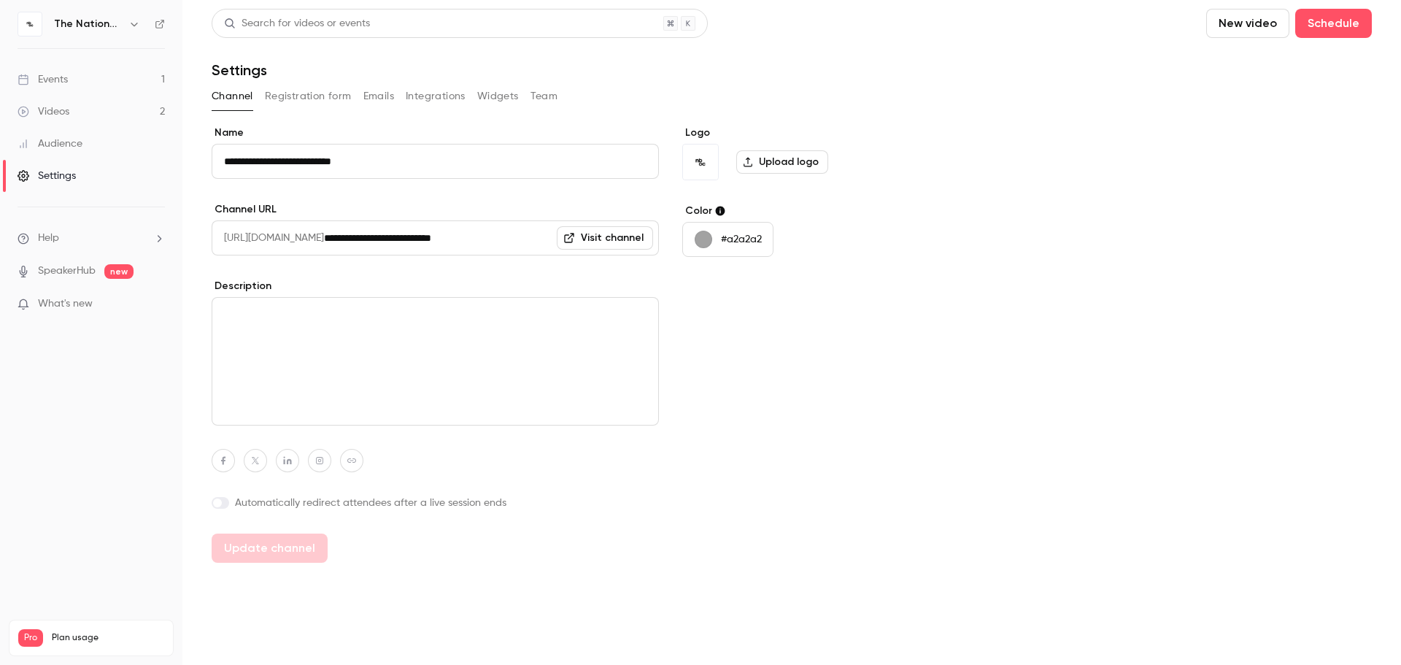
click at [736, 247] on button "#a2a2a2" at bounding box center [727, 239] width 91 height 35
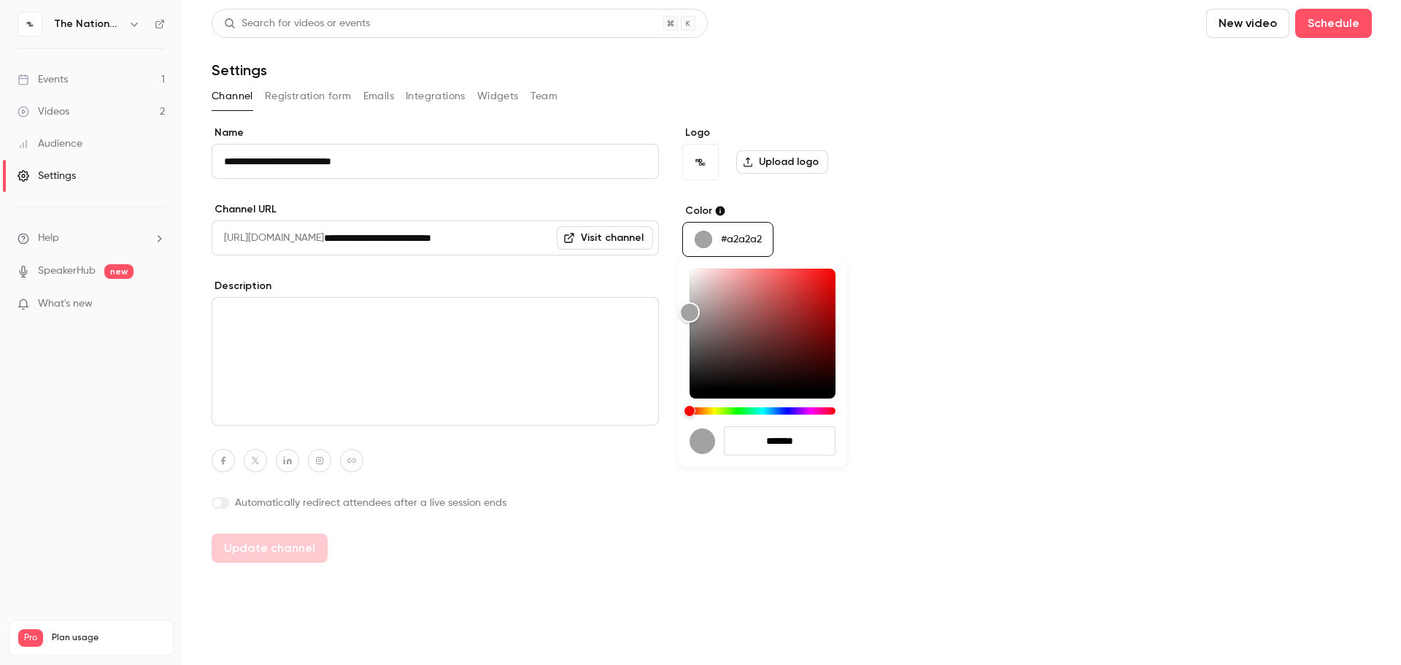
drag, startPoint x: 816, startPoint y: 443, endPoint x: 610, endPoint y: 443, distance: 205.8
click at [610, 443] on div "*******" at bounding box center [700, 332] width 1401 height 665
paste input "hex-color-input"
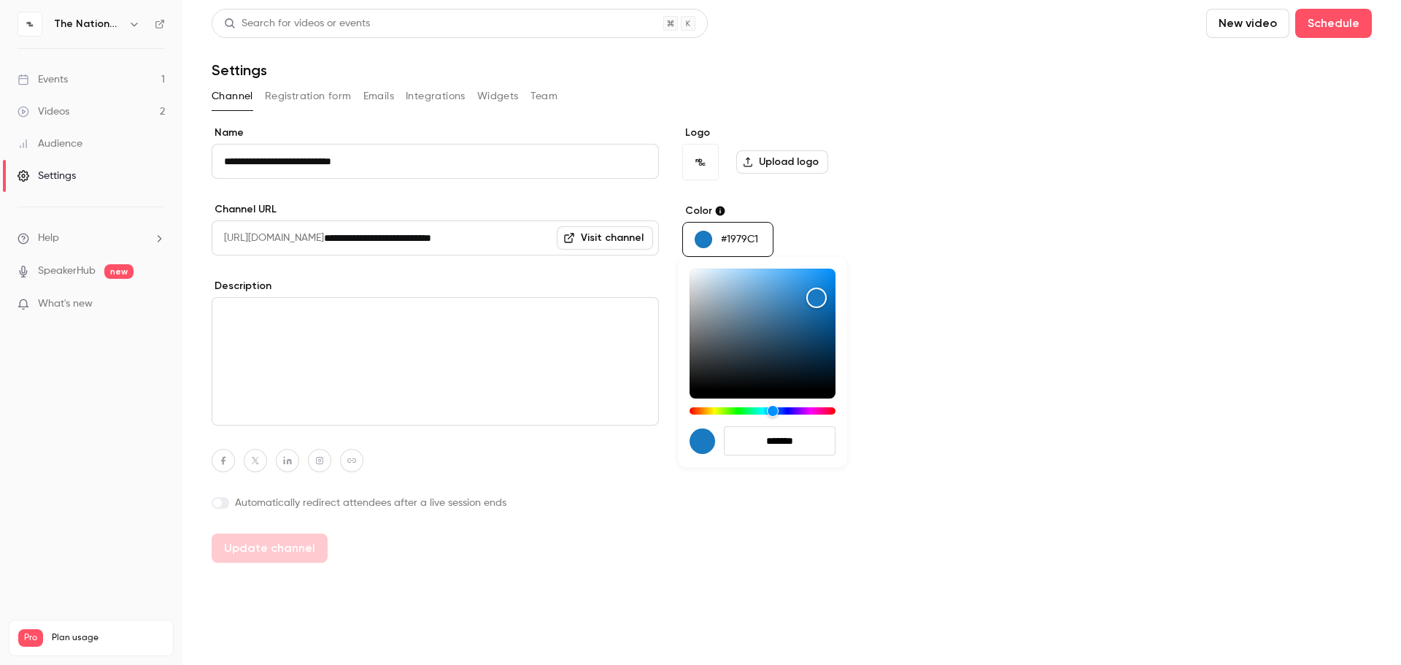
type input "*******"
click at [950, 420] on div at bounding box center [700, 332] width 1401 height 665
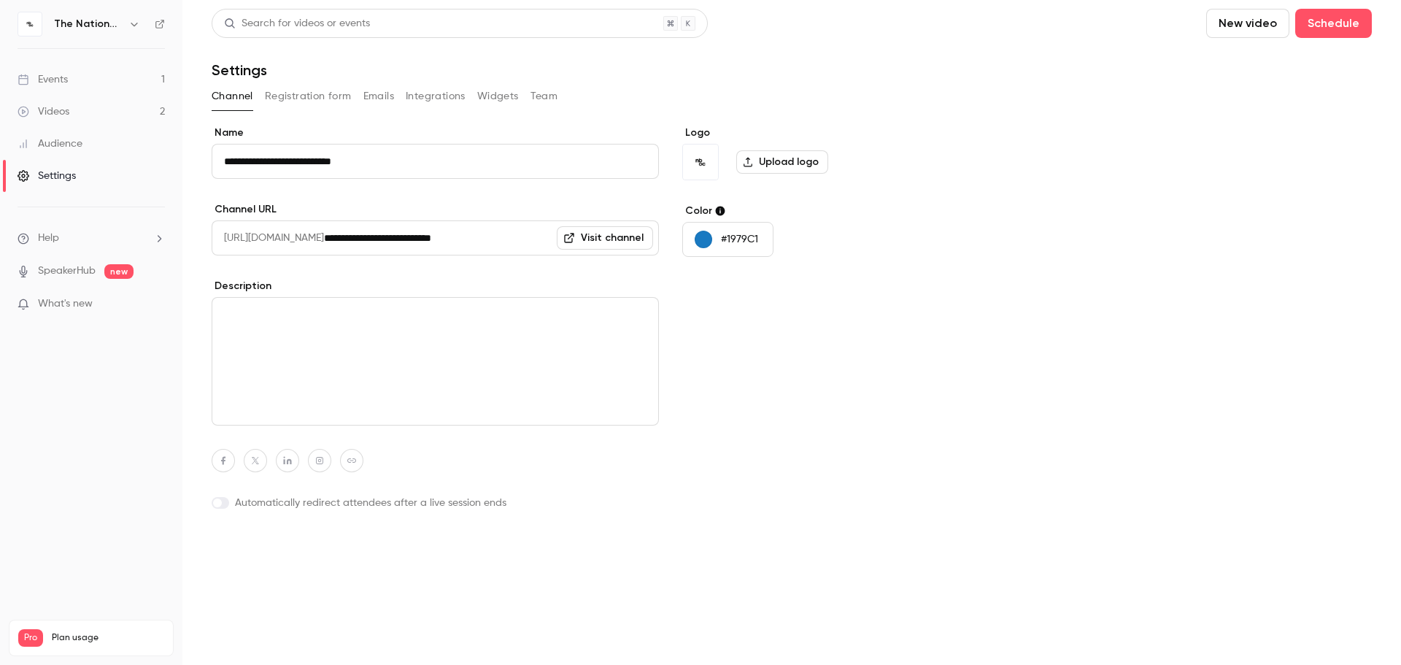
click at [279, 501] on button "Update channel" at bounding box center [270, 548] width 116 height 29
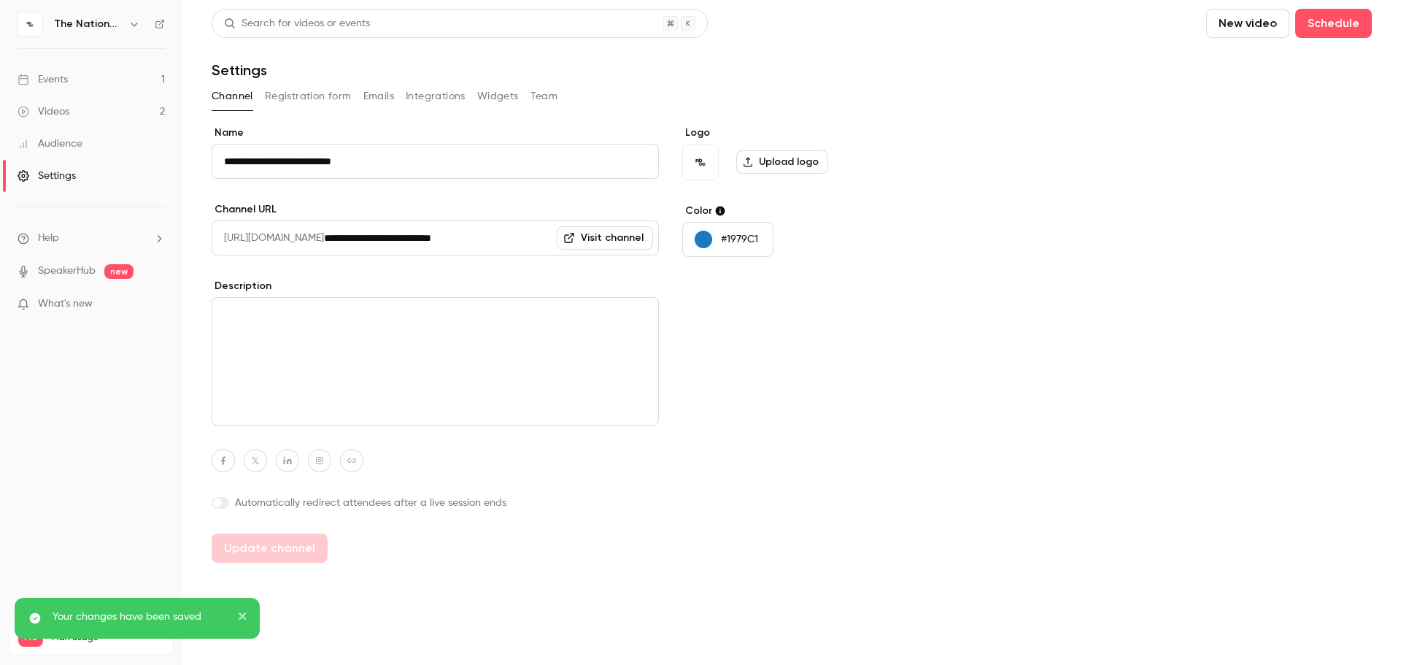
click at [320, 92] on button "Registration form" at bounding box center [308, 96] width 87 height 23
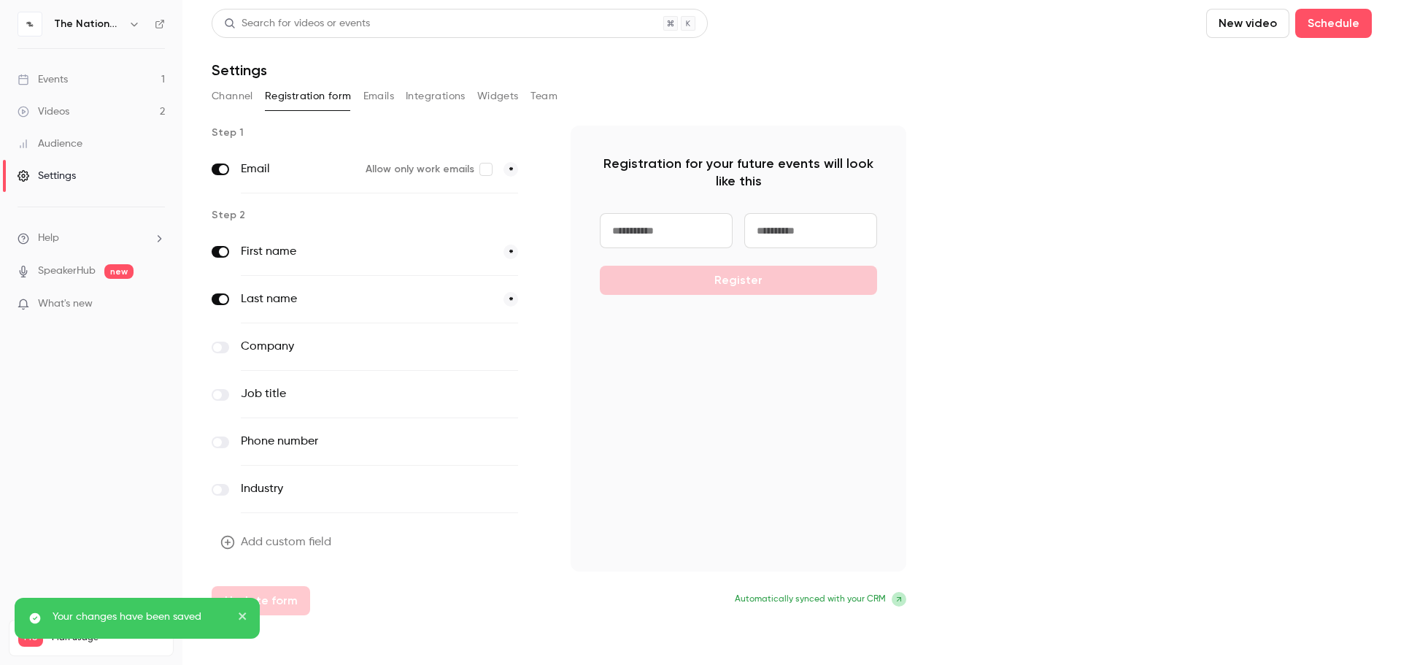
click at [374, 101] on button "Emails" at bounding box center [378, 96] width 31 height 23
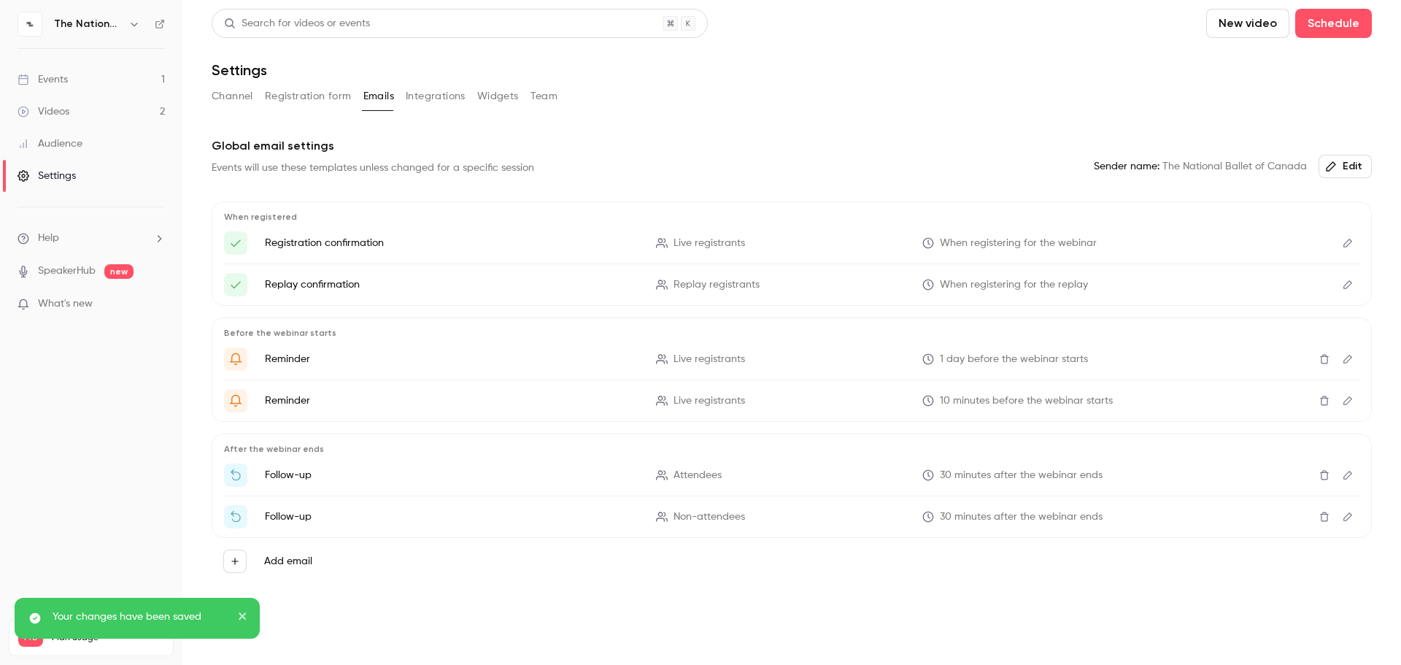
click at [326, 92] on button "Registration form" at bounding box center [308, 96] width 87 height 23
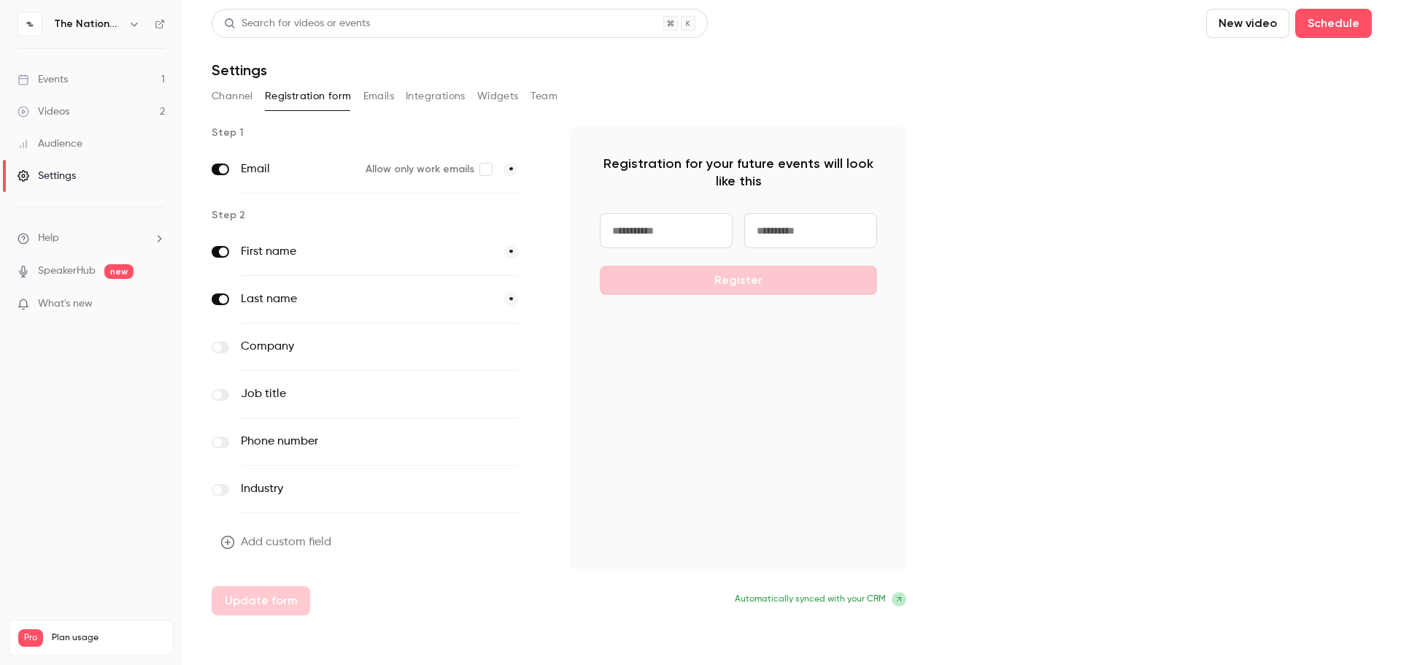
click at [842, 225] on input at bounding box center [810, 230] width 133 height 35
click at [232, 105] on button "Channel" at bounding box center [233, 96] width 42 height 23
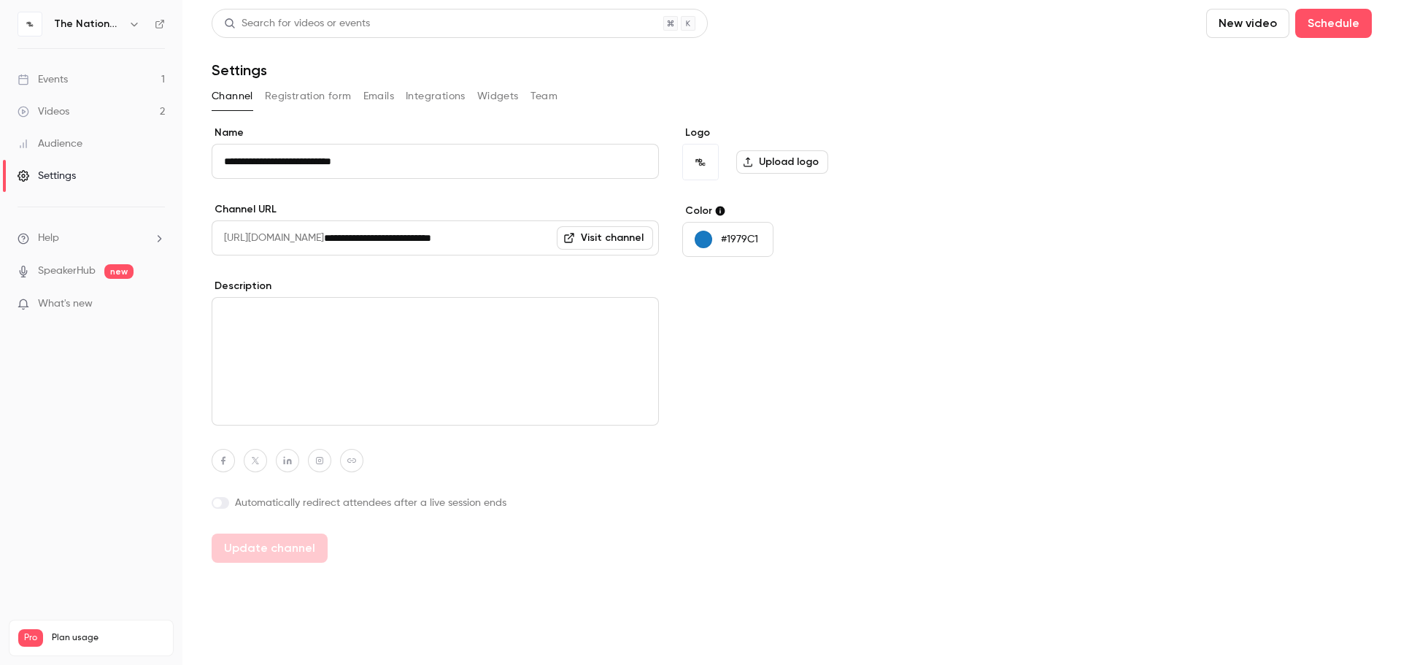
click at [50, 85] on div "Events" at bounding box center [43, 79] width 50 height 15
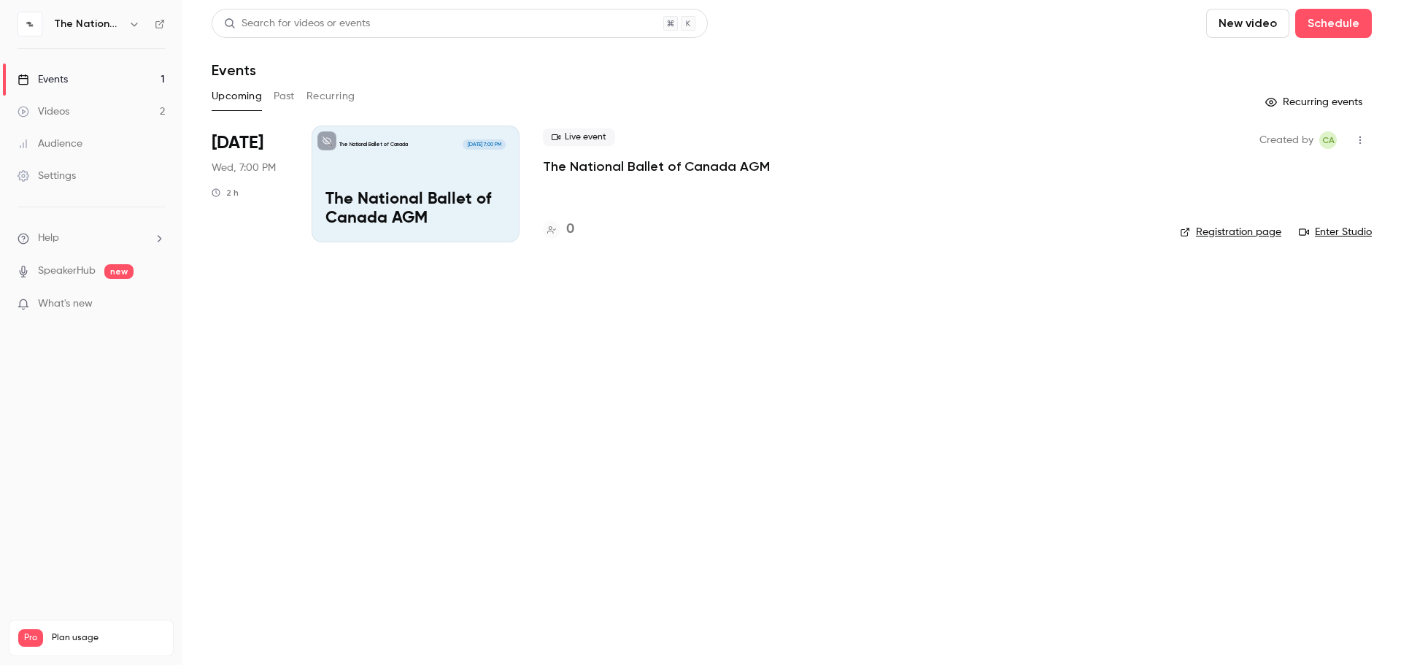
click at [950, 140] on icon "button" at bounding box center [1361, 140] width 12 height 10
click at [723, 491] on div at bounding box center [700, 332] width 1401 height 665
click at [347, 183] on div "The National Ballet of Canada [DATE] 7:00 PM The National Ballet of Canada AGM" at bounding box center [416, 184] width 208 height 117
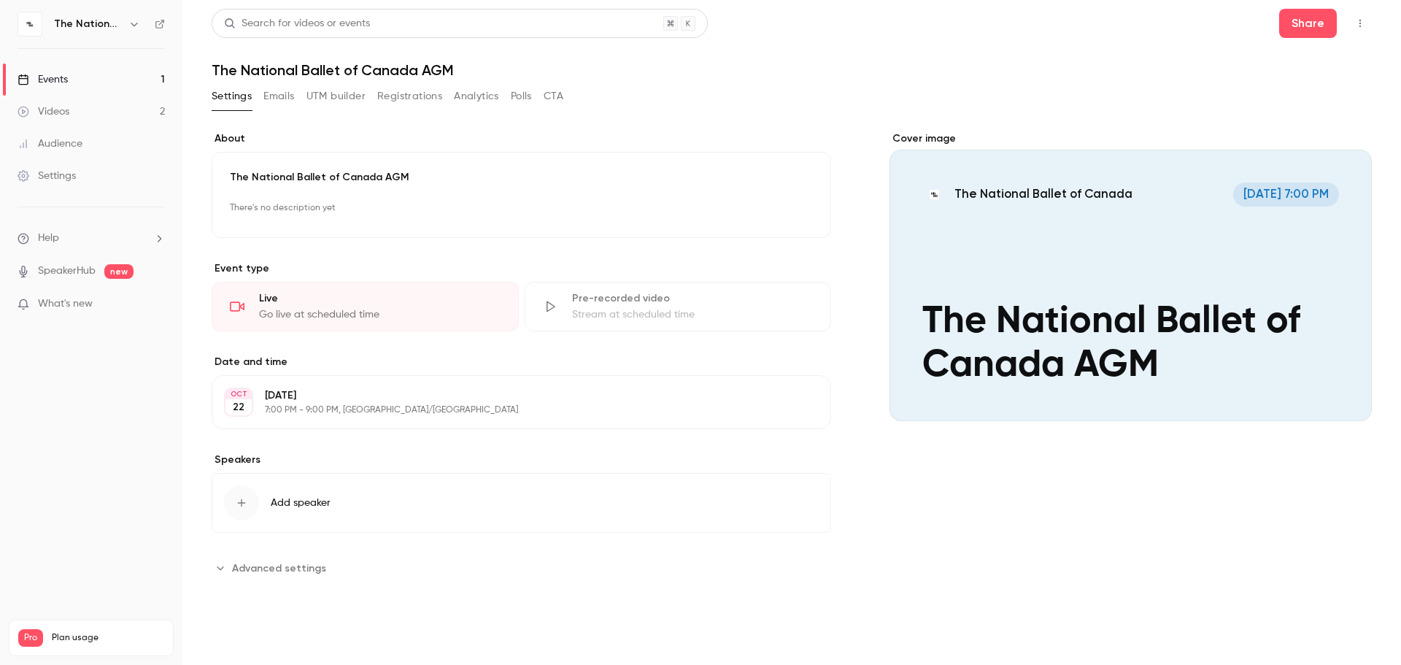
click at [289, 501] on span "Advanced settings" at bounding box center [279, 568] width 94 height 15
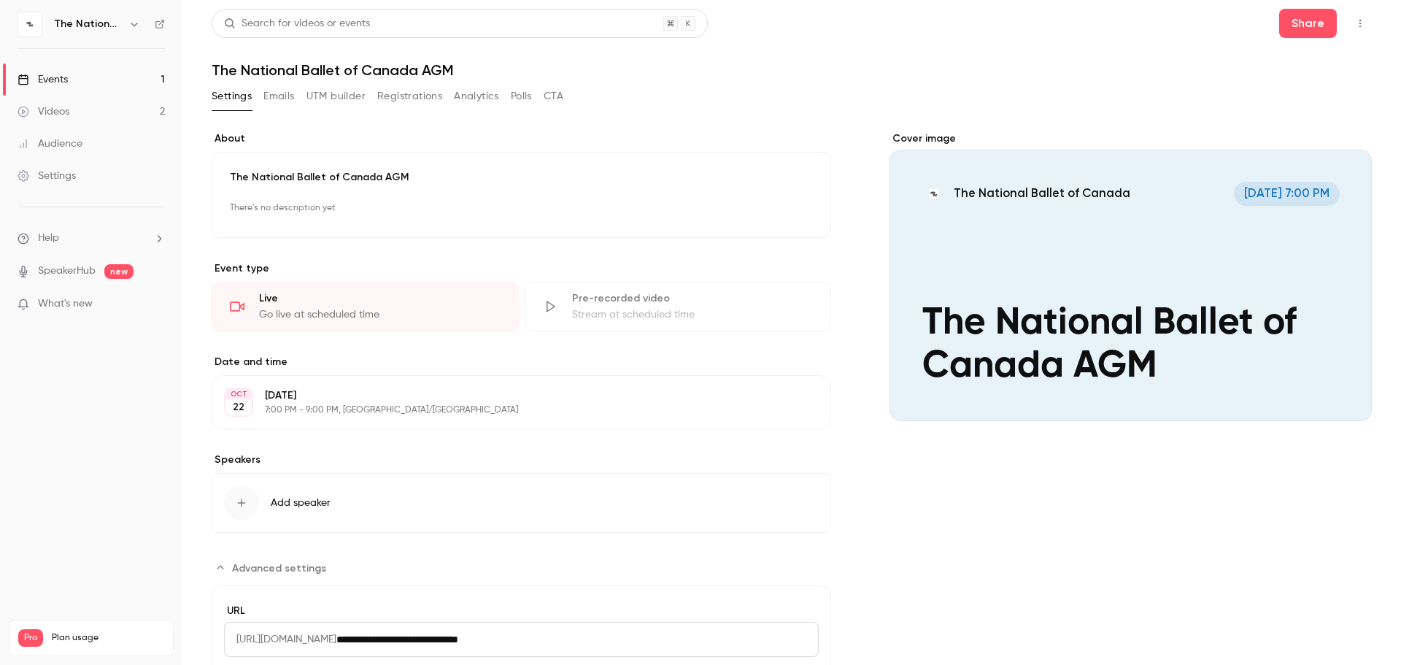
scroll to position [122, 0]
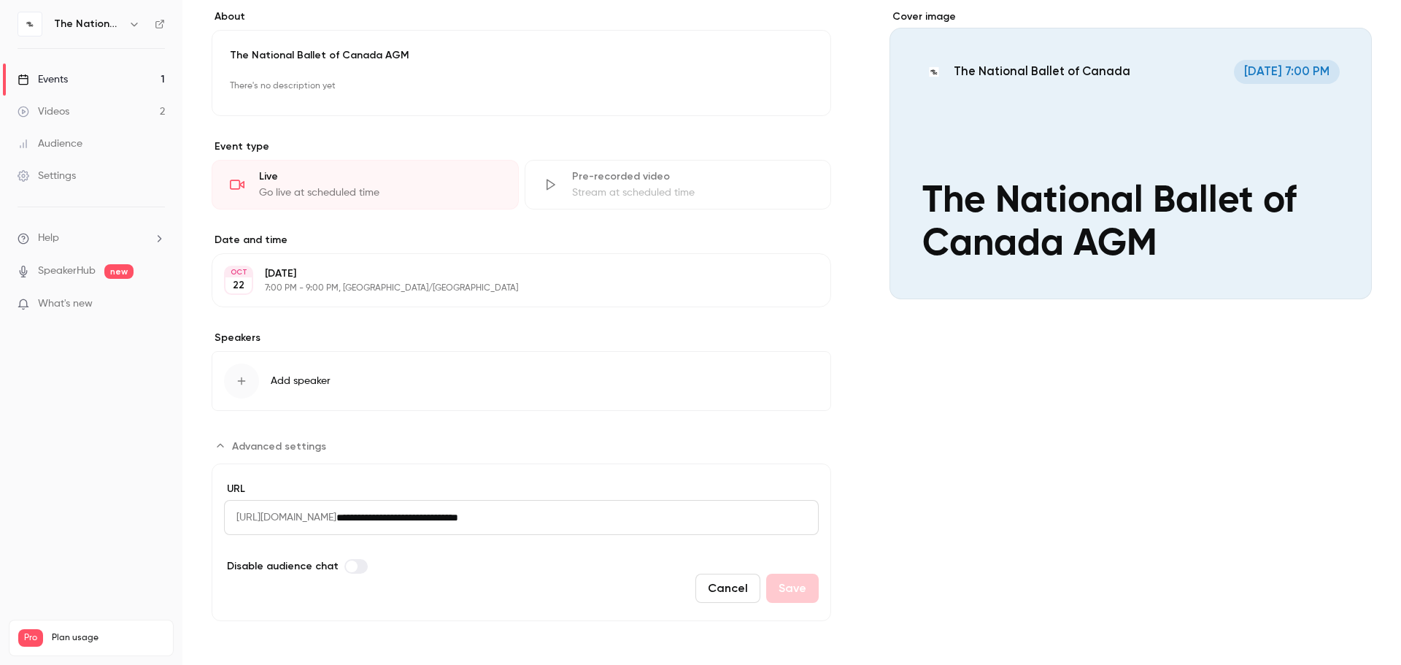
click at [282, 444] on span "Advanced settings" at bounding box center [279, 446] width 94 height 15
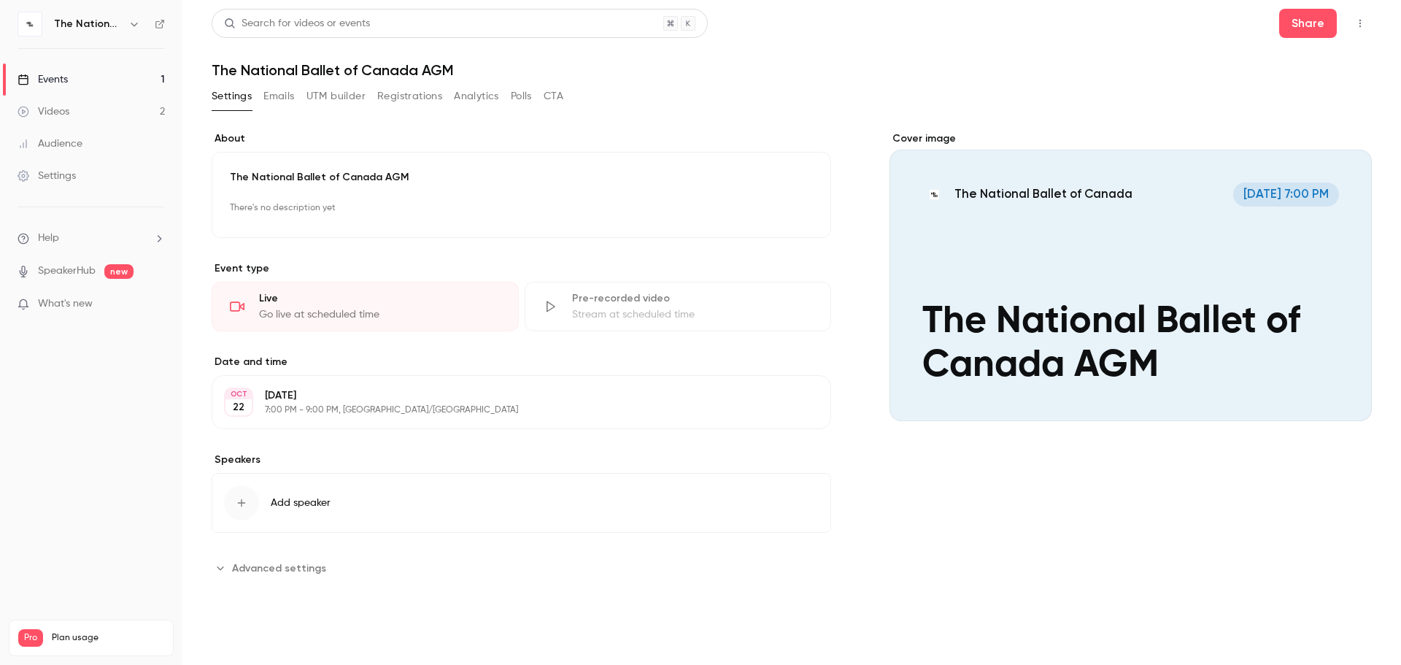
click at [286, 96] on button "Emails" at bounding box center [278, 96] width 31 height 23
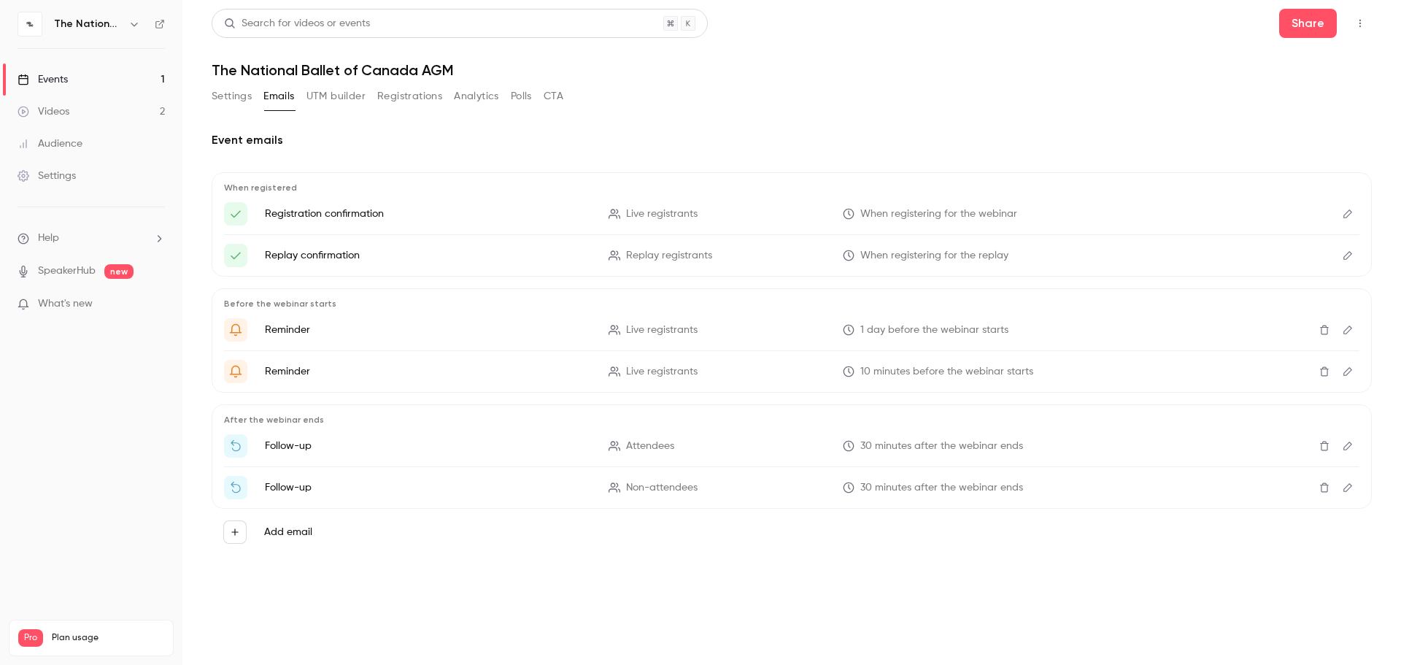
click at [340, 217] on p "Registration confirmation" at bounding box center [428, 214] width 326 height 15
click at [399, 99] on button "Registrations" at bounding box center [409, 96] width 65 height 23
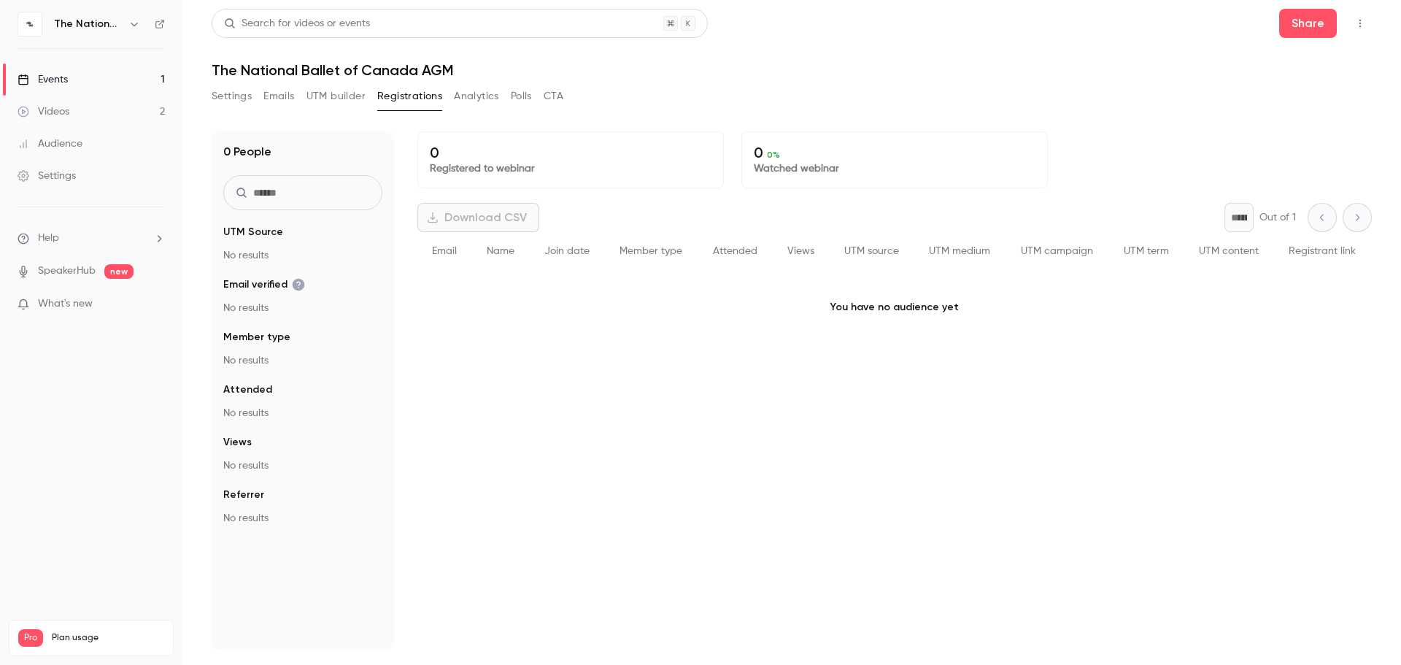
click at [285, 96] on button "Emails" at bounding box center [278, 96] width 31 height 23
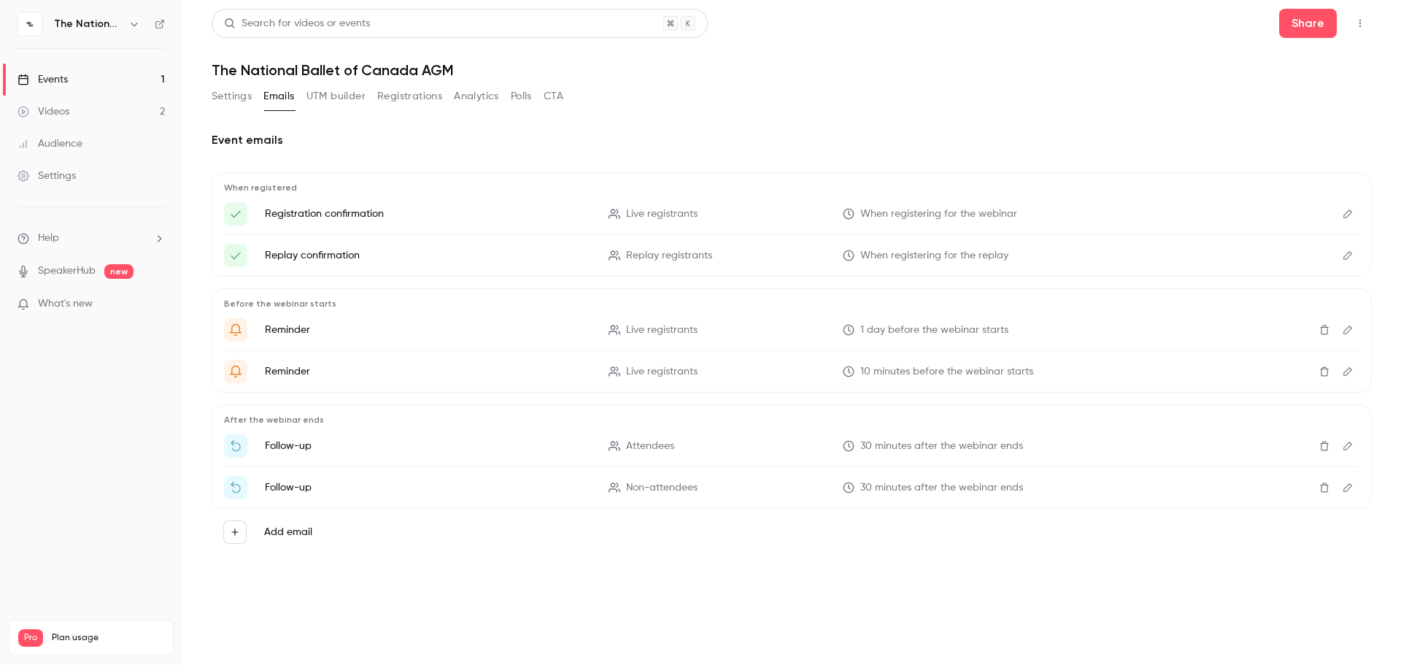
click at [246, 96] on button "Settings" at bounding box center [232, 96] width 40 height 23
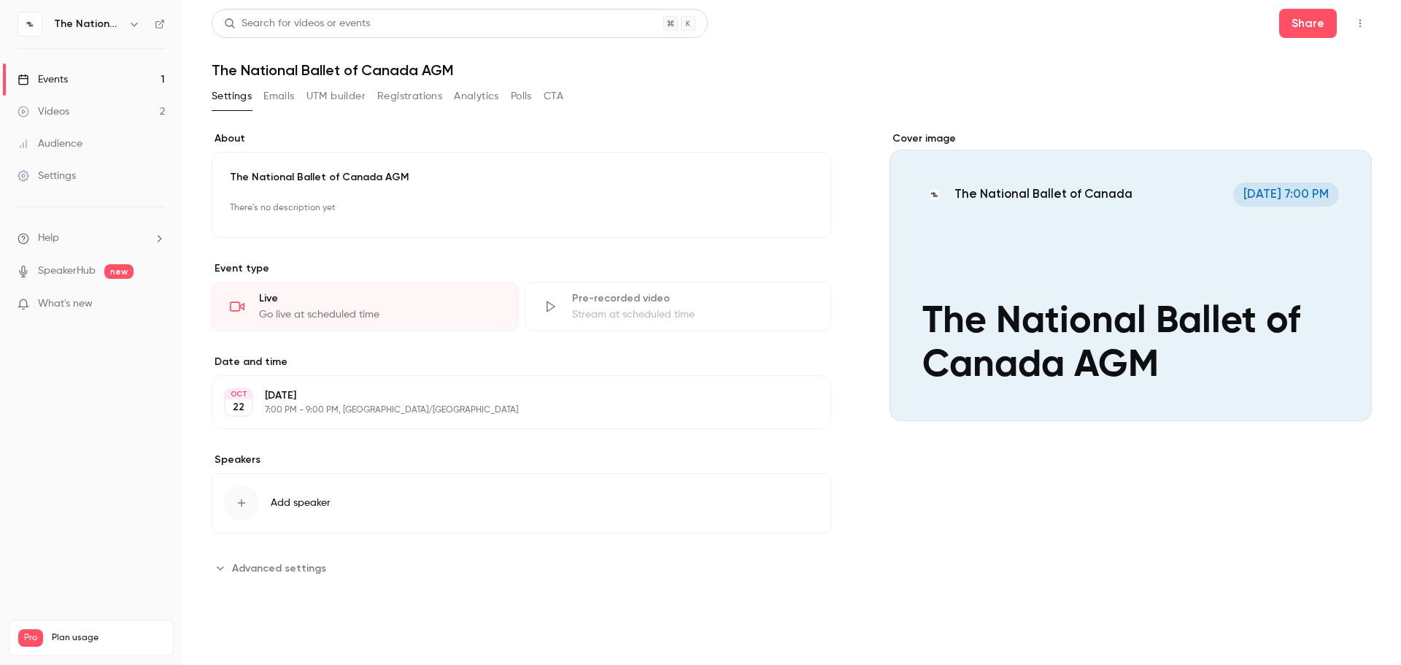
click at [280, 176] on p "The National Ballet of Canada AGM" at bounding box center [521, 177] width 583 height 15
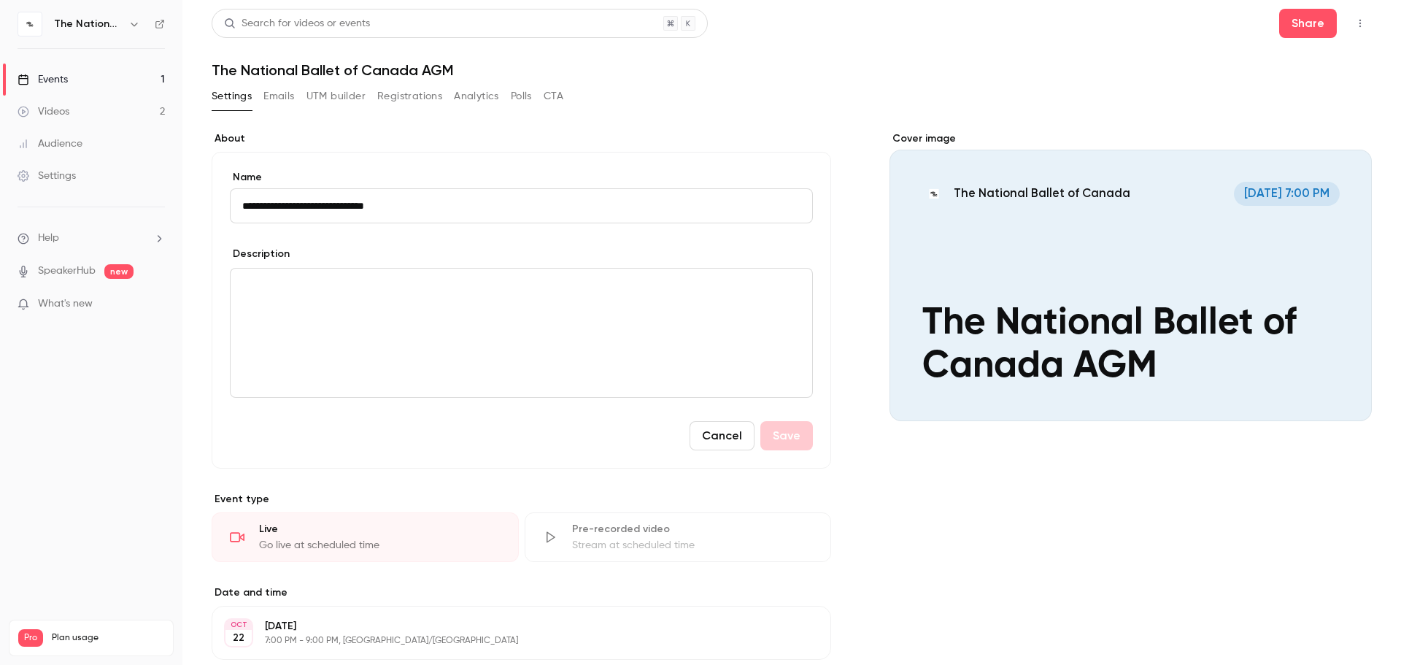
click at [708, 442] on button "Cancel" at bounding box center [722, 435] width 65 height 29
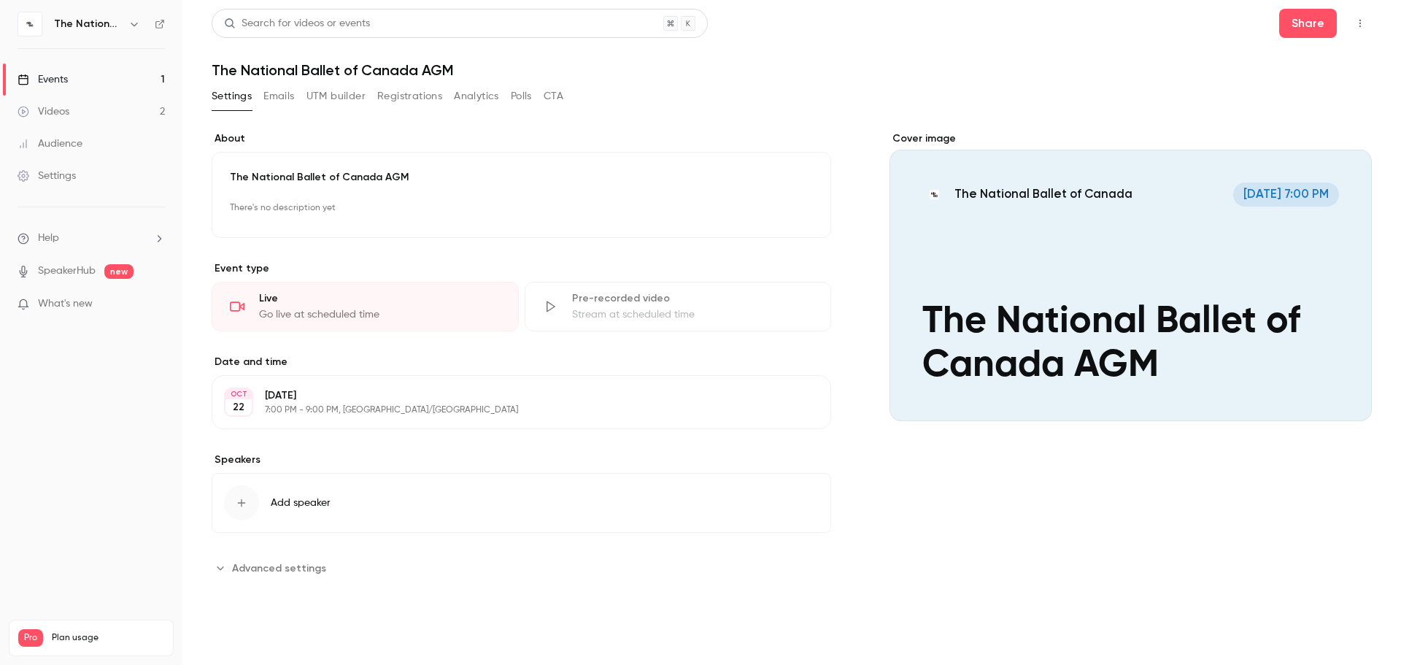
click at [802, 395] on button "Edit" at bounding box center [792, 401] width 53 height 23
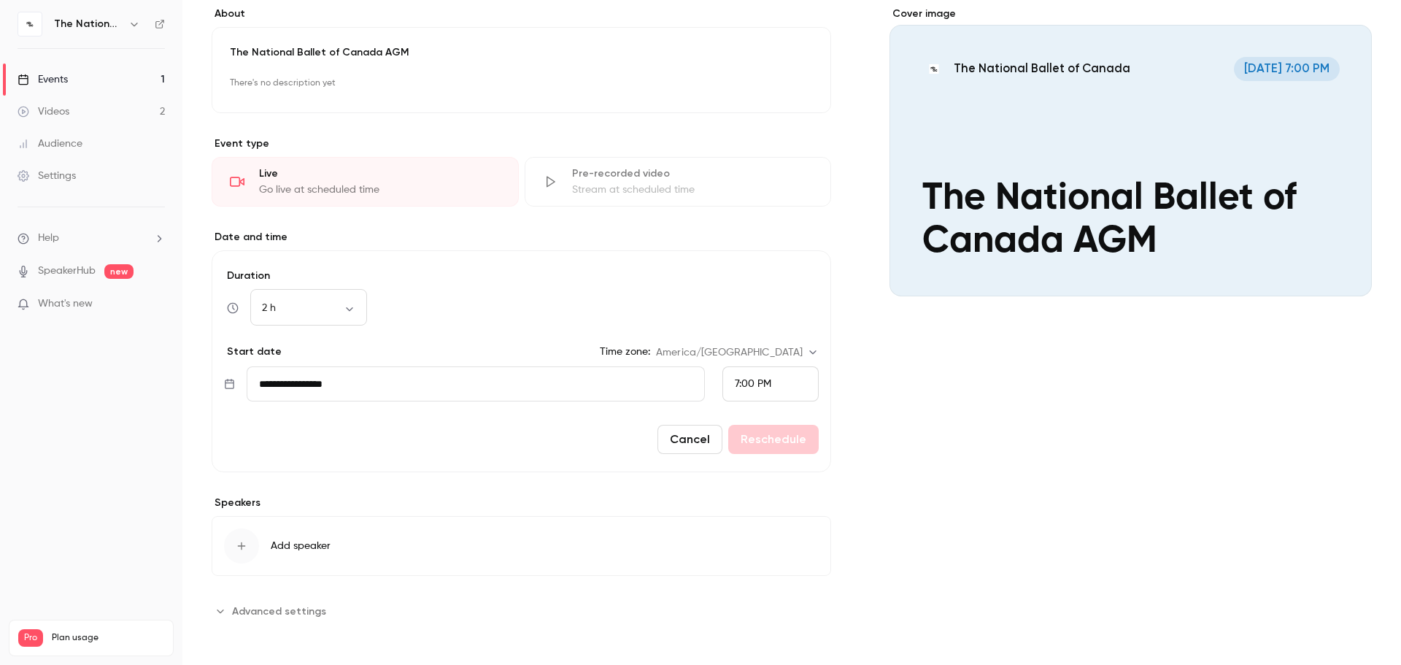
scroll to position [126, 0]
click at [669, 446] on button "Cancel" at bounding box center [690, 437] width 65 height 29
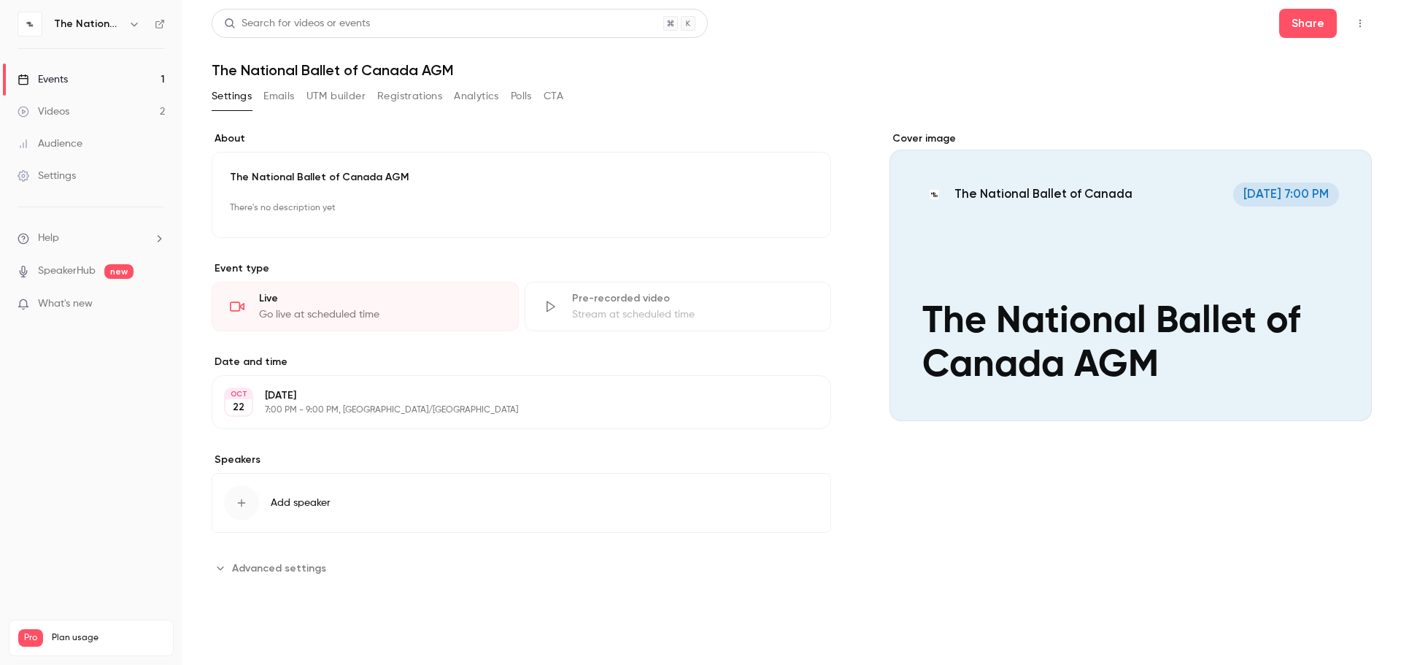
click at [91, 172] on link "Settings" at bounding box center [91, 176] width 182 height 32
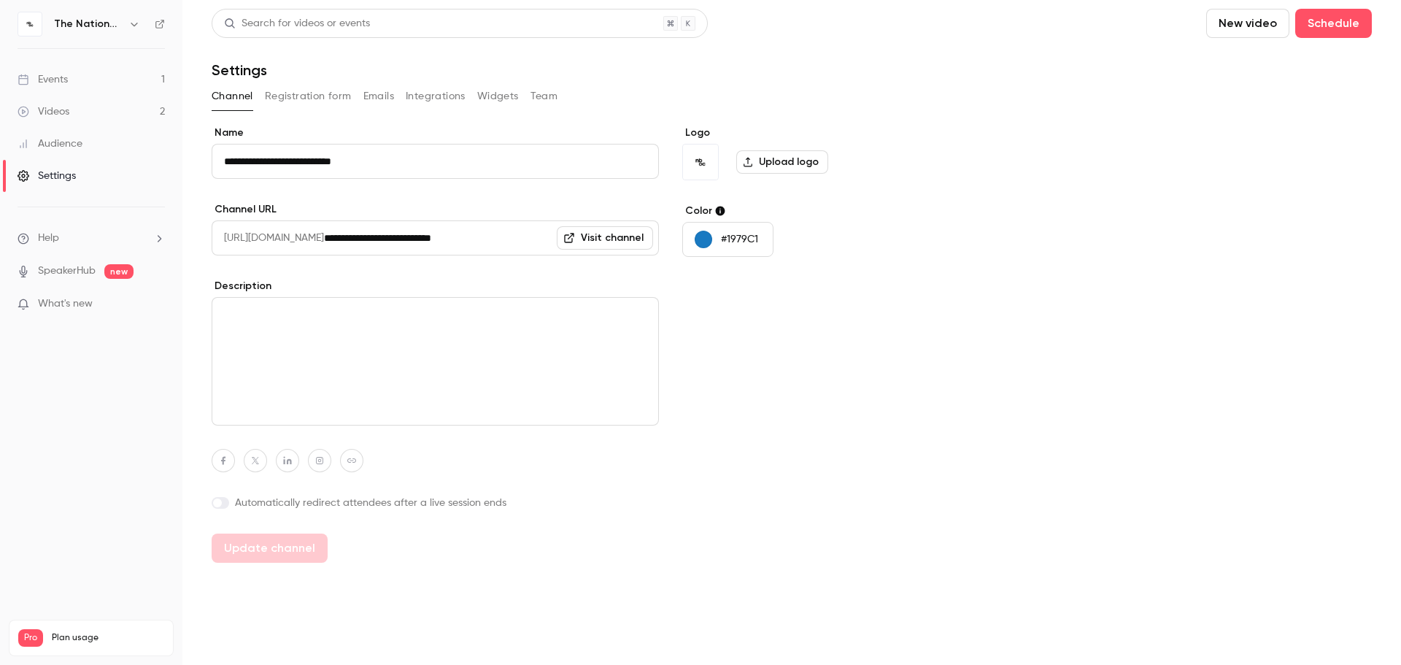
click at [442, 96] on button "Integrations" at bounding box center [436, 96] width 60 height 23
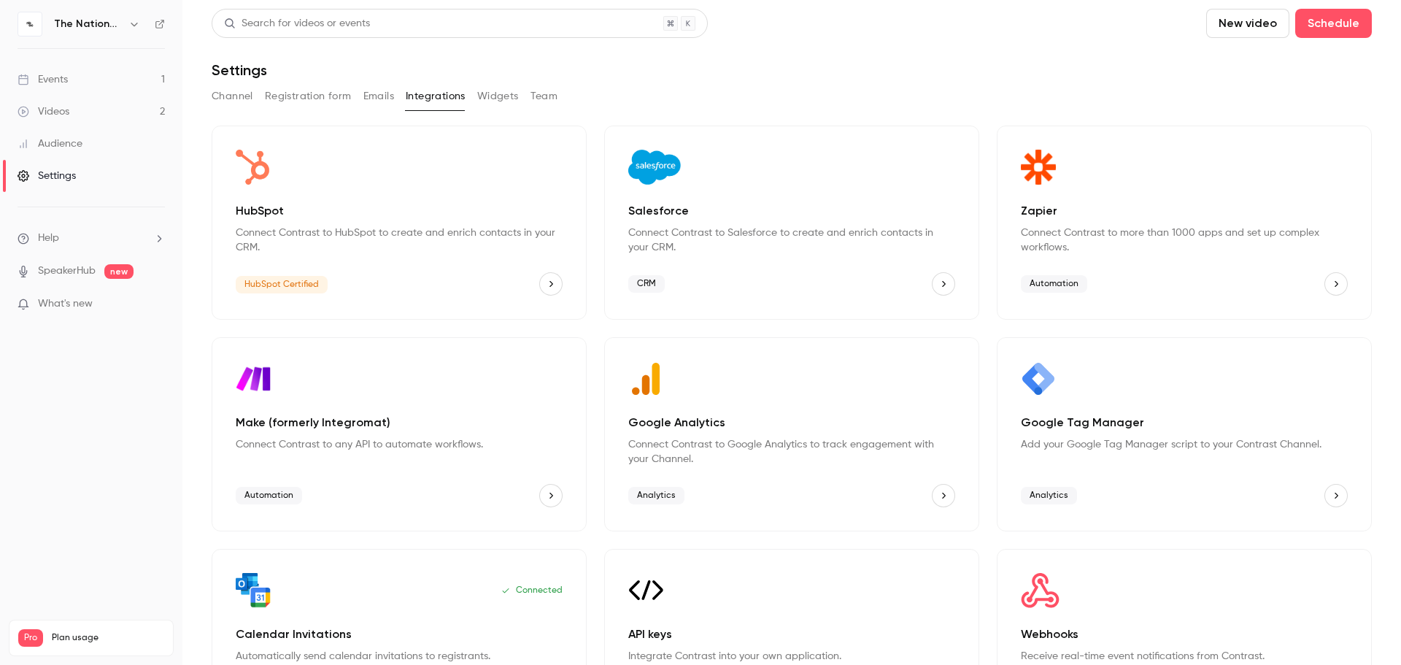
click at [365, 91] on button "Emails" at bounding box center [378, 96] width 31 height 23
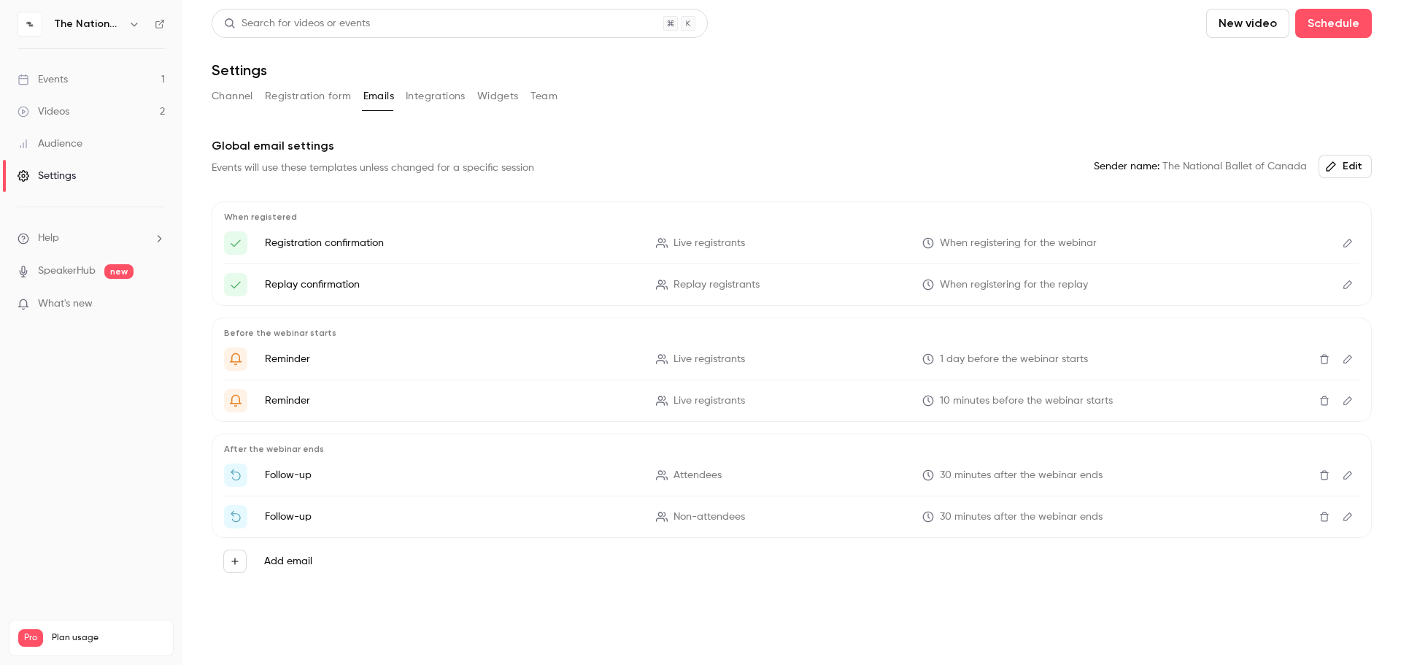
click at [508, 99] on button "Widgets" at bounding box center [498, 96] width 42 height 23
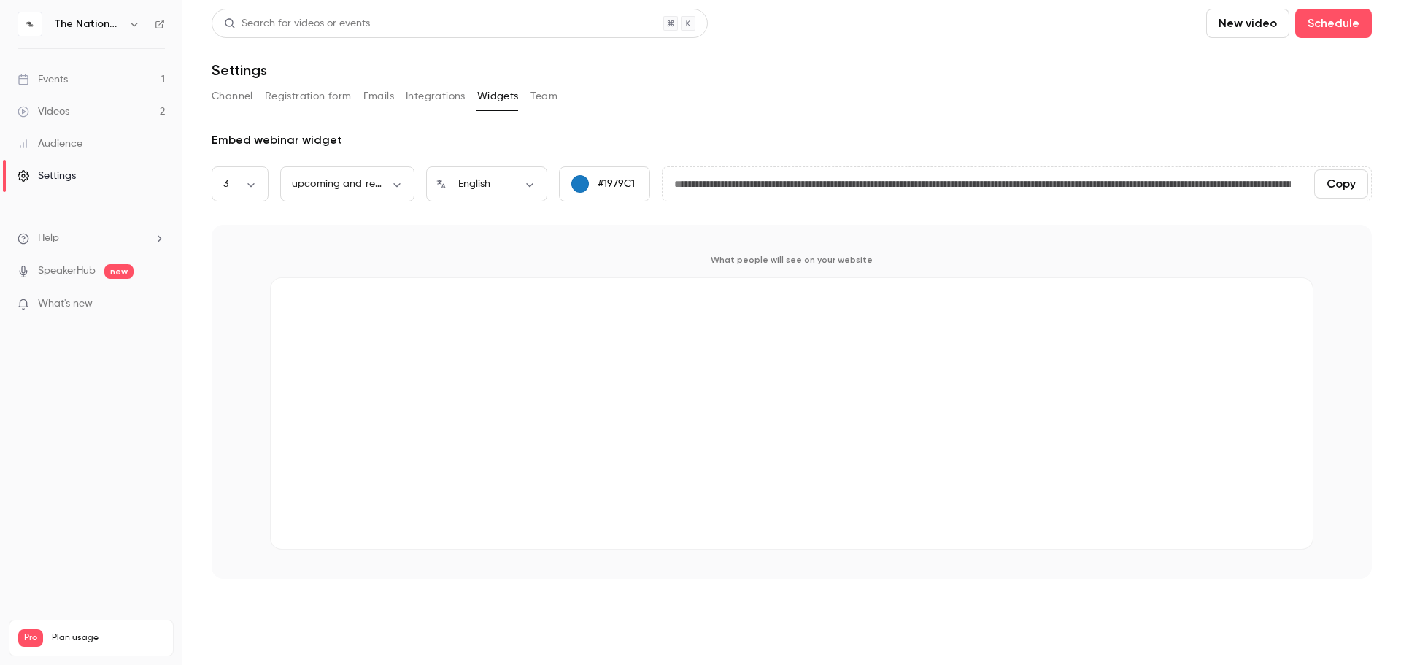
click at [387, 95] on button "Emails" at bounding box center [378, 96] width 31 height 23
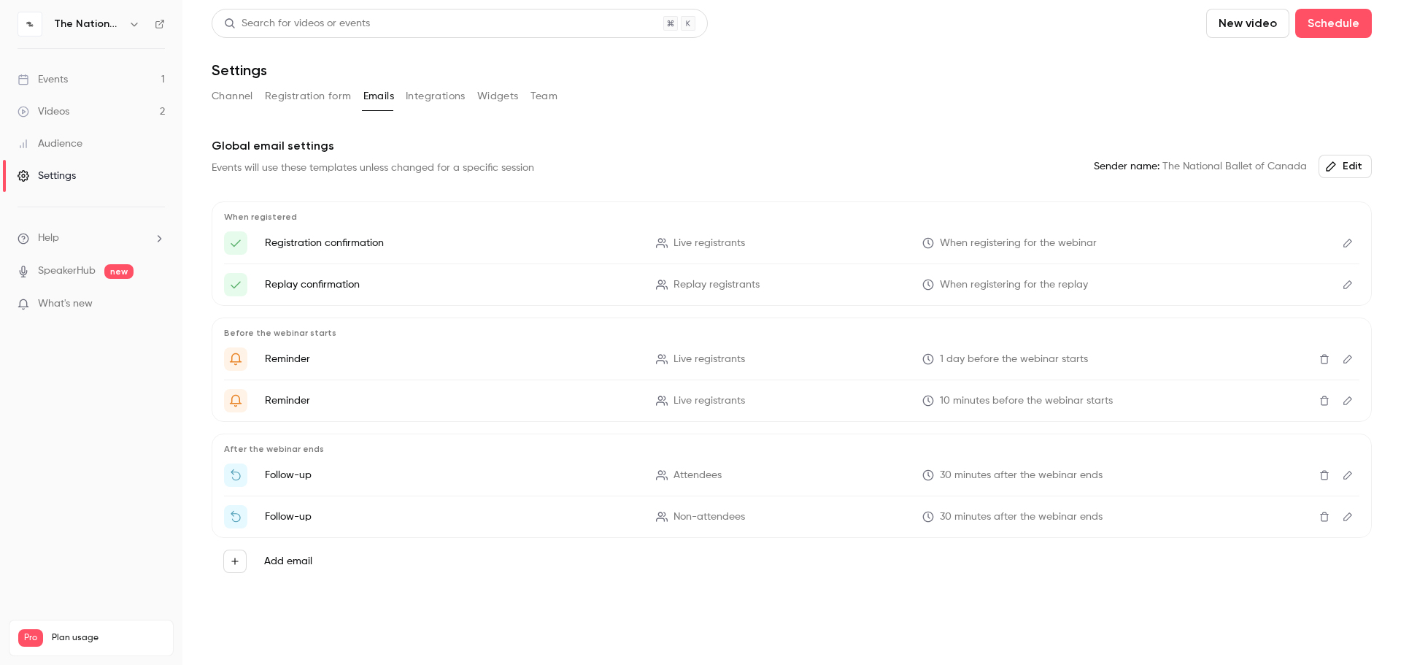
click at [950, 245] on icon "Edit" at bounding box center [1348, 243] width 12 height 10
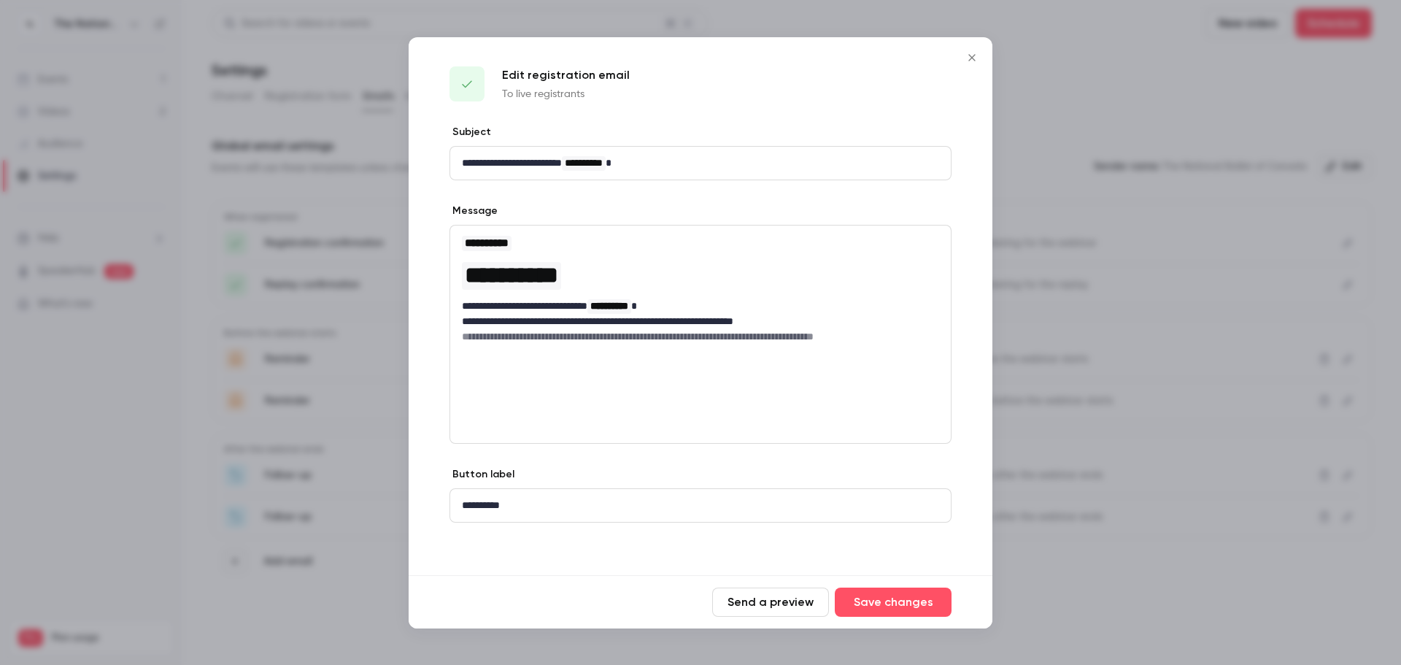
click at [950, 59] on icon "Close" at bounding box center [972, 58] width 18 height 12
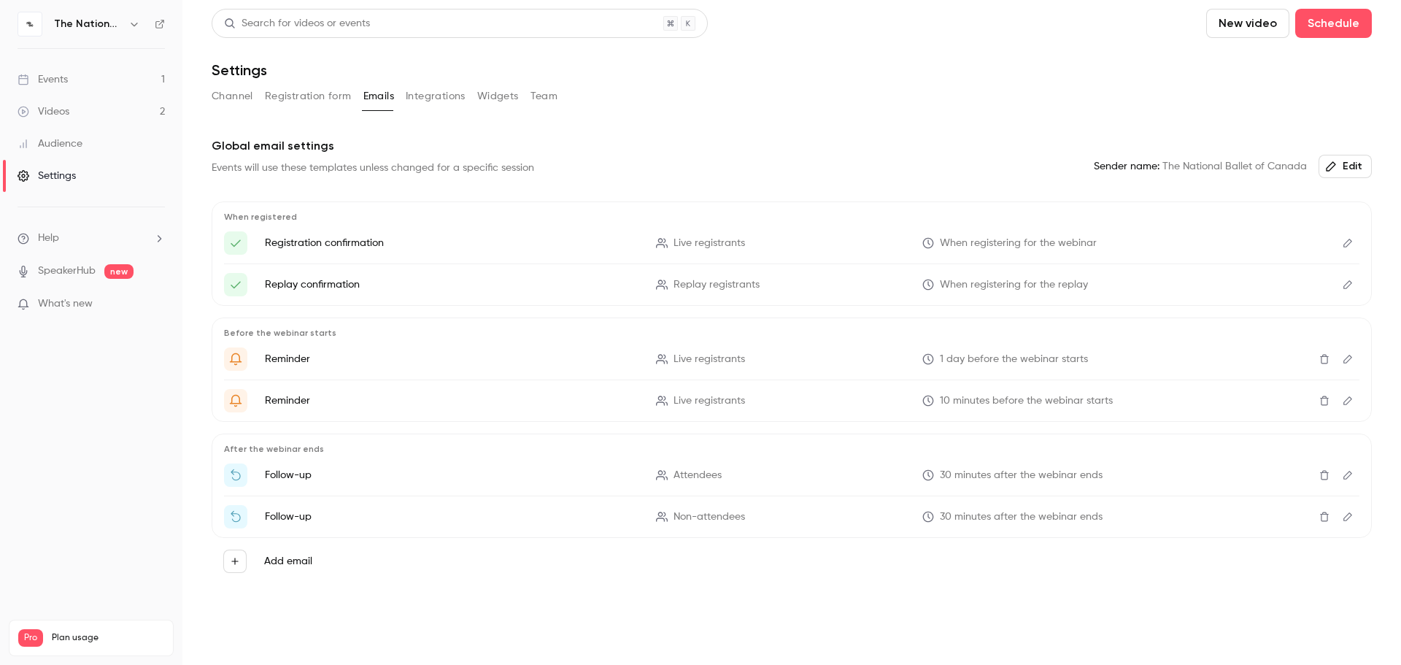
click at [77, 311] on span "What's new" at bounding box center [65, 303] width 55 height 15
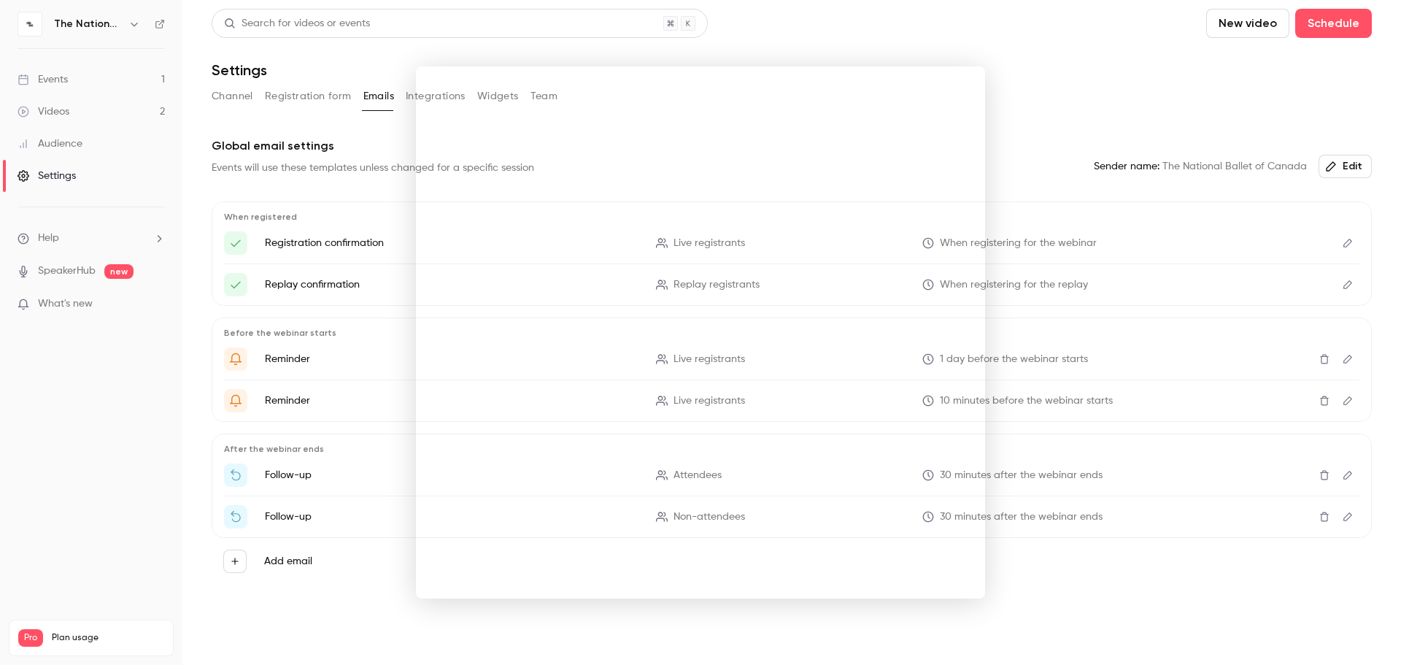
click at [113, 393] on div at bounding box center [700, 332] width 1401 height 665
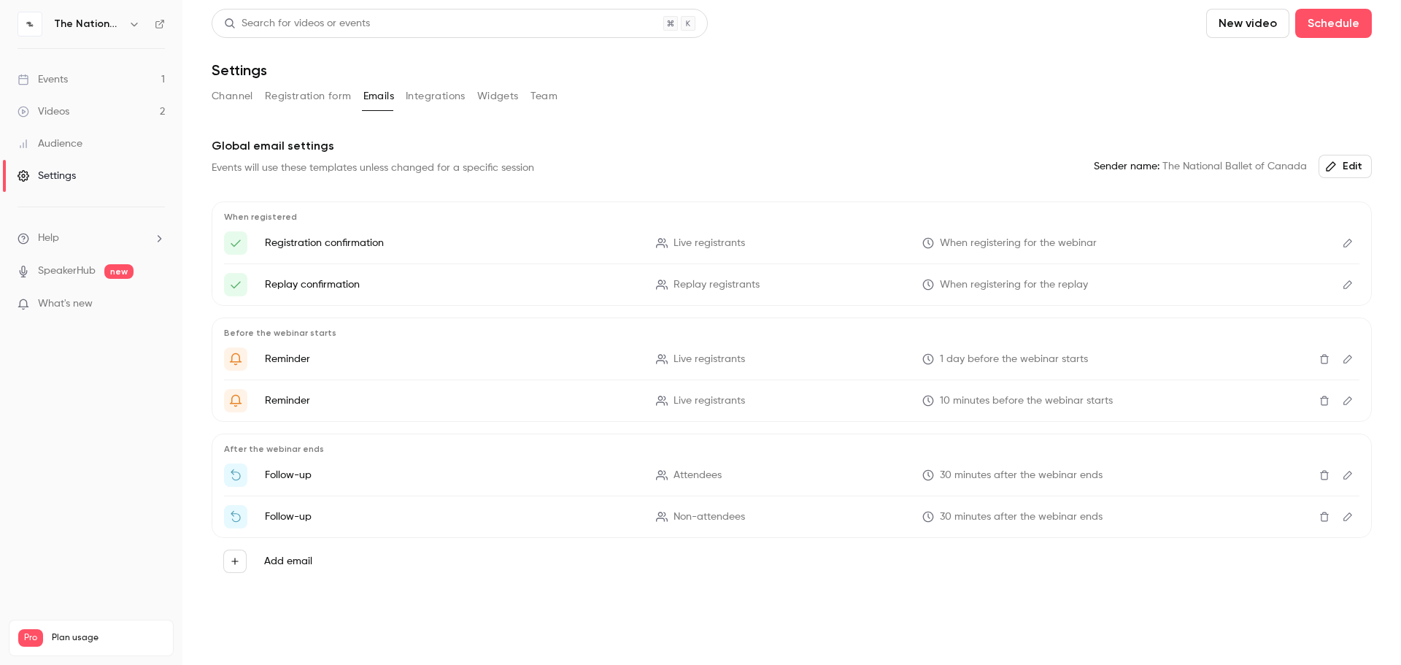
click at [101, 181] on link "Settings" at bounding box center [91, 176] width 182 height 32
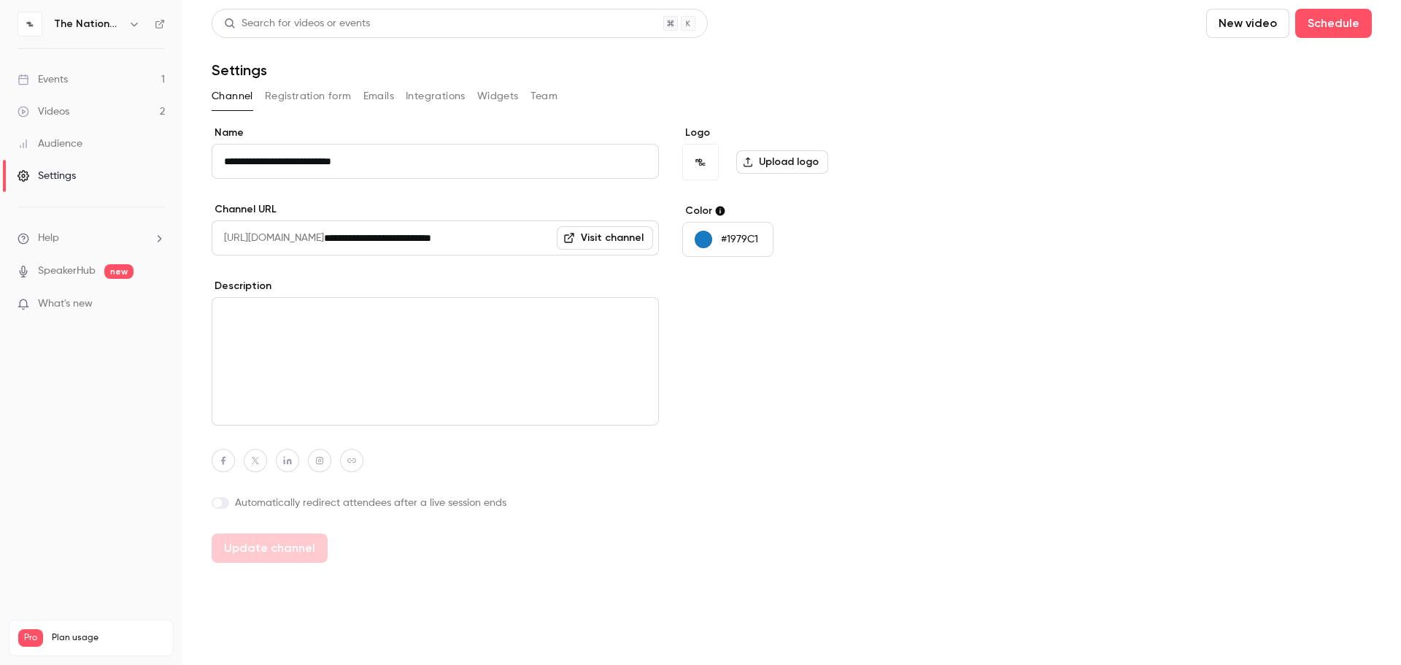
click at [69, 98] on link "Videos 2" at bounding box center [91, 112] width 182 height 32
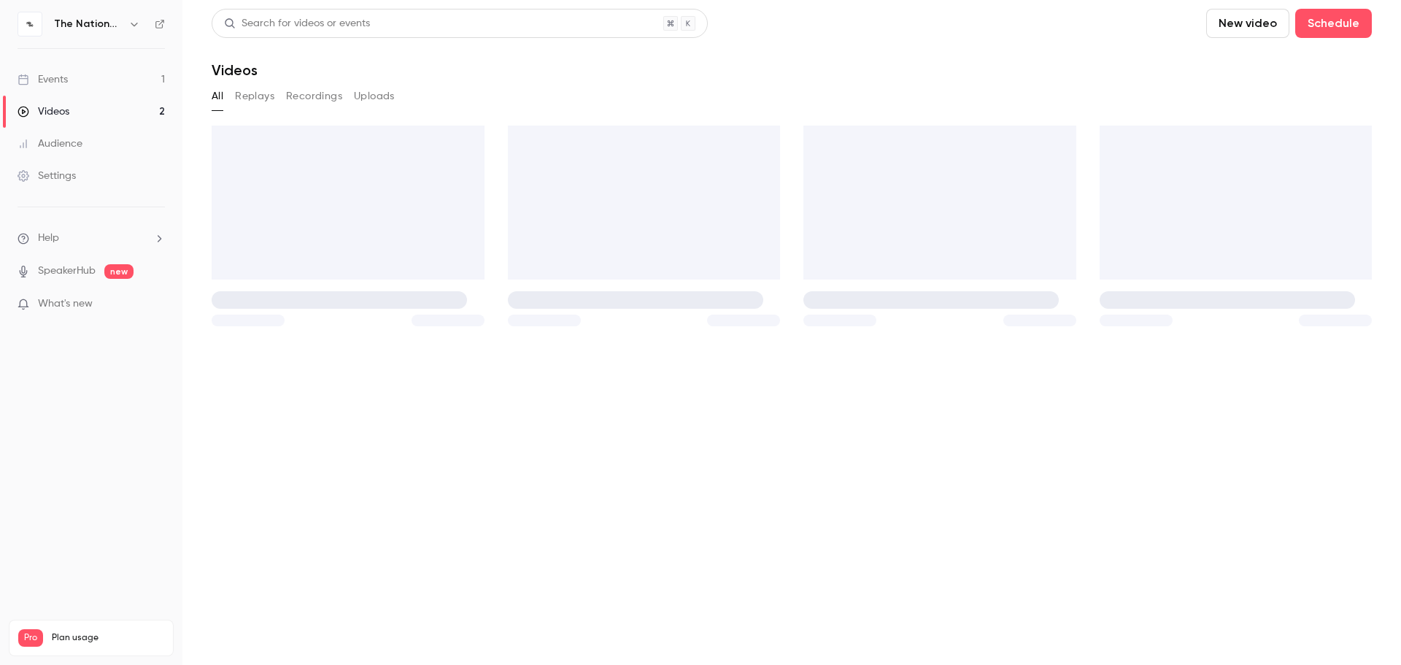
click at [70, 72] on link "Events 1" at bounding box center [91, 80] width 182 height 32
